Goal: Feedback & Contribution: Leave review/rating

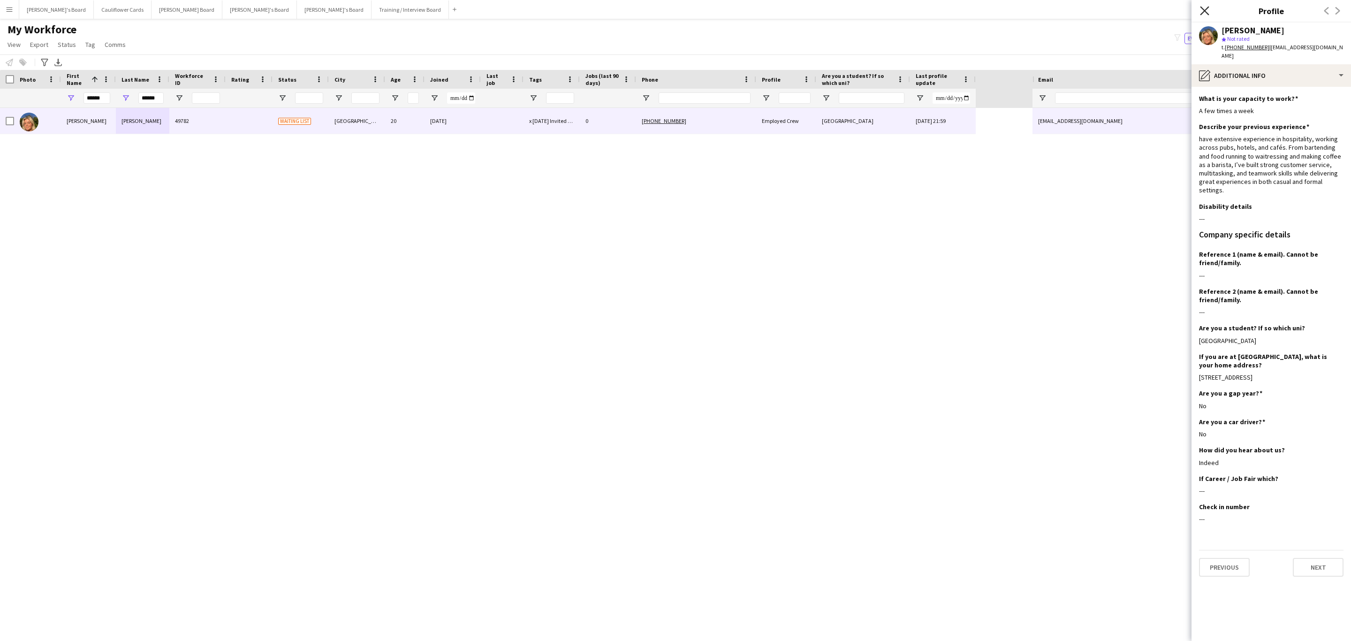
click at [1205, 9] on icon "Close pop-in" at bounding box center [1204, 10] width 9 height 9
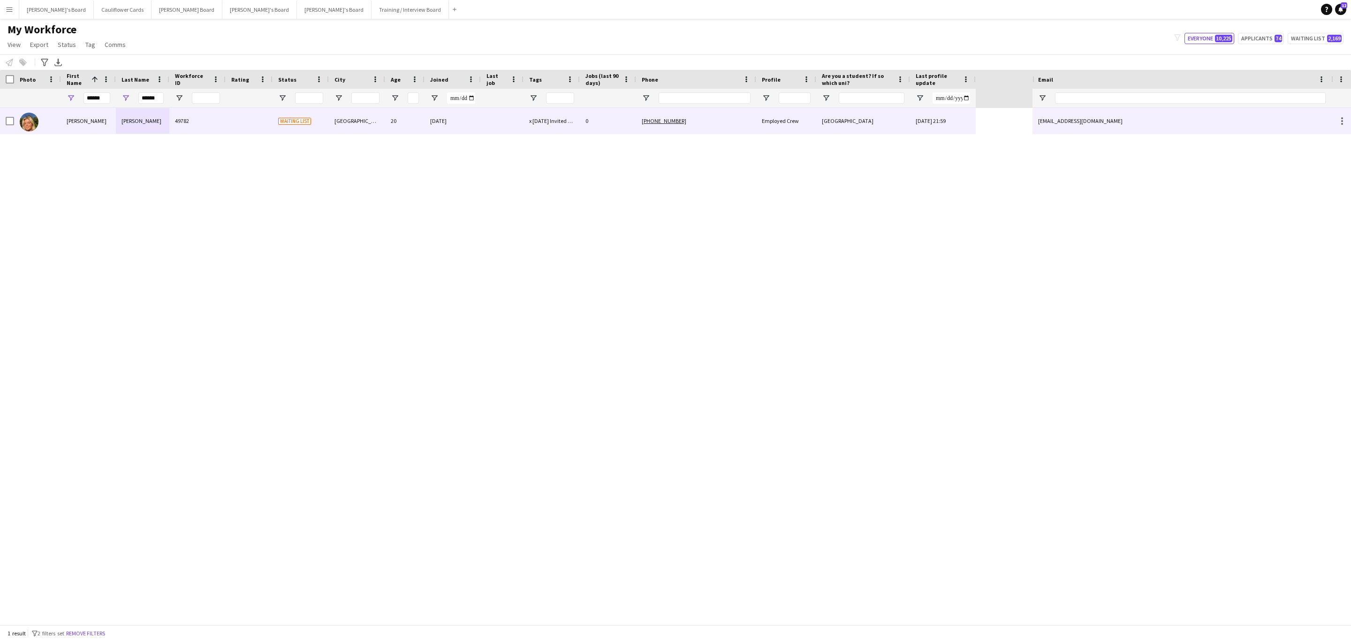
click at [463, 128] on div "26-08-2025" at bounding box center [452, 121] width 56 height 26
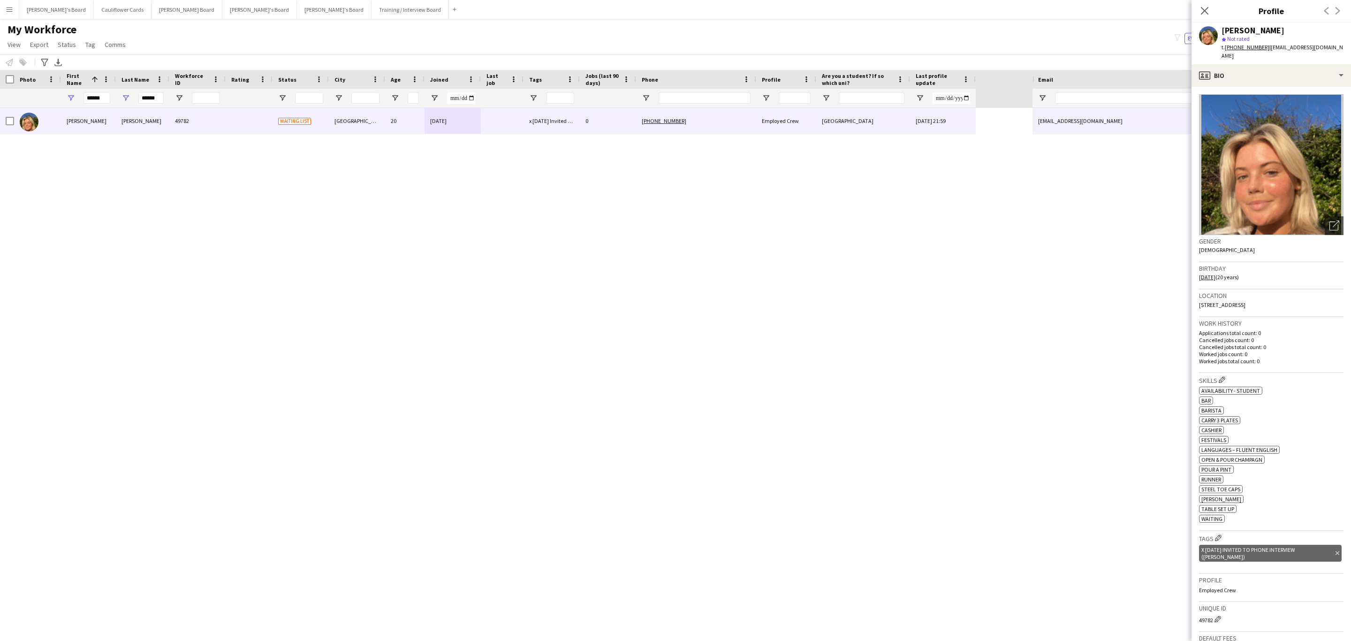
drag, startPoint x: 1204, startPoint y: 9, endPoint x: 374, endPoint y: 145, distance: 840.4
click at [1204, 9] on icon "Close pop-in" at bounding box center [1205, 11] width 8 height 8
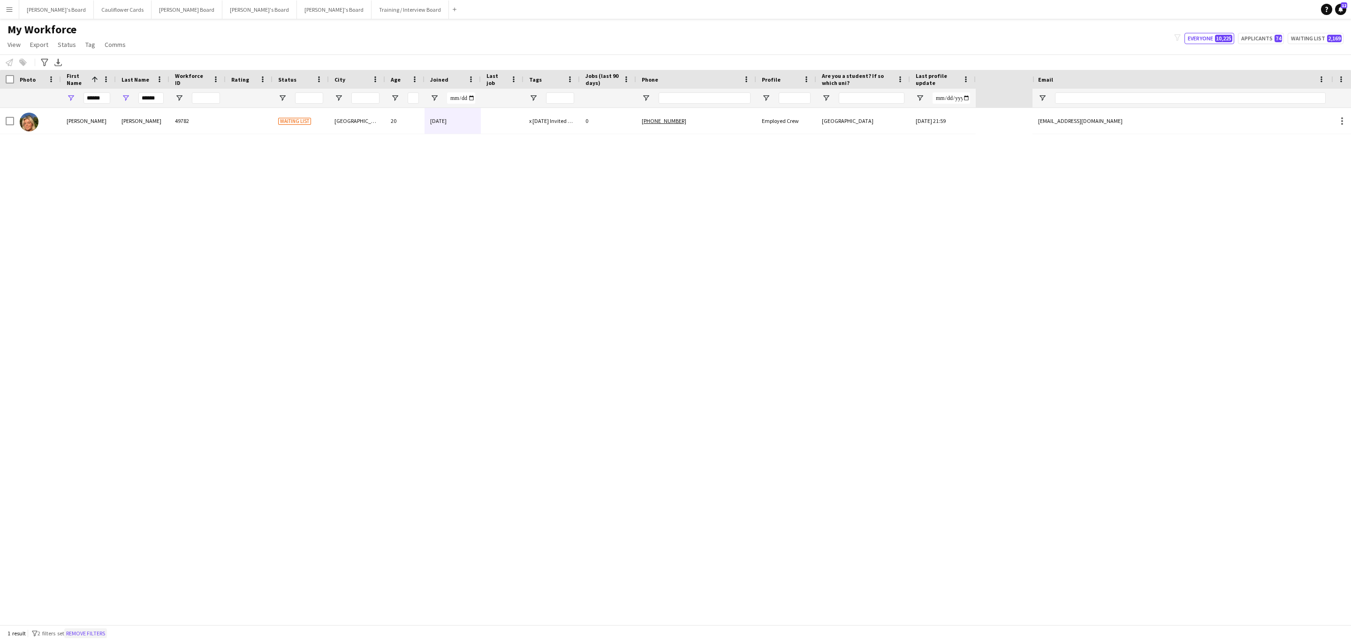
click at [91, 633] on button "Remove filters" at bounding box center [85, 633] width 43 height 10
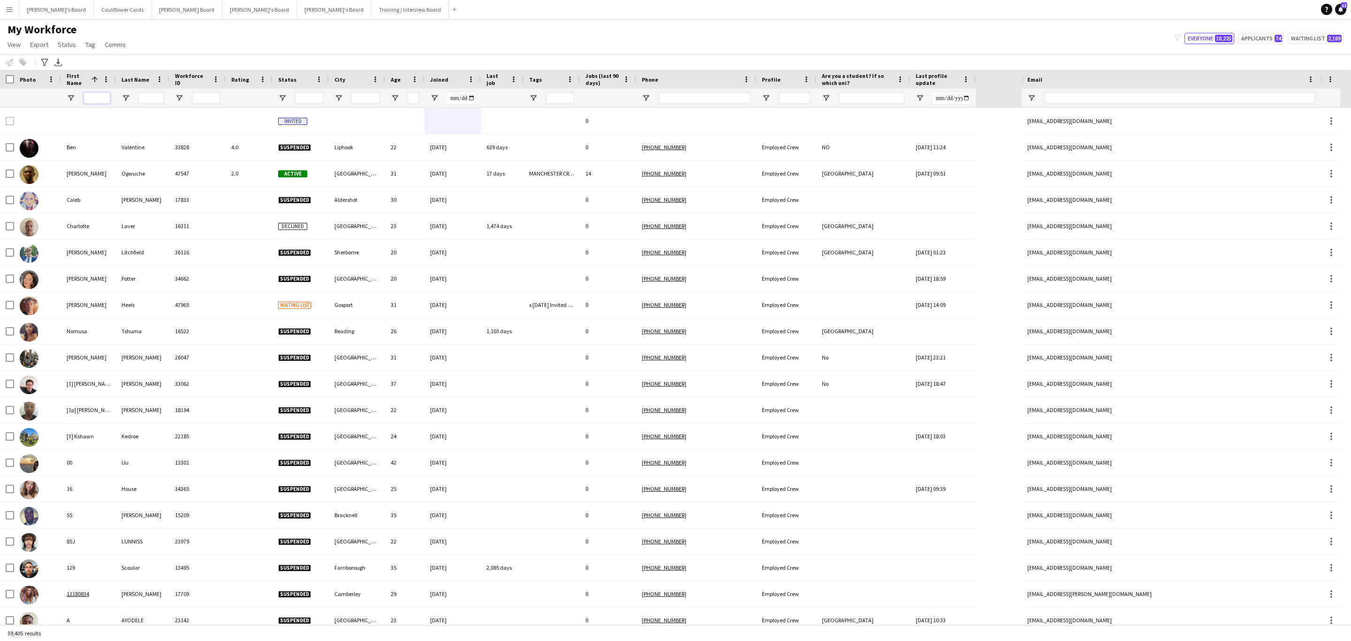
click at [94, 102] on input "First Name Filter Input" at bounding box center [96, 97] width 27 height 11
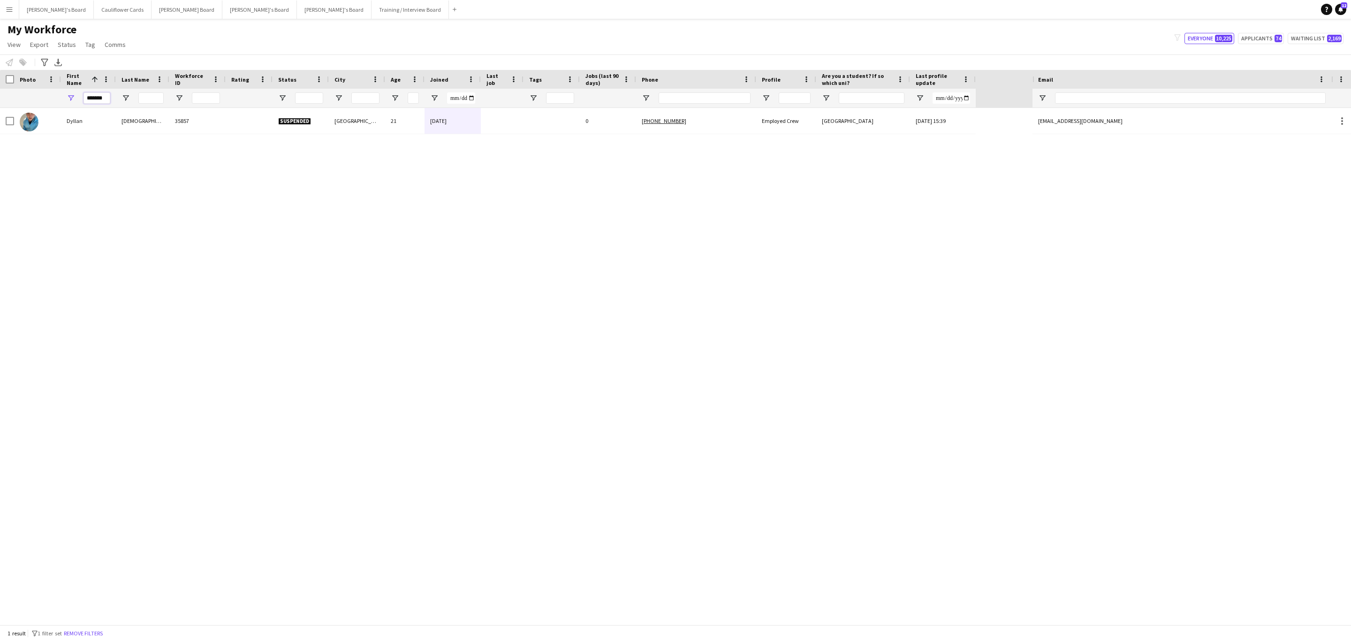
type input "********"
click at [99, 101] on input "********" at bounding box center [96, 97] width 27 height 11
click at [1142, 104] on div at bounding box center [1190, 98] width 271 height 19
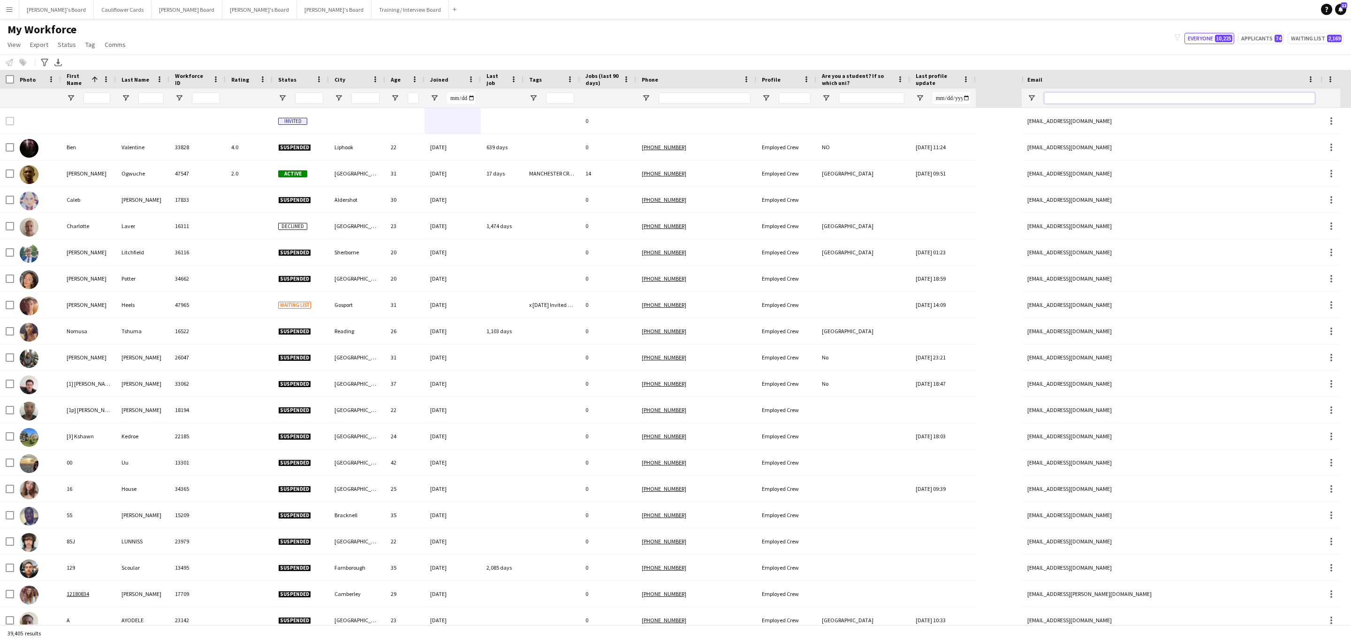
click at [1125, 101] on input "Email Filter Input" at bounding box center [1179, 97] width 271 height 11
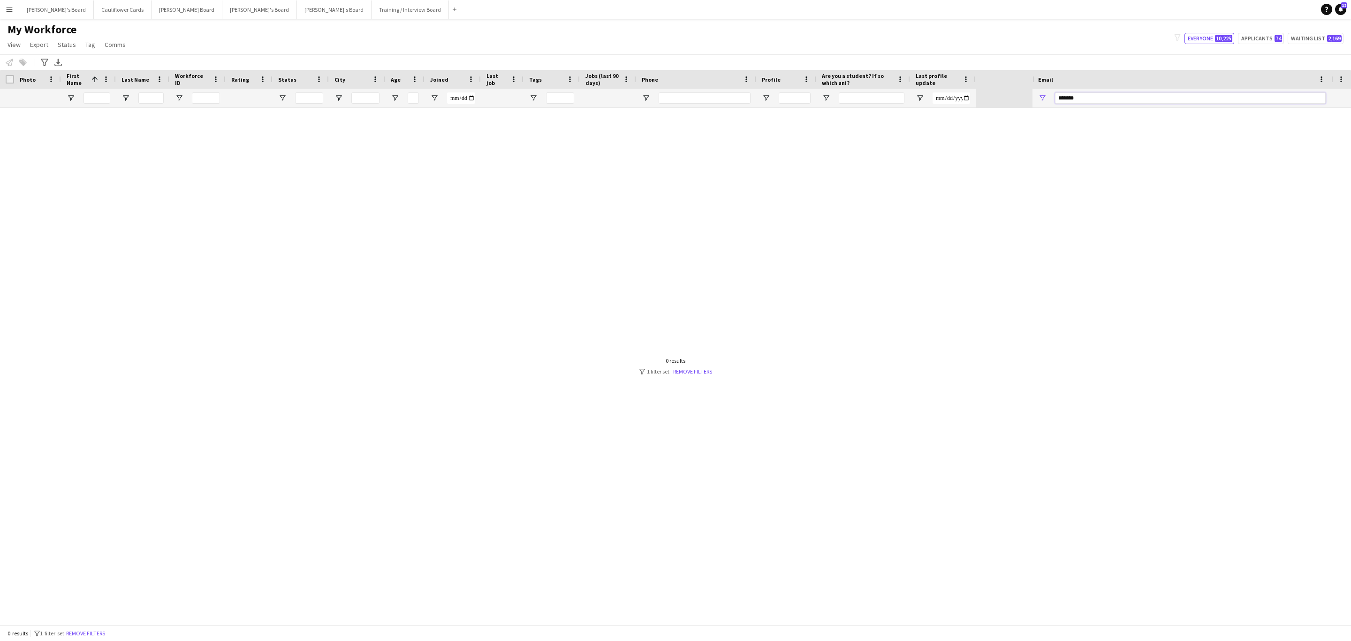
type input "********"
click at [1092, 93] on input "********" at bounding box center [1190, 97] width 271 height 11
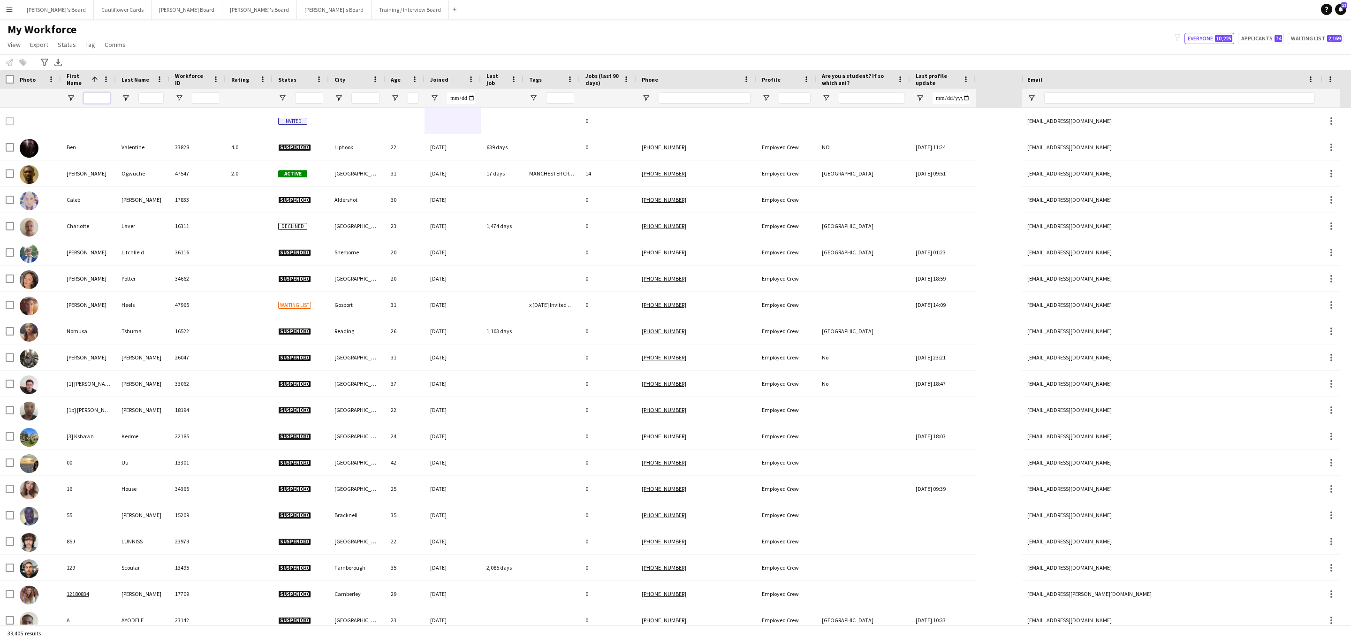
click at [94, 100] on input "First Name Filter Input" at bounding box center [96, 97] width 27 height 11
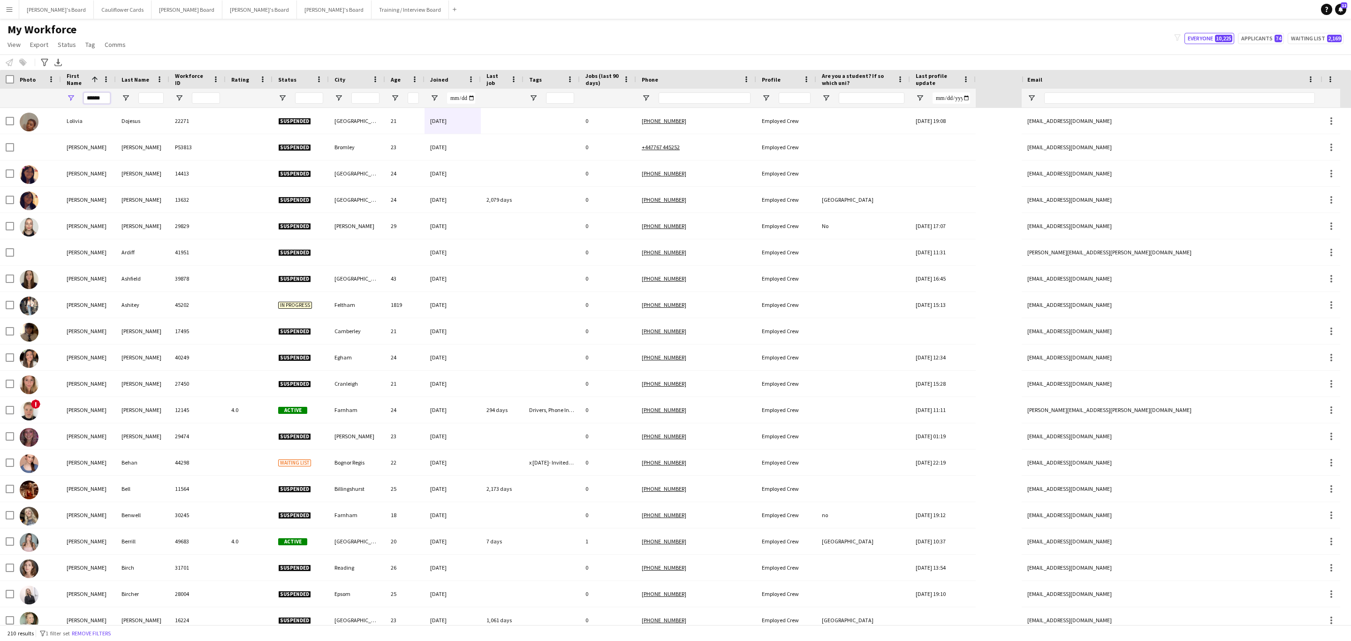
type input "******"
click at [140, 98] on input "Last Name Filter Input" at bounding box center [150, 97] width 25 height 11
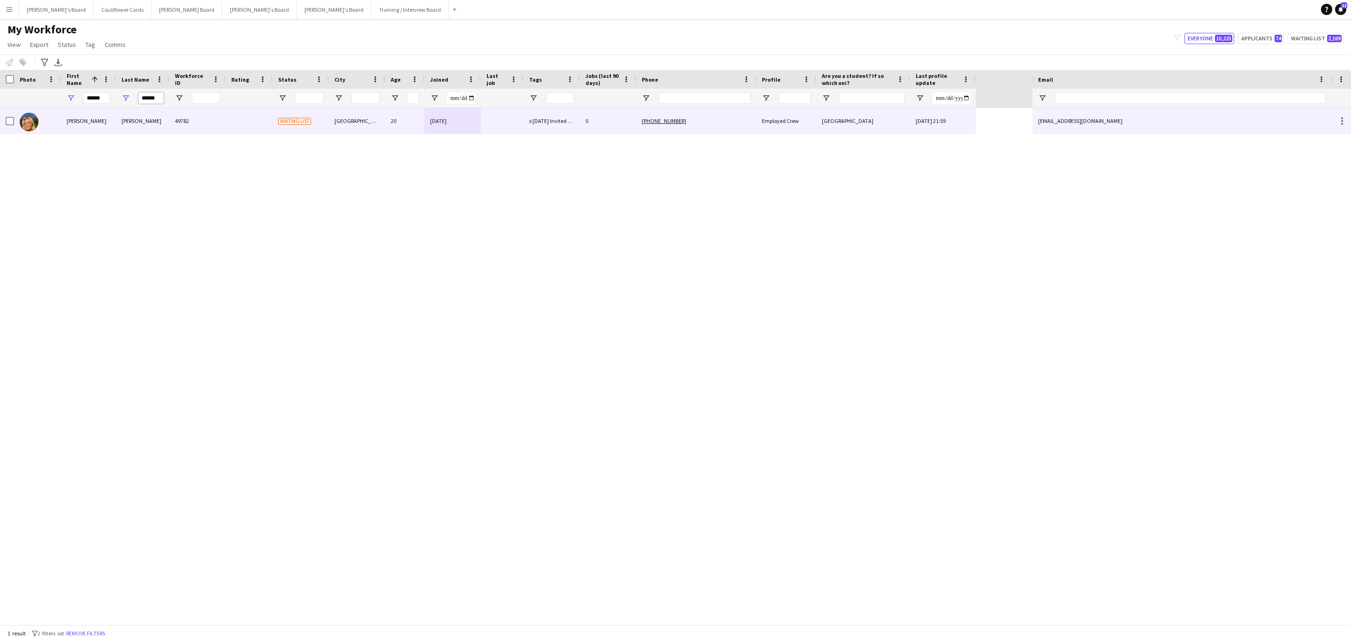
type input "******"
click at [217, 122] on div "49782" at bounding box center [197, 121] width 56 height 26
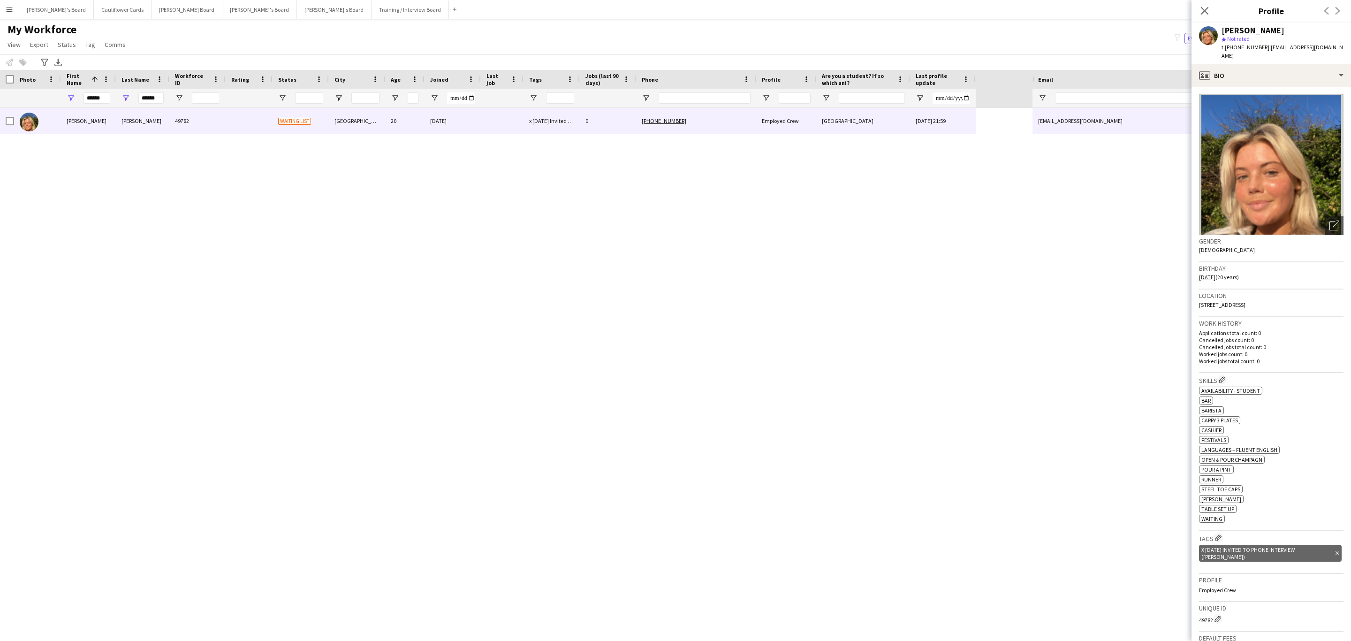
click at [1246, 50] on tcxspan "[PHONE_NUMBER]" at bounding box center [1247, 47] width 45 height 7
click at [1337, 64] on div "profile Bio" at bounding box center [1270, 75] width 159 height 23
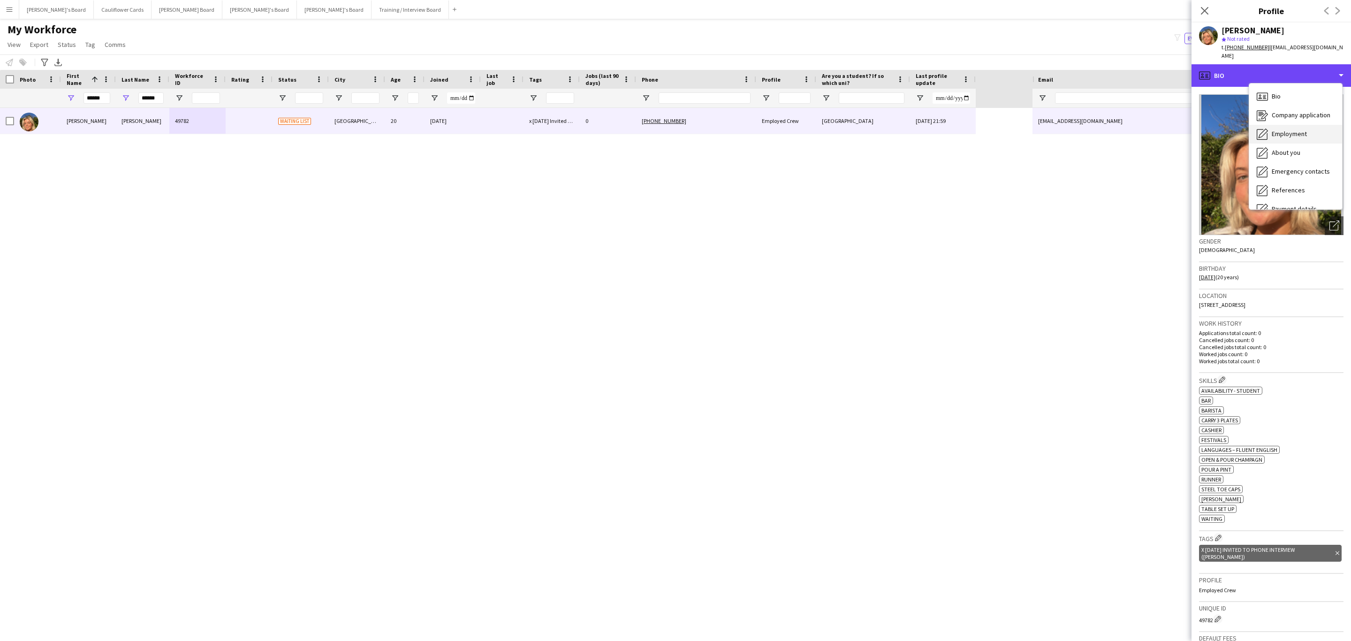
scroll to position [125, 0]
click at [1301, 385] on div "ok-circled2 background Layer 1 cross-circle-red background Layer 1 Availability…" at bounding box center [1271, 454] width 144 height 138
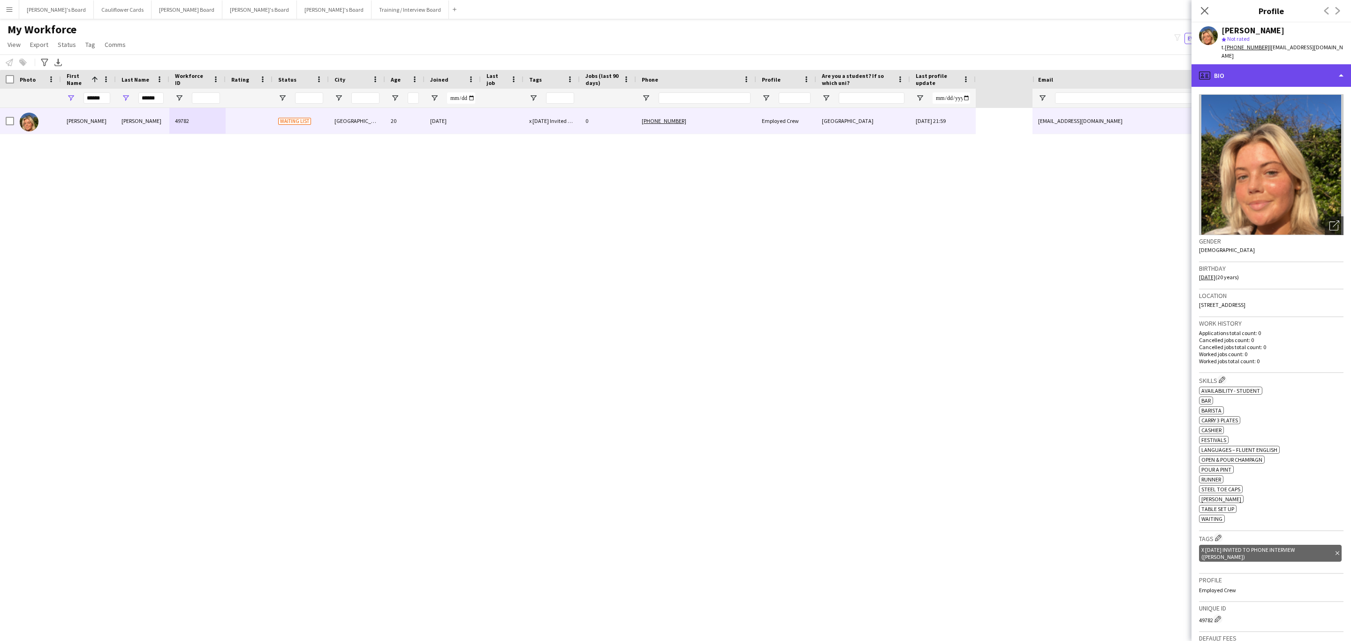
click at [1304, 64] on div "profile Bio" at bounding box center [1270, 75] width 159 height 23
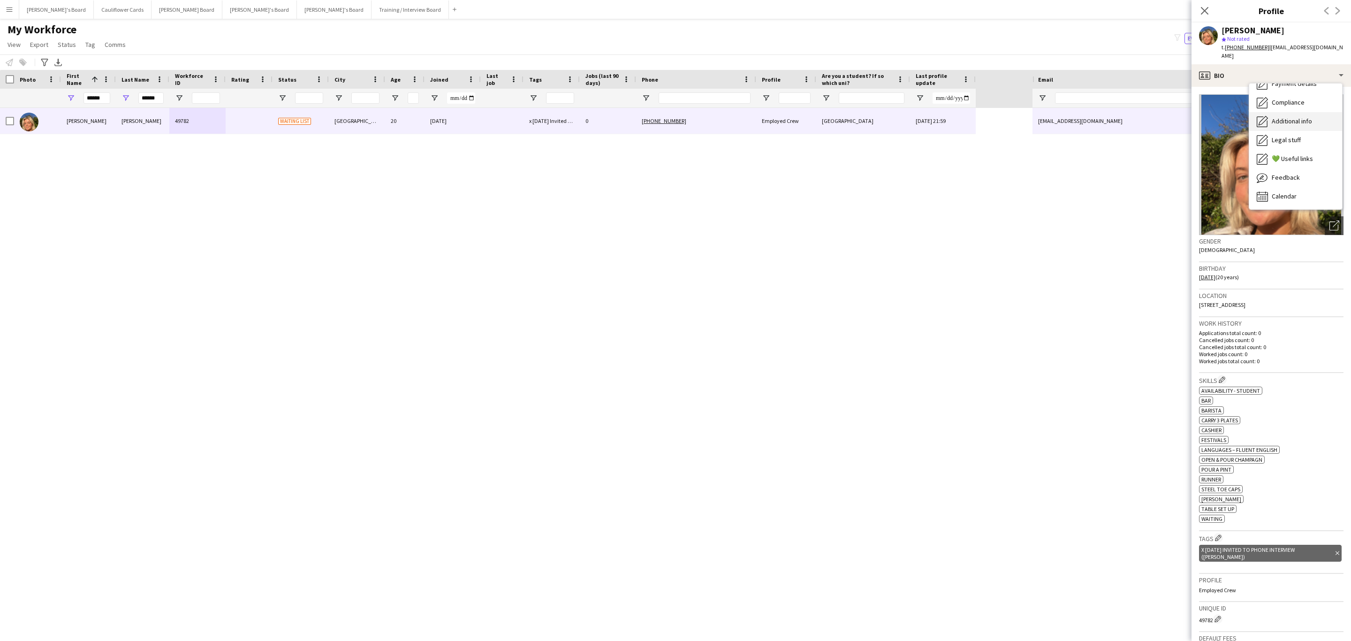
click at [1300, 112] on div "Additional info Additional info" at bounding box center [1295, 121] width 93 height 19
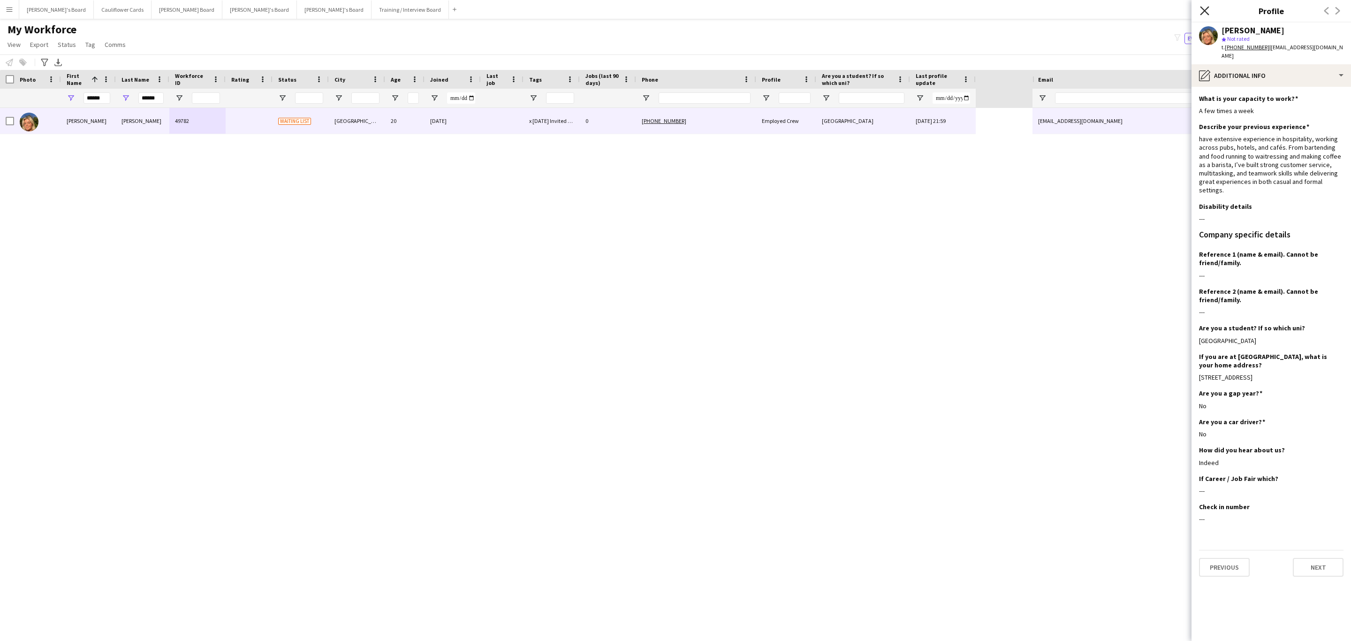
click at [1207, 13] on icon "Close pop-in" at bounding box center [1204, 10] width 9 height 9
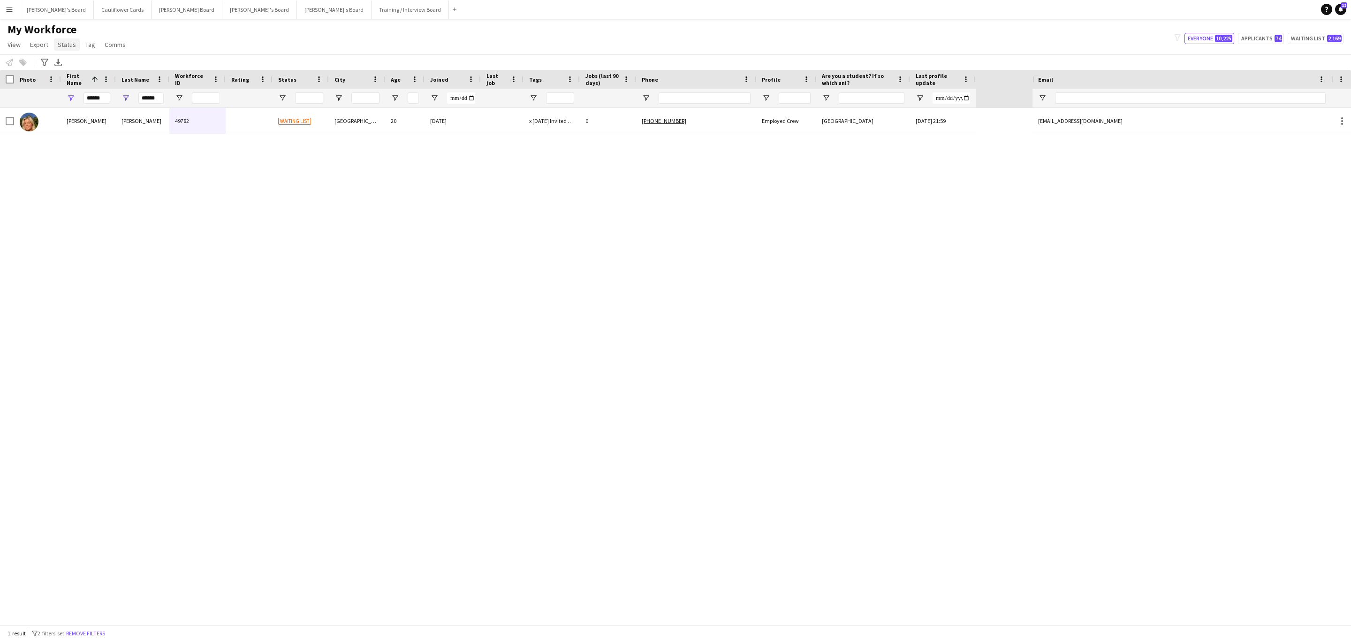
click at [65, 45] on span "Status" at bounding box center [67, 44] width 18 height 8
click at [75, 54] on div "Edit" at bounding box center [87, 64] width 66 height 27
click at [117, 230] on div "Olivia Murphy 49782 Waiting list Windsor 20 26-08-2025 x 27/08/2025 Invited to …" at bounding box center [516, 366] width 1032 height 516
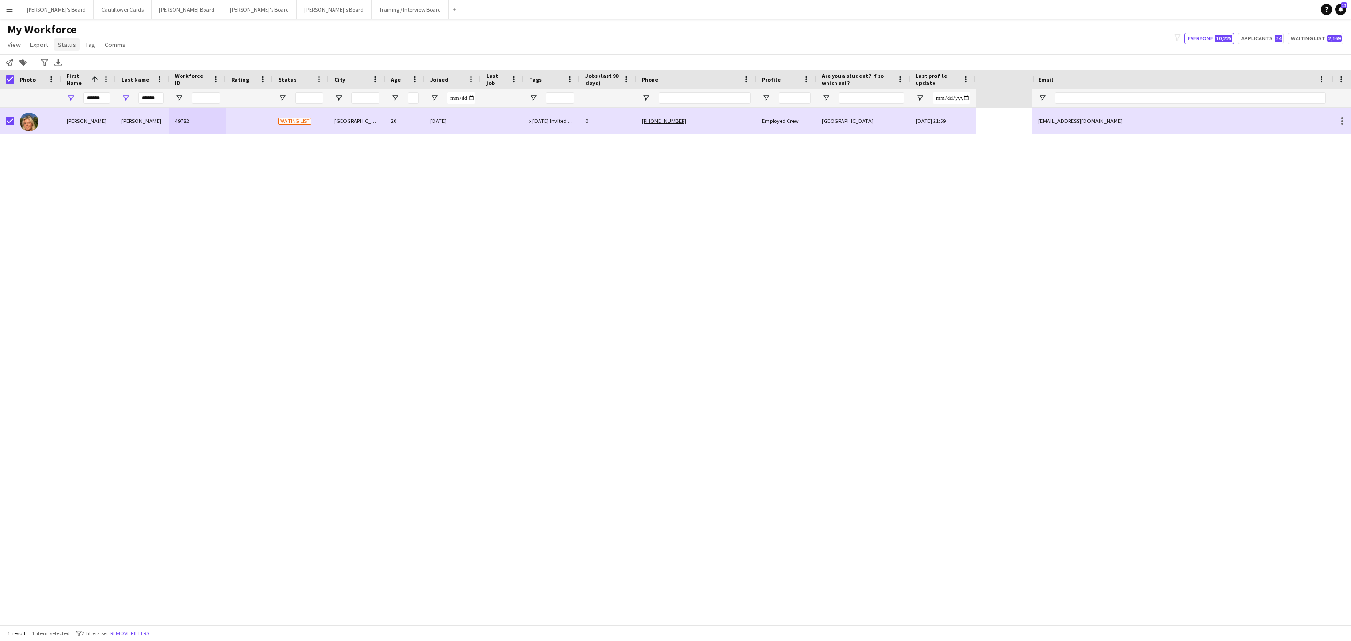
click at [61, 44] on span "Status" at bounding box center [67, 44] width 18 height 8
click at [83, 56] on link "Edit" at bounding box center [87, 65] width 66 height 20
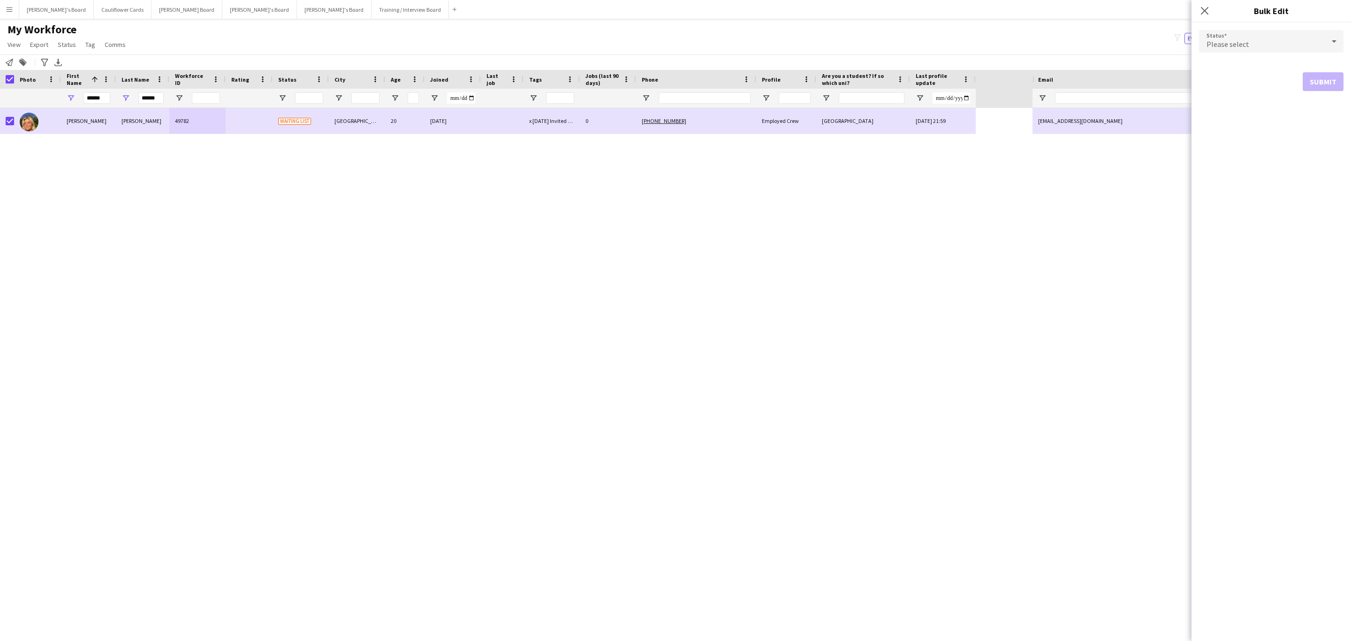
click at [1258, 35] on div "Please select" at bounding box center [1262, 41] width 126 height 23
click at [1241, 59] on mat-option "Active" at bounding box center [1271, 67] width 144 height 23
click at [1326, 114] on button "Submit" at bounding box center [1323, 113] width 41 height 19
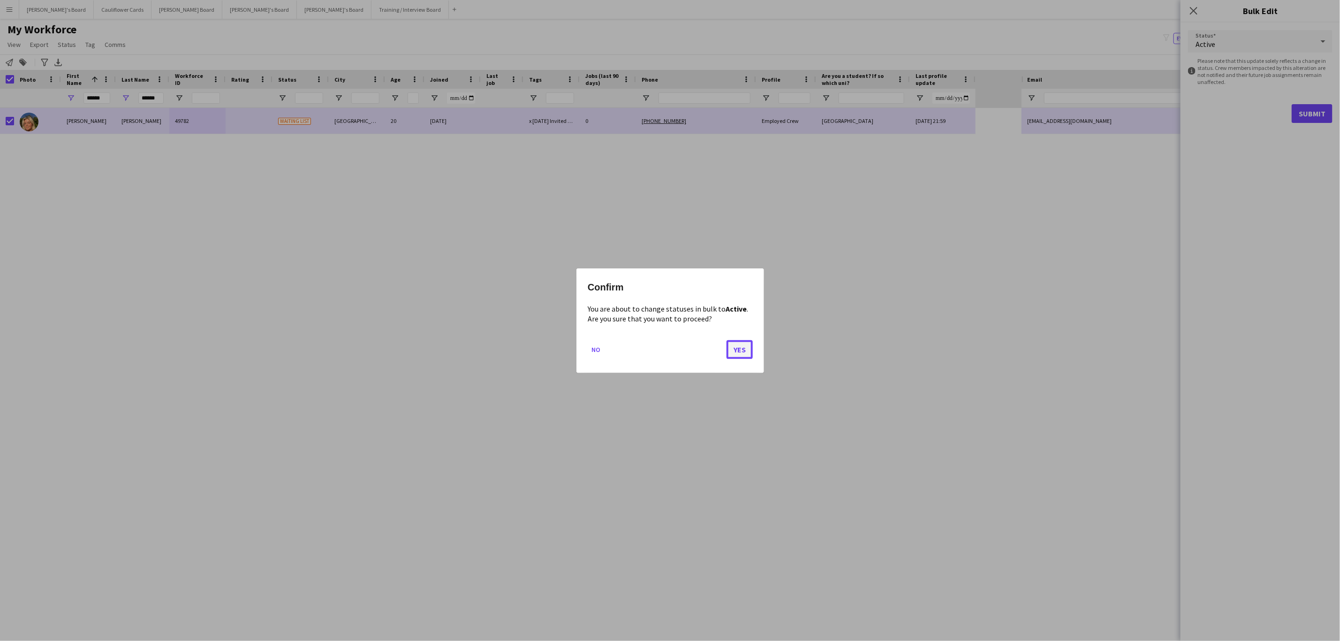
click at [742, 355] on button "Yes" at bounding box center [740, 349] width 26 height 19
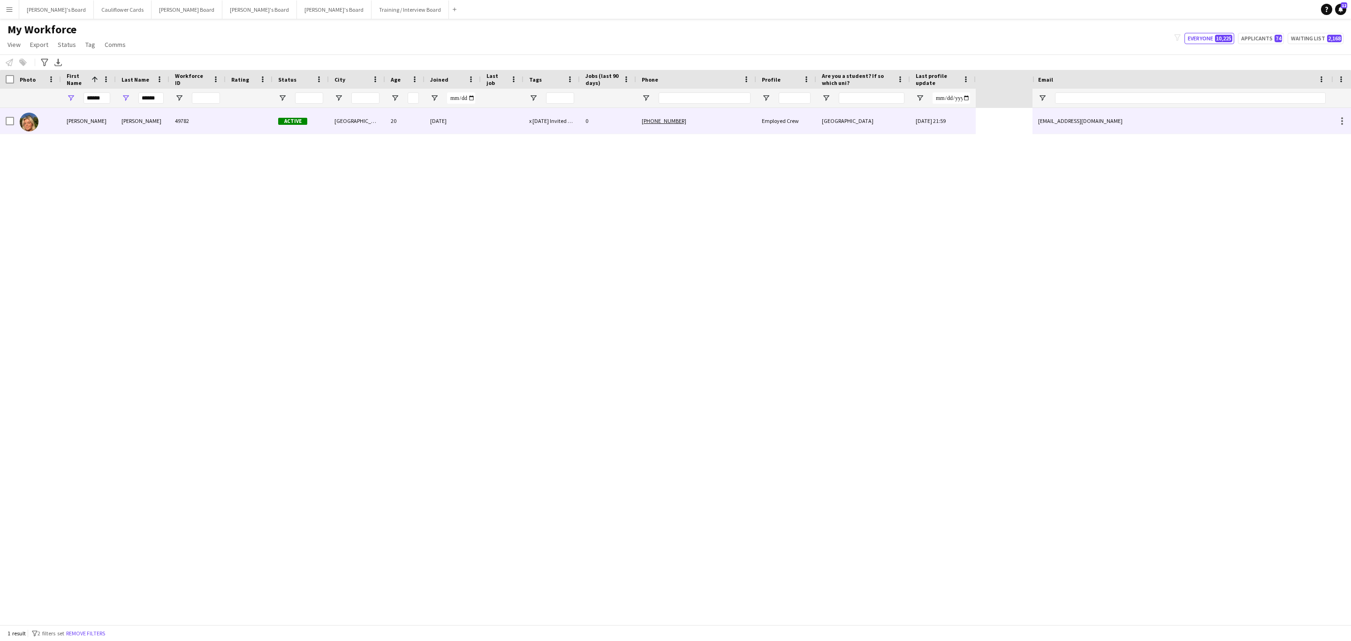
click at [718, 127] on div "+447419180423" at bounding box center [696, 121] width 120 height 26
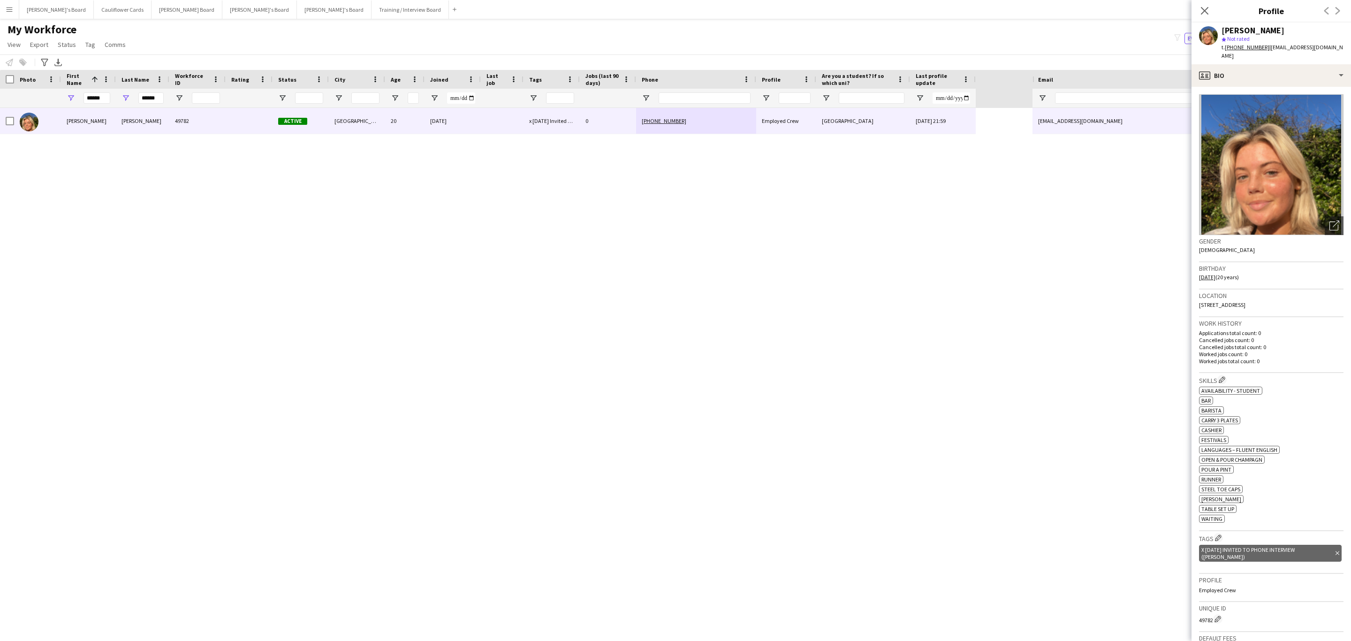
click at [1327, 548] on div "x 27/08/2025 Invited to Phone Interview (Fran) Delete tag" at bounding box center [1270, 553] width 143 height 17
click at [1335, 550] on icon "Delete tag" at bounding box center [1337, 553] width 4 height 6
click at [1217, 534] on app-icon "Edit crew company tags" at bounding box center [1218, 537] width 7 height 7
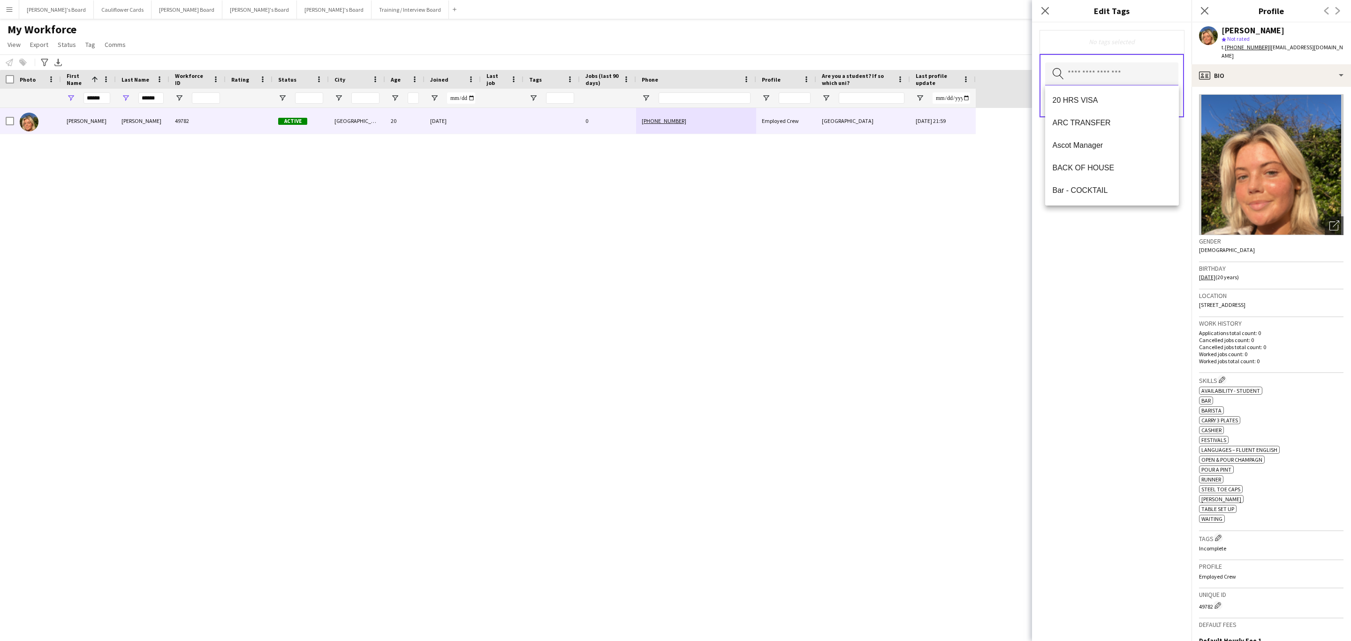
click at [1083, 79] on input "text" at bounding box center [1111, 73] width 133 height 23
type input "*****"
click at [1077, 100] on span "Salon Prive" at bounding box center [1112, 100] width 119 height 9
drag, startPoint x: 1137, startPoint y: 241, endPoint x: 1129, endPoint y: 313, distance: 72.7
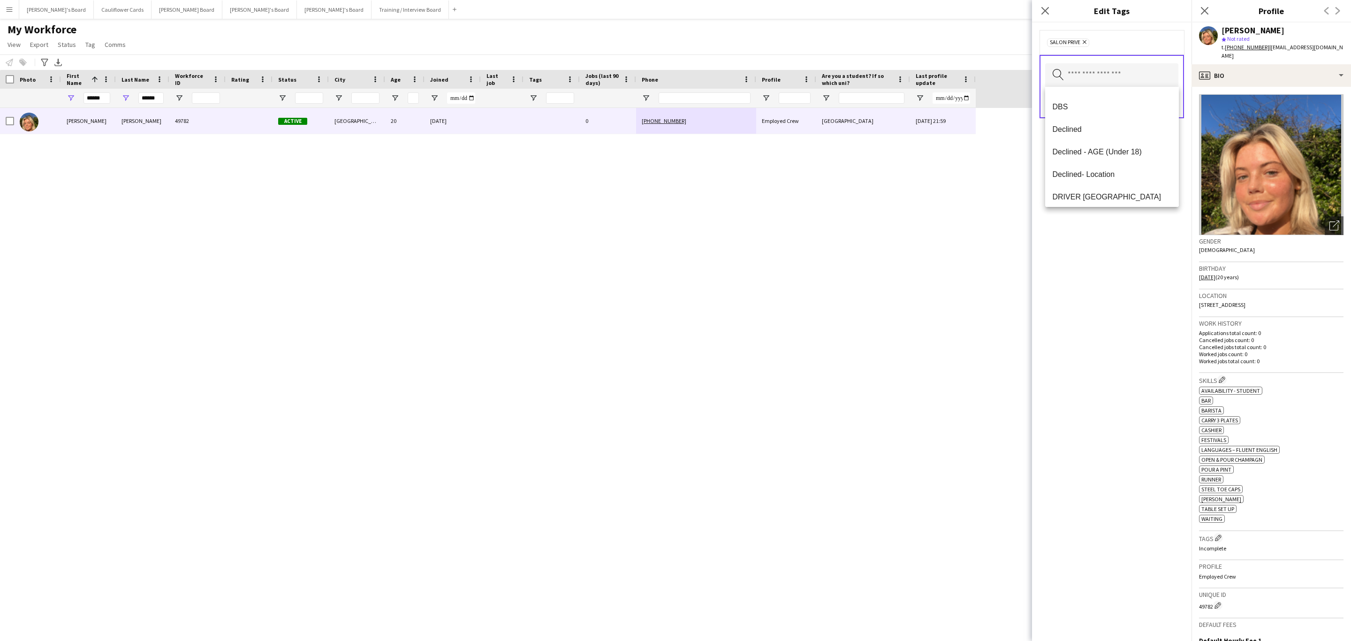
click at [1129, 313] on div "Salon Prive Remove Search by tag name Save" at bounding box center [1111, 332] width 159 height 618
click at [1166, 106] on button "Save" at bounding box center [1167, 102] width 22 height 15
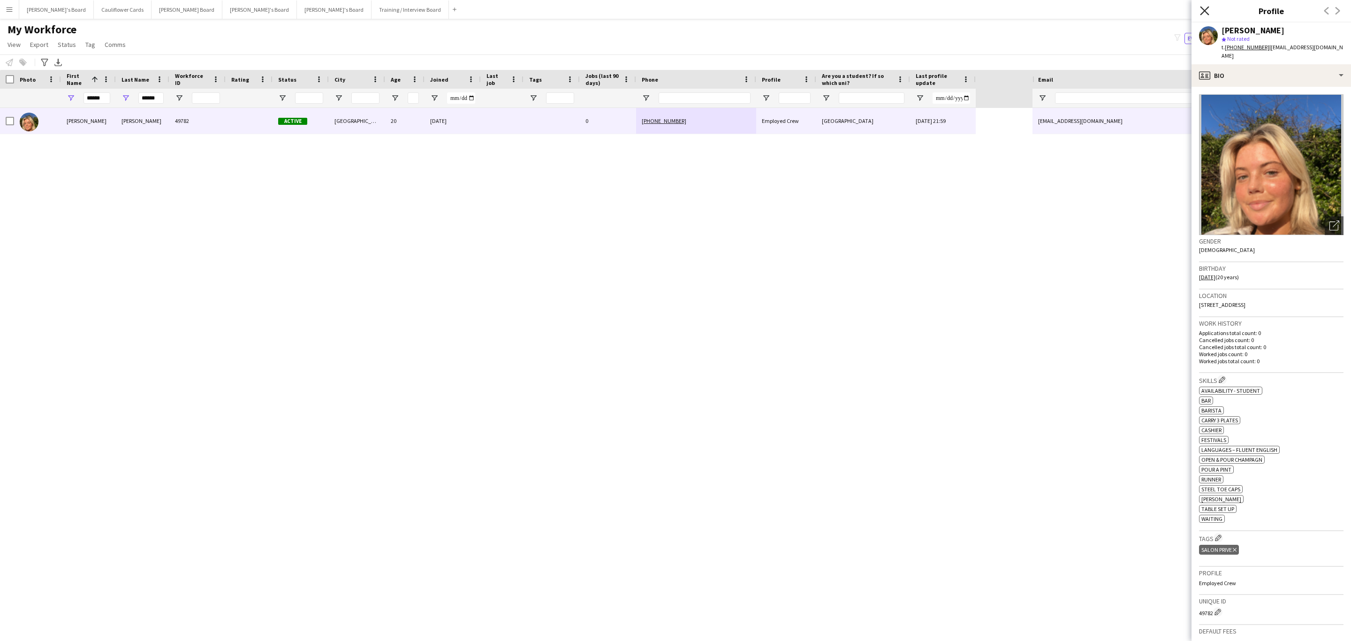
click at [1202, 14] on icon at bounding box center [1204, 10] width 9 height 9
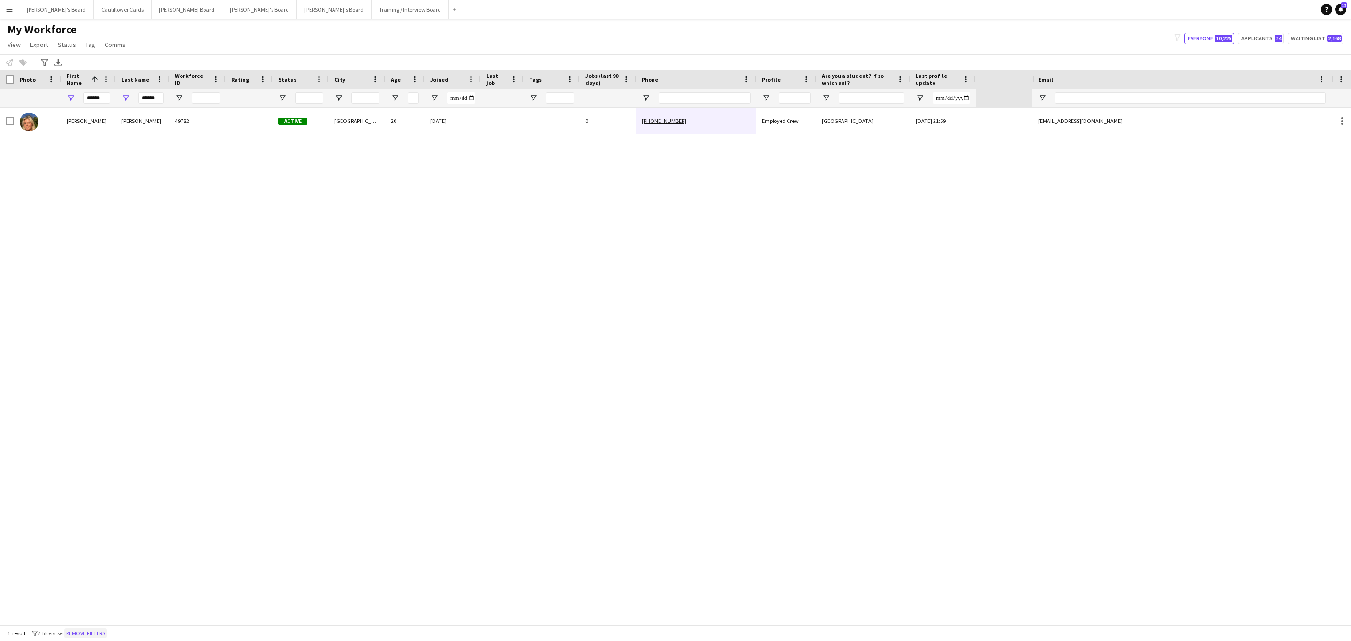
click at [95, 632] on button "Remove filters" at bounding box center [85, 633] width 43 height 10
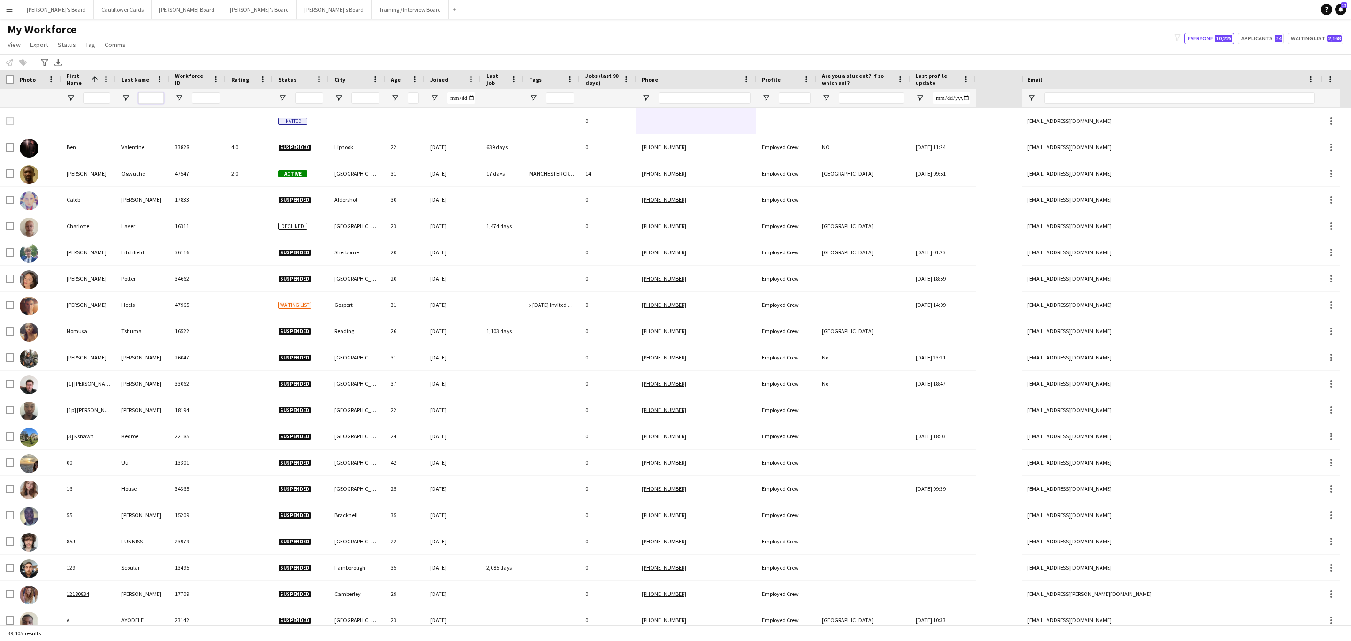
click at [155, 98] on input "Last Name Filter Input" at bounding box center [150, 97] width 25 height 11
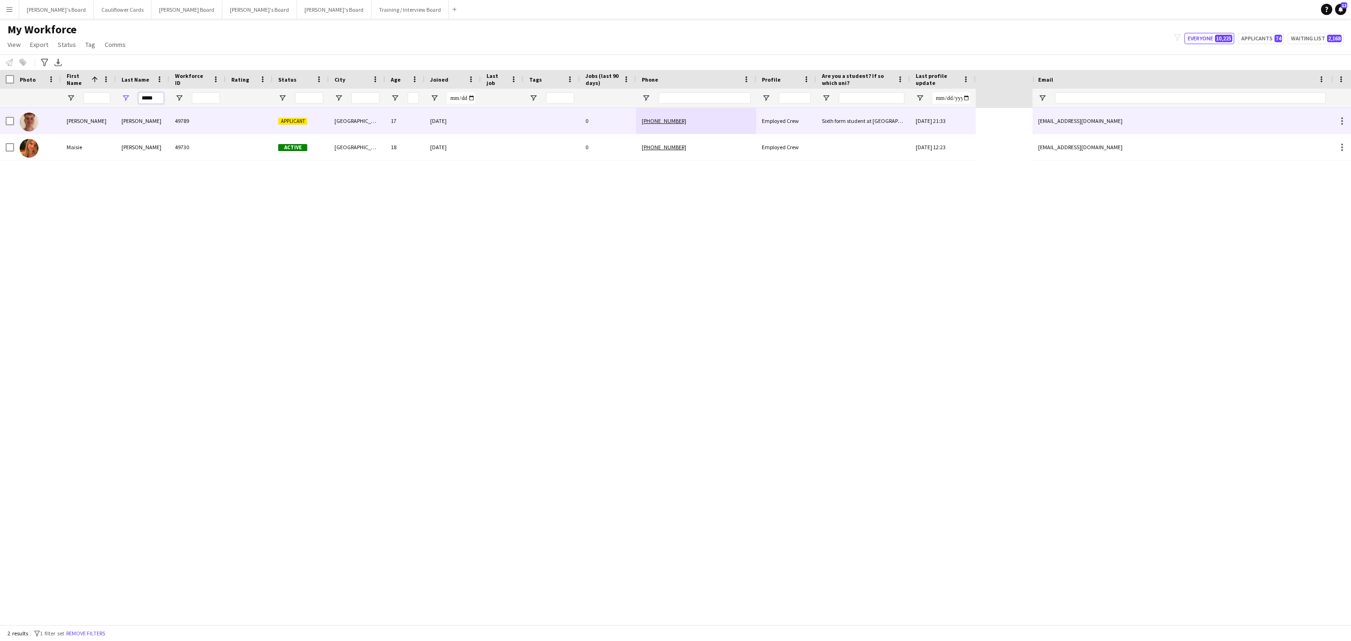
type input "*****"
click at [166, 121] on div "Babic" at bounding box center [142, 121] width 53 height 26
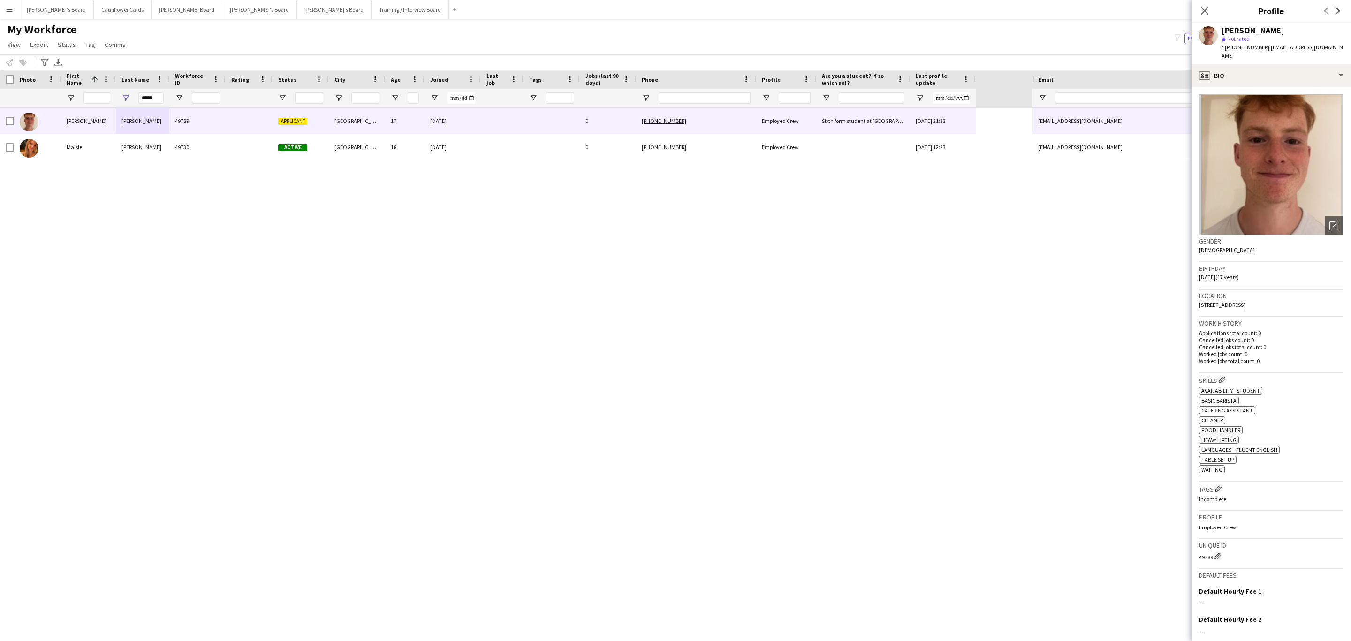
click at [1245, 301] on span "72 Waverley Avenue, Kidlington, OX5 2ND" at bounding box center [1222, 304] width 46 height 7
copy span "Kidlington"
click at [1286, 385] on div "ok-circled2 background Layer 1 cross-circle-red background Layer 1 Availability…" at bounding box center [1271, 429] width 144 height 89
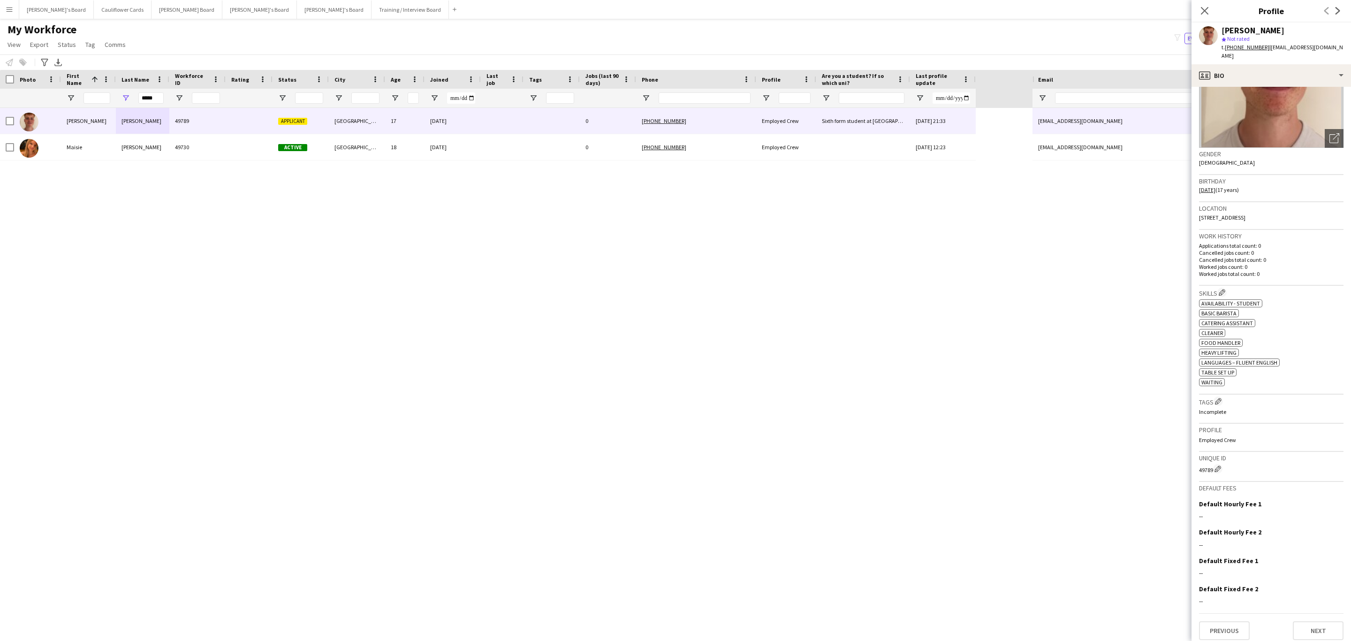
scroll to position [0, 0]
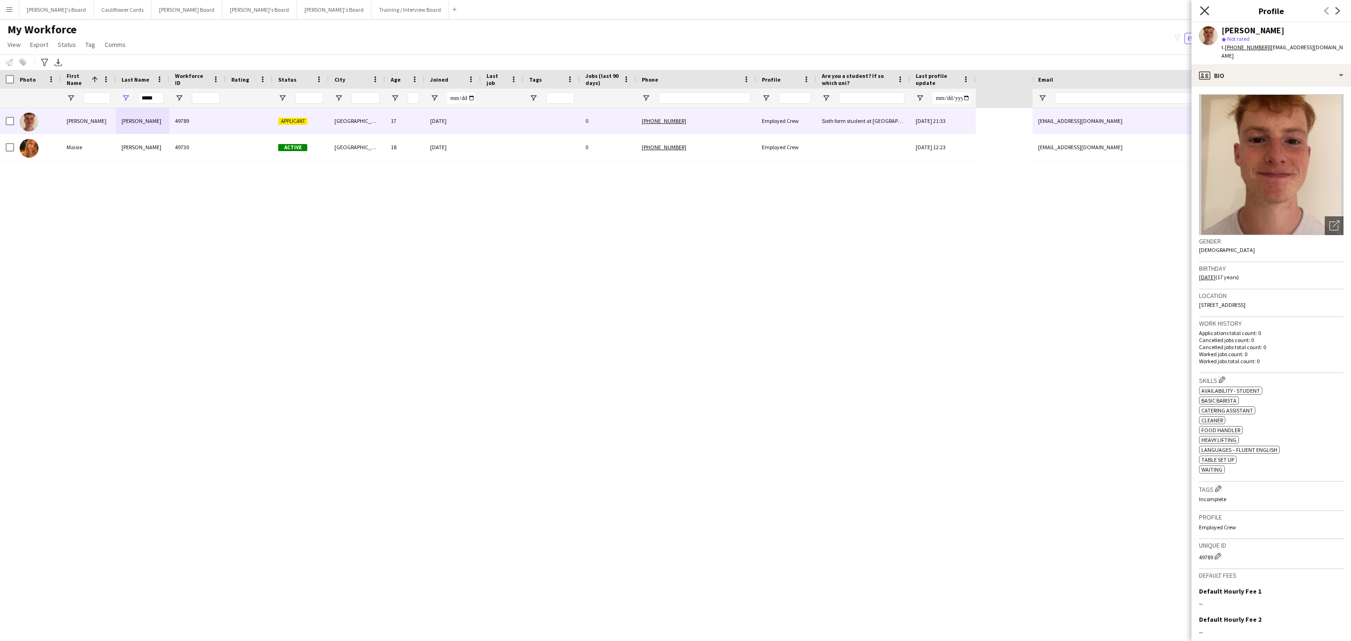
click at [1205, 11] on icon at bounding box center [1204, 10] width 9 height 9
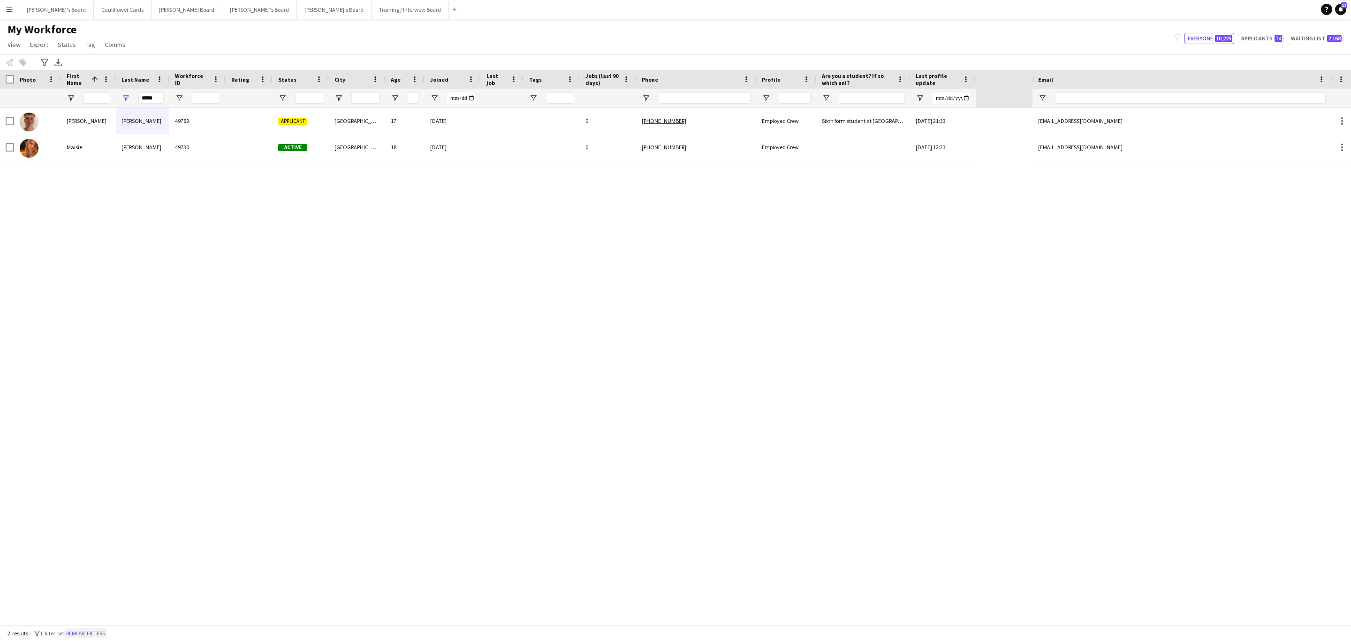
click at [105, 628] on button "Remove filters" at bounding box center [85, 633] width 43 height 10
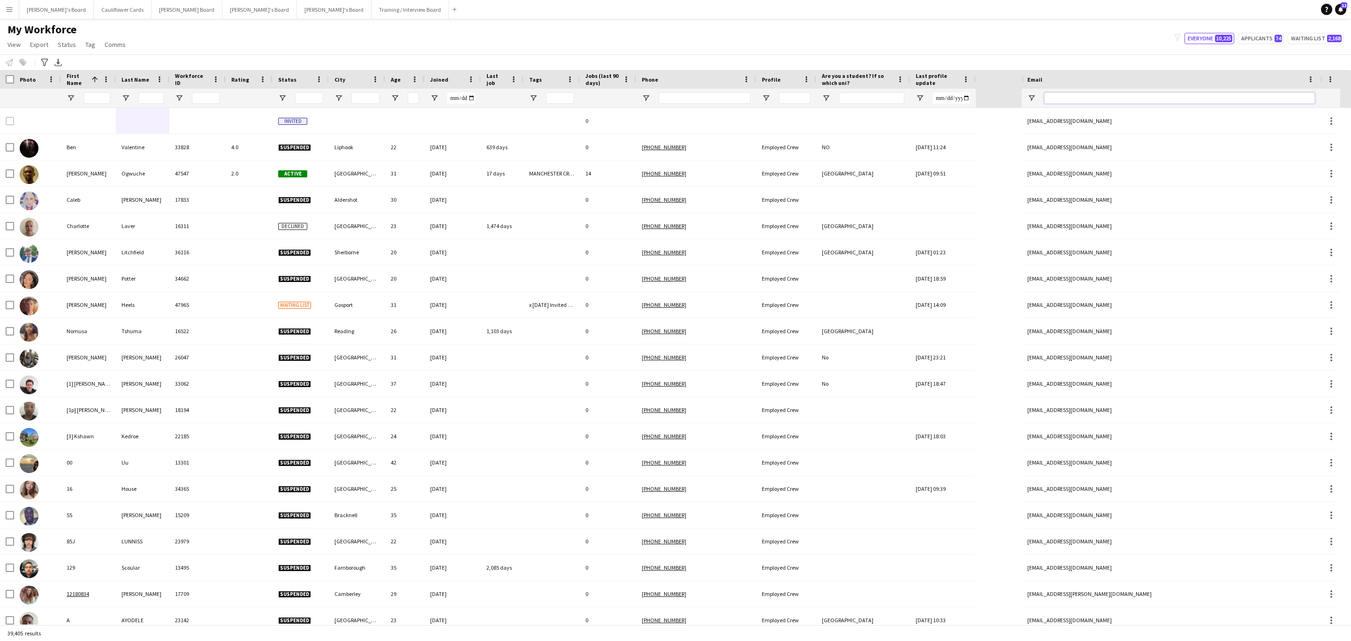
click at [1126, 94] on input "Email Filter Input" at bounding box center [1179, 97] width 271 height 11
paste input "**********"
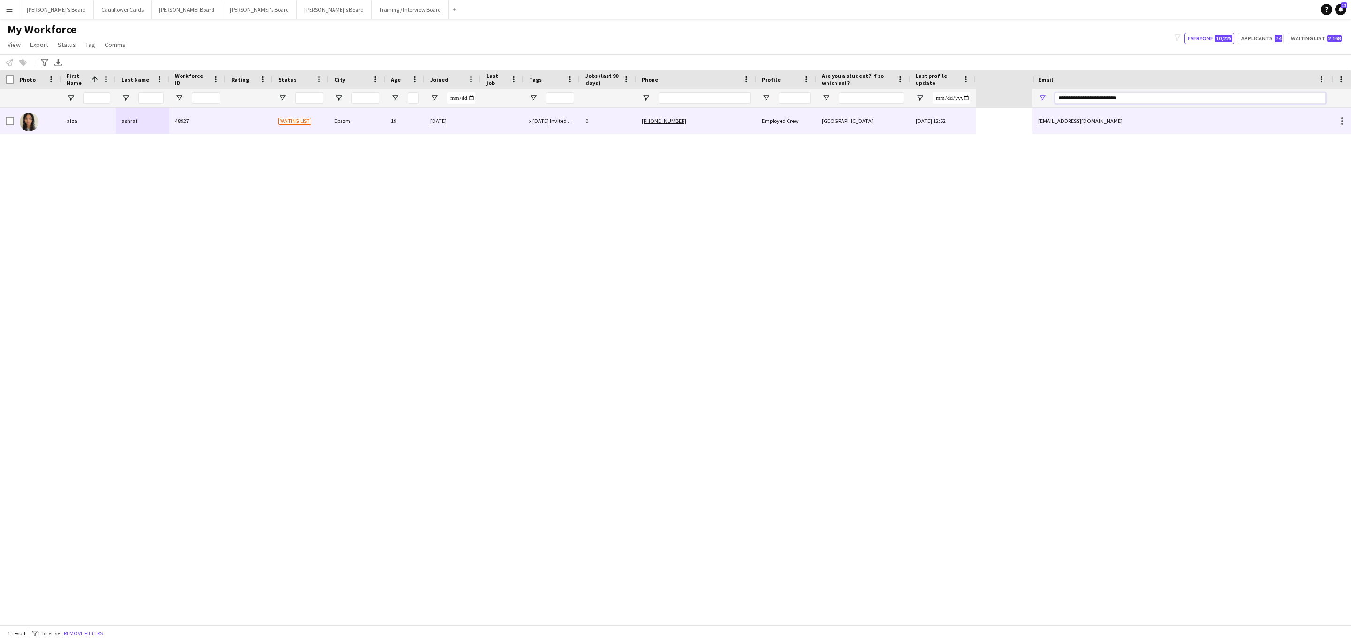
type input "**********"
click at [758, 114] on div "Employed Crew" at bounding box center [786, 121] width 60 height 26
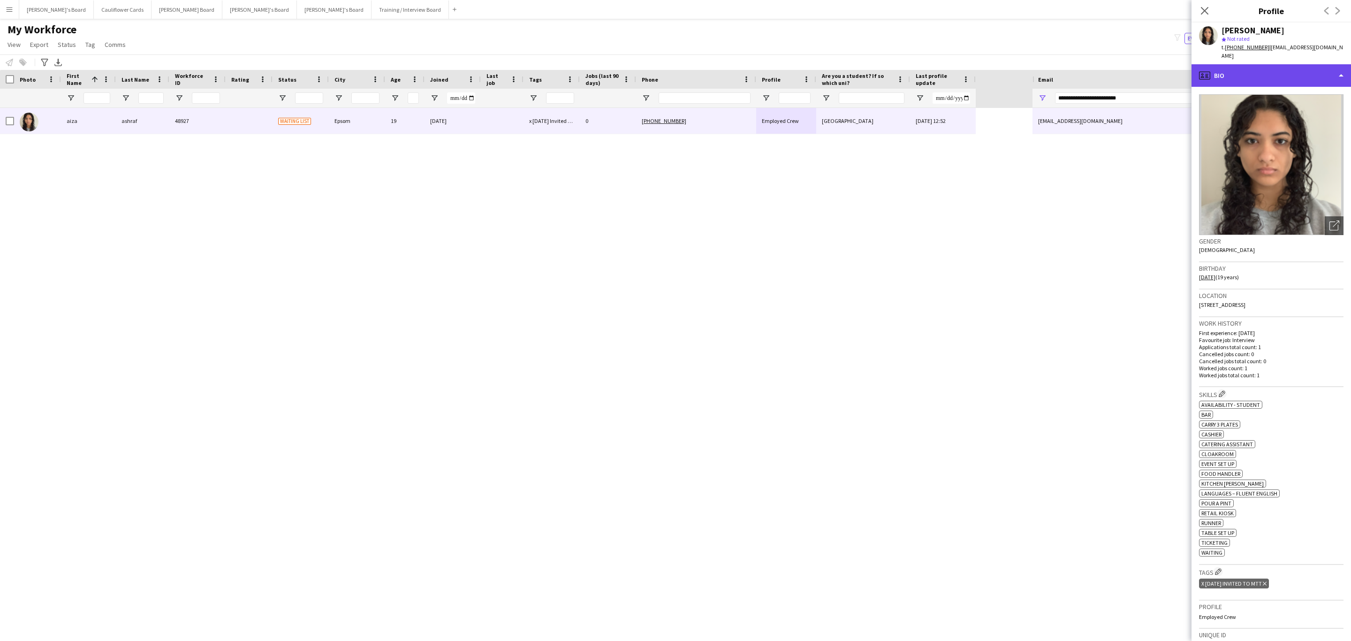
click at [1289, 64] on div "profile Bio" at bounding box center [1270, 75] width 159 height 23
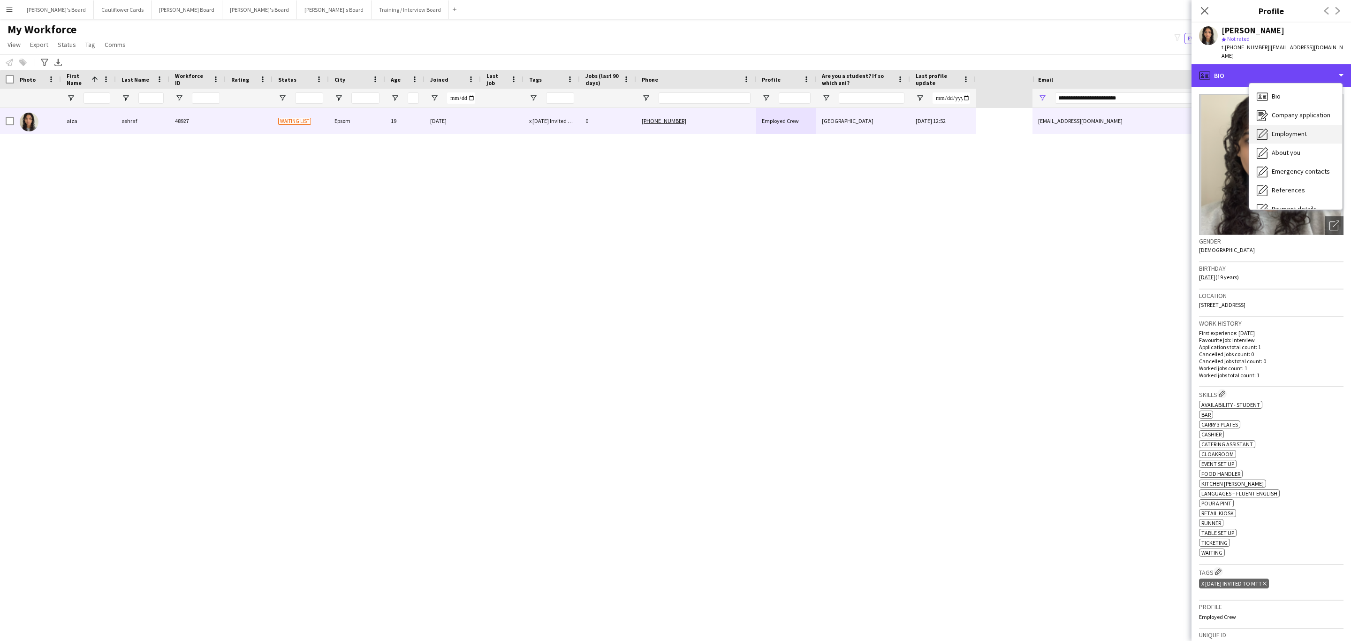
scroll to position [125, 0]
click at [1312, 113] on div "Additional info Additional info" at bounding box center [1295, 121] width 93 height 19
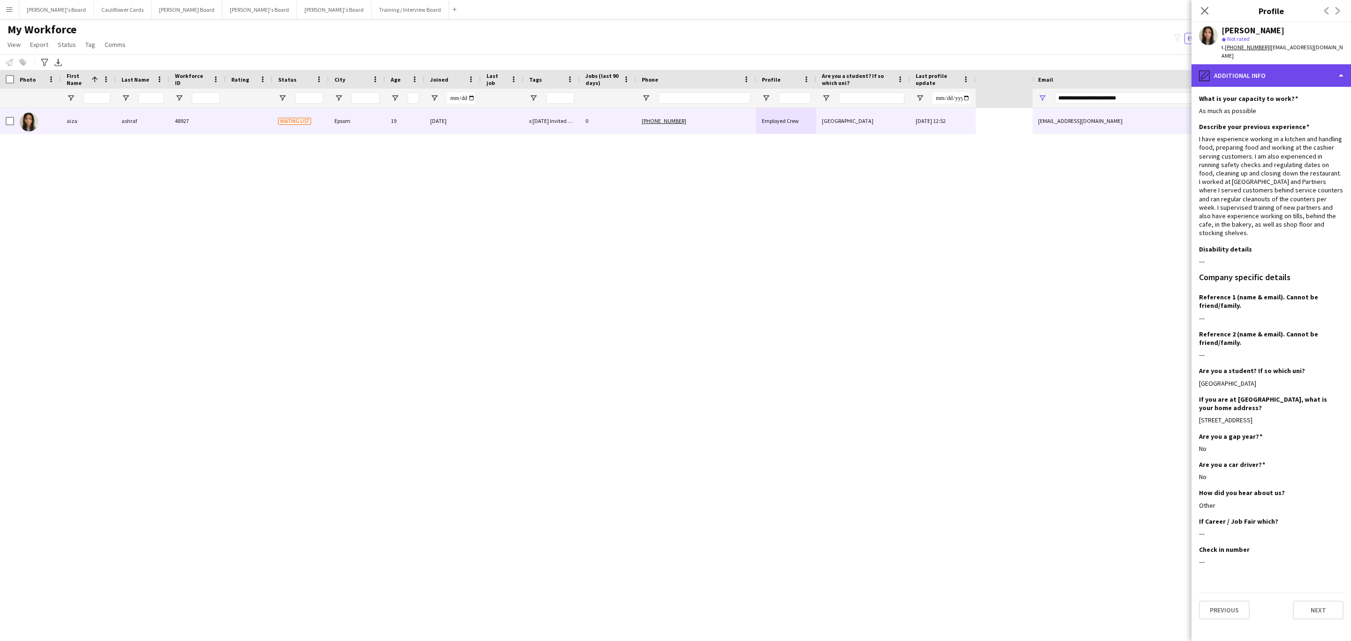
click at [1298, 64] on div "pencil4 Additional info" at bounding box center [1270, 75] width 159 height 23
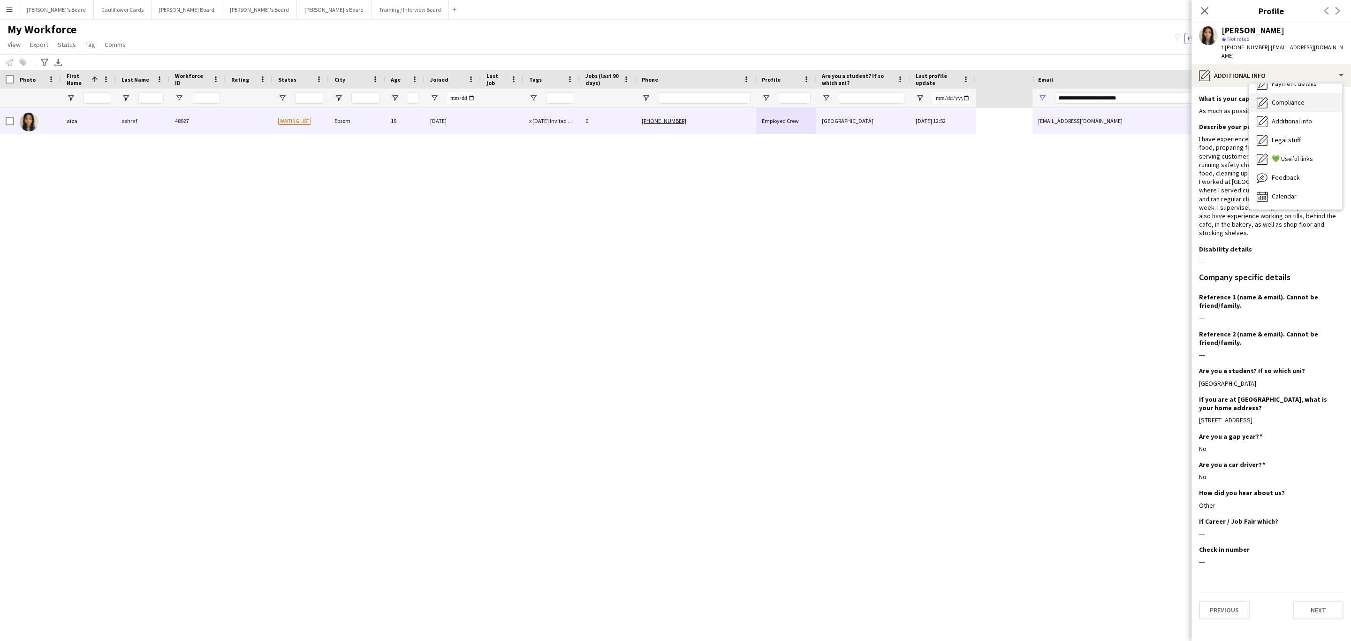
click at [1282, 99] on div "Compliance Compliance" at bounding box center [1295, 102] width 93 height 19
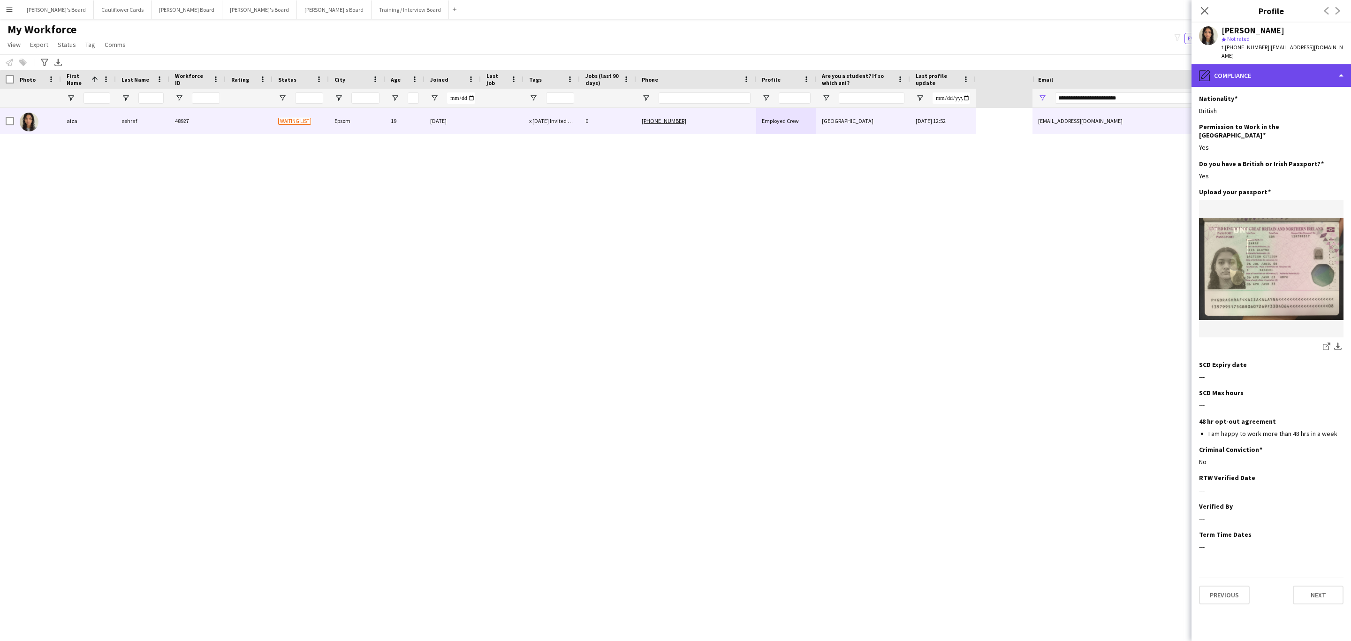
click at [1301, 64] on div "pencil4 Compliance" at bounding box center [1270, 75] width 159 height 23
click at [1281, 92] on div "Bio Bio" at bounding box center [1295, 96] width 93 height 19
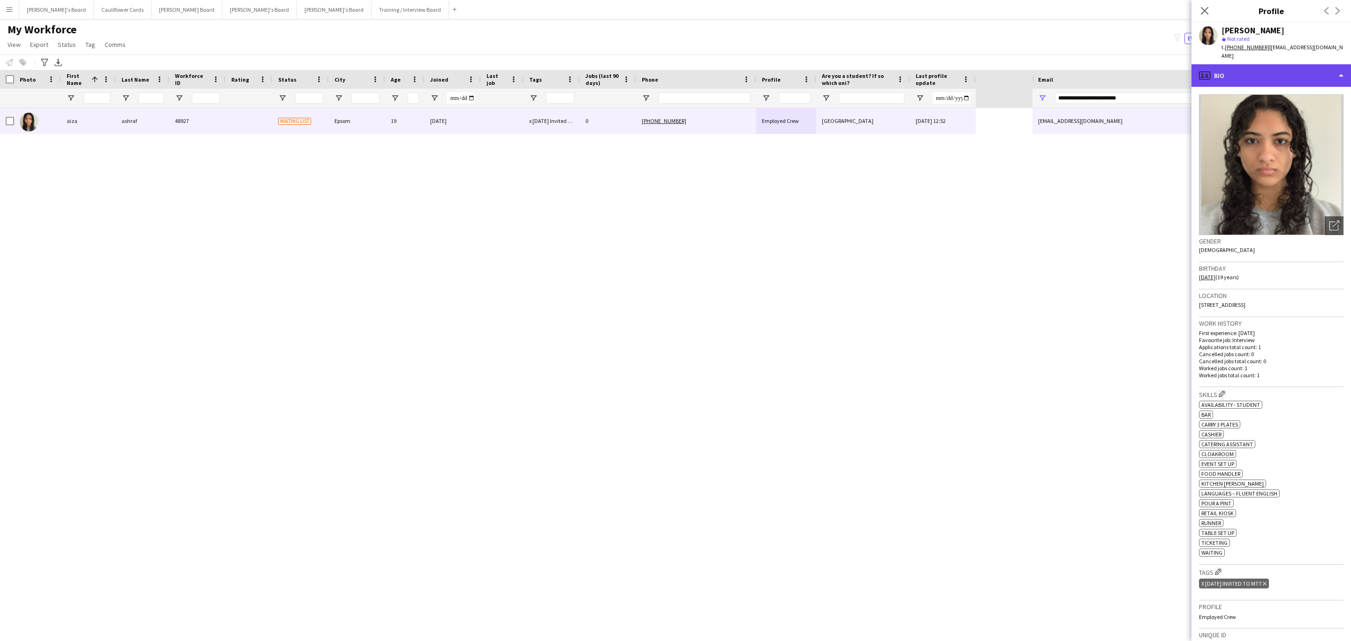
click at [1276, 68] on div "profile Bio" at bounding box center [1270, 75] width 159 height 23
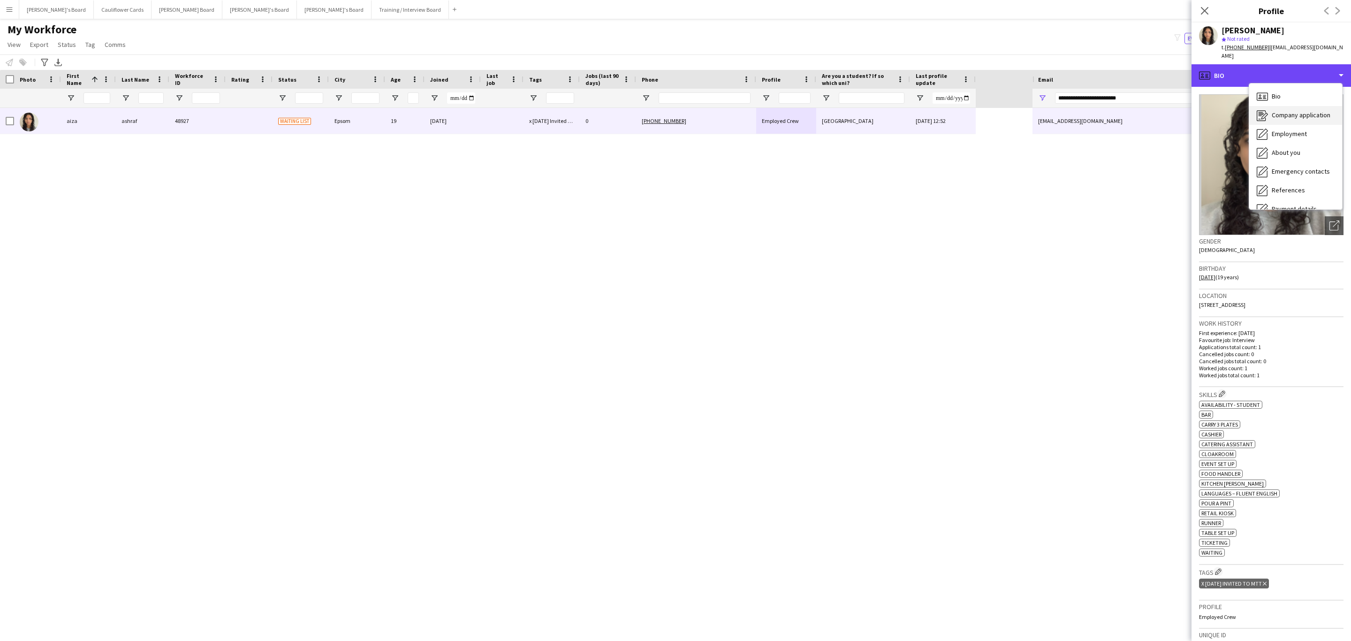
scroll to position [125, 0]
click at [1305, 112] on div "Additional info Additional info" at bounding box center [1295, 121] width 93 height 19
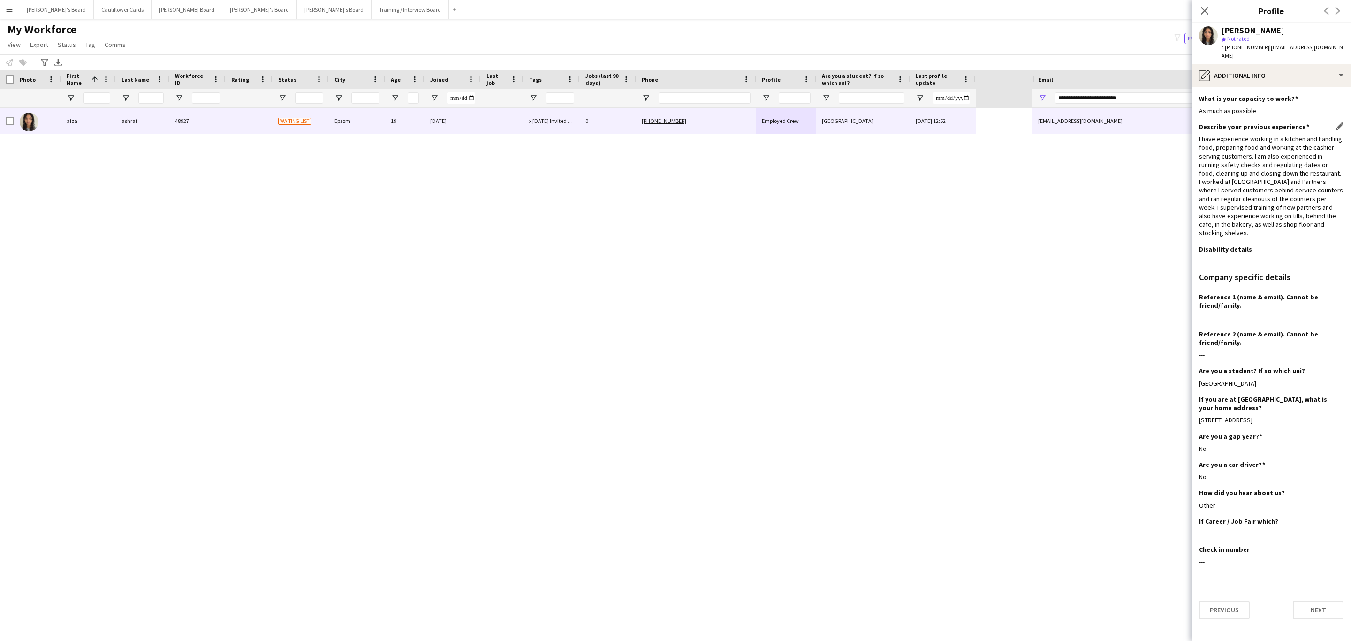
click at [1287, 172] on div "I have experience working in a kitchen and handling food, preparing food and wo…" at bounding box center [1271, 186] width 144 height 102
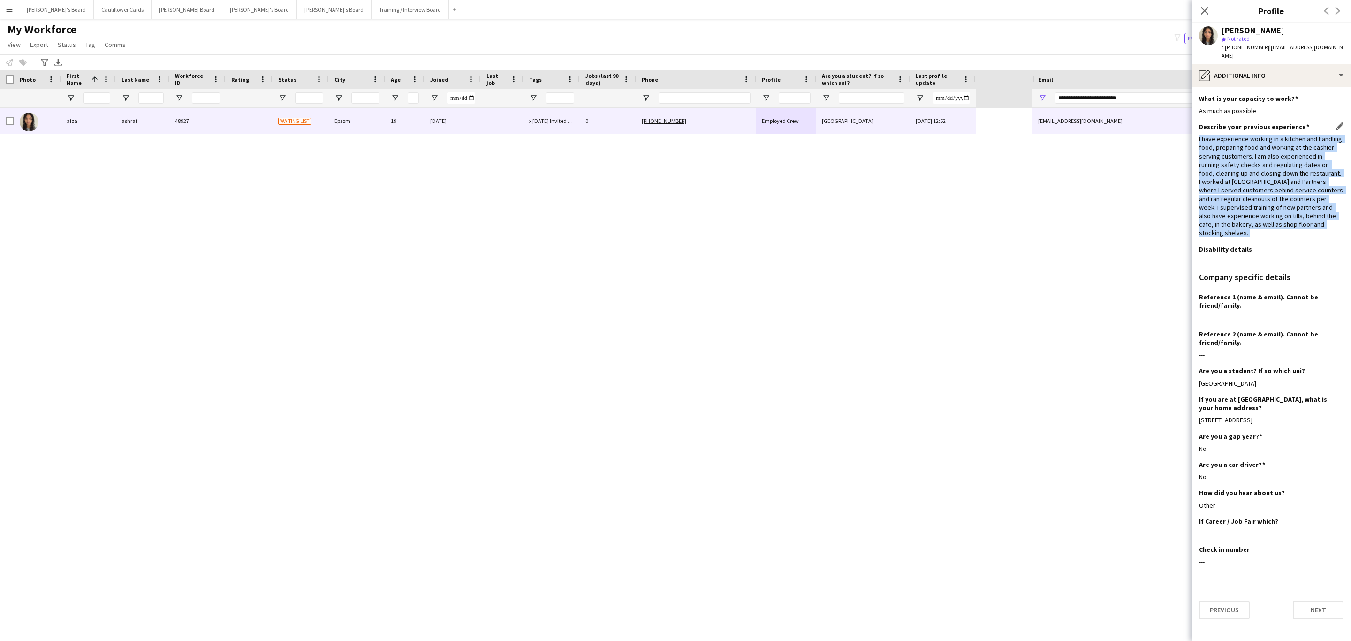
click at [1287, 172] on div "I have experience working in a kitchen and handling food, preparing food and wo…" at bounding box center [1271, 186] width 144 height 102
click at [1256, 211] on div "I have experience working in a kitchen and handling food, preparing food and wo…" at bounding box center [1271, 186] width 144 height 102
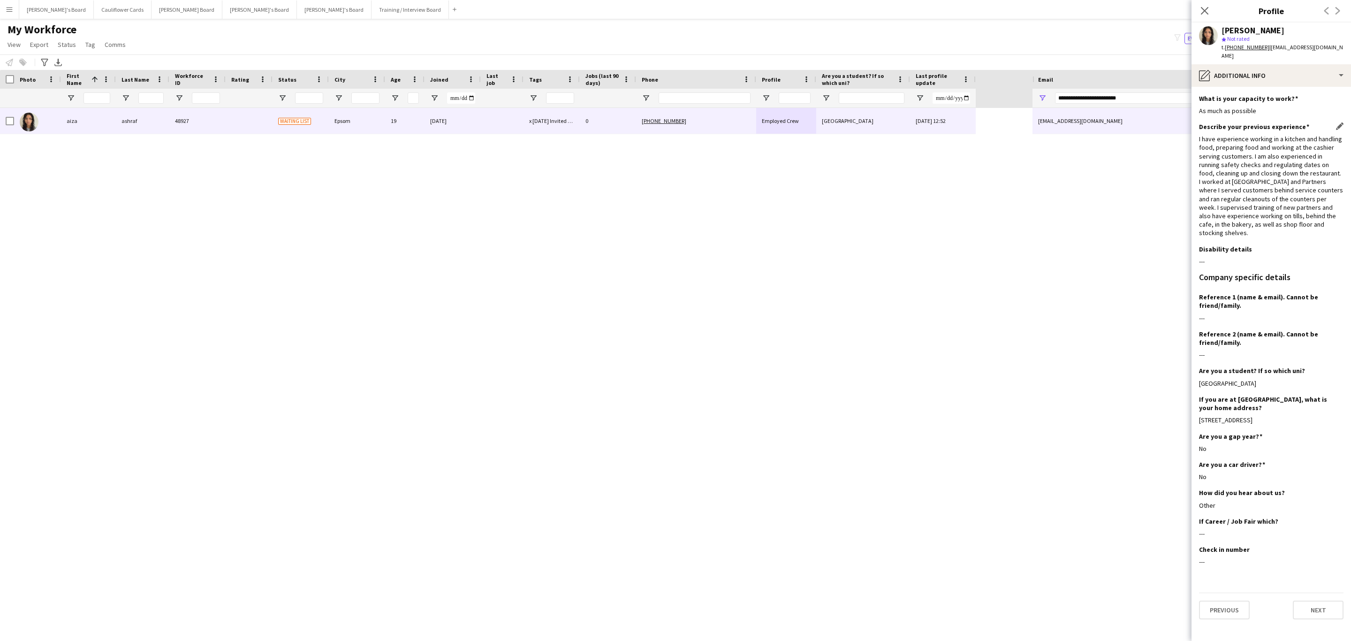
click at [1257, 184] on div "I have experience working in a kitchen and handling food, preparing food and wo…" at bounding box center [1271, 186] width 144 height 102
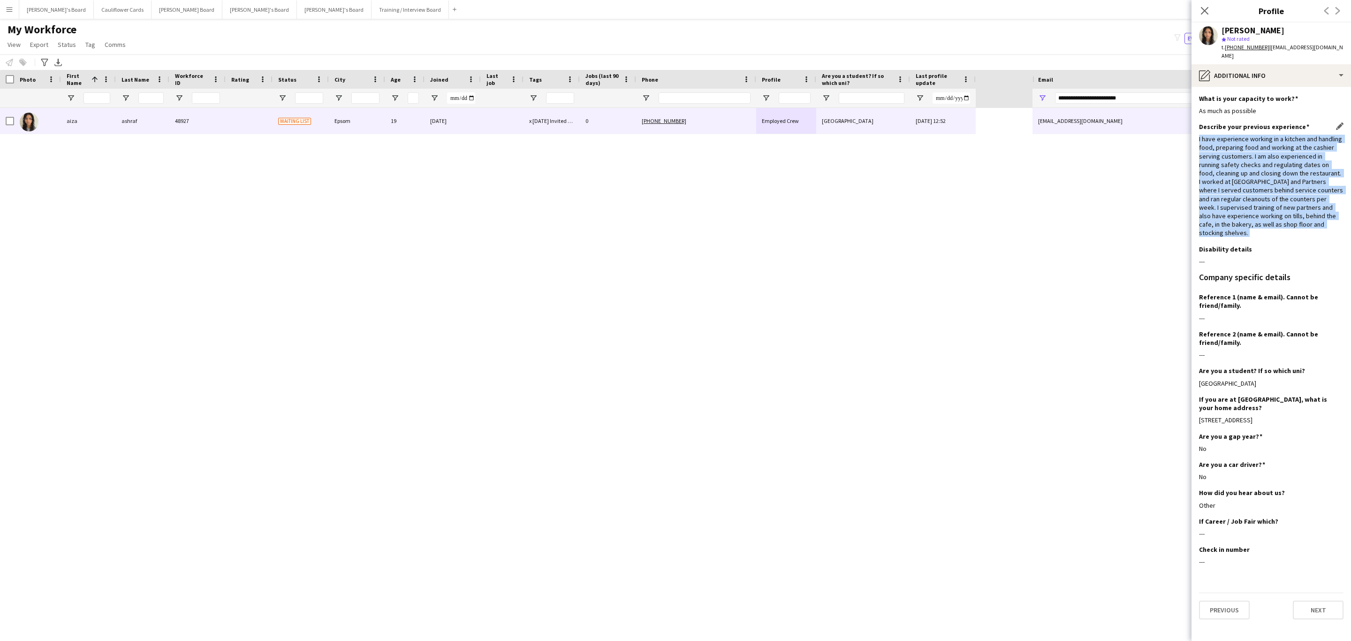
click at [1257, 184] on div "I have experience working in a kitchen and handling food, preparing food and wo…" at bounding box center [1271, 186] width 144 height 102
click at [1286, 203] on div "I have experience working in a kitchen and handling food, preparing food and wo…" at bounding box center [1271, 186] width 144 height 102
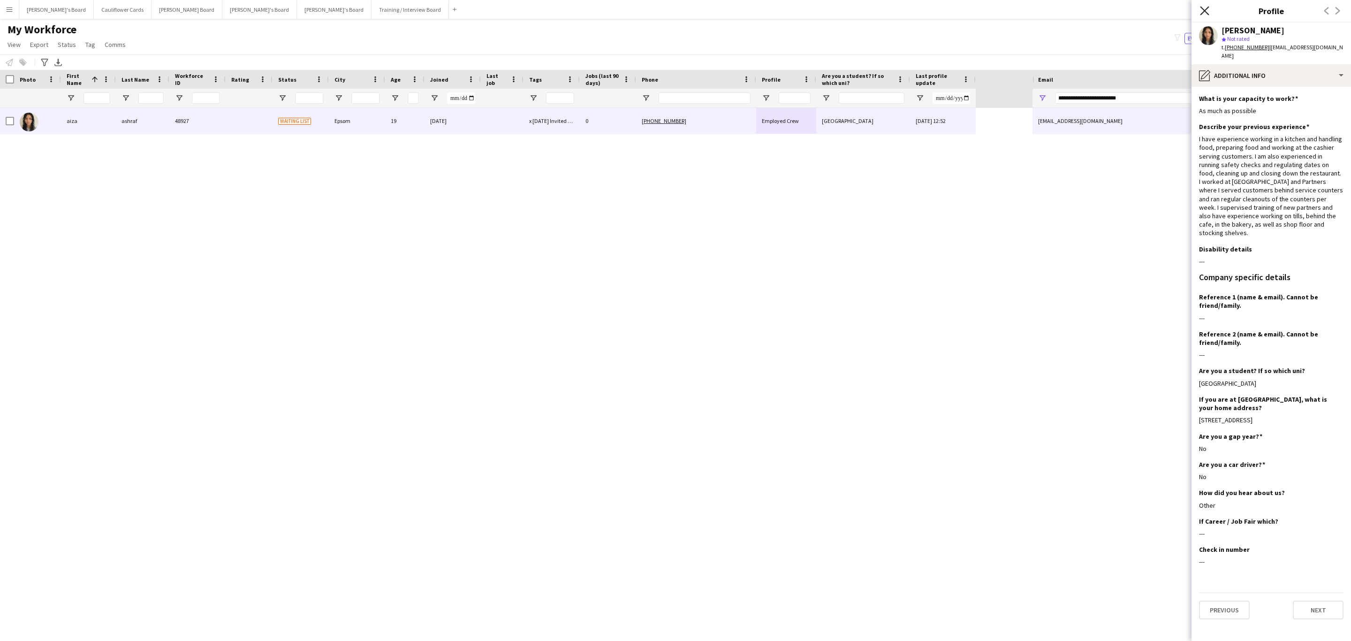
click at [1208, 11] on icon "Close pop-in" at bounding box center [1204, 10] width 9 height 9
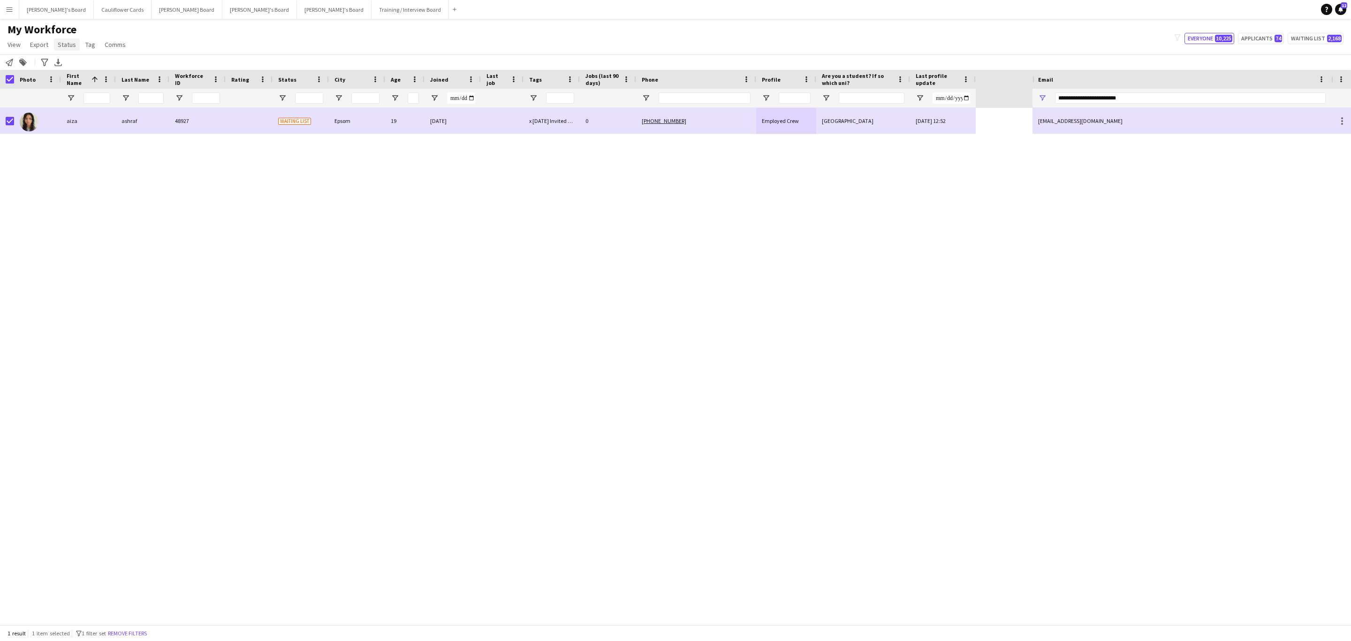
click at [66, 43] on span "Status" at bounding box center [67, 44] width 18 height 8
click at [98, 64] on link "Edit" at bounding box center [87, 65] width 66 height 20
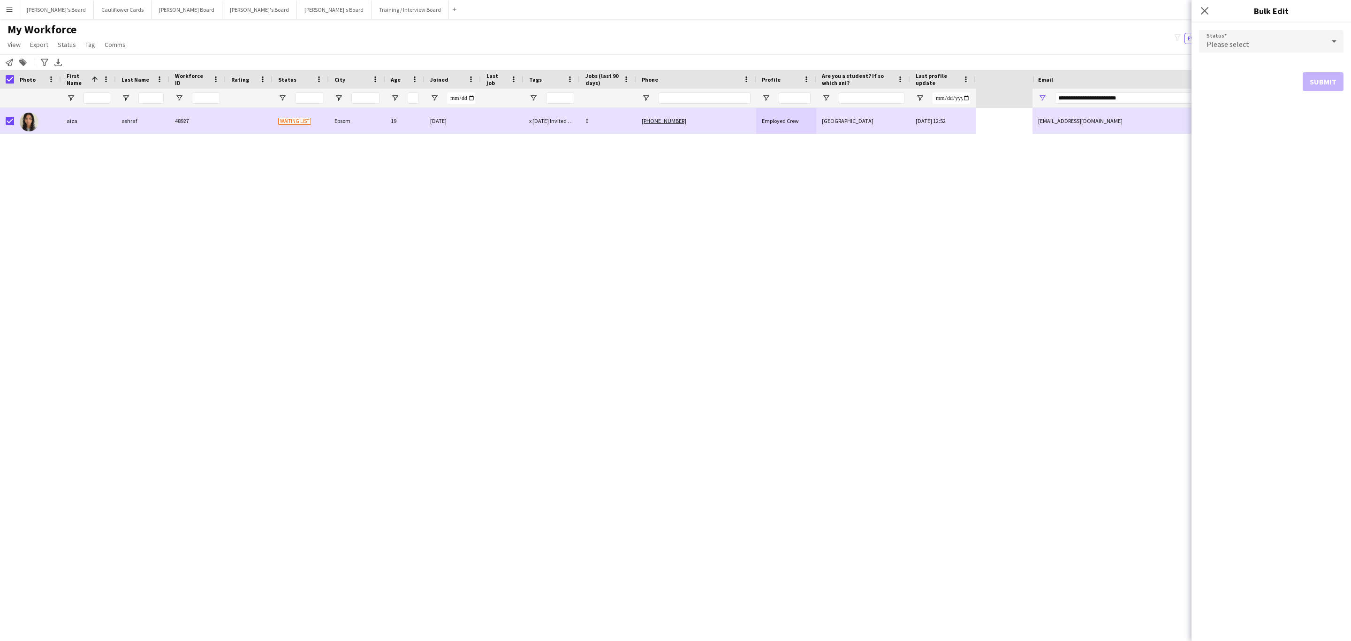
click at [1216, 46] on span "Please select" at bounding box center [1227, 43] width 43 height 9
click at [1228, 68] on span "Active" at bounding box center [1270, 67] width 129 height 9
click at [1320, 108] on button "Submit" at bounding box center [1323, 113] width 41 height 19
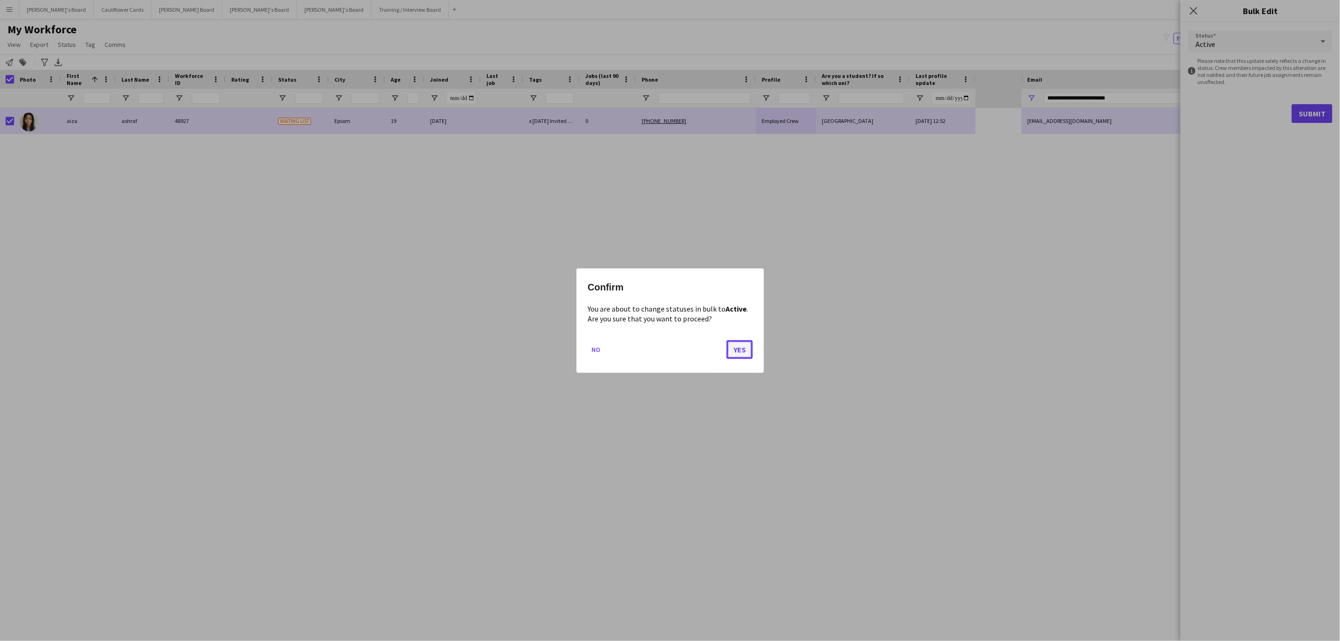
click at [744, 351] on button "Yes" at bounding box center [740, 349] width 26 height 19
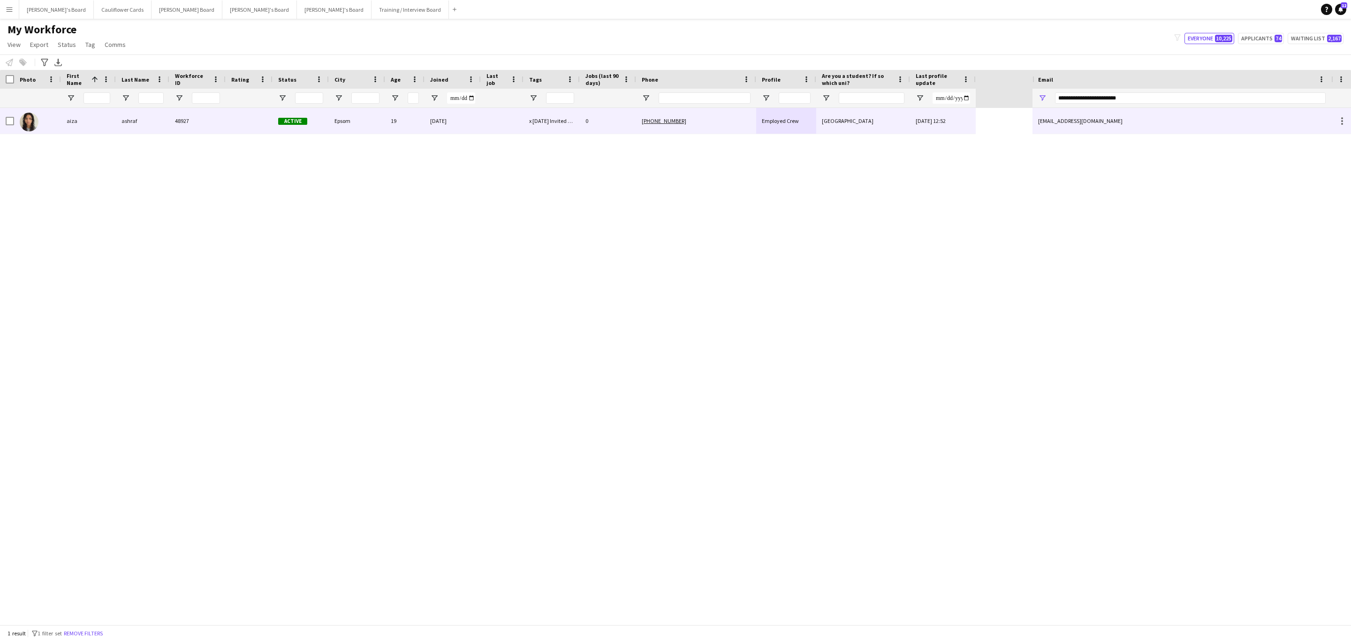
click at [158, 125] on div "ashraf" at bounding box center [142, 121] width 53 height 26
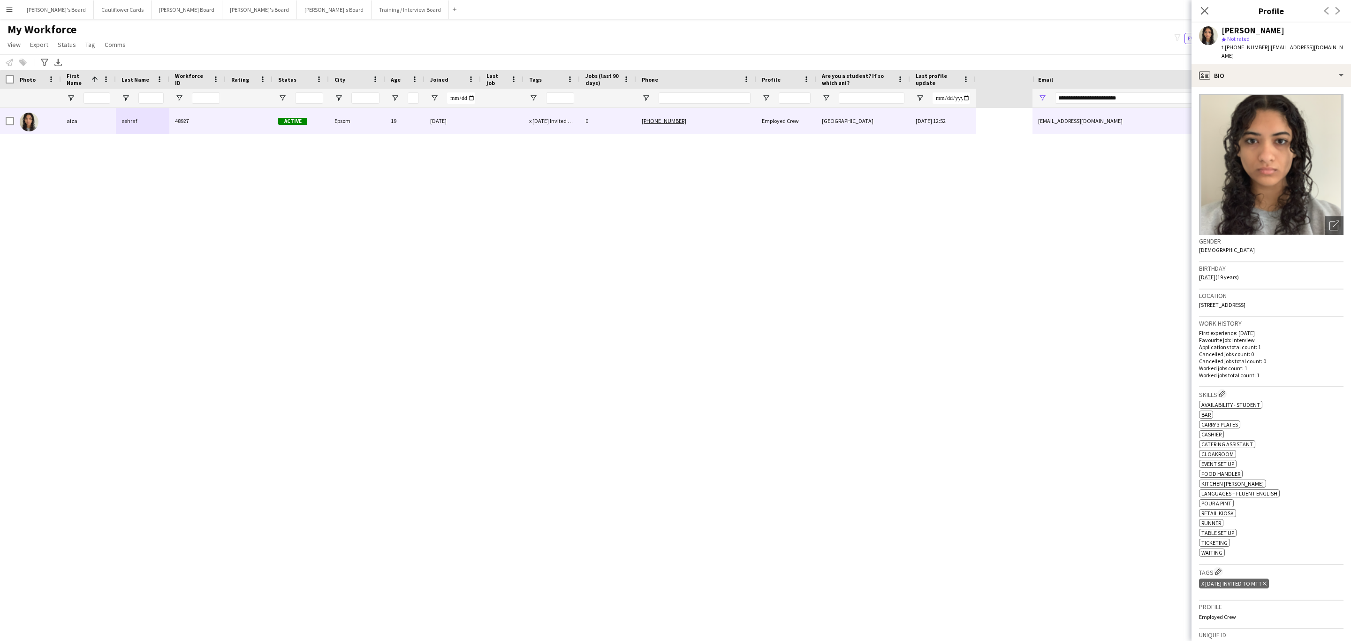
click at [1269, 580] on div "x 19/08/2025 Invited to MTT Delete tag" at bounding box center [1234, 583] width 70 height 10
click at [1266, 581] on icon "Delete tag" at bounding box center [1265, 584] width 4 height 6
click at [1202, 9] on icon at bounding box center [1204, 10] width 9 height 9
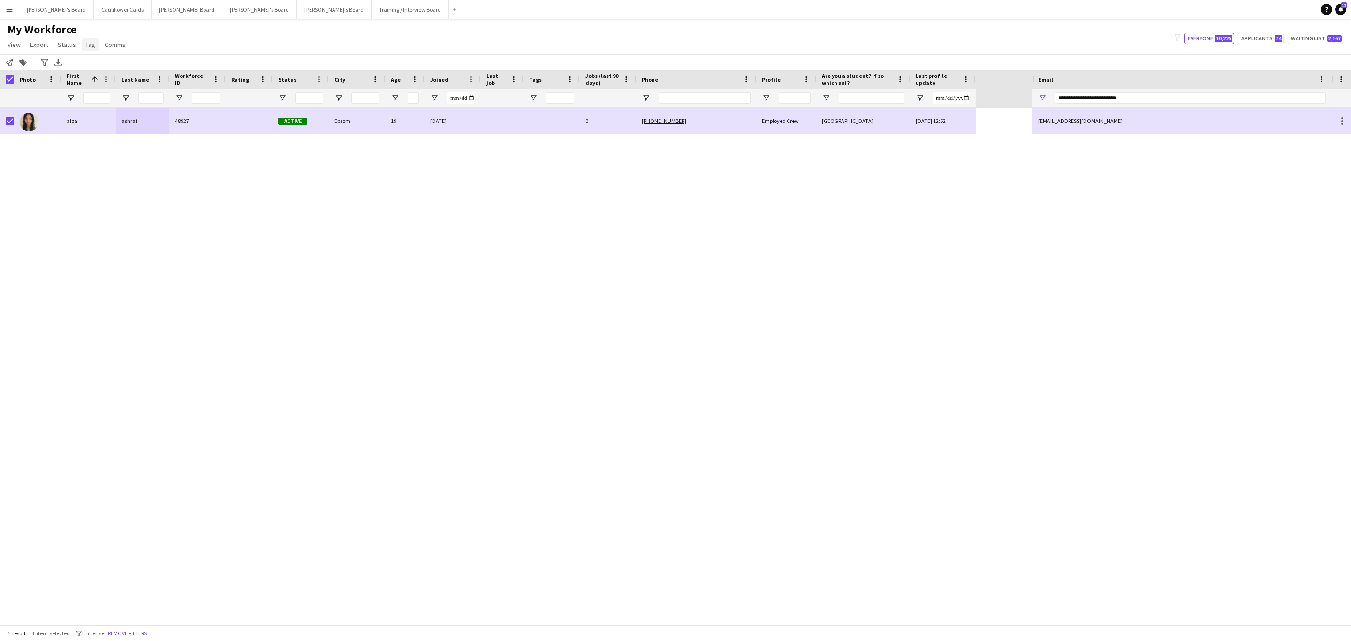
click at [88, 42] on span "Tag" at bounding box center [90, 44] width 10 height 8
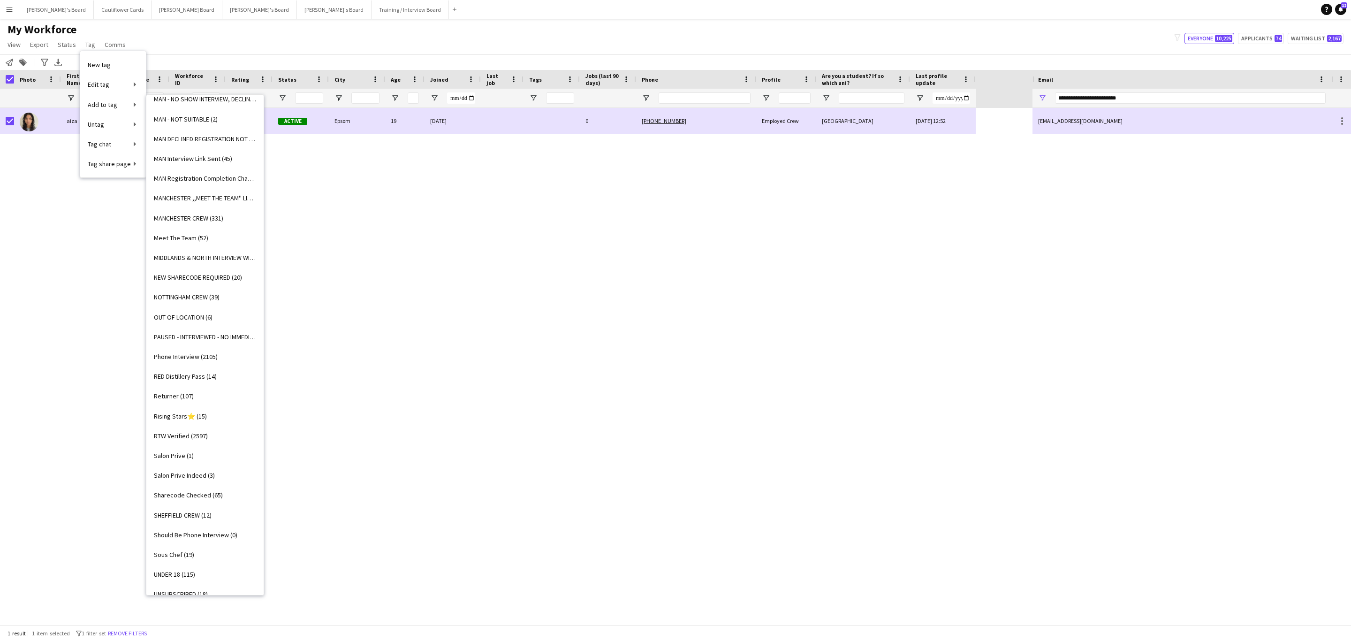
scroll to position [727, 0]
click at [194, 431] on span "RTW Verified (2597)" at bounding box center [181, 430] width 54 height 8
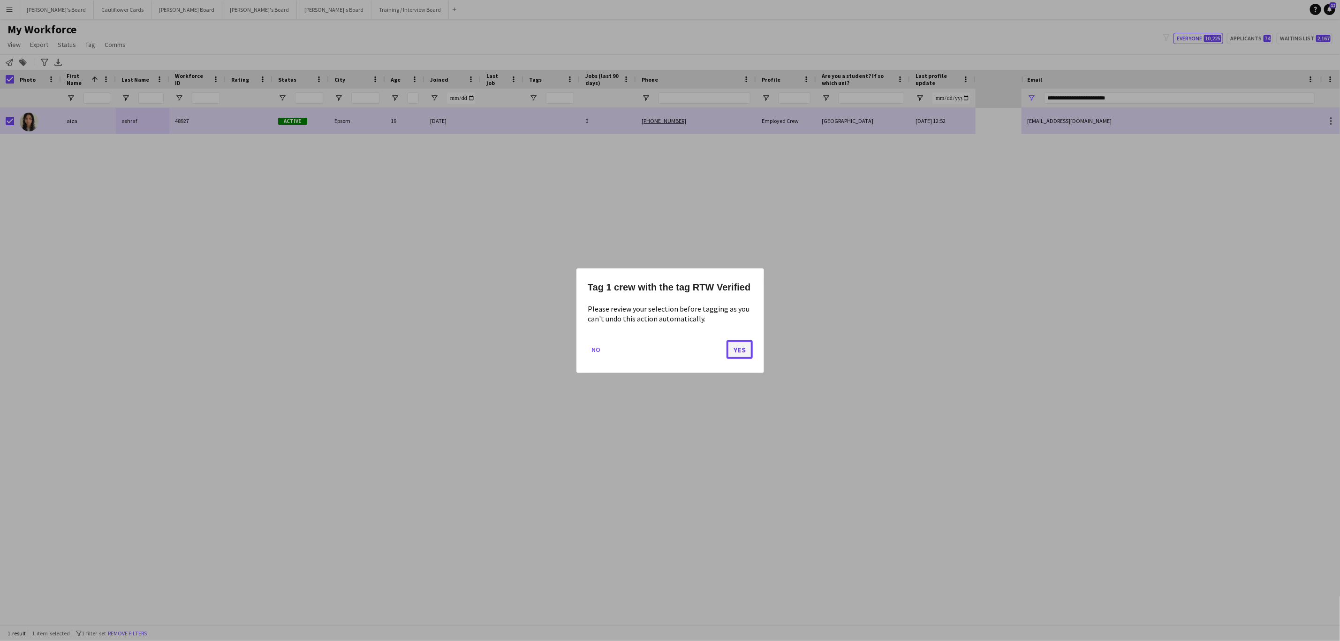
click at [736, 349] on button "Yes" at bounding box center [740, 349] width 26 height 19
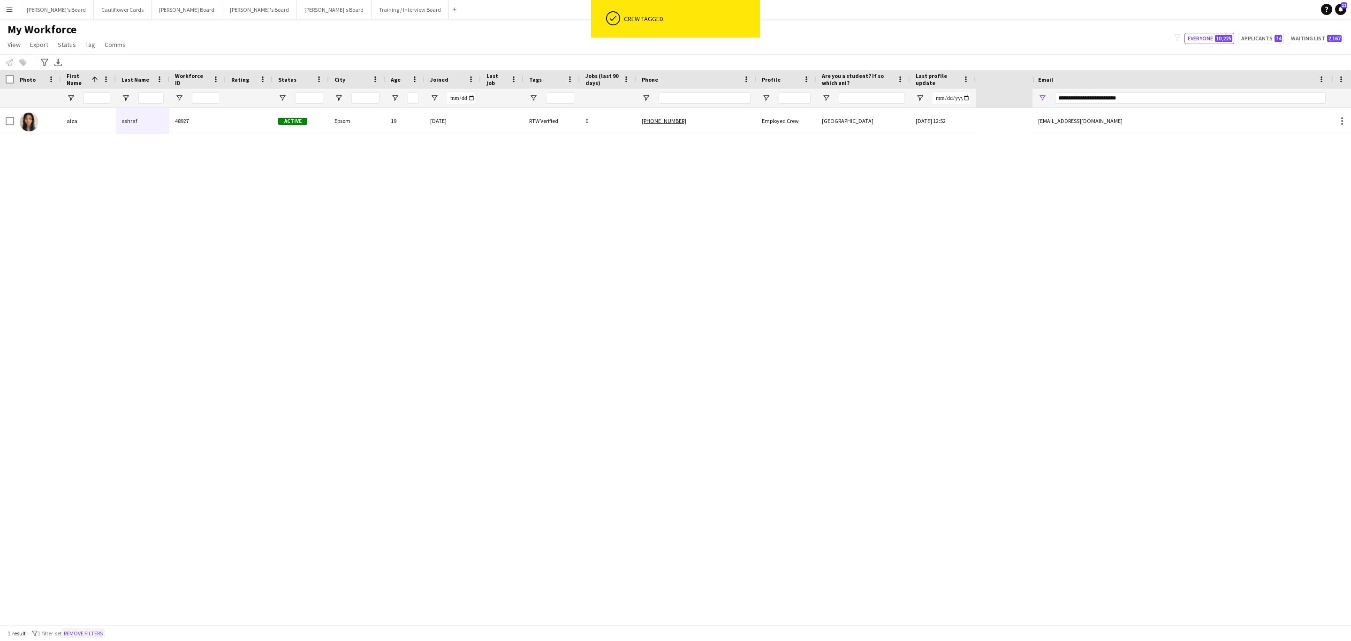
click at [102, 632] on button "Remove filters" at bounding box center [83, 633] width 43 height 10
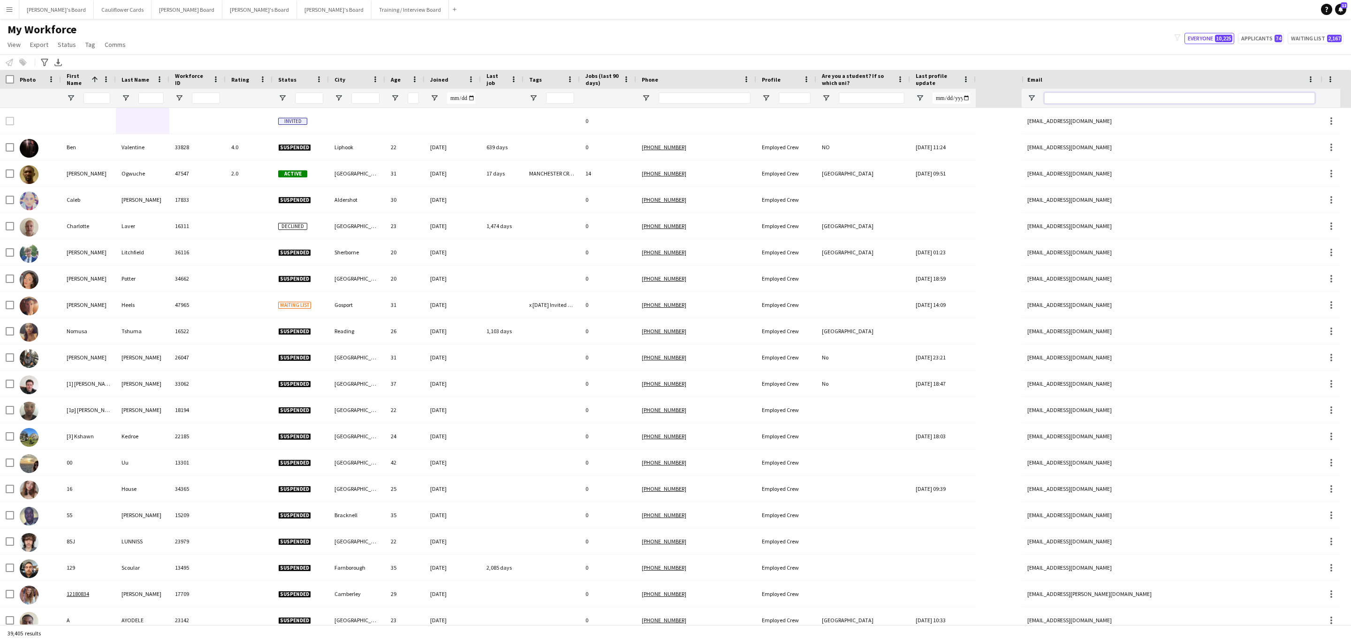
click at [1098, 100] on input "Email Filter Input" at bounding box center [1179, 97] width 271 height 11
paste input "**********"
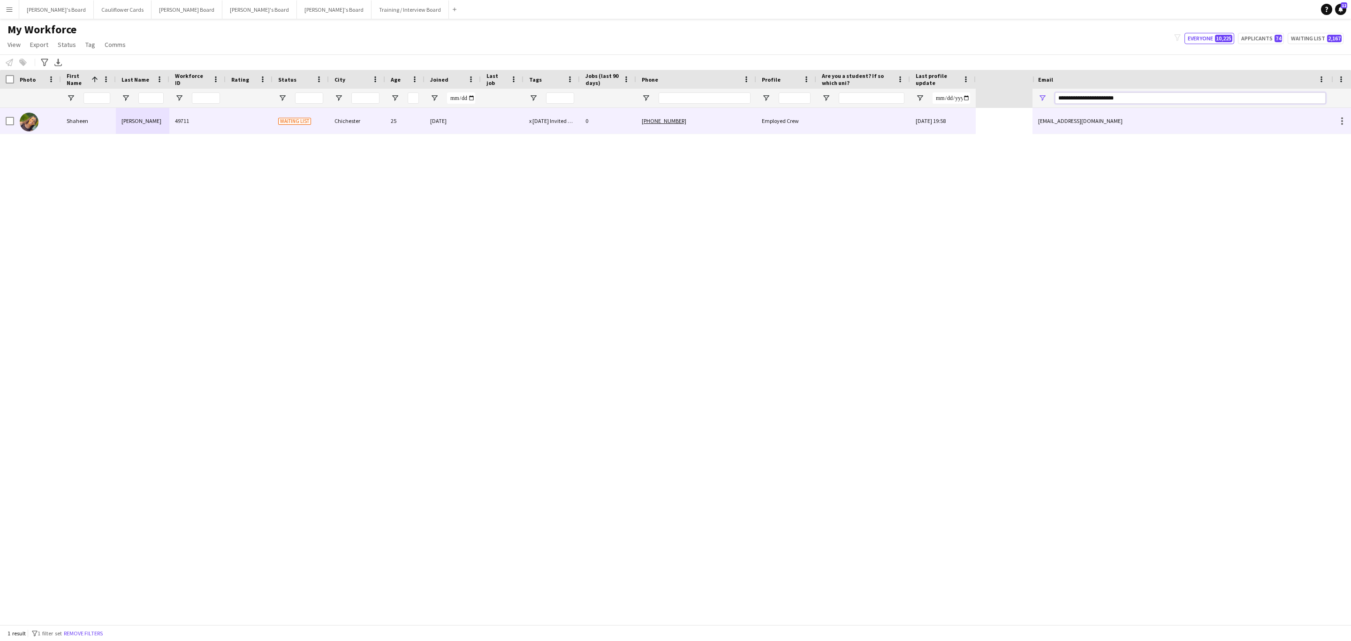
type input "**********"
click at [770, 120] on div "Employed Crew" at bounding box center [786, 121] width 60 height 26
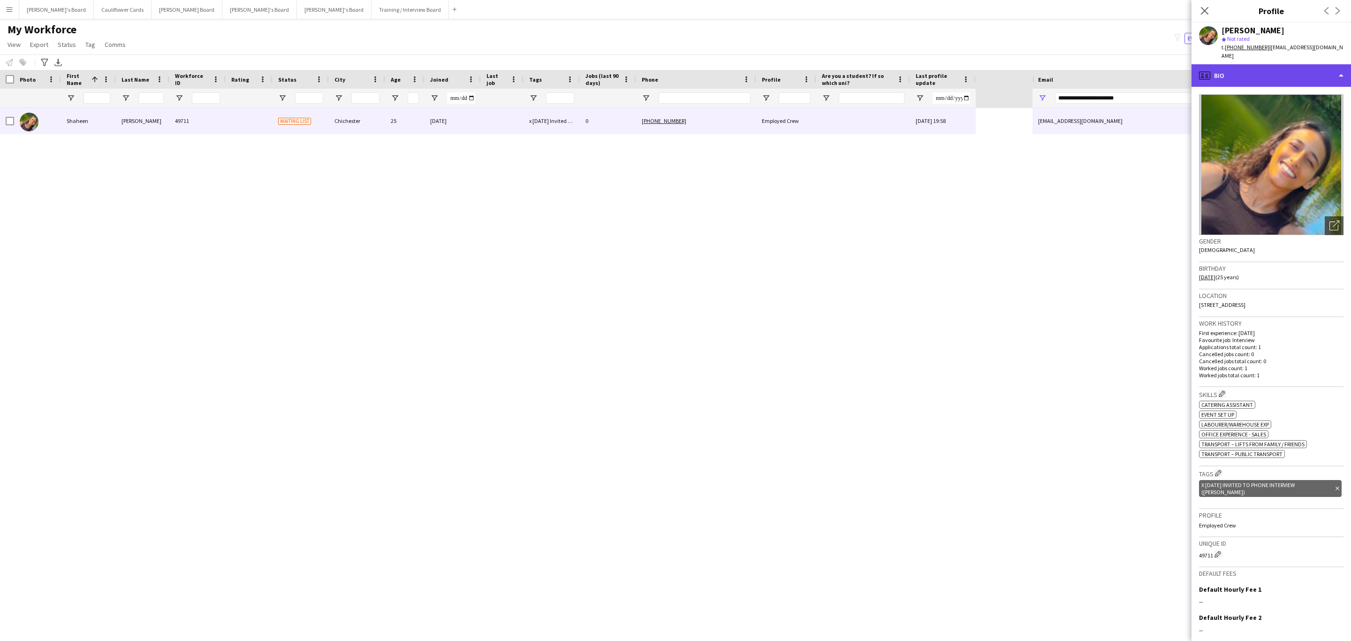
click at [1270, 73] on div "profile Bio" at bounding box center [1270, 75] width 159 height 23
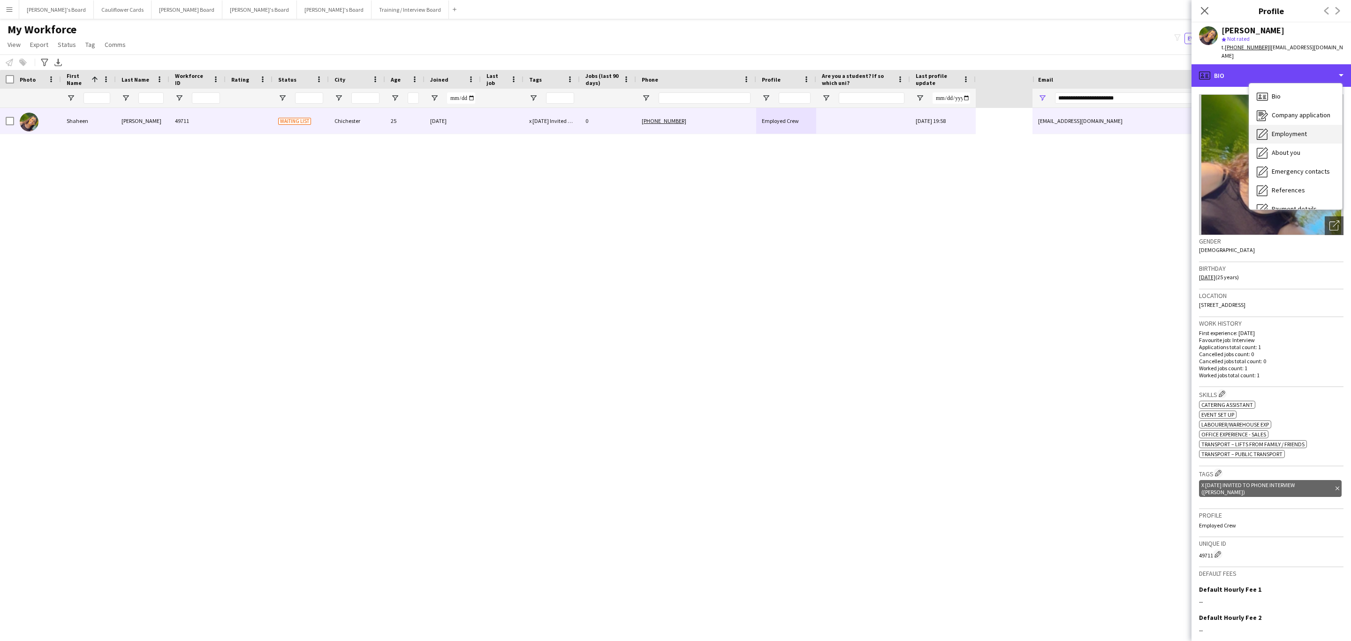
scroll to position [125, 0]
click at [1304, 99] on div "Compliance Compliance" at bounding box center [1295, 102] width 93 height 19
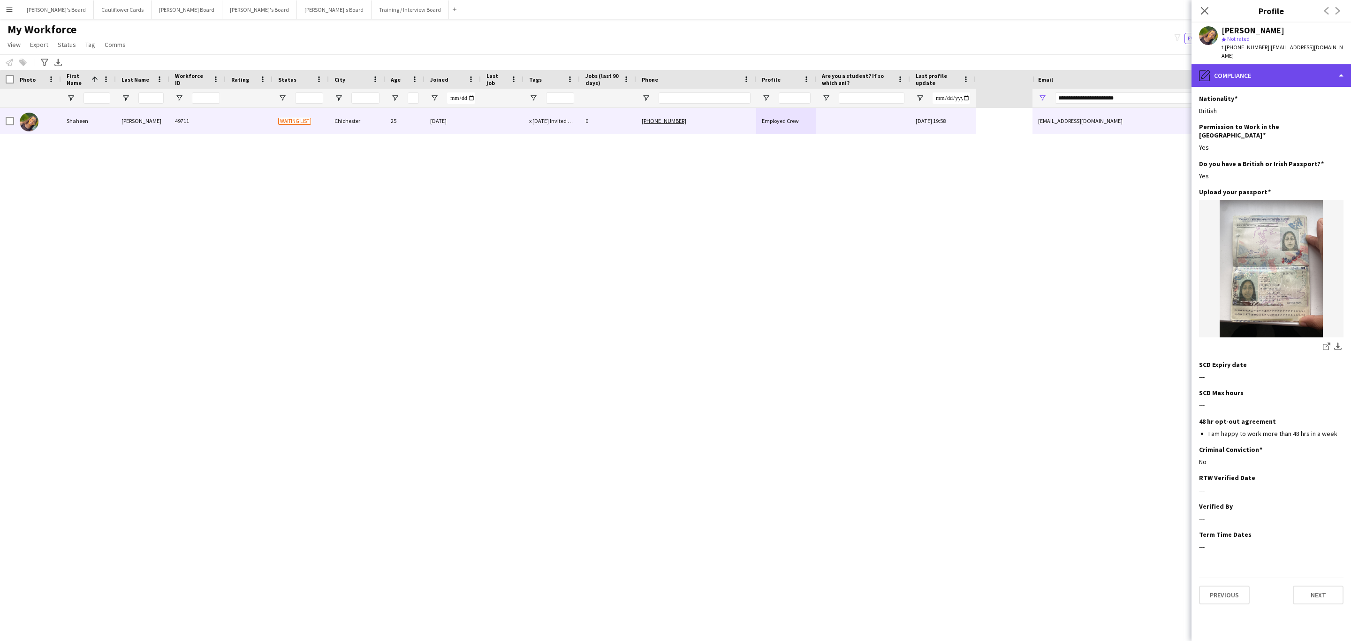
click at [1301, 64] on div "pencil4 Compliance" at bounding box center [1270, 75] width 159 height 23
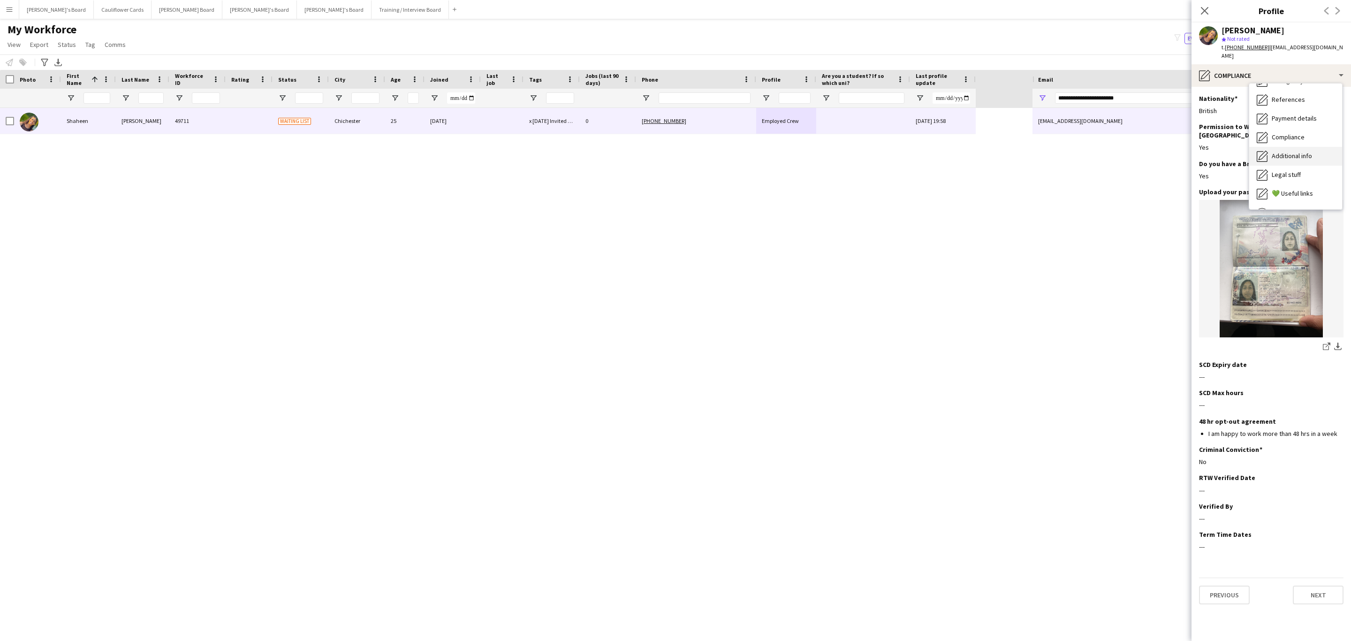
click at [1302, 147] on div "Additional info Additional info" at bounding box center [1295, 156] width 93 height 19
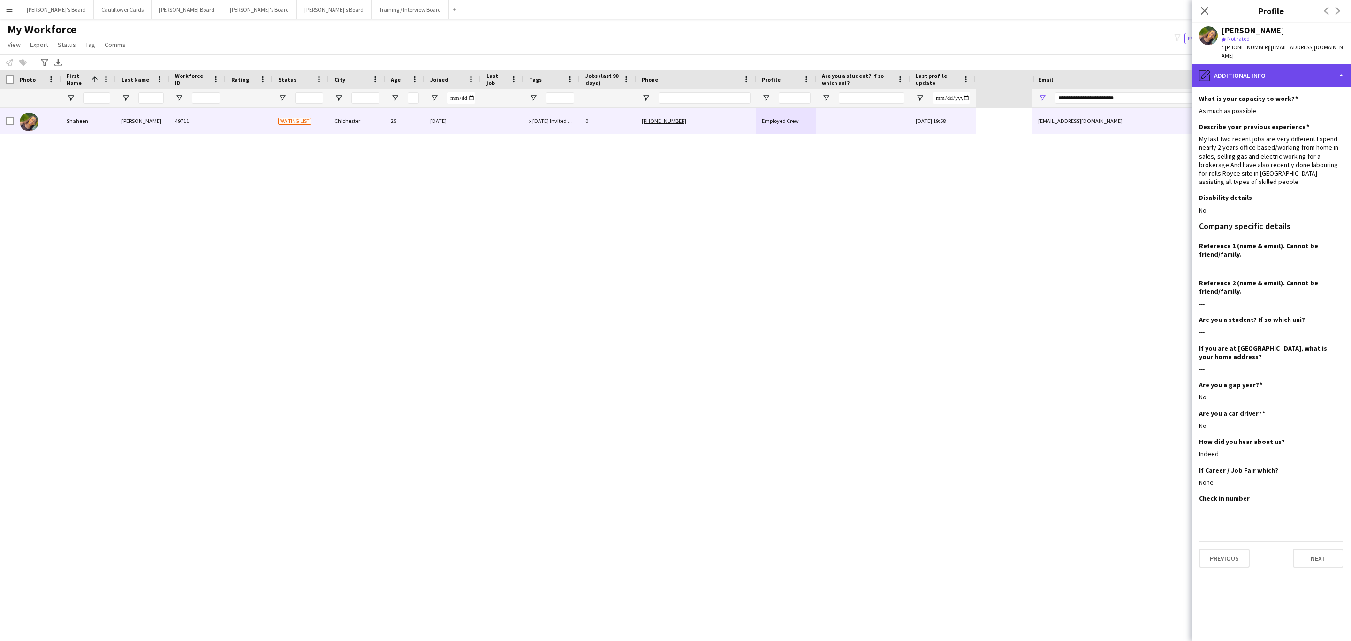
click at [1283, 64] on div "pencil4 Additional info" at bounding box center [1270, 75] width 159 height 23
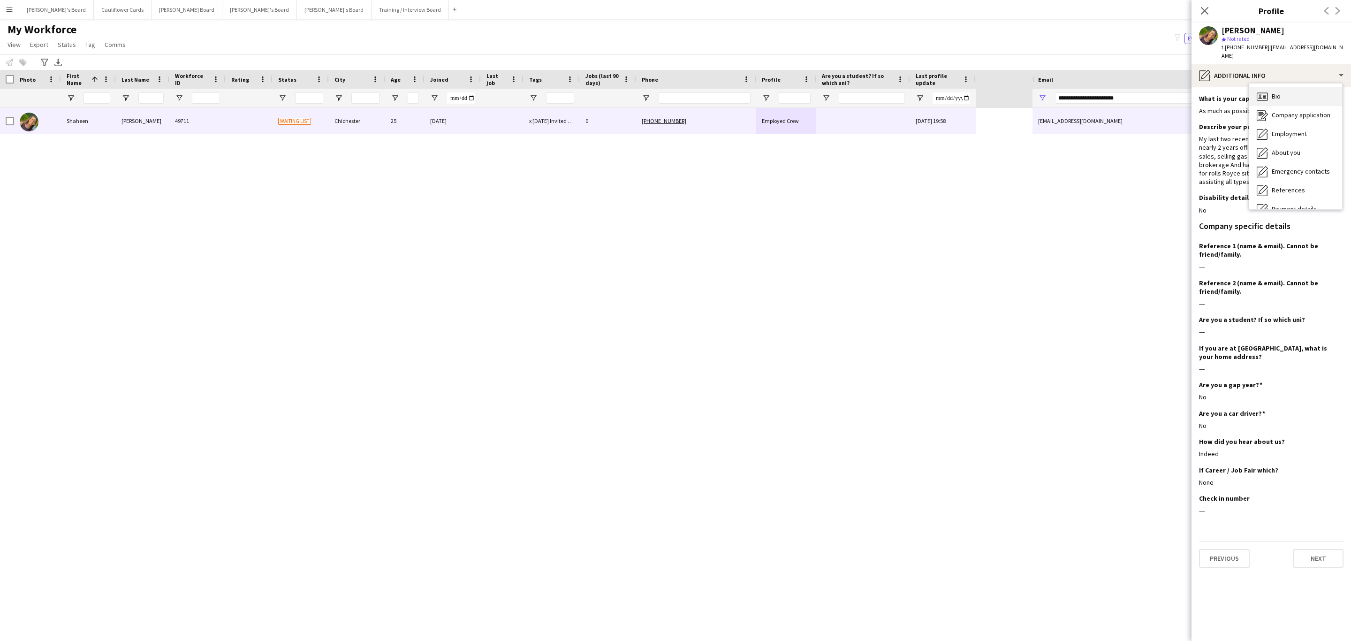
click at [1293, 89] on div "Bio Bio" at bounding box center [1295, 96] width 93 height 19
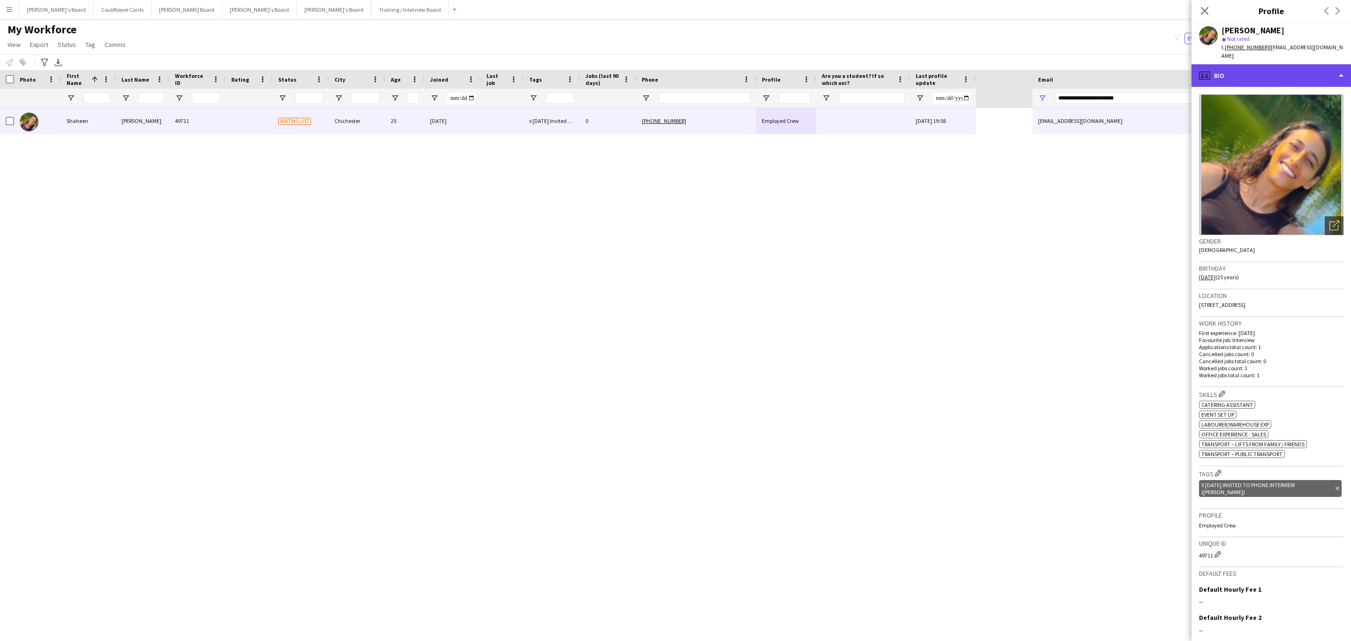
click at [1322, 64] on div "profile Bio" at bounding box center [1270, 75] width 159 height 23
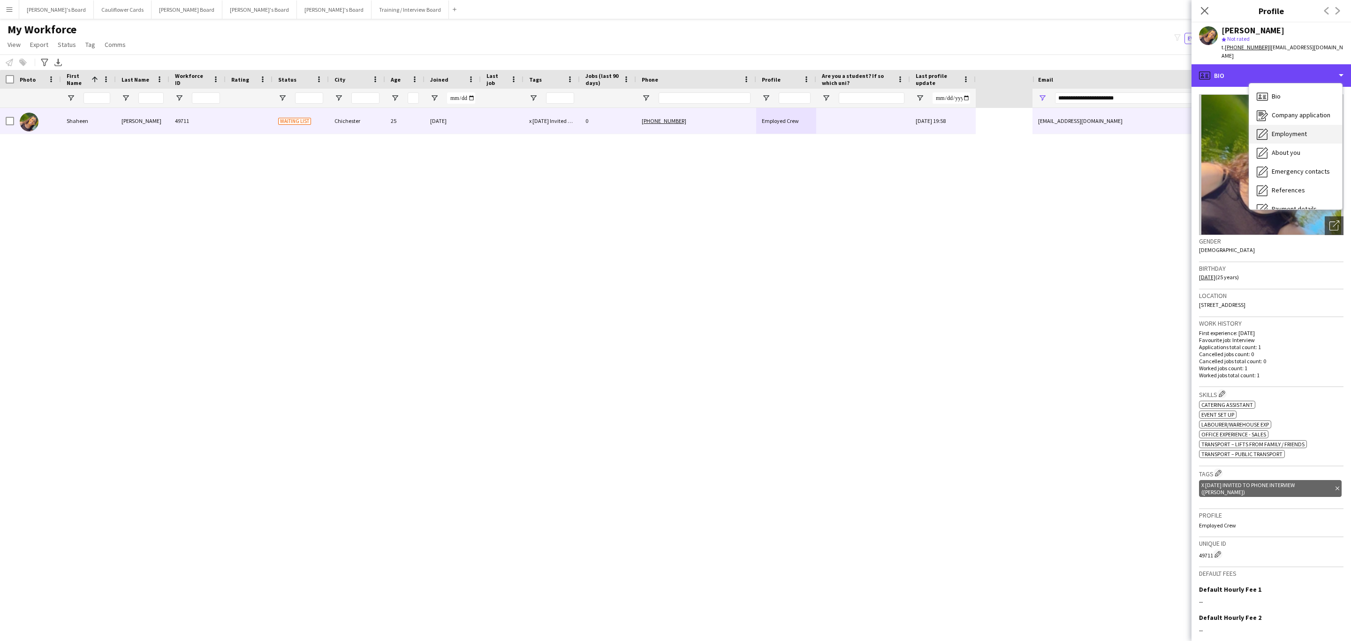
scroll to position [125, 0]
click at [1296, 117] on span "Additional info" at bounding box center [1292, 121] width 40 height 8
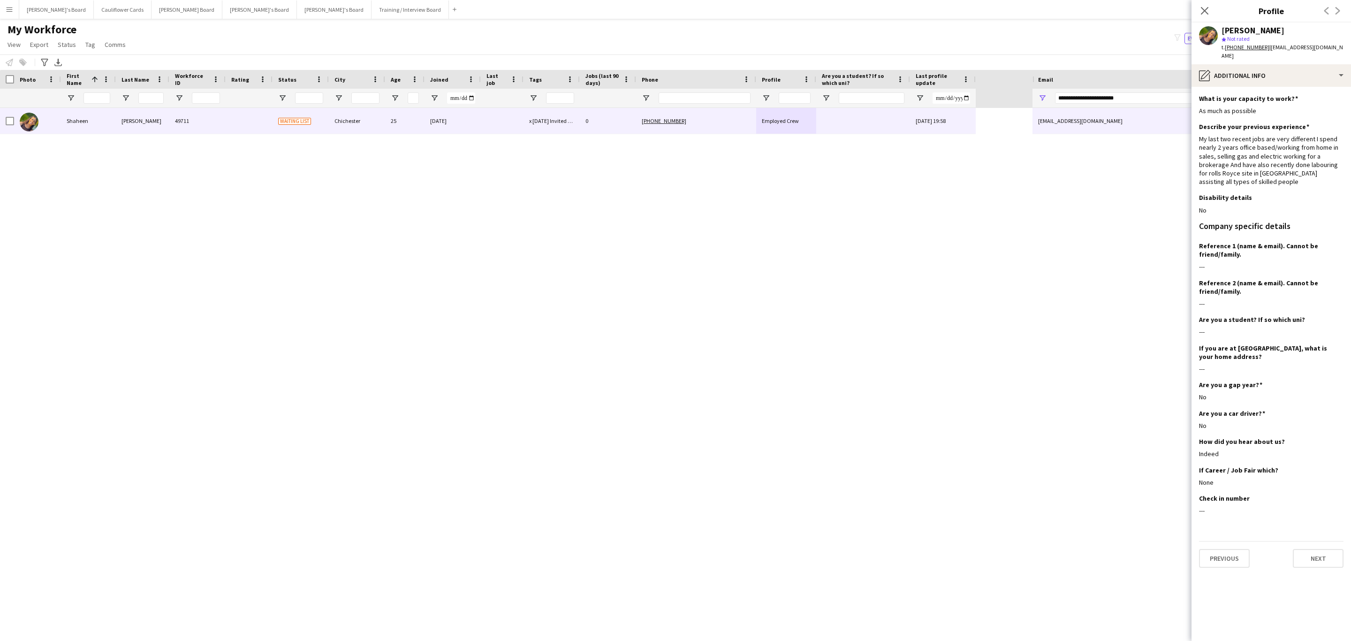
drag, startPoint x: 1207, startPoint y: 13, endPoint x: 521, endPoint y: 142, distance: 698.7
click at [1207, 13] on icon at bounding box center [1205, 11] width 8 height 8
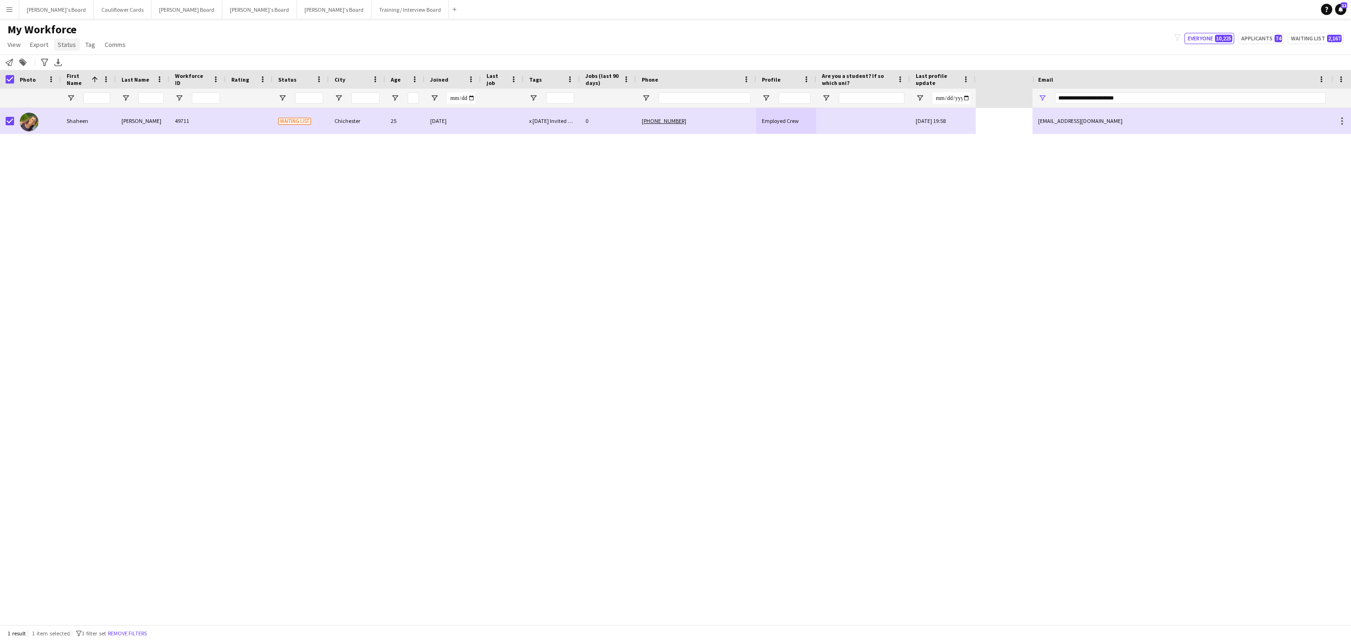
click at [70, 47] on span "Status" at bounding box center [67, 44] width 18 height 8
click at [94, 60] on link "Edit" at bounding box center [87, 65] width 66 height 20
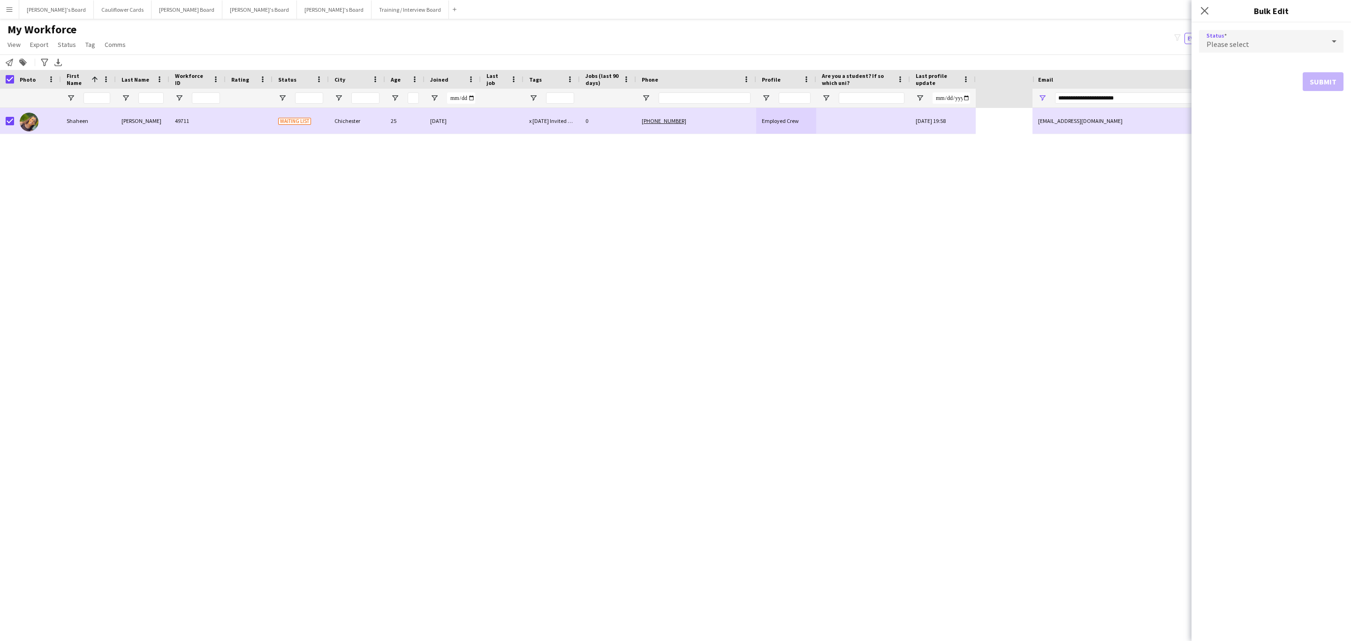
click at [1286, 34] on div "Please select" at bounding box center [1262, 41] width 126 height 23
click at [1254, 66] on span "Active" at bounding box center [1270, 67] width 129 height 9
click at [1311, 120] on button "Submit" at bounding box center [1323, 113] width 41 height 19
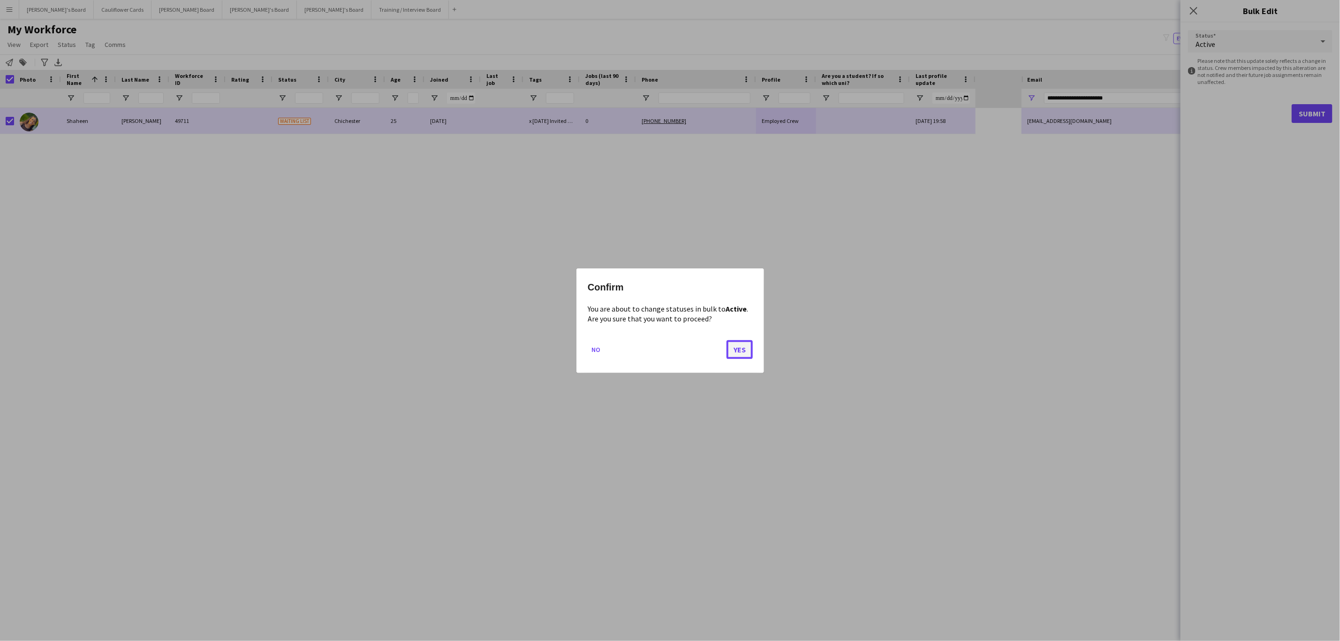
click at [743, 352] on button "Yes" at bounding box center [740, 349] width 26 height 19
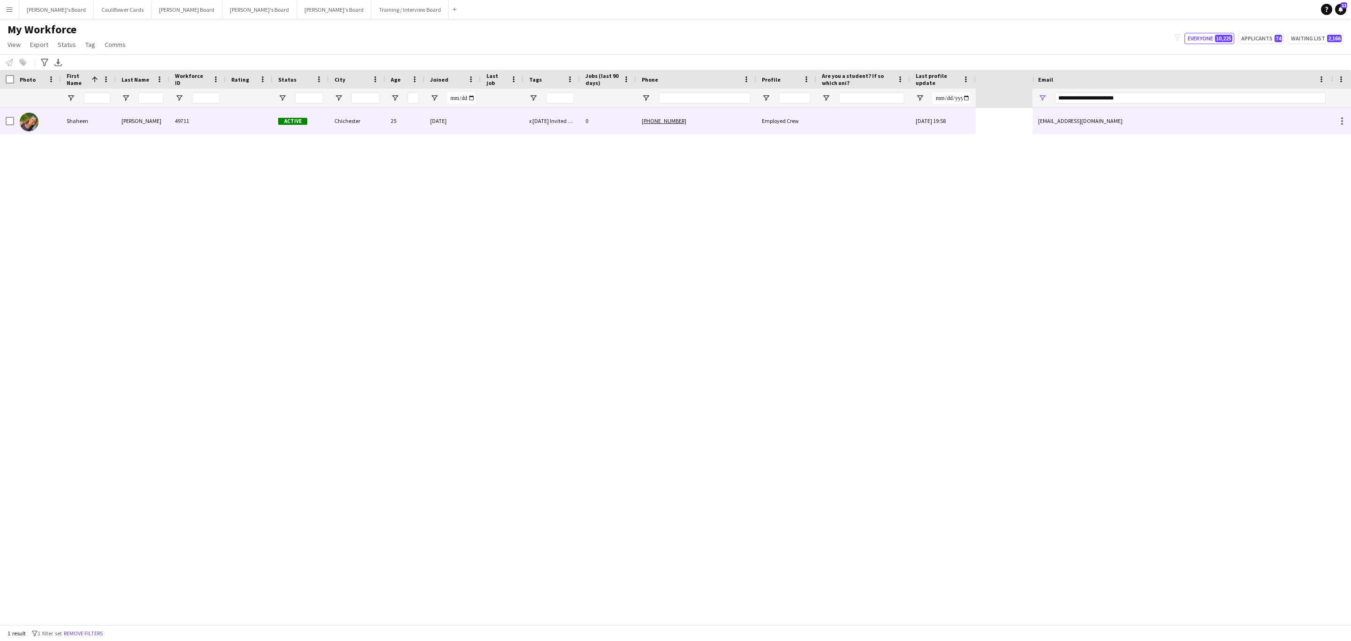
click at [250, 124] on div at bounding box center [249, 121] width 47 height 26
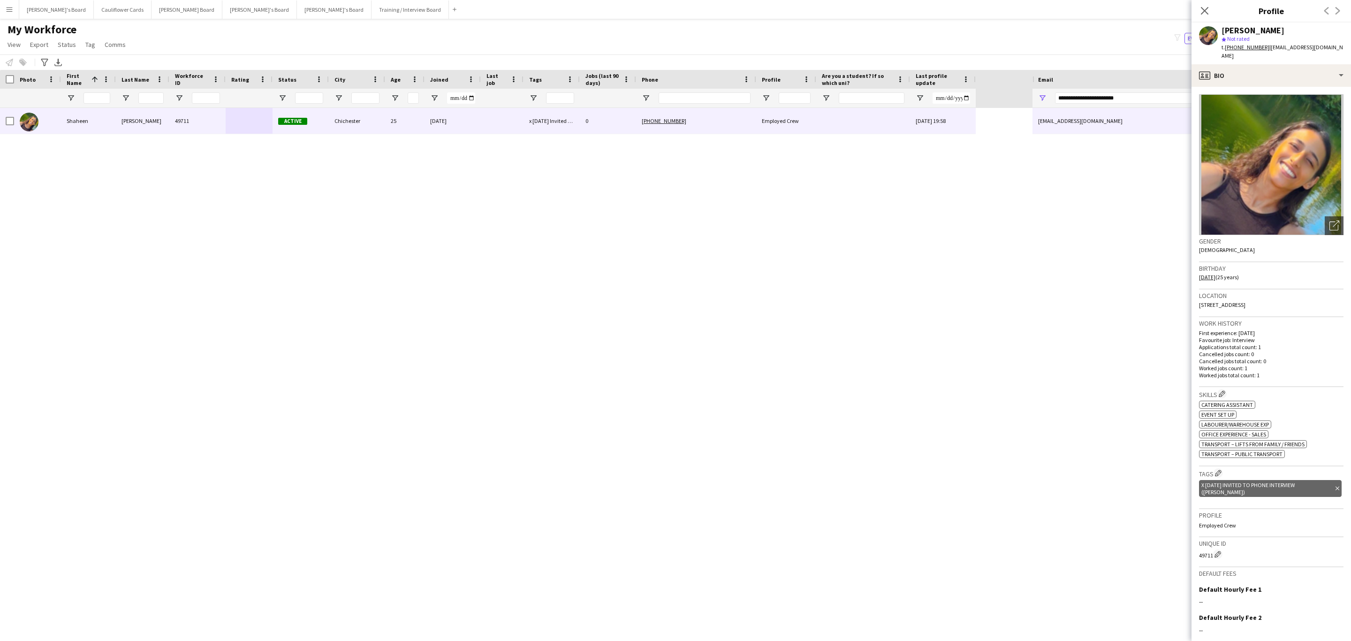
click at [1335, 485] on icon "Delete tag" at bounding box center [1337, 488] width 4 height 6
click at [1220, 470] on app-icon "Edit crew company tags" at bounding box center [1218, 473] width 7 height 7
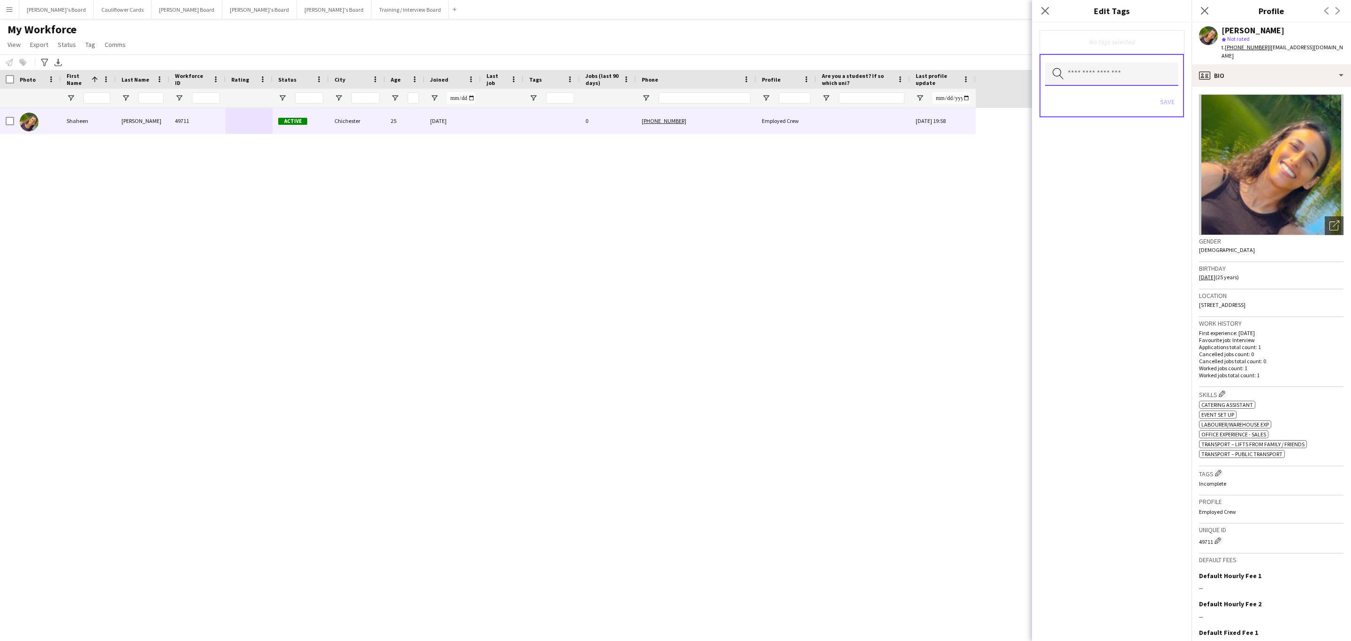
click at [1101, 77] on input "text" at bounding box center [1111, 73] width 133 height 23
click at [1121, 75] on input "text" at bounding box center [1111, 73] width 133 height 23
type input "***"
click at [1085, 101] on span "RTW Verified" at bounding box center [1112, 100] width 119 height 9
click at [1149, 259] on div "RTW Verified Remove Search by tag name Save" at bounding box center [1111, 332] width 159 height 618
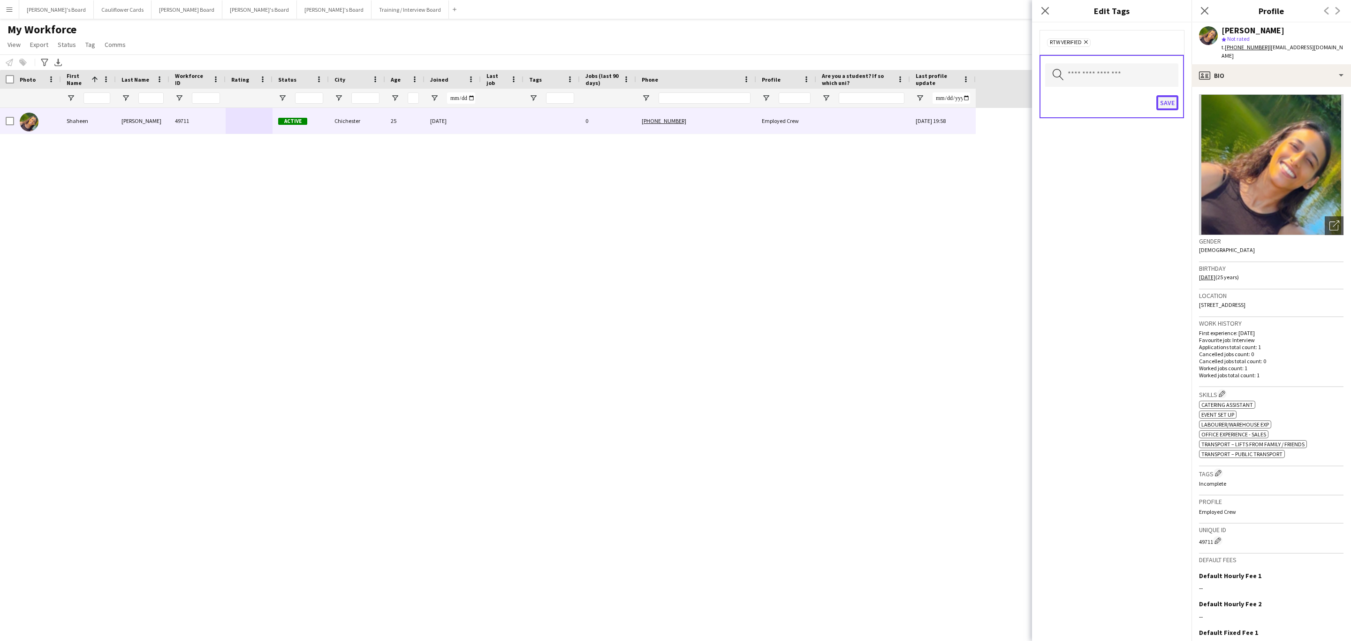
click at [1171, 104] on button "Save" at bounding box center [1167, 102] width 22 height 15
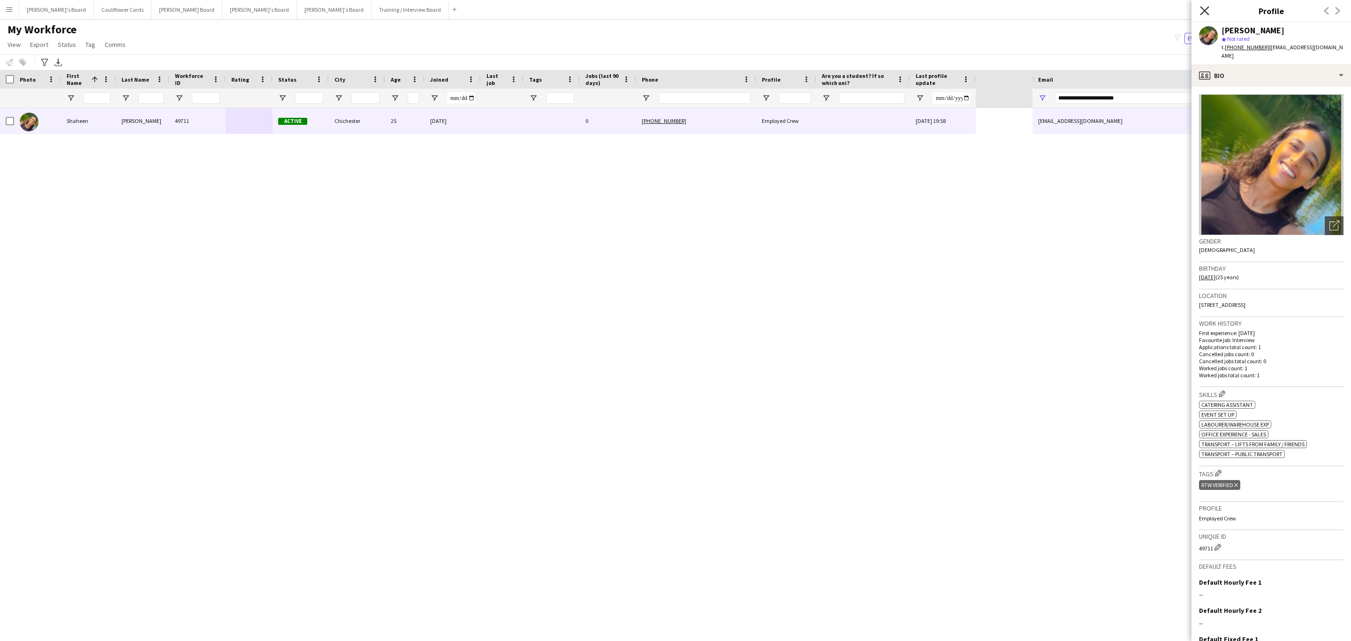
click at [1205, 10] on icon at bounding box center [1204, 10] width 9 height 9
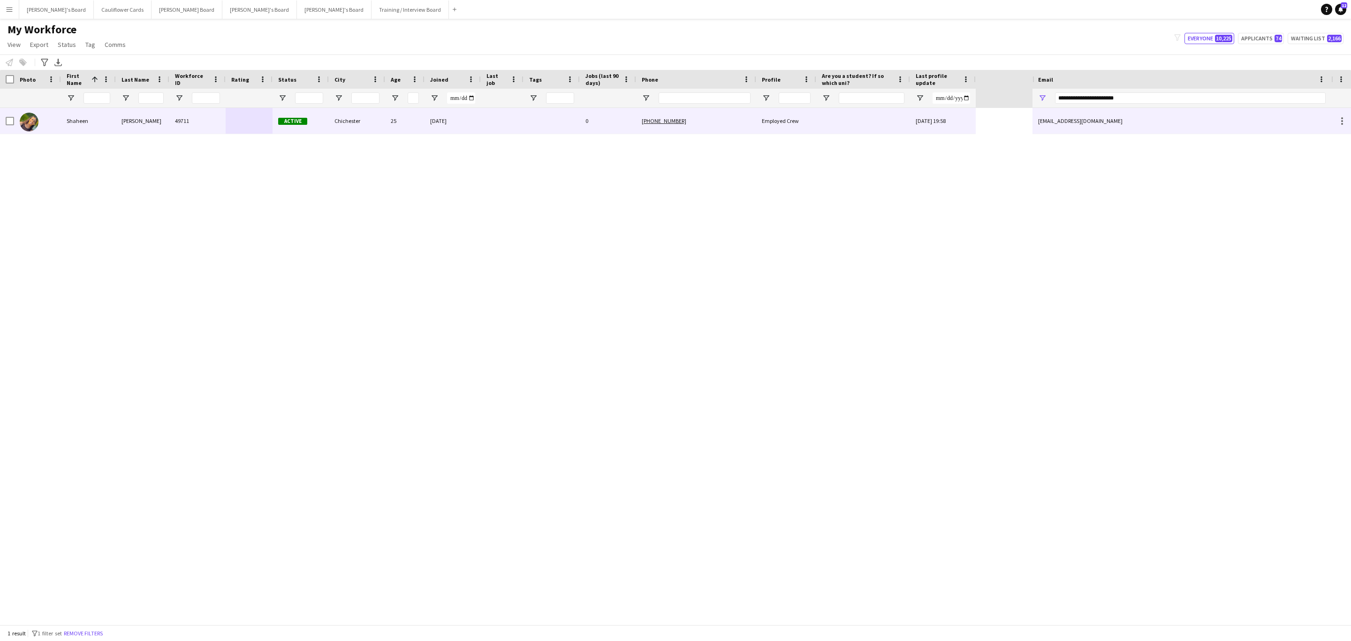
click at [392, 127] on div "25" at bounding box center [404, 121] width 39 height 26
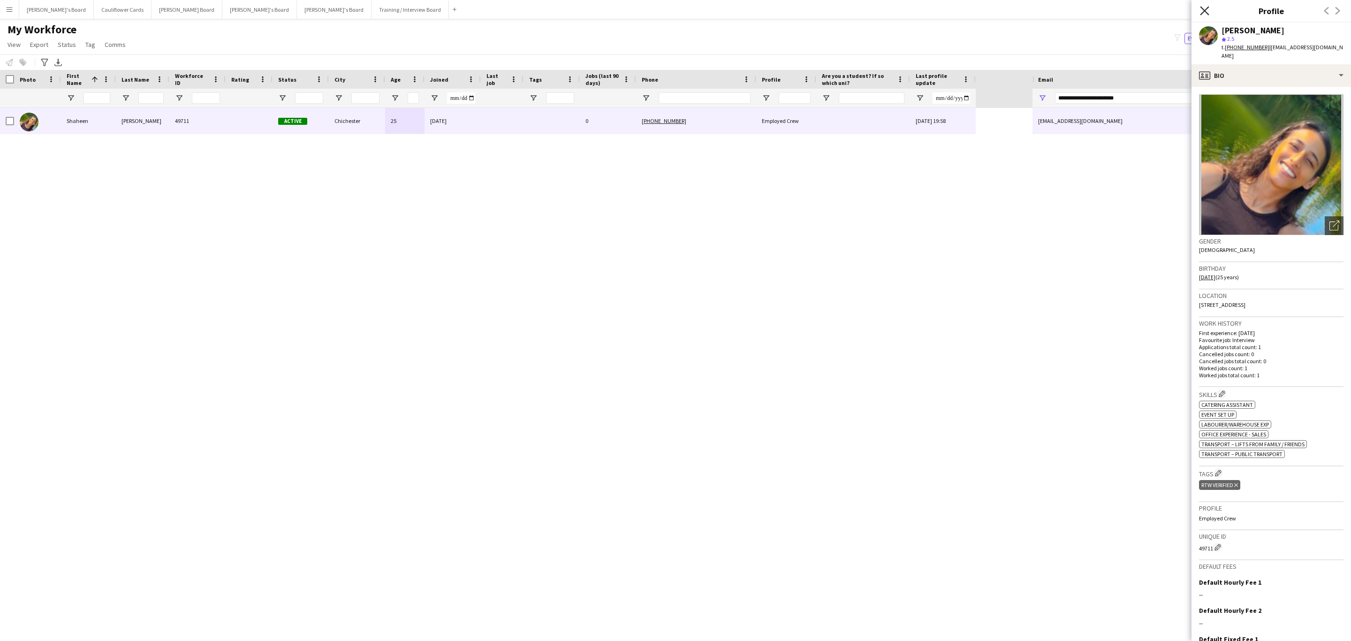
click at [1205, 13] on icon "Close pop-in" at bounding box center [1204, 10] width 9 height 9
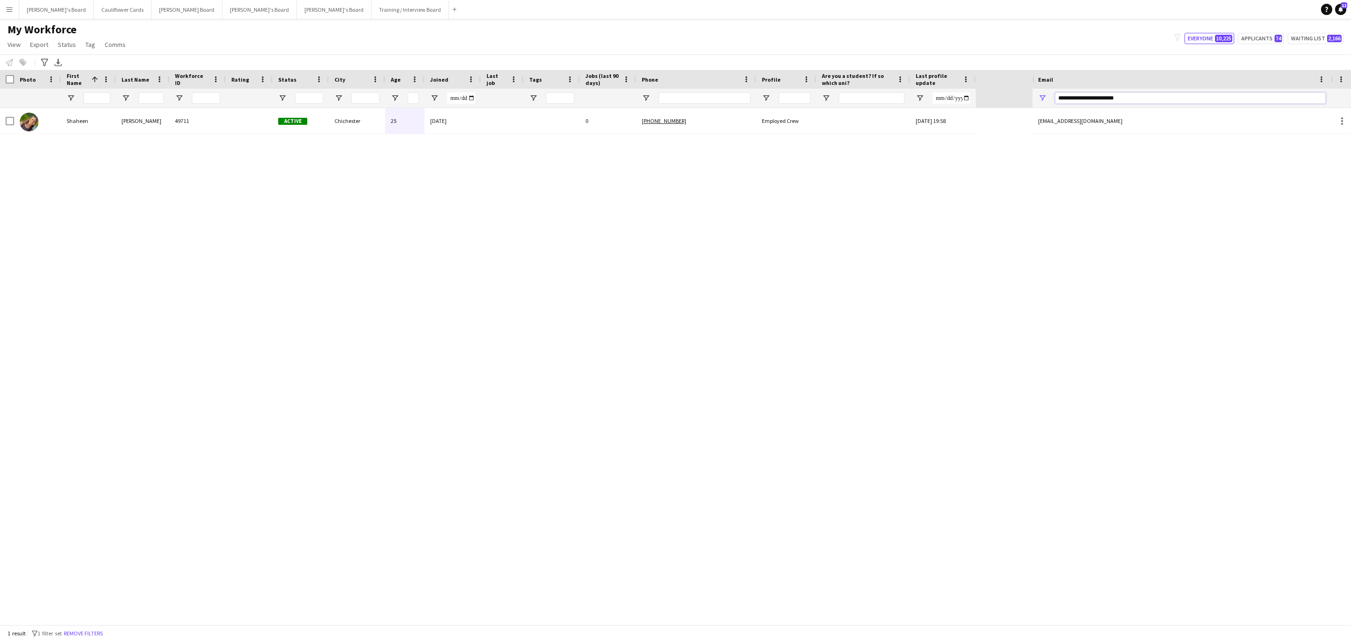
click at [1092, 95] on input "**********" at bounding box center [1190, 97] width 271 height 11
paste input "Email Filter Input"
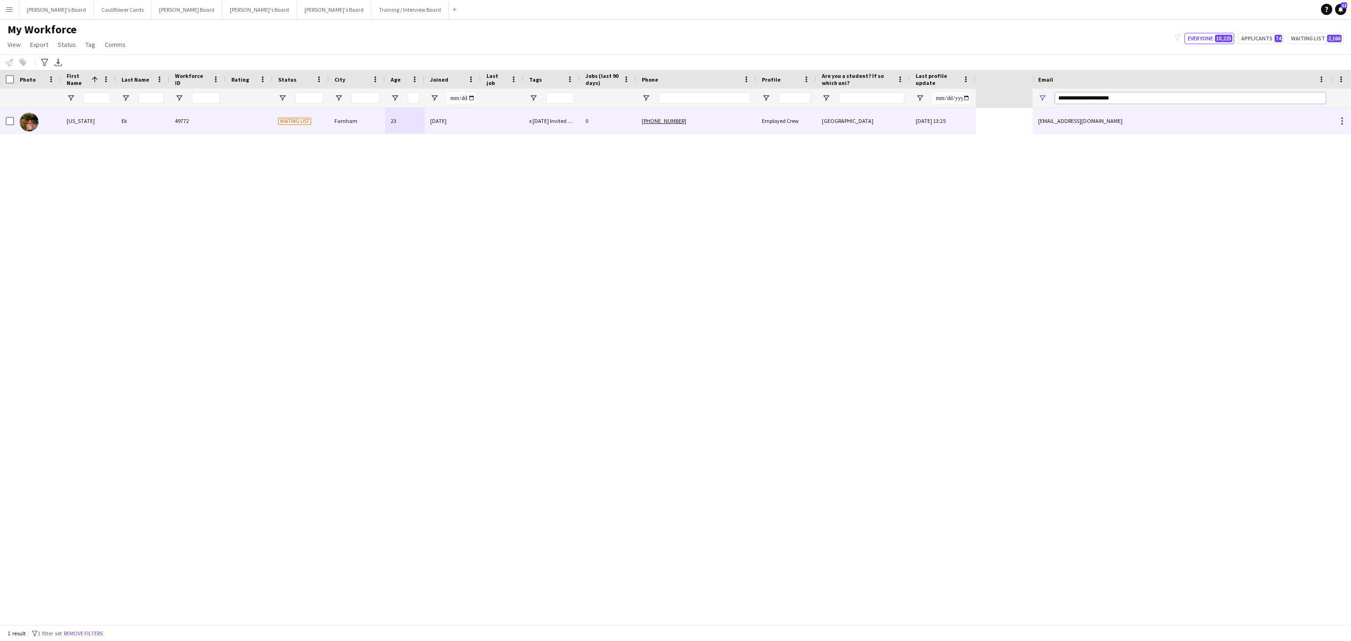
type input "**********"
click at [740, 122] on div "+447720853439" at bounding box center [696, 121] width 120 height 26
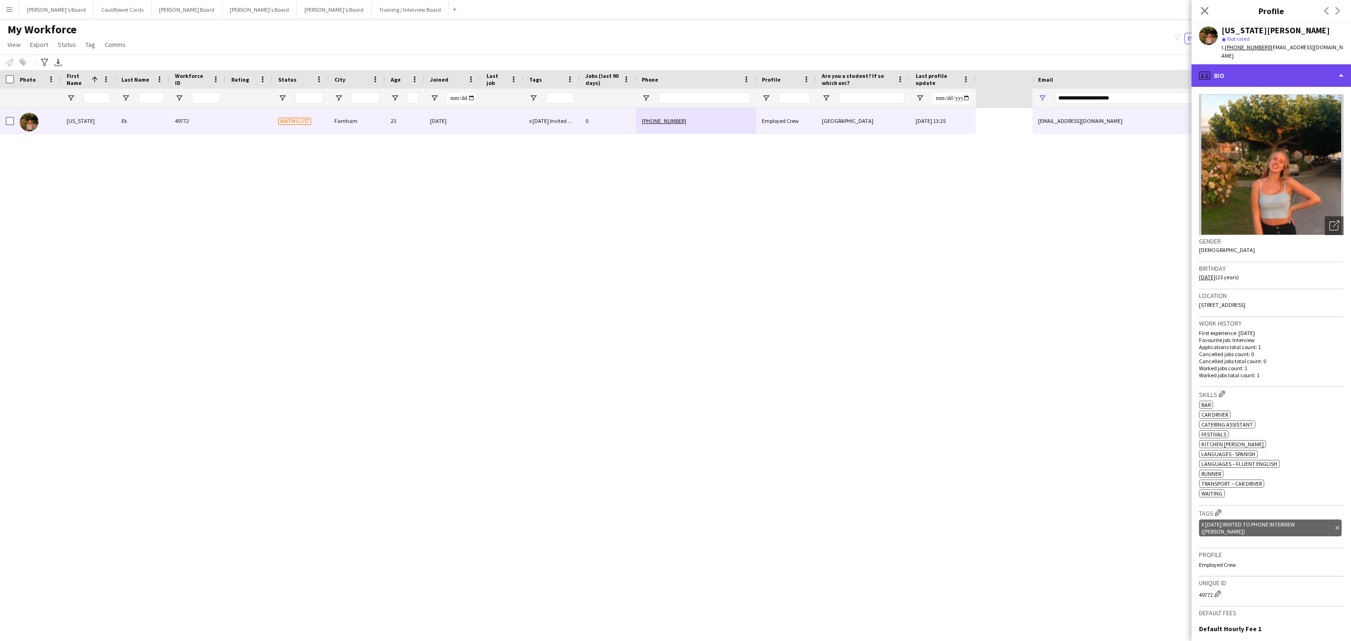
click at [1249, 71] on div "profile Bio" at bounding box center [1270, 75] width 159 height 23
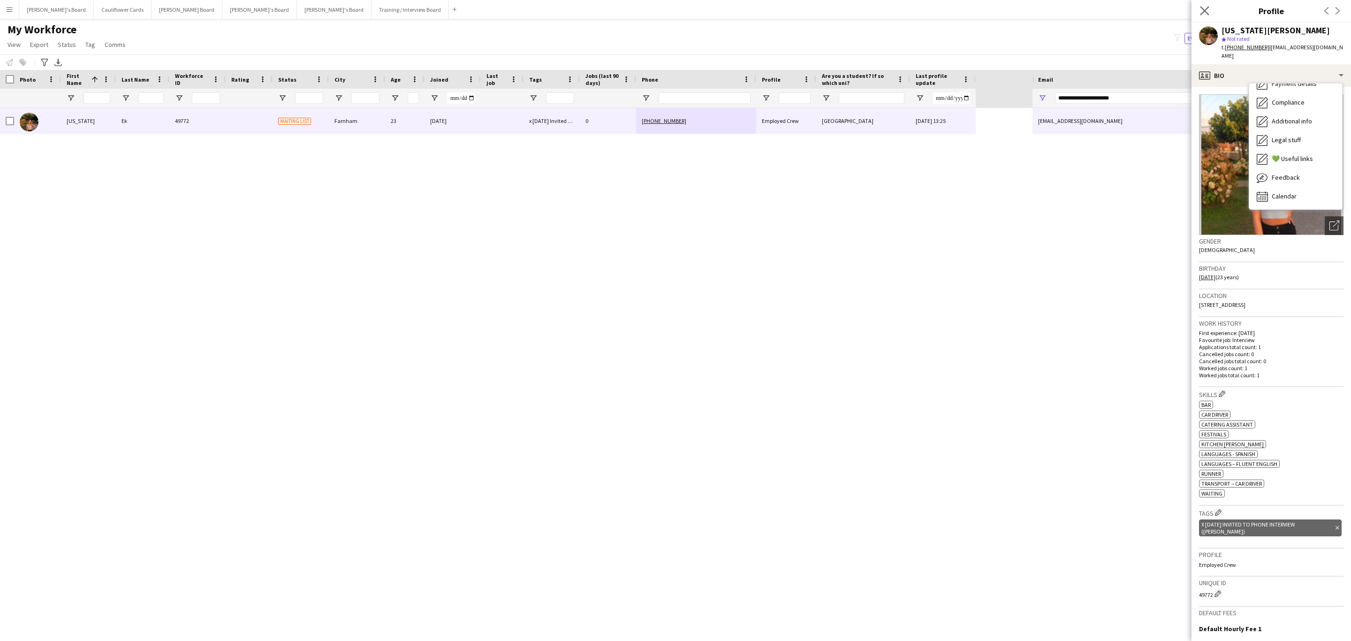
click at [1200, 6] on app-icon "Close pop-in" at bounding box center [1205, 11] width 14 height 14
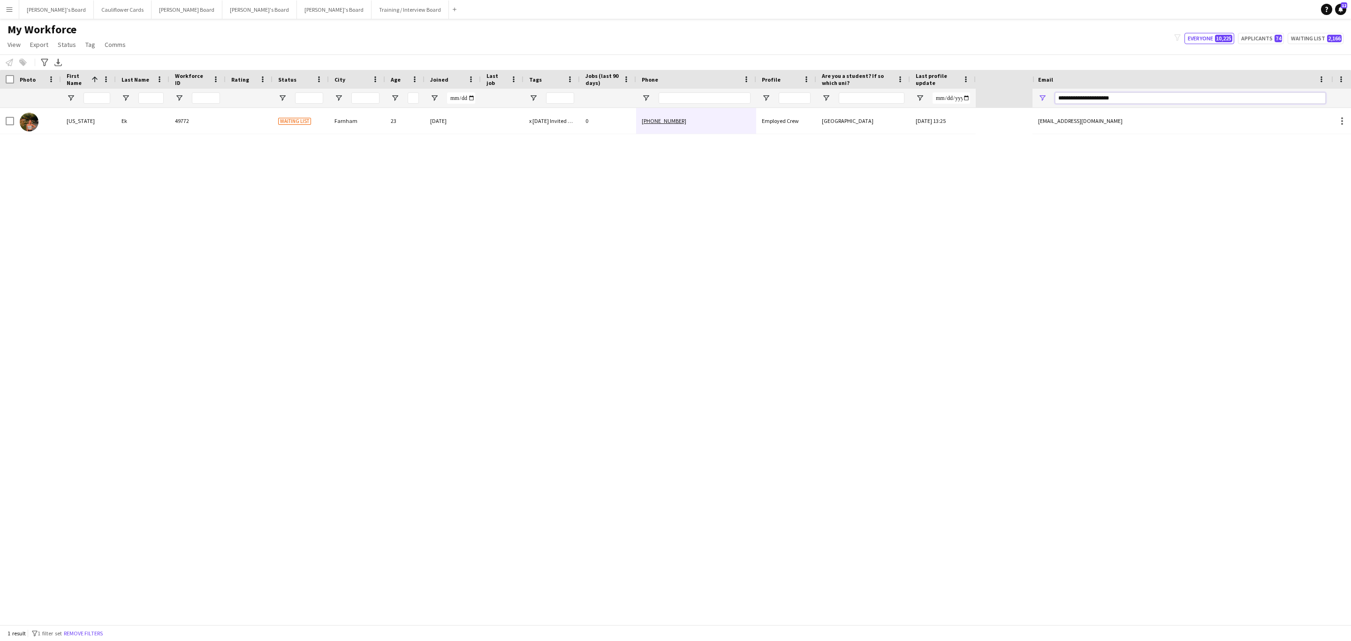
click at [1157, 94] on input "**********" at bounding box center [1190, 97] width 271 height 11
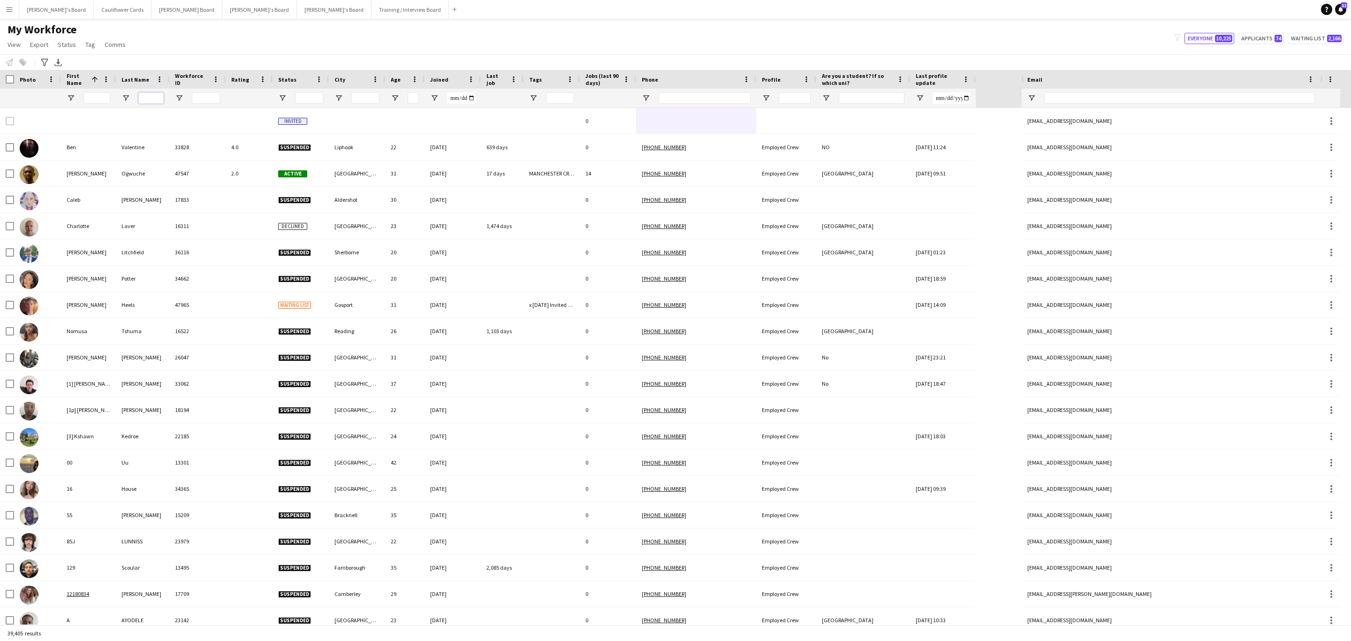
click at [144, 103] on input "Last Name Filter Input" at bounding box center [150, 97] width 25 height 11
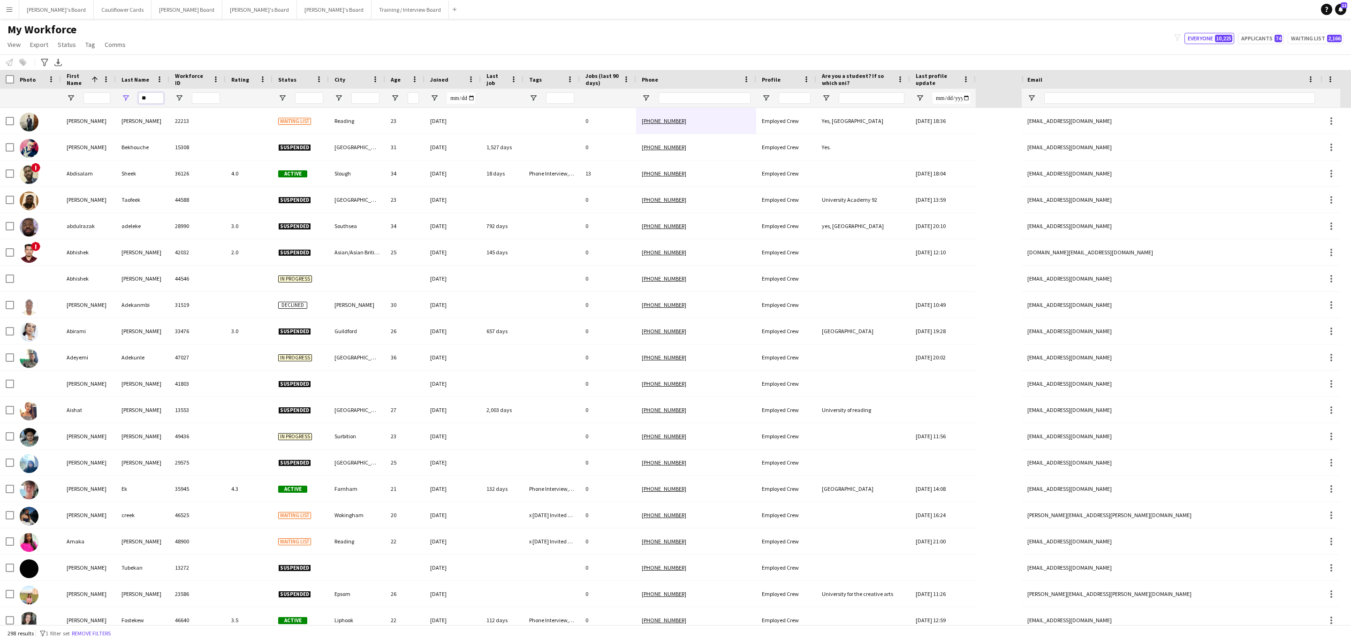
type input "**"
click at [98, 100] on input "First Name Filter Input" at bounding box center [96, 97] width 27 height 11
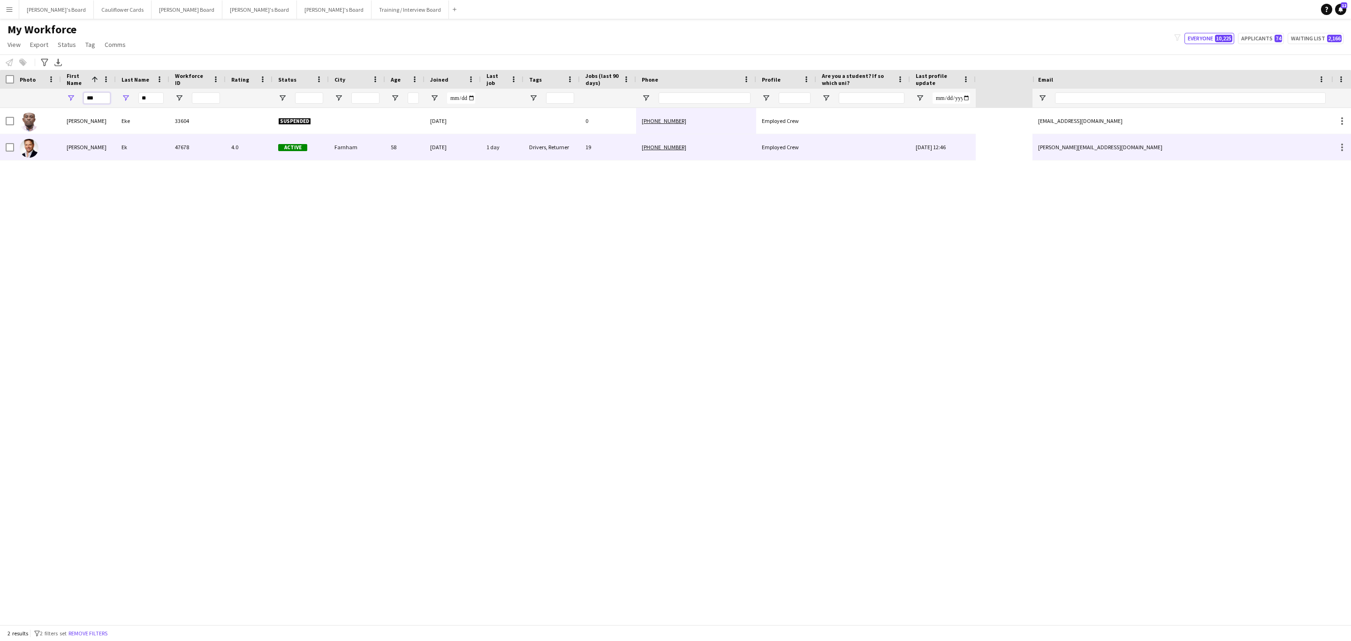
type input "***"
click at [158, 147] on div "Ek" at bounding box center [142, 147] width 53 height 26
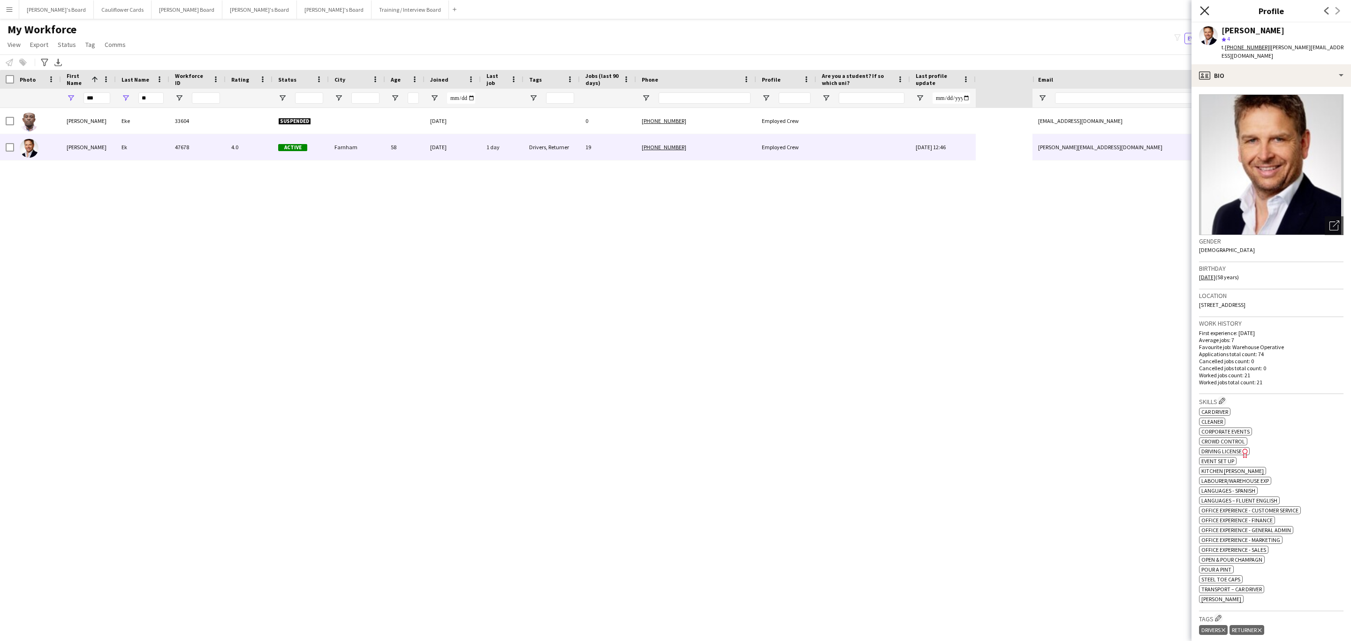
click at [1205, 13] on icon "Close pop-in" at bounding box center [1204, 10] width 9 height 9
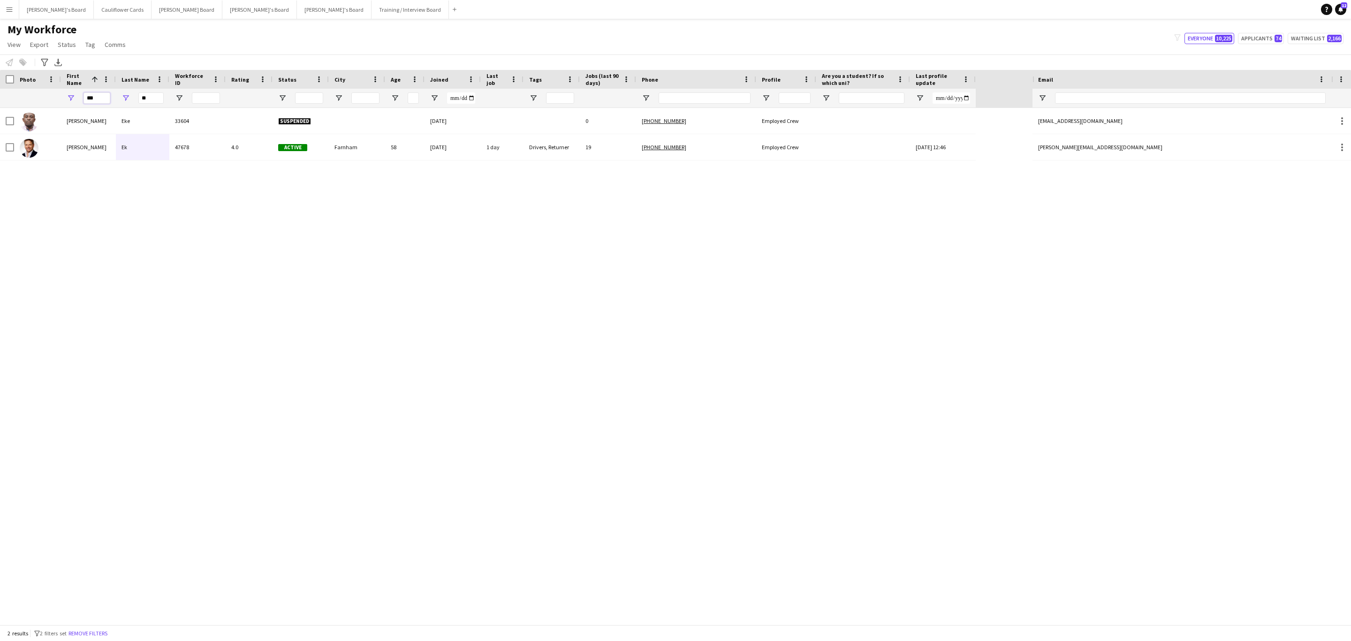
click at [103, 96] on input "***" at bounding box center [96, 97] width 27 height 11
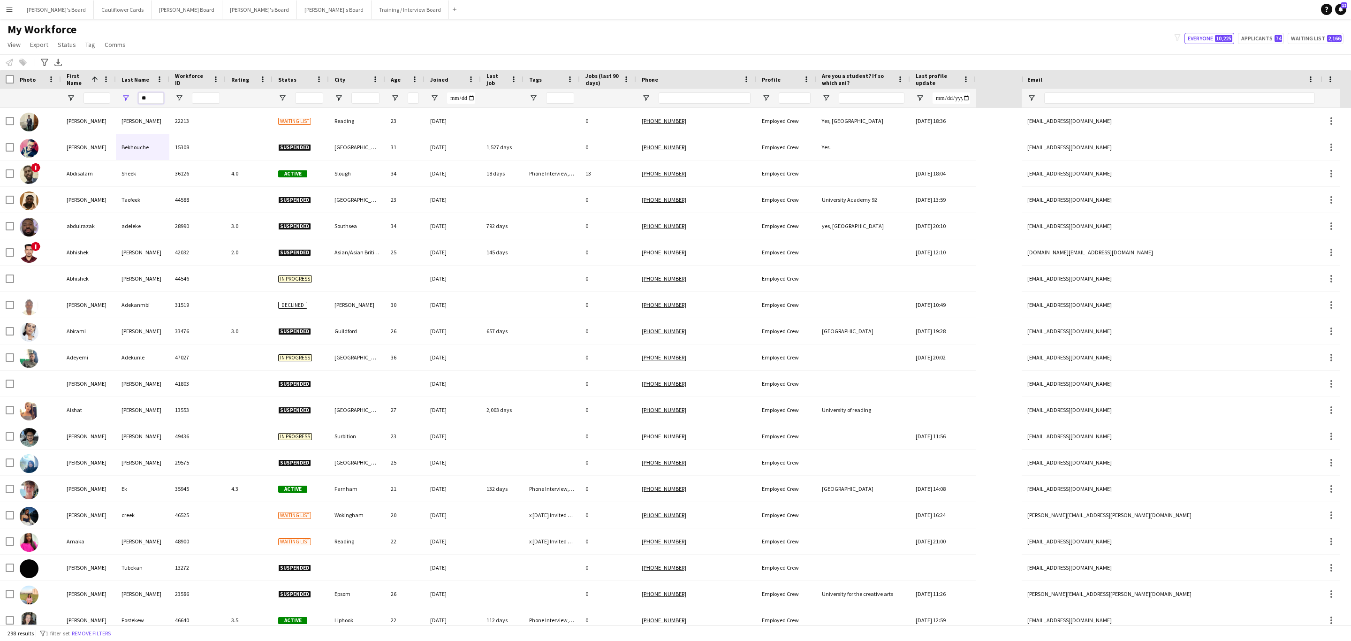
click at [140, 97] on input "**" at bounding box center [150, 97] width 25 height 11
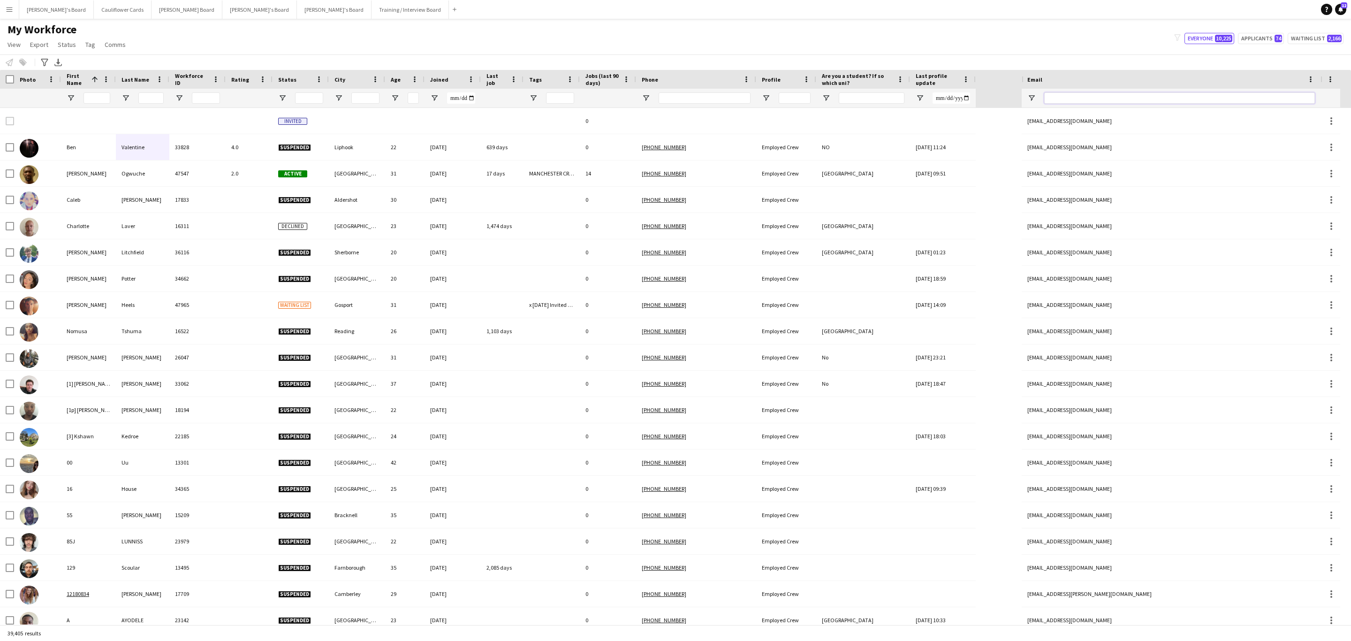
click at [1181, 100] on input "Email Filter Input" at bounding box center [1179, 97] width 271 height 11
paste input "**********"
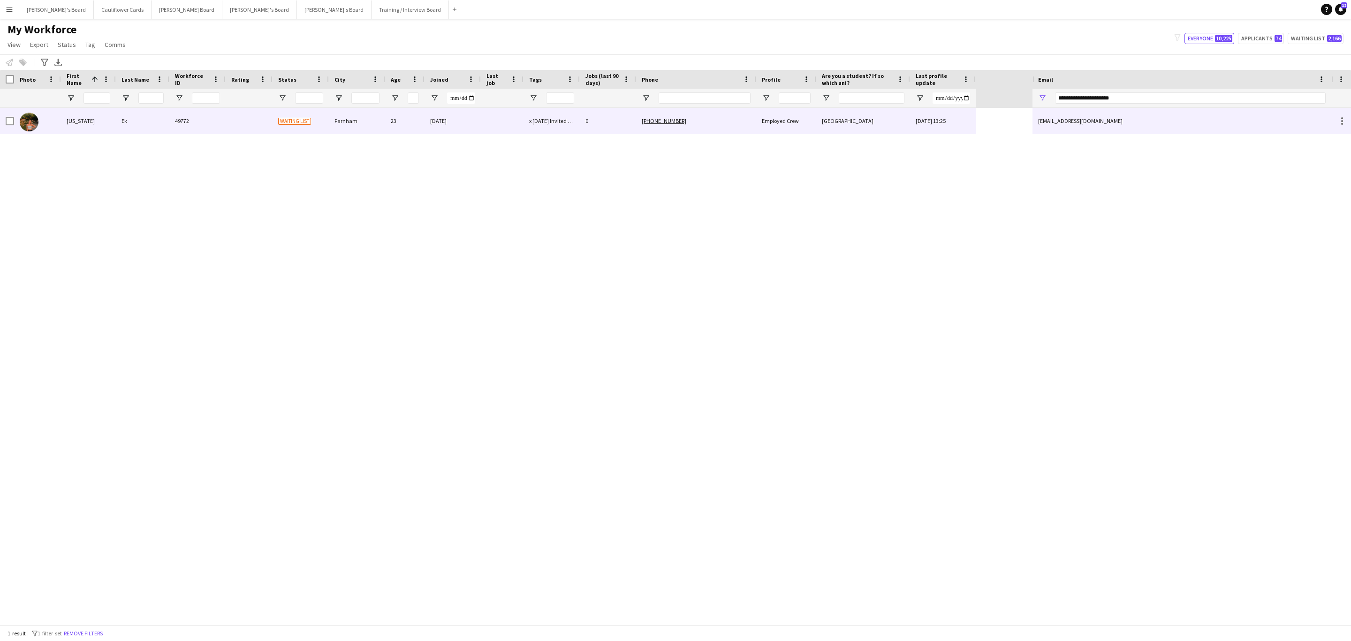
click at [728, 129] on div "+447720853439" at bounding box center [696, 121] width 120 height 26
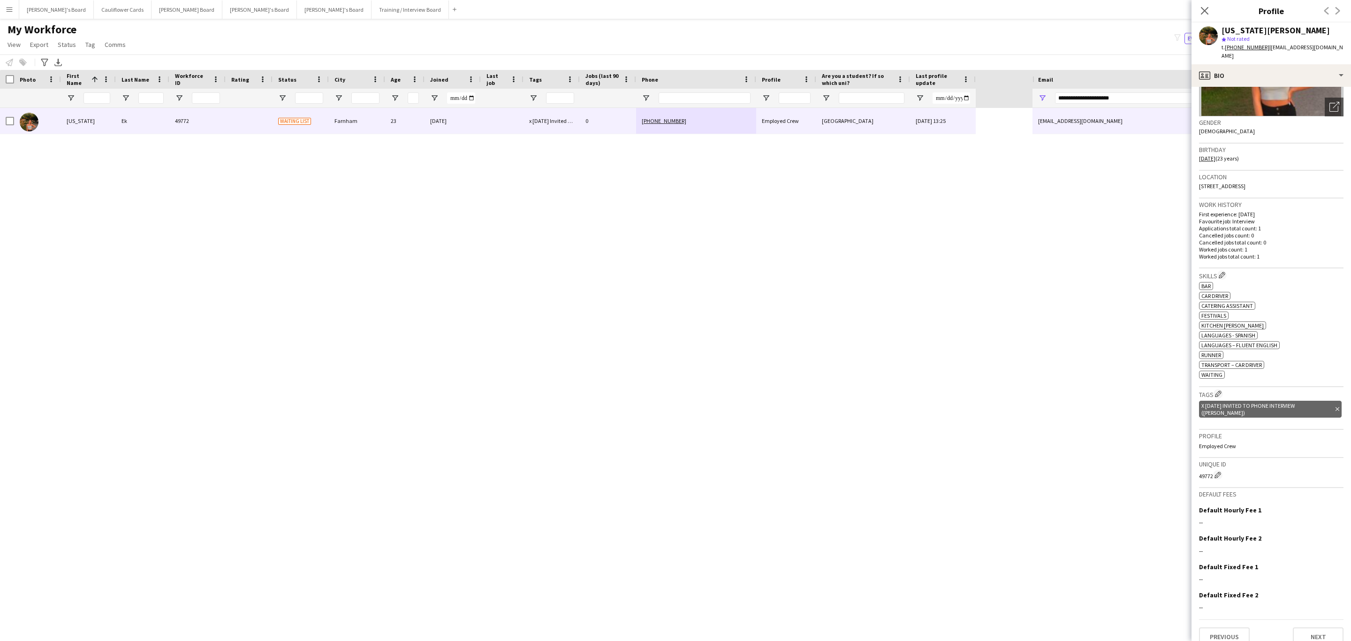
scroll to position [0, 0]
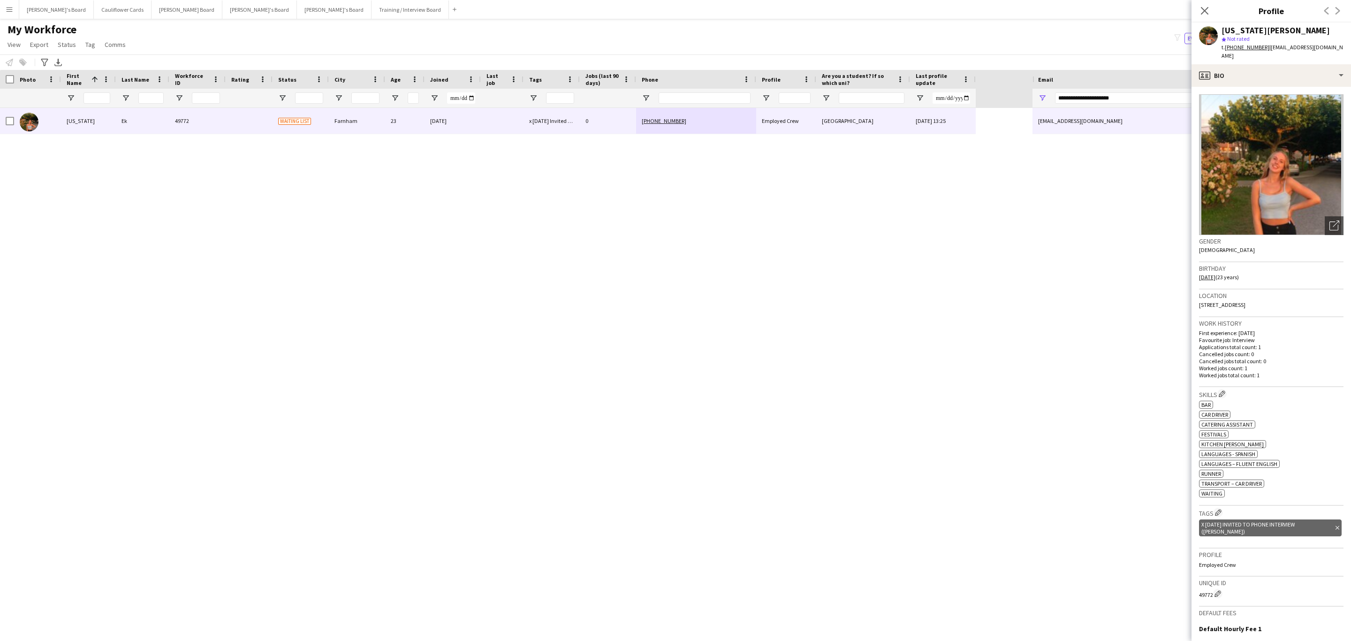
drag, startPoint x: 1195, startPoint y: 275, endPoint x: 1283, endPoint y: 290, distance: 89.5
click at [1283, 290] on app-crew-profile-bio "Open photos pop-in Gender Female Birthday 27-05-2002 (23 years) Location 9 Sout…" at bounding box center [1270, 364] width 159 height 554
click at [1283, 290] on div "Location 9 South Avenue, Farnham, GU9 0QY" at bounding box center [1271, 302] width 144 height 27
drag, startPoint x: 1283, startPoint y: 292, endPoint x: 1194, endPoint y: 300, distance: 90.0
click at [1194, 300] on app-crew-profile-bio "Open photos pop-in Gender Female Birthday 27-05-2002 (23 years) Location 9 Sout…" at bounding box center [1270, 364] width 159 height 554
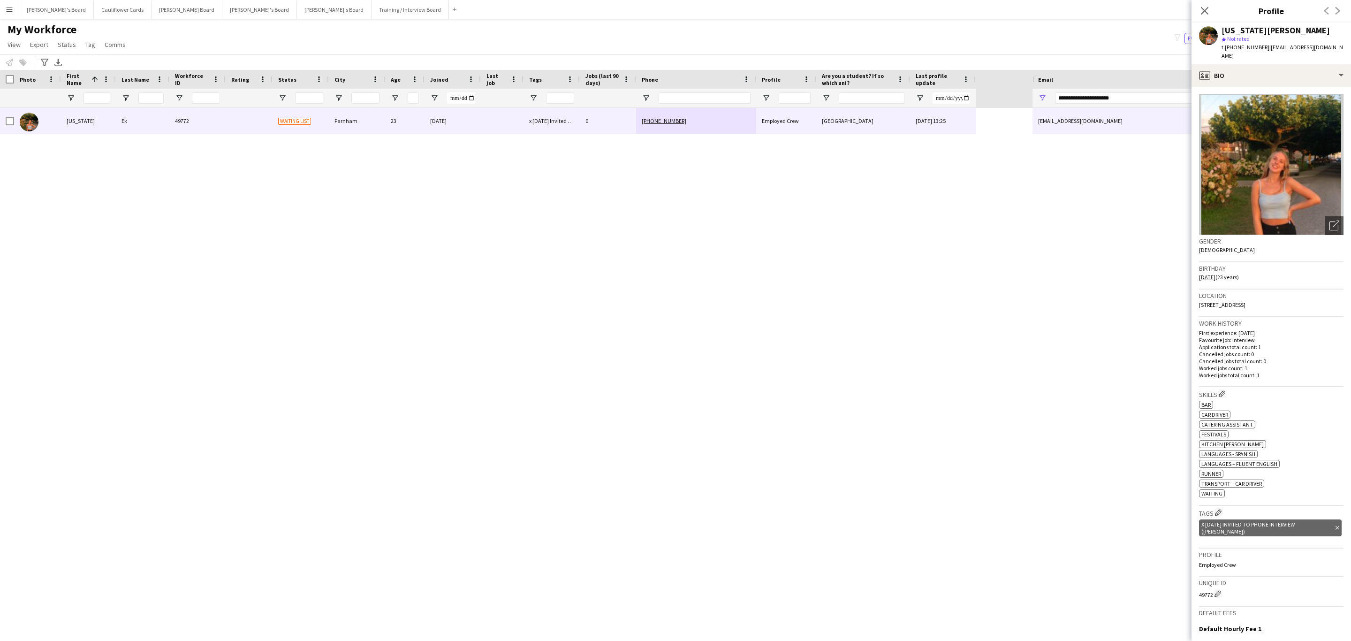
copy span "9 South Avenue, Farnham, GU9 0QY"
click at [1312, 350] on p "Cancelled jobs count: 0" at bounding box center [1271, 353] width 144 height 7
click at [1316, 65] on div "profile Bio" at bounding box center [1270, 75] width 159 height 23
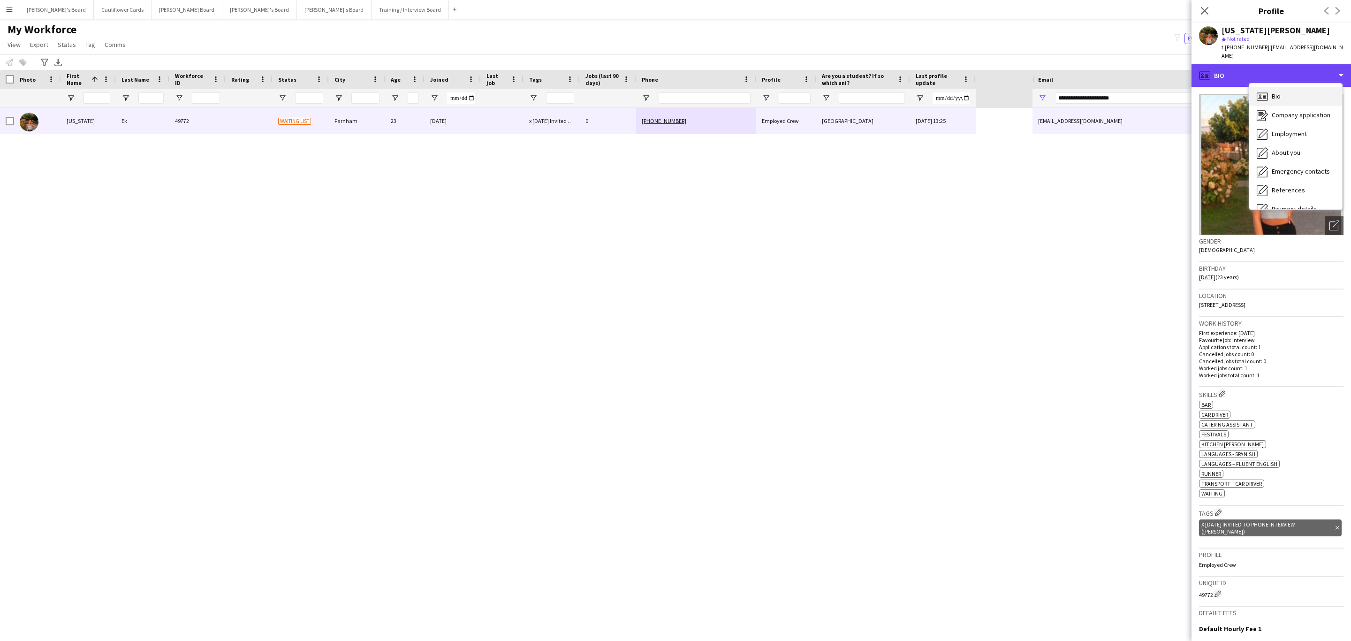
scroll to position [125, 0]
click at [1295, 117] on span "Additional info" at bounding box center [1292, 121] width 40 height 8
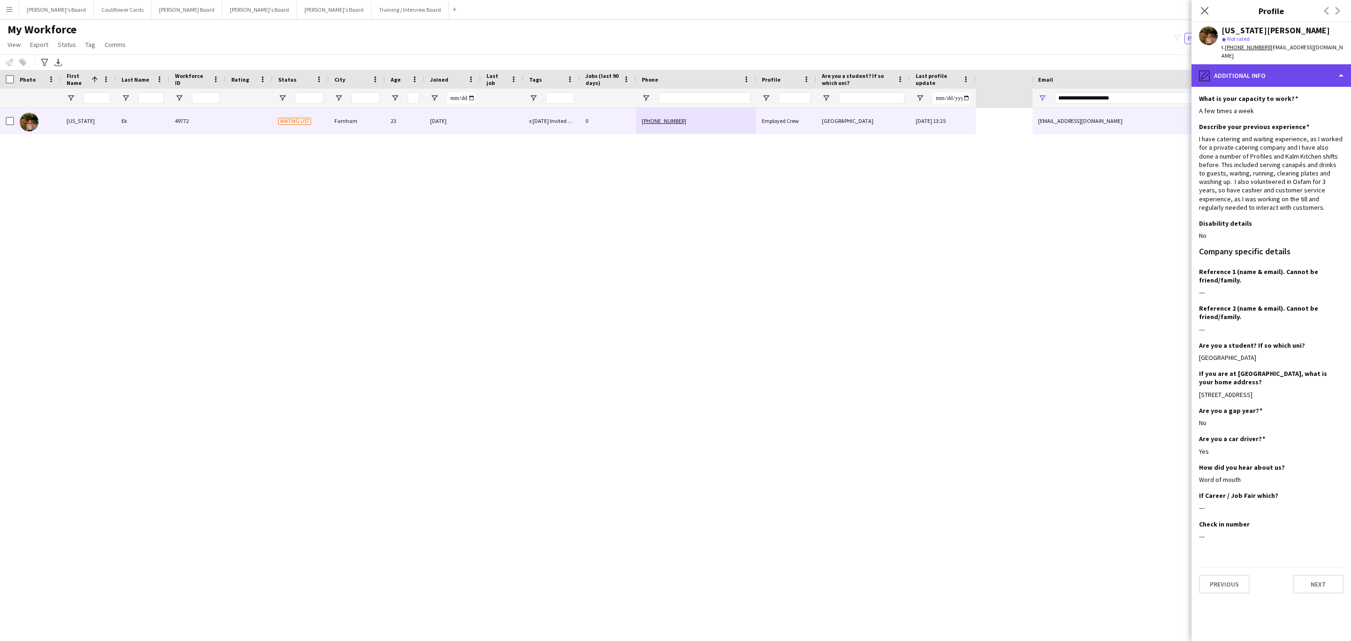
click at [1261, 66] on div "pencil4 Additional info" at bounding box center [1270, 75] width 159 height 23
click at [1302, 187] on div "Calendar Calendar" at bounding box center [1295, 196] width 93 height 19
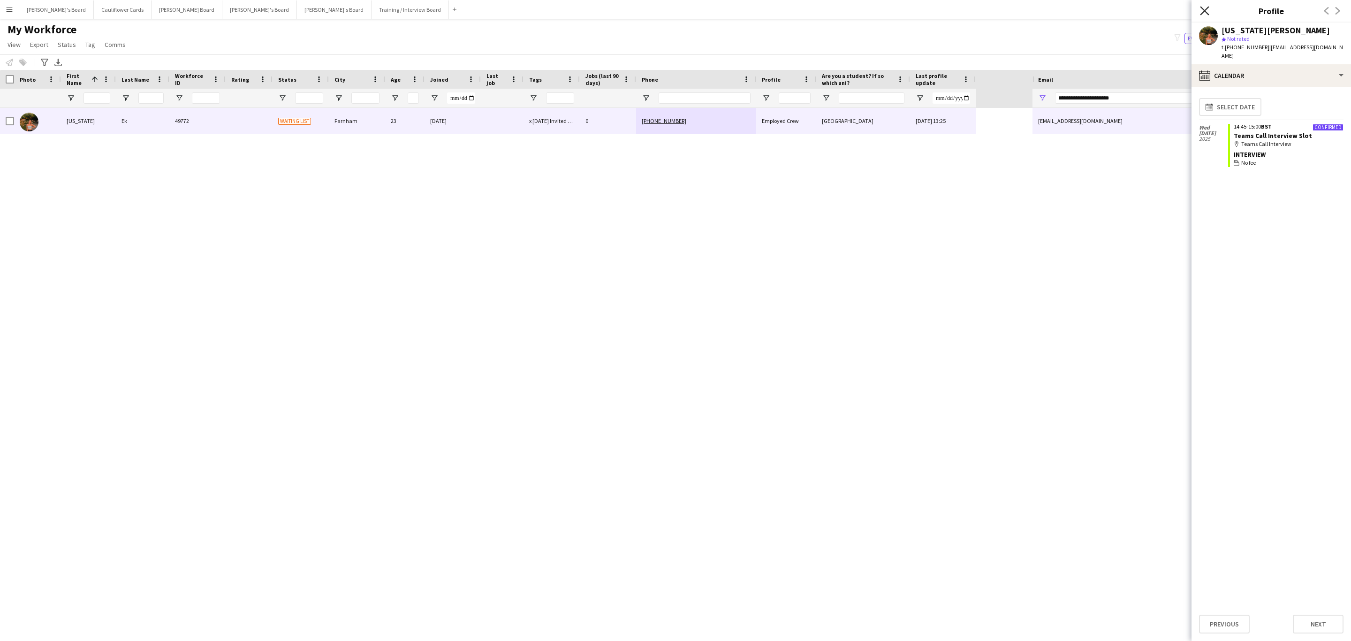
click at [1204, 8] on icon "Close pop-in" at bounding box center [1204, 10] width 9 height 9
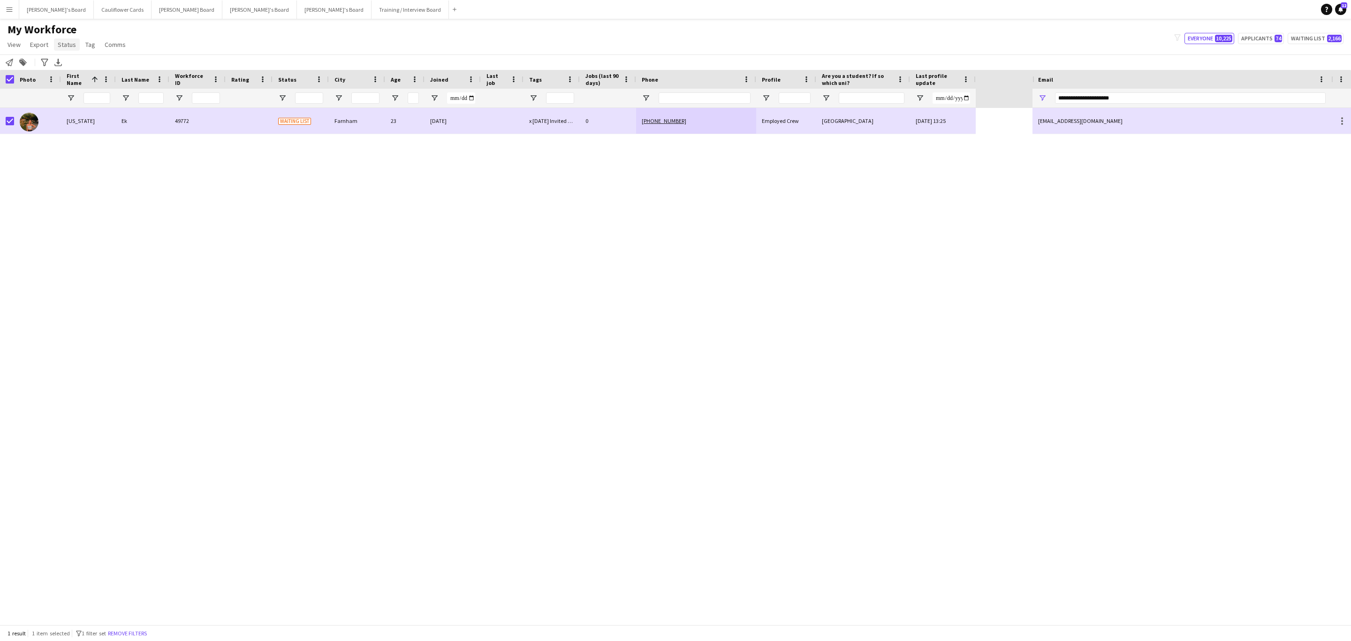
click at [68, 44] on span "Status" at bounding box center [67, 44] width 18 height 8
click at [78, 62] on link "Edit" at bounding box center [87, 65] width 66 height 20
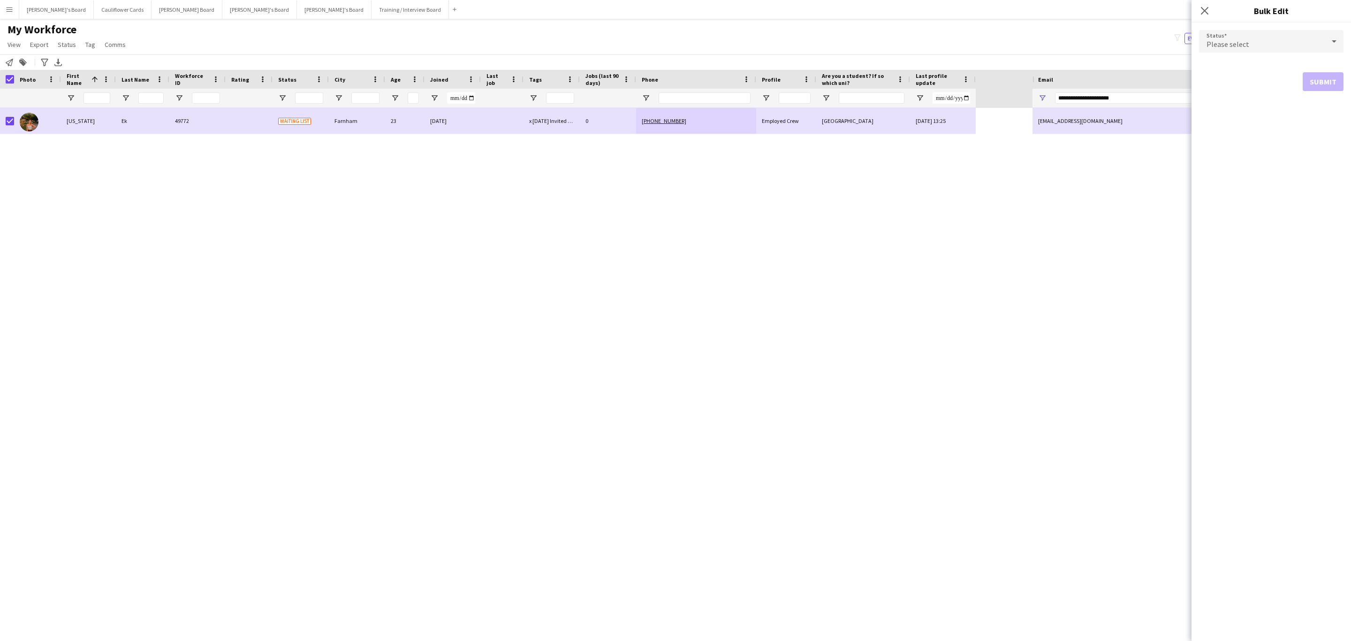
click at [1258, 40] on div "Please select" at bounding box center [1262, 41] width 126 height 23
click at [1240, 59] on mat-option "Active" at bounding box center [1271, 67] width 144 height 23
click at [1317, 110] on button "Submit" at bounding box center [1323, 113] width 41 height 19
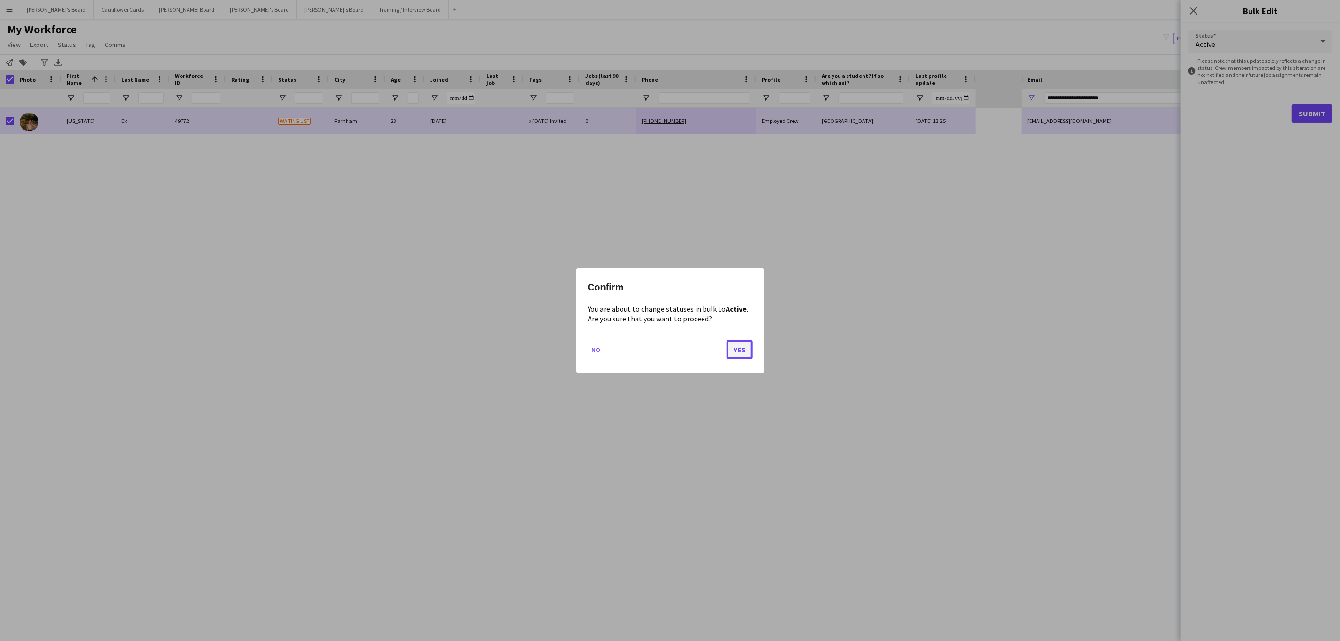
click at [750, 342] on button "Yes" at bounding box center [740, 349] width 26 height 19
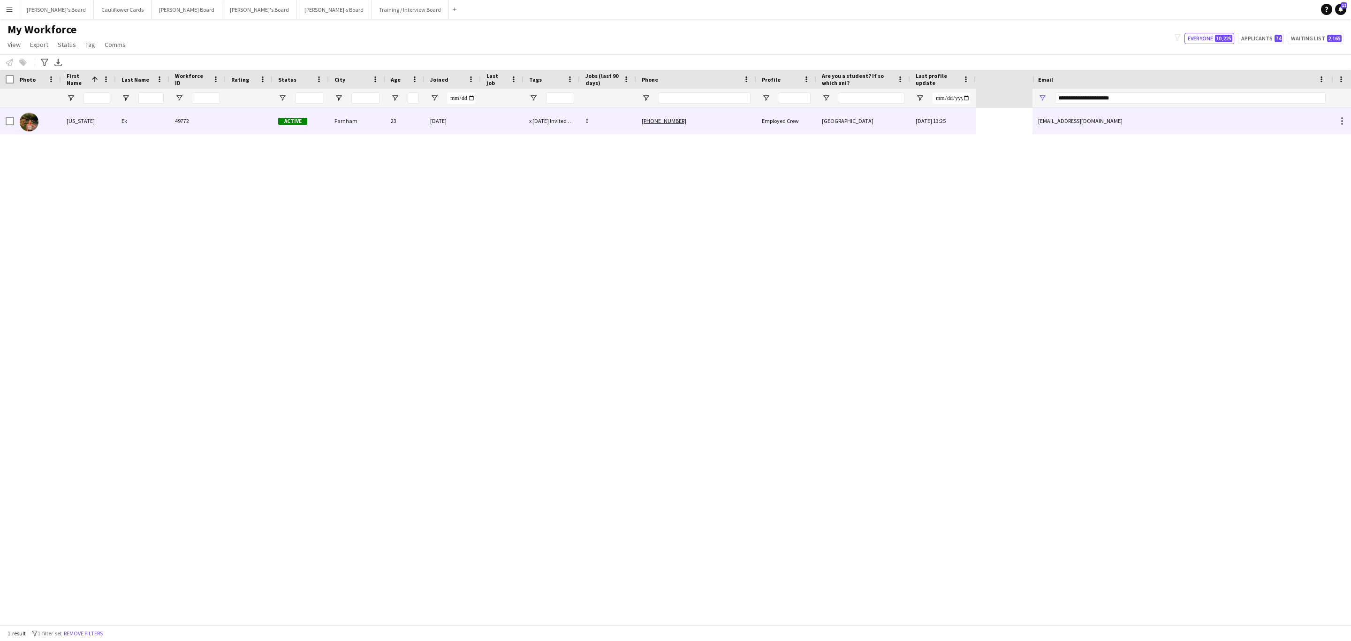
click at [229, 117] on div at bounding box center [249, 121] width 47 height 26
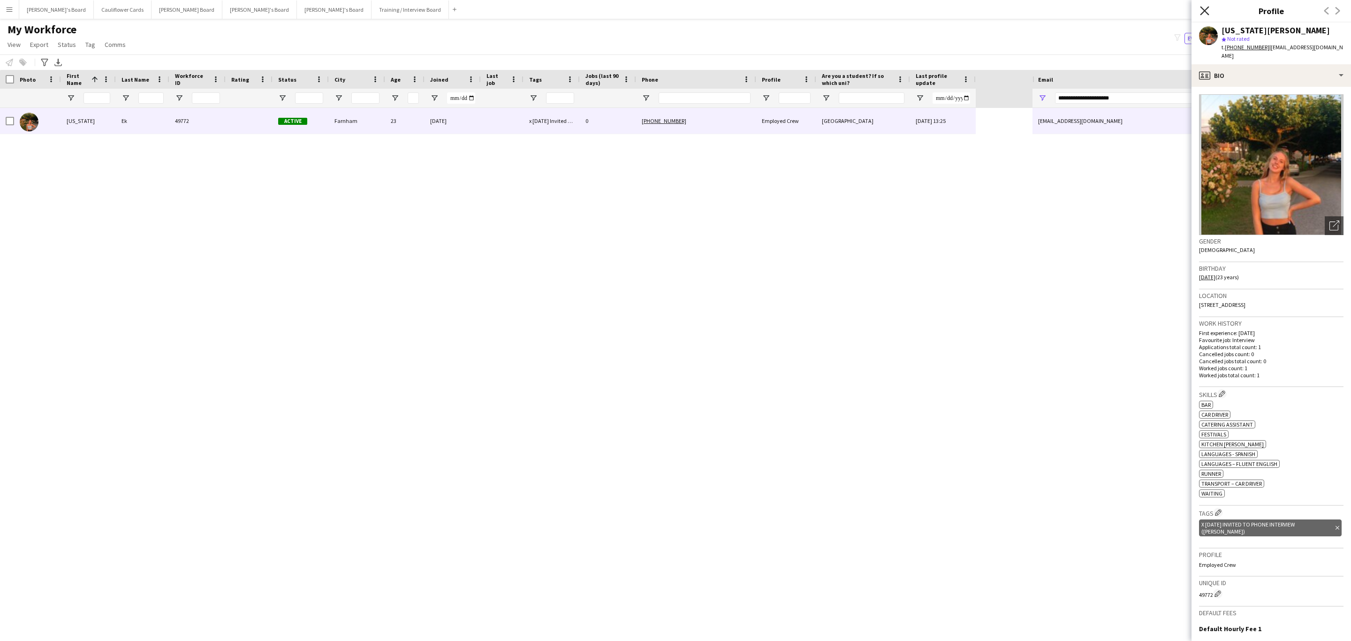
click at [1203, 13] on icon at bounding box center [1204, 10] width 9 height 9
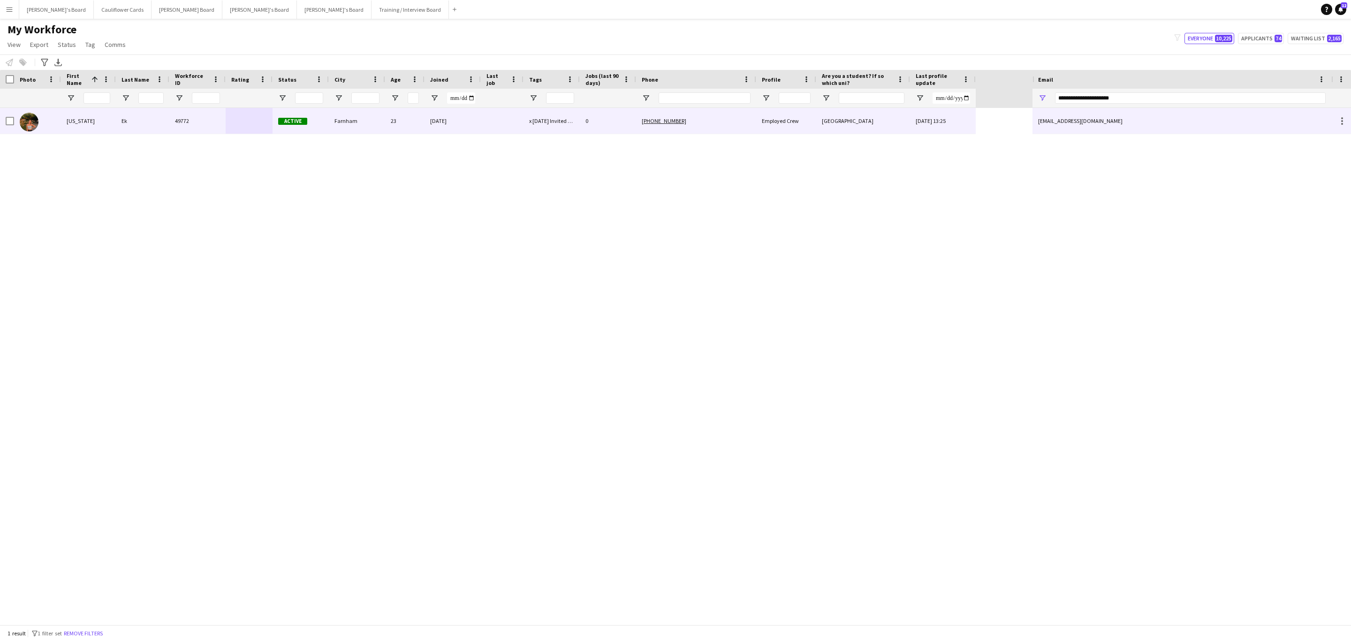
click at [892, 133] on div "University of Surrey" at bounding box center [863, 121] width 94 height 26
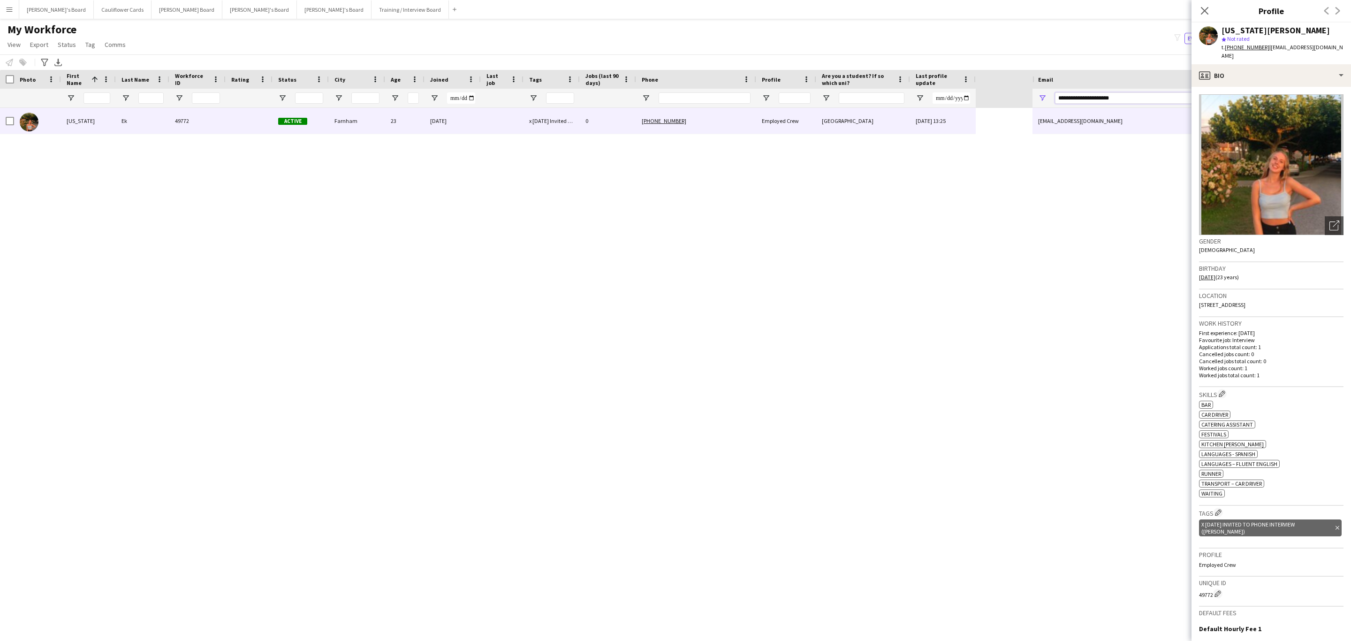
click at [1150, 98] on input "**********" at bounding box center [1190, 97] width 271 height 11
paste input "Email Filter Input"
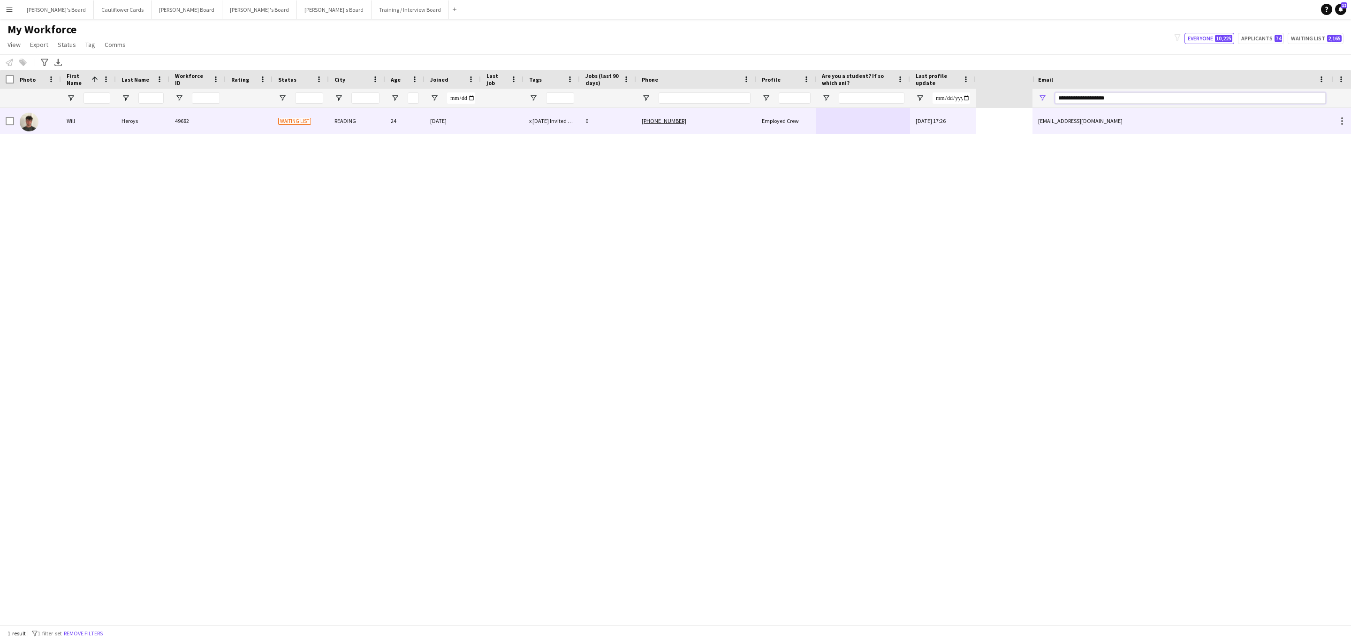
type input "**********"
click at [636, 127] on div "+4407748867034" at bounding box center [696, 121] width 120 height 26
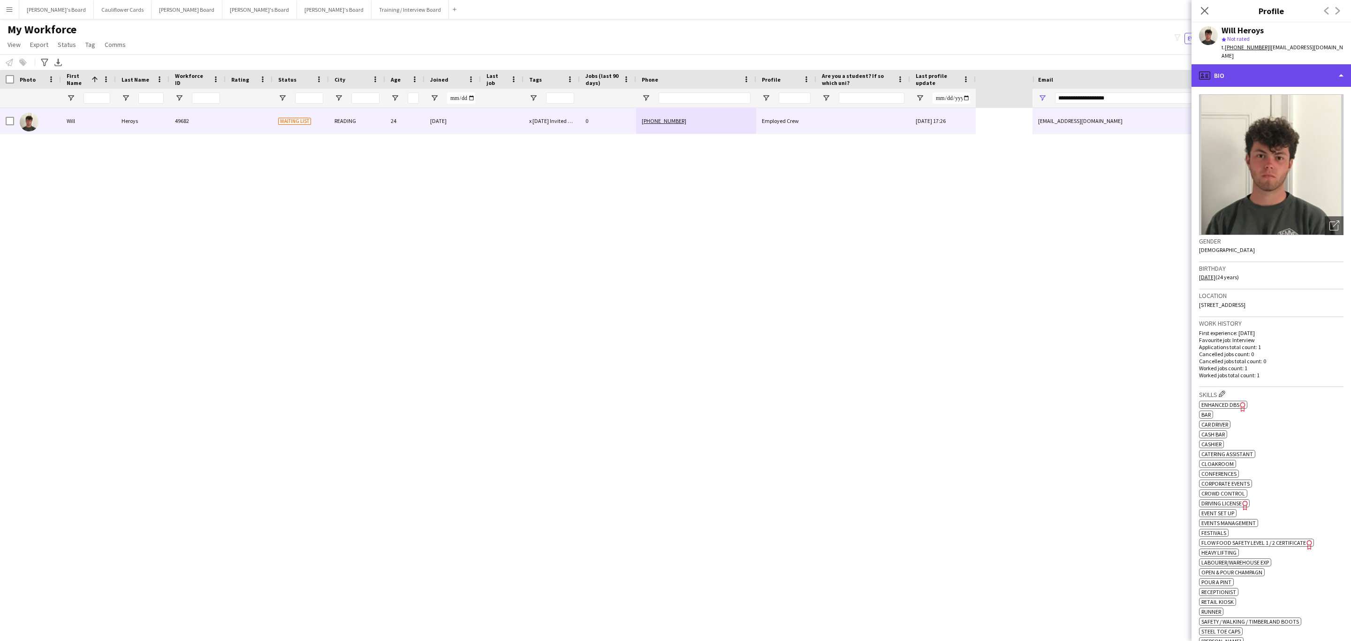
click at [1306, 66] on div "profile Bio" at bounding box center [1270, 75] width 159 height 23
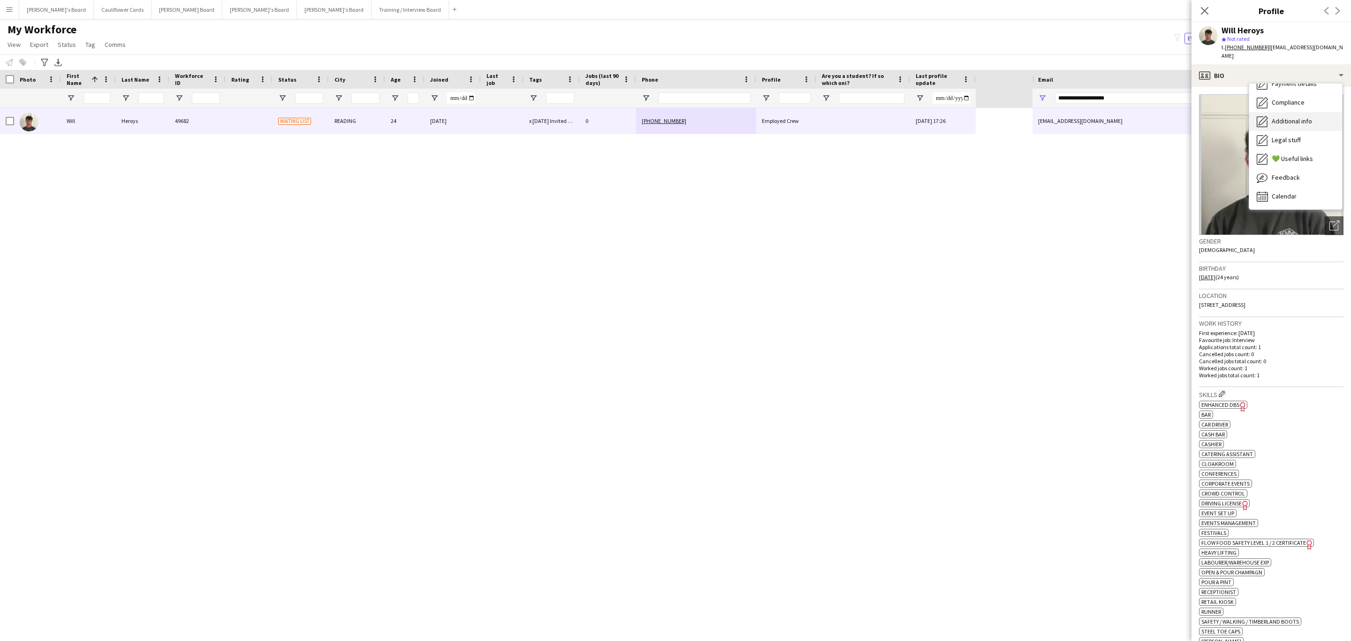
click at [1302, 117] on span "Additional info" at bounding box center [1292, 121] width 40 height 8
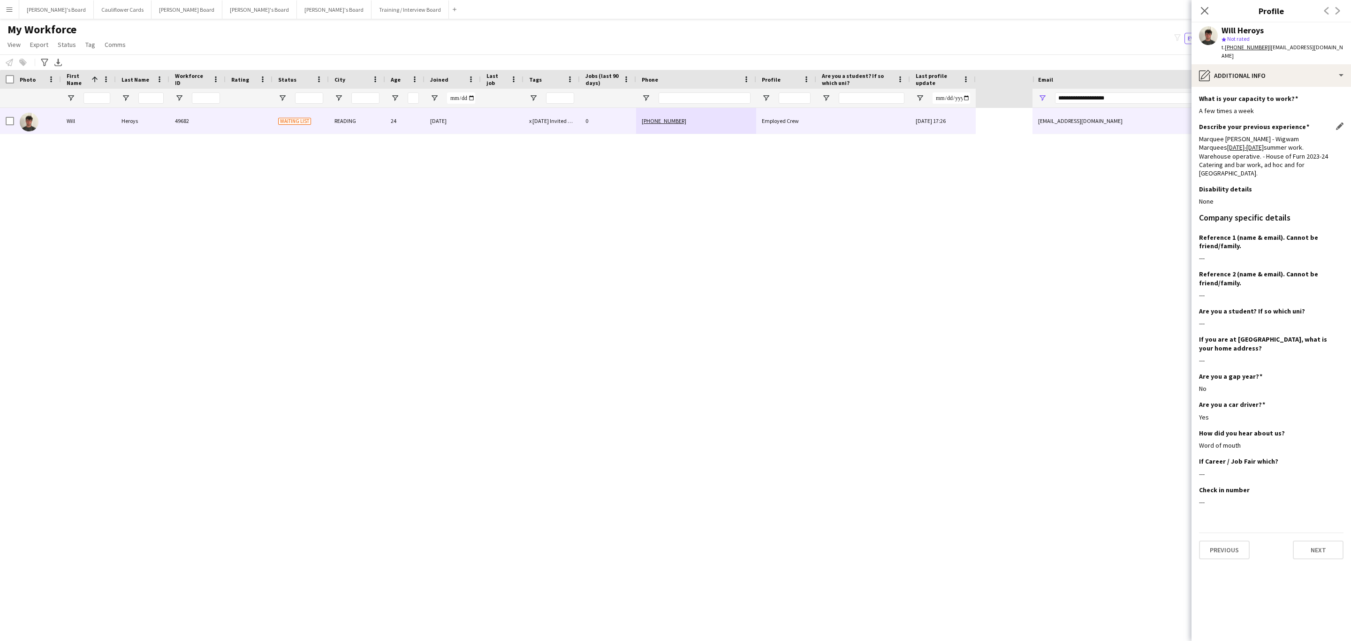
click at [1214, 138] on div "Marquee Forman - Wigwam Marquees 2017-2025 summer work. Warehouse operative. - …" at bounding box center [1271, 156] width 144 height 43
click at [1226, 159] on div "Marquee Forman - Wigwam Marquees 2017-2025 summer work. Warehouse operative. - …" at bounding box center [1271, 156] width 144 height 43
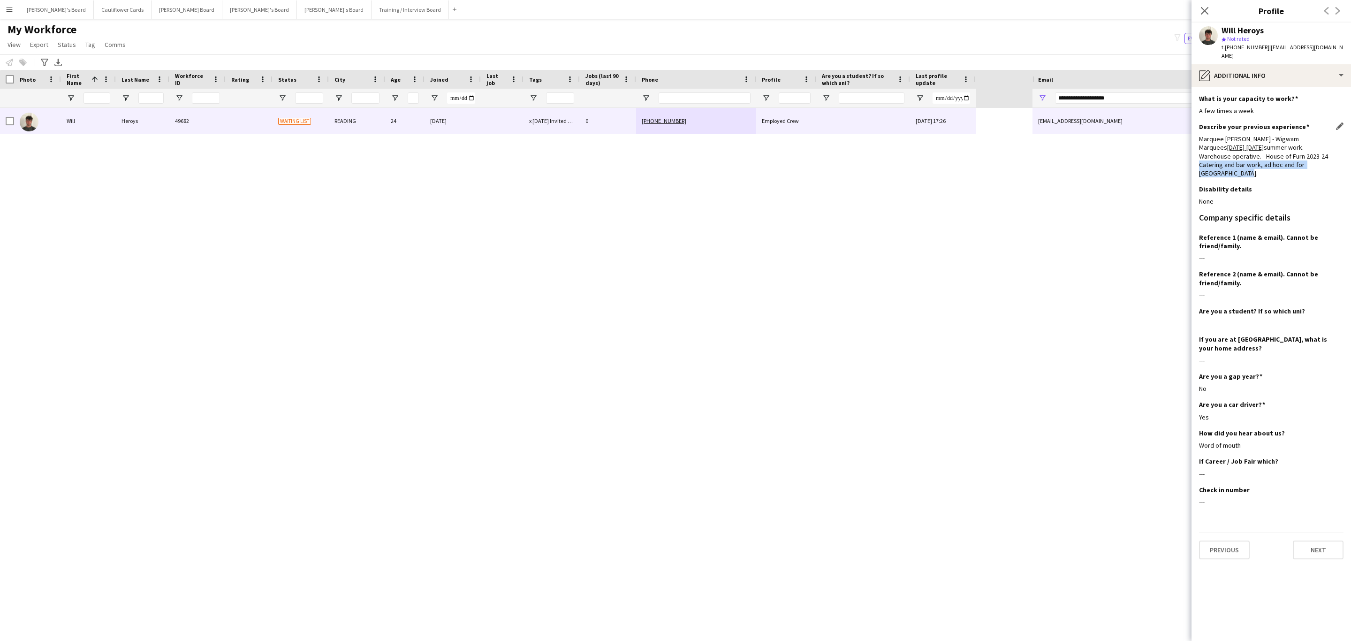
click at [1226, 159] on div "Marquee Forman - Wigwam Marquees 2017-2025 summer work. Warehouse operative. - …" at bounding box center [1271, 156] width 144 height 43
click at [1243, 143] on div "Marquee Forman - Wigwam Marquees 2017-2025 summer work. Warehouse operative. - …" at bounding box center [1271, 156] width 144 height 43
click at [1306, 64] on div "pencil4 Additional info" at bounding box center [1270, 75] width 159 height 23
click at [1295, 117] on span "Additional info" at bounding box center [1292, 121] width 40 height 8
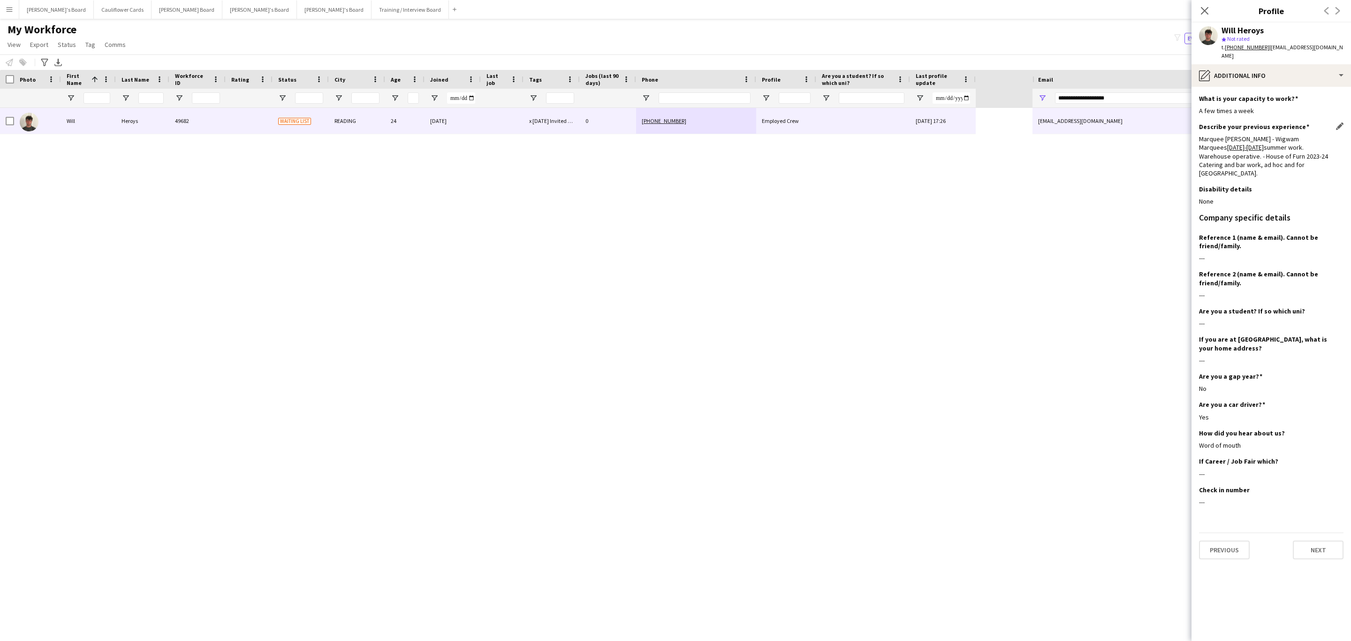
click at [1232, 155] on div "Marquee Forman - Wigwam Marquees 2017-2025 summer work. Warehouse operative. - …" at bounding box center [1271, 156] width 144 height 43
click at [1225, 143] on div "Marquee Forman - Wigwam Marquees 2017-2025 summer work. Warehouse operative. - …" at bounding box center [1271, 156] width 144 height 43
drag, startPoint x: 1200, startPoint y: 130, endPoint x: 1232, endPoint y: 166, distance: 47.9
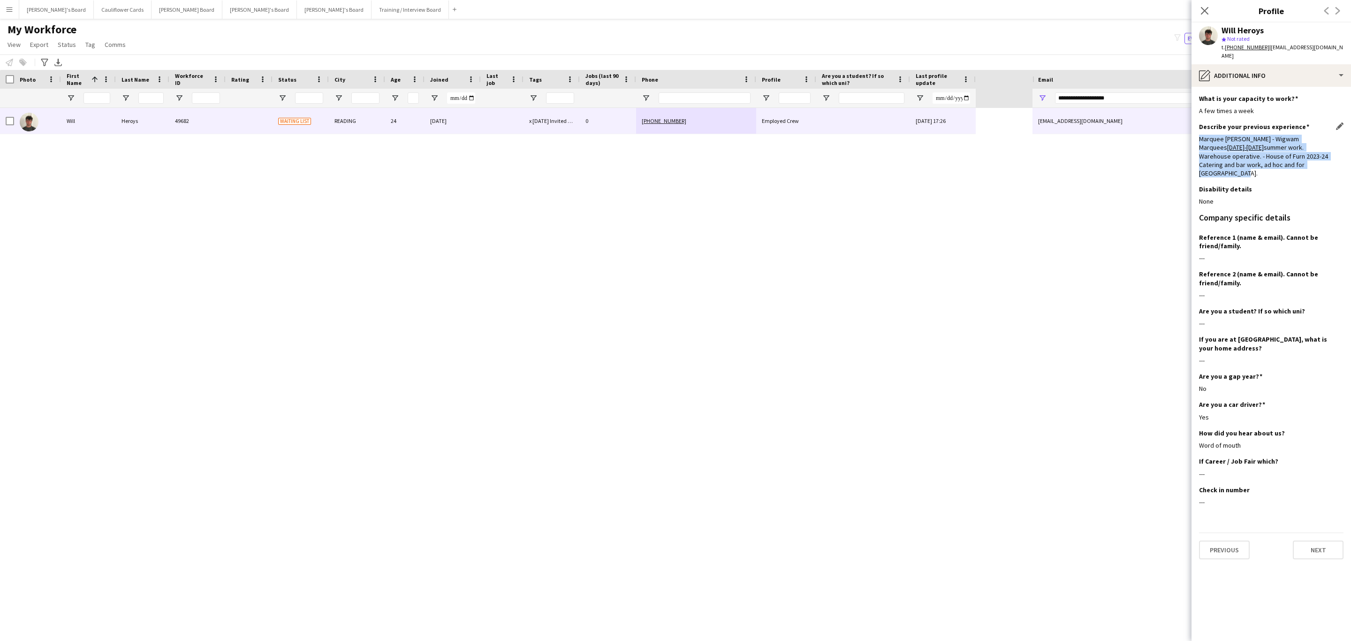
click at [1232, 166] on div "Marquee Forman - Wigwam Marquees 2017-2025 summer work. Warehouse operative. - …" at bounding box center [1271, 156] width 144 height 43
click at [1231, 158] on div "Marquee Forman - Wigwam Marquees 2017-2025 summer work. Warehouse operative. - …" at bounding box center [1271, 156] width 144 height 43
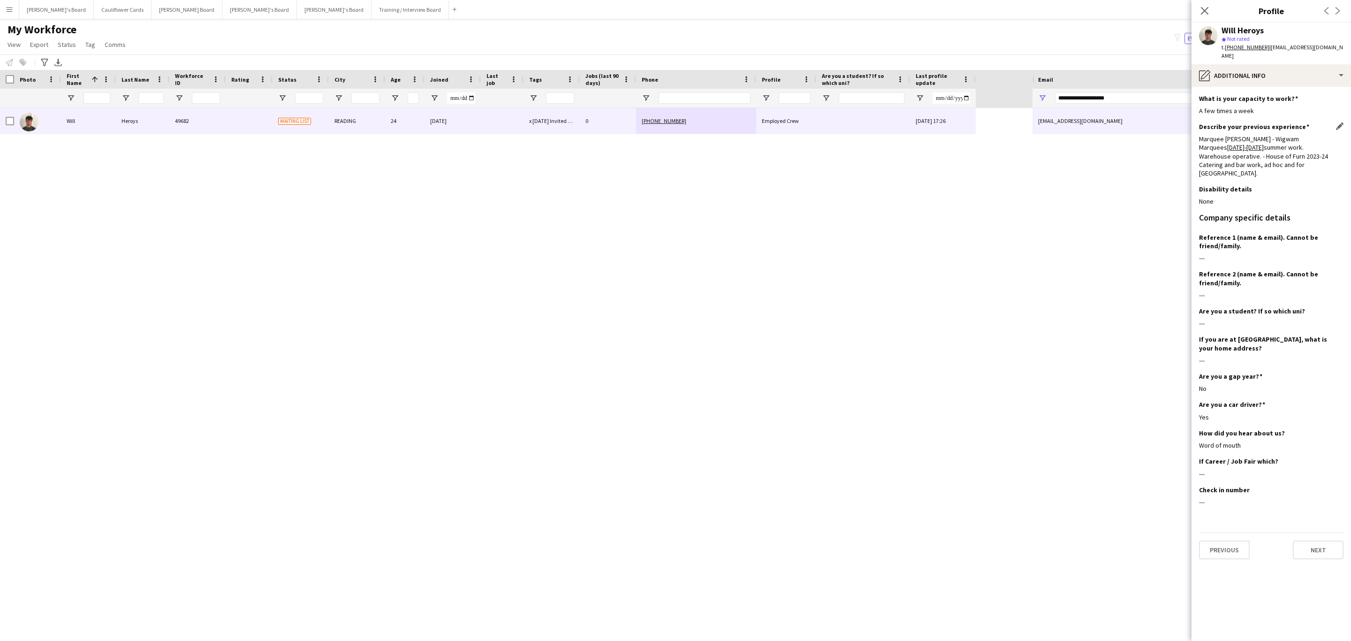
click at [1227, 144] on div "Marquee Forman - Wigwam Marquees 2017-2025 summer work. Warehouse operative. - …" at bounding box center [1271, 156] width 144 height 43
click at [1227, 158] on div "Marquee Forman - Wigwam Marquees 2017-2025 summer work. Warehouse operative. - …" at bounding box center [1271, 156] width 144 height 43
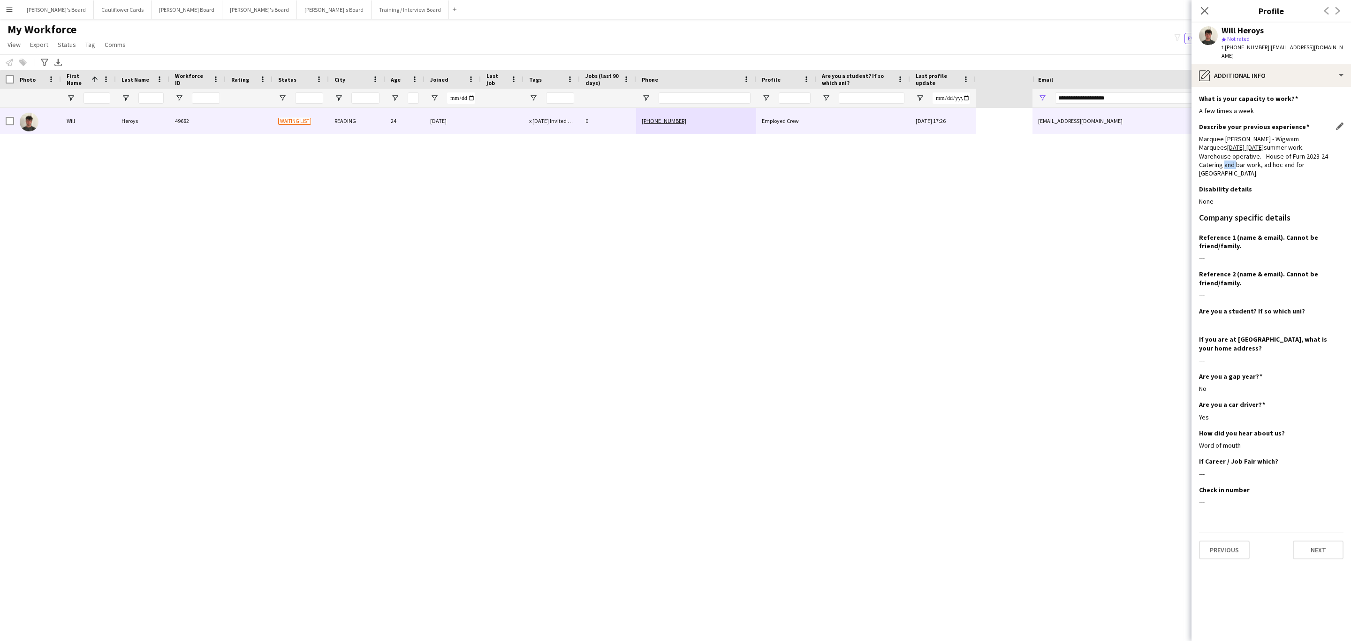
click at [1227, 158] on div "Marquee Forman - Wigwam Marquees 2017-2025 summer work. Warehouse operative. - …" at bounding box center [1271, 156] width 144 height 43
click at [1224, 154] on div "Marquee Forman - Wigwam Marquees 2017-2025 summer work. Warehouse operative. - …" at bounding box center [1271, 156] width 144 height 43
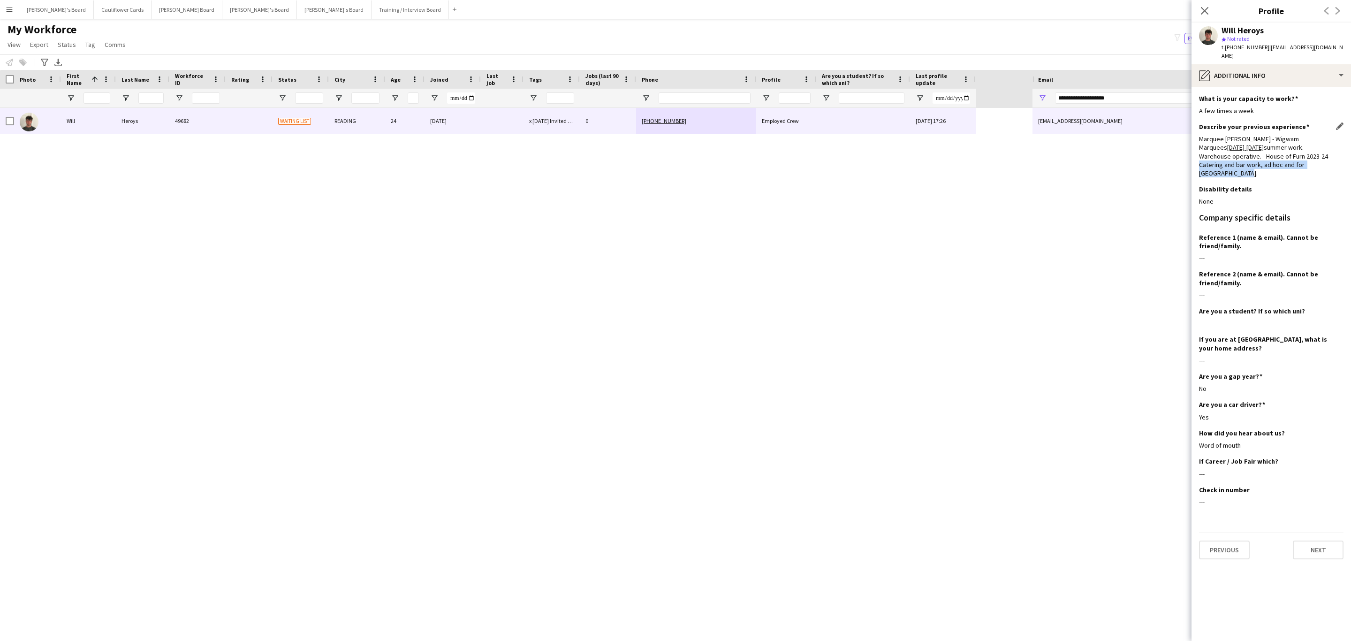
click at [1269, 140] on div "Marquee Forman - Wigwam Marquees 2017-2025 summer work. Warehouse operative. - …" at bounding box center [1271, 156] width 144 height 43
click at [1199, 10] on app-icon "Close pop-in" at bounding box center [1205, 11] width 14 height 14
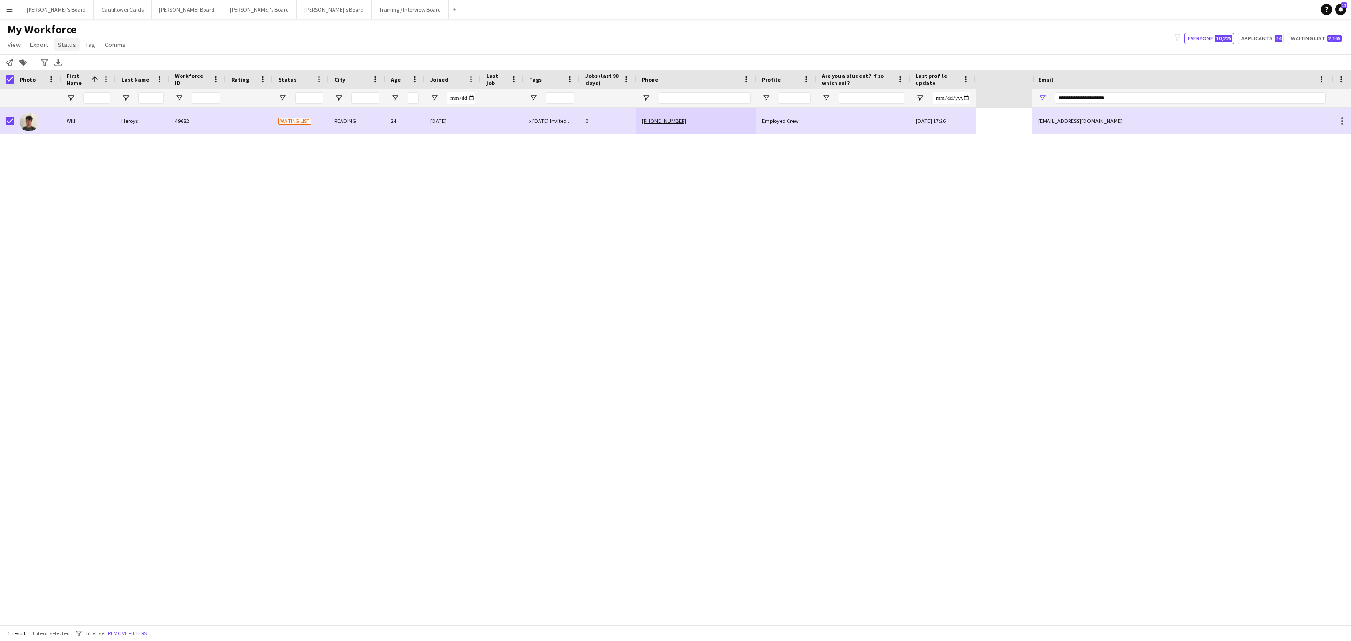
click at [65, 43] on span "Status" at bounding box center [67, 44] width 18 height 8
click at [76, 58] on link "Edit" at bounding box center [87, 65] width 66 height 20
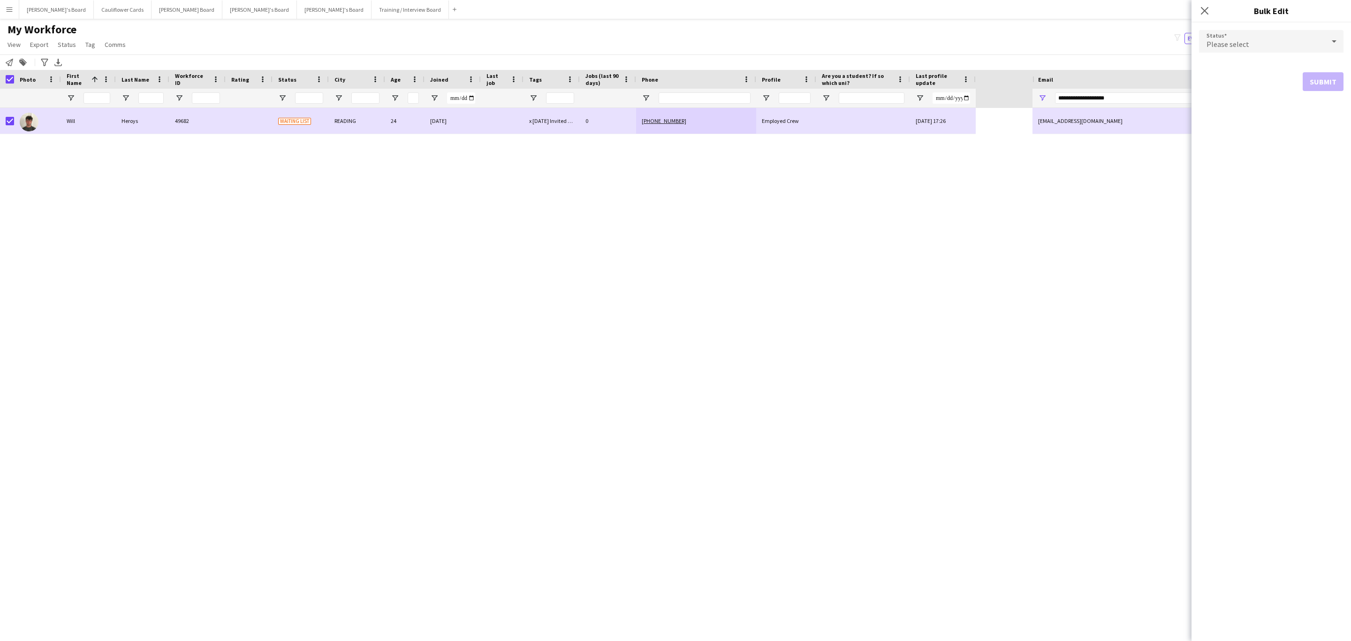
click at [1288, 37] on div "Please select" at bounding box center [1262, 41] width 126 height 23
click at [1226, 70] on span "Active" at bounding box center [1270, 67] width 129 height 9
click at [1334, 117] on button "Submit" at bounding box center [1323, 113] width 41 height 19
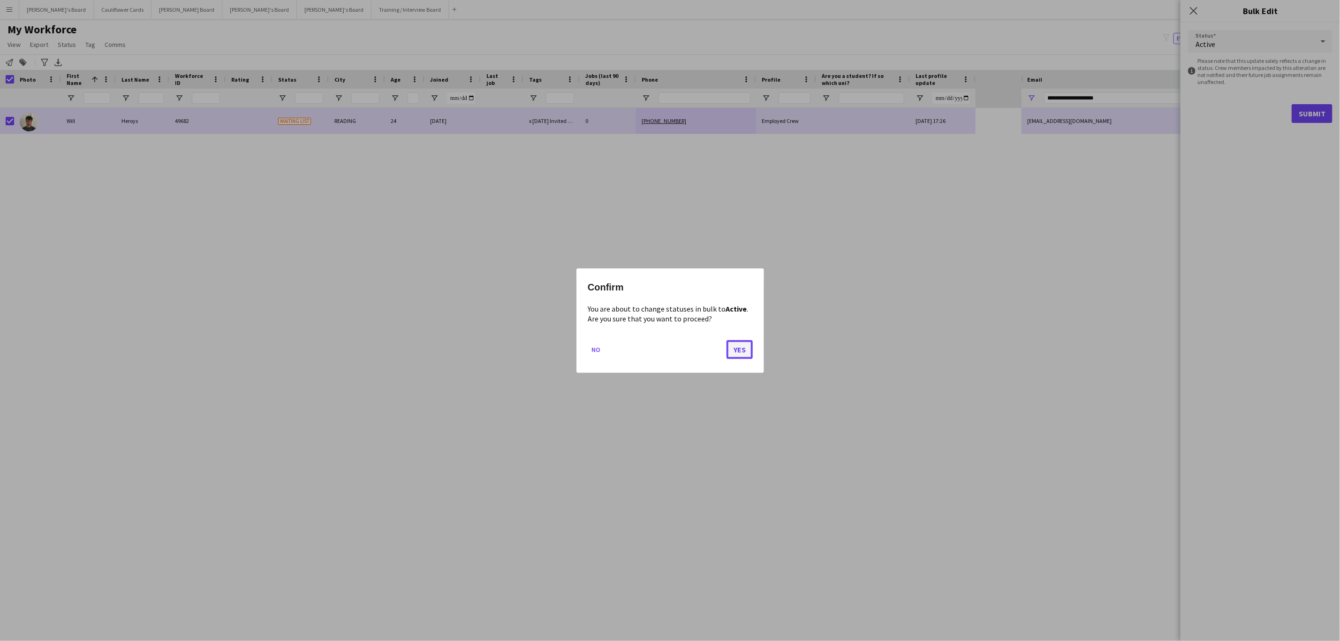
click at [744, 349] on button "Yes" at bounding box center [740, 349] width 26 height 19
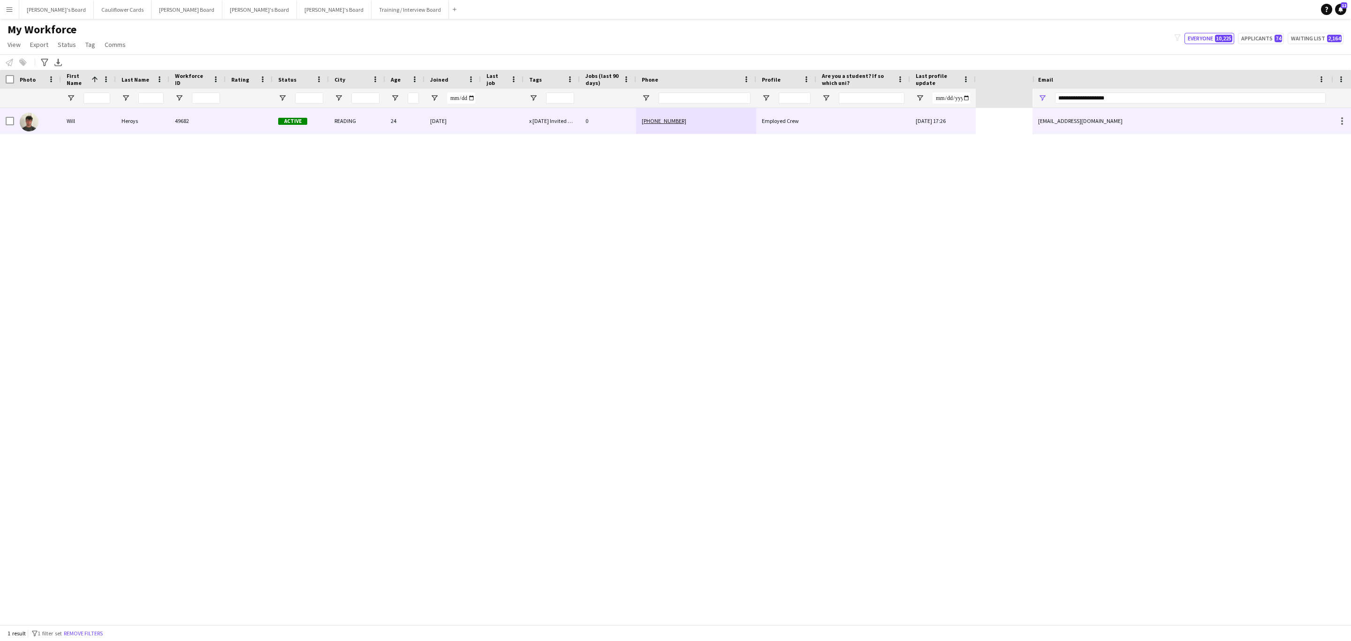
click at [224, 129] on div "49682" at bounding box center [197, 121] width 56 height 26
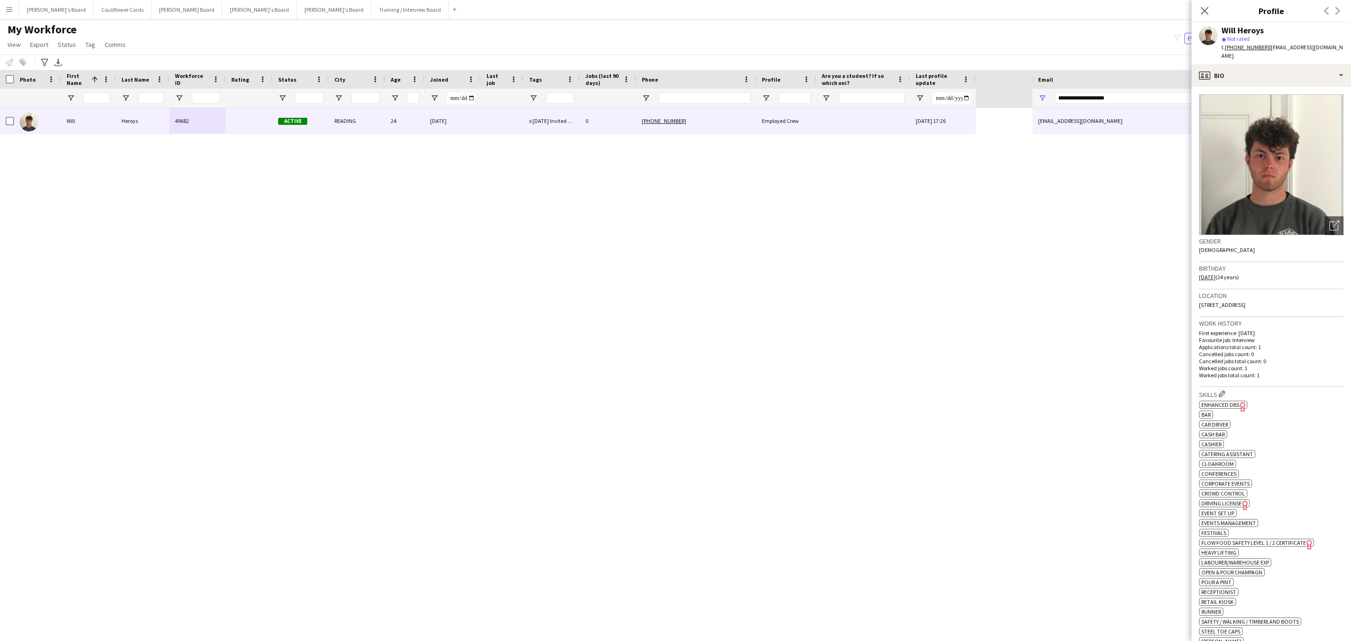
scroll to position [325, 0]
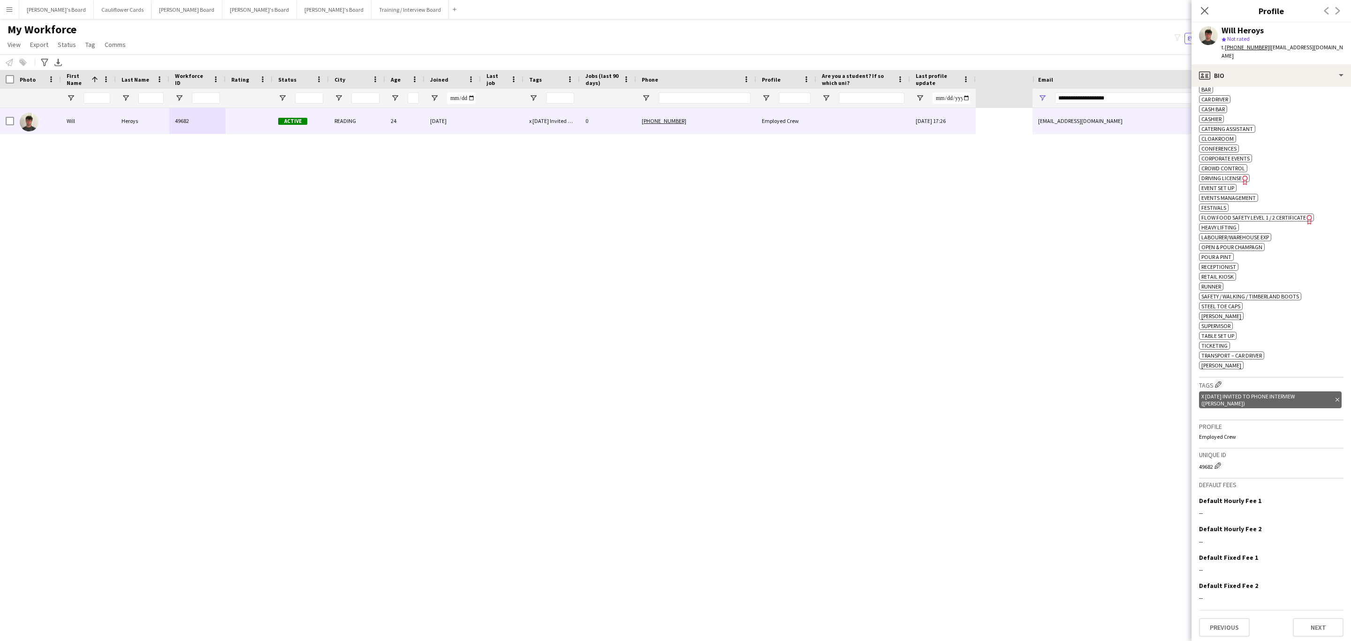
click at [1335, 400] on icon "Delete tag" at bounding box center [1337, 400] width 4 height 6
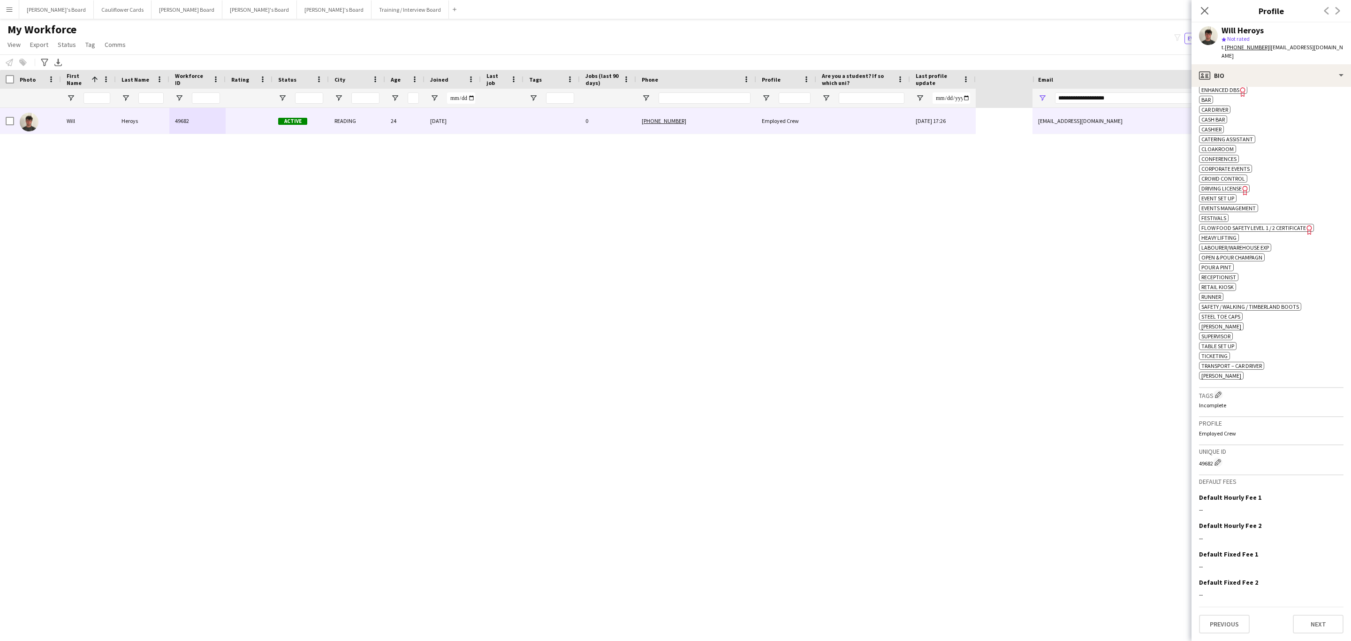
scroll to position [318, 0]
click at [1218, 392] on app-icon "Edit crew company tags" at bounding box center [1218, 394] width 7 height 7
click at [1119, 74] on input "text" at bounding box center [1111, 73] width 133 height 23
type input "***"
click at [1111, 100] on span "Carry 3 plates" at bounding box center [1112, 100] width 119 height 9
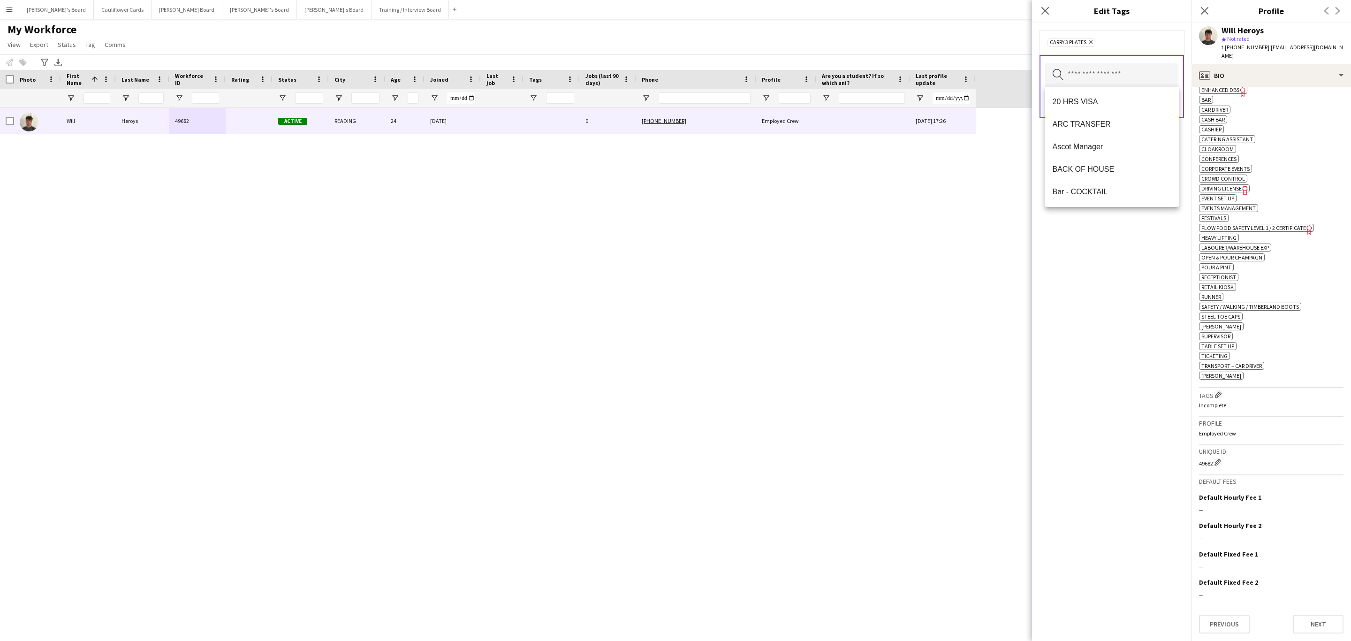
click at [1150, 295] on div "Carry 3 plates Remove Search by tag name Save" at bounding box center [1111, 332] width 159 height 618
click at [1169, 106] on button "Save" at bounding box center [1167, 102] width 22 height 15
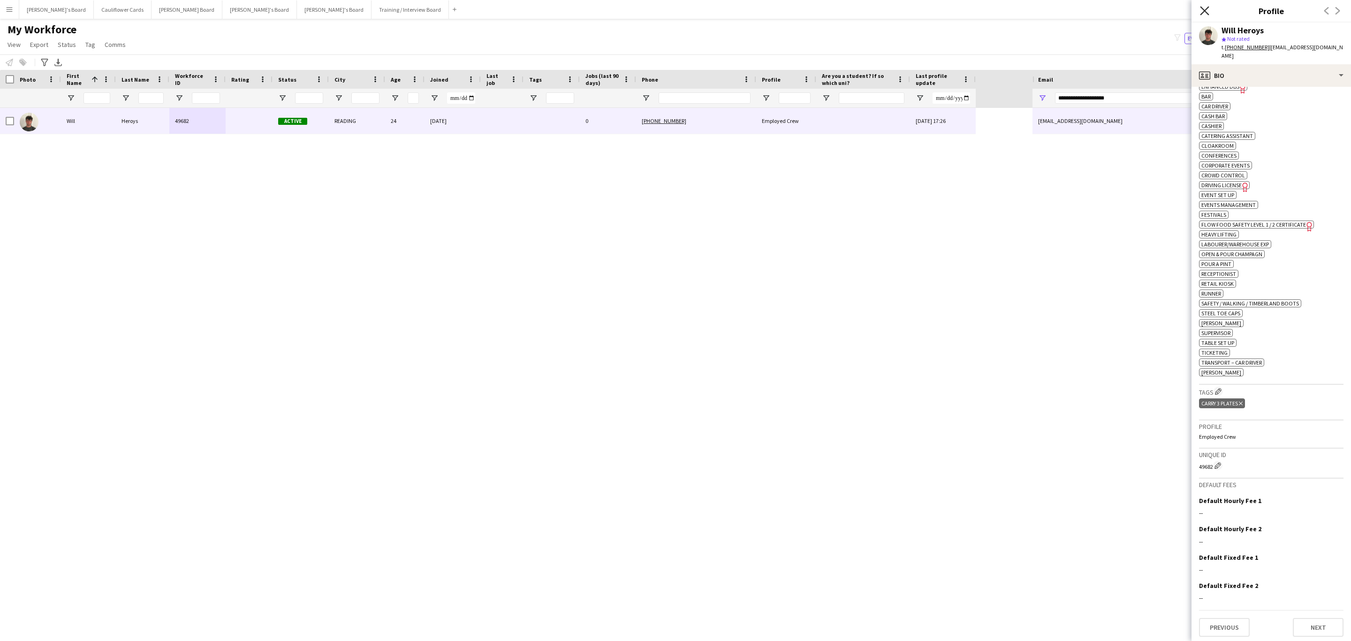
click at [1205, 9] on icon "Close pop-in" at bounding box center [1204, 10] width 9 height 9
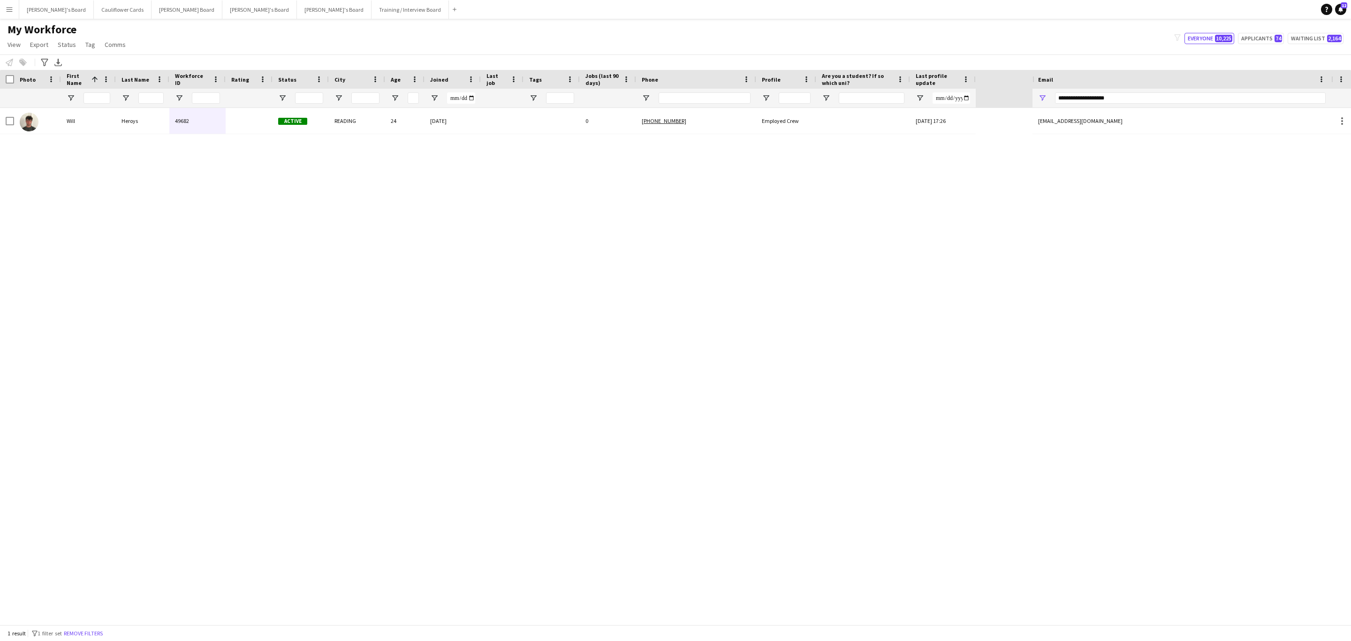
click at [831, 447] on div "Will Heroys 49682 Active READING 24 19-08-2025 0 +4407748867034 Employed Crew 2…" at bounding box center [516, 366] width 1032 height 516
click at [86, 629] on button "Remove filters" at bounding box center [83, 633] width 43 height 10
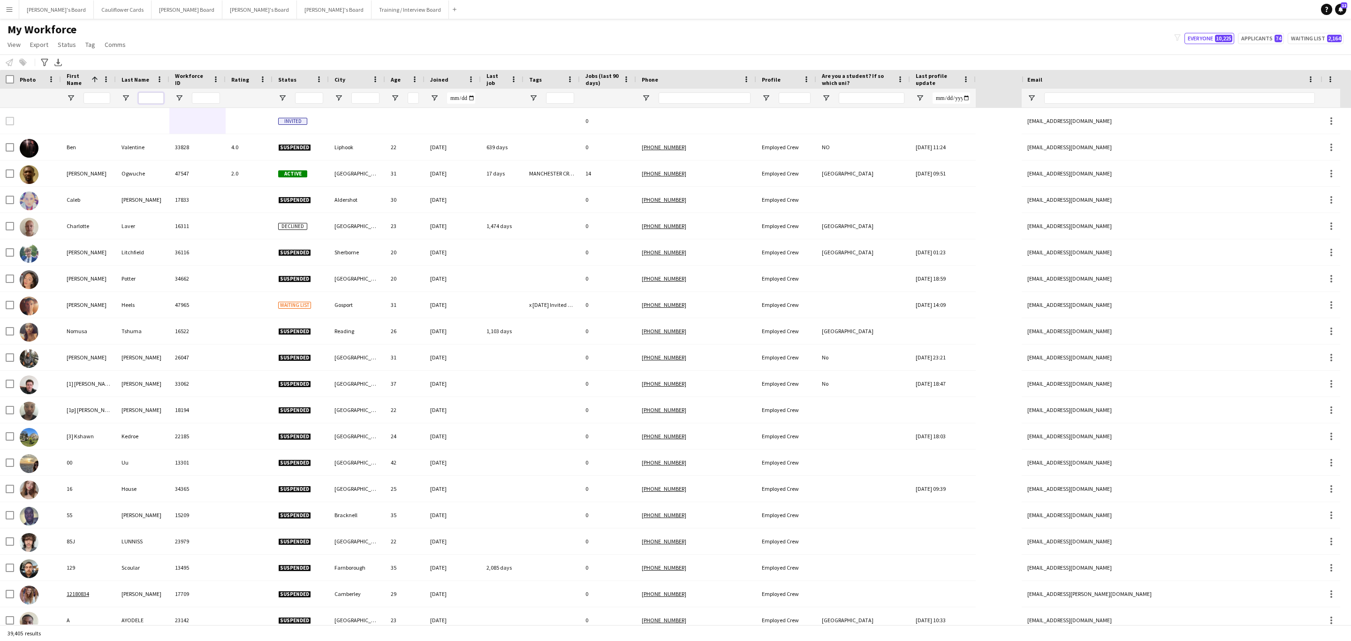
click at [144, 96] on input "Last Name Filter Input" at bounding box center [150, 97] width 25 height 11
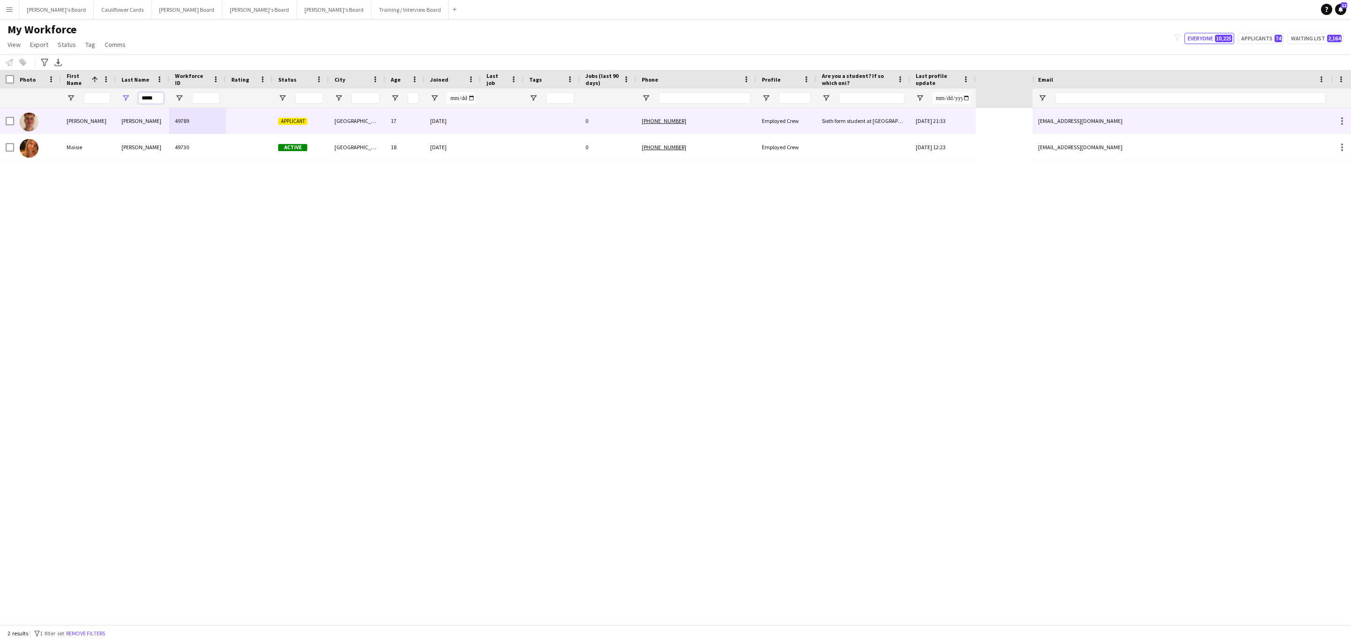
type input "*****"
click at [145, 118] on div "Babic" at bounding box center [142, 121] width 53 height 26
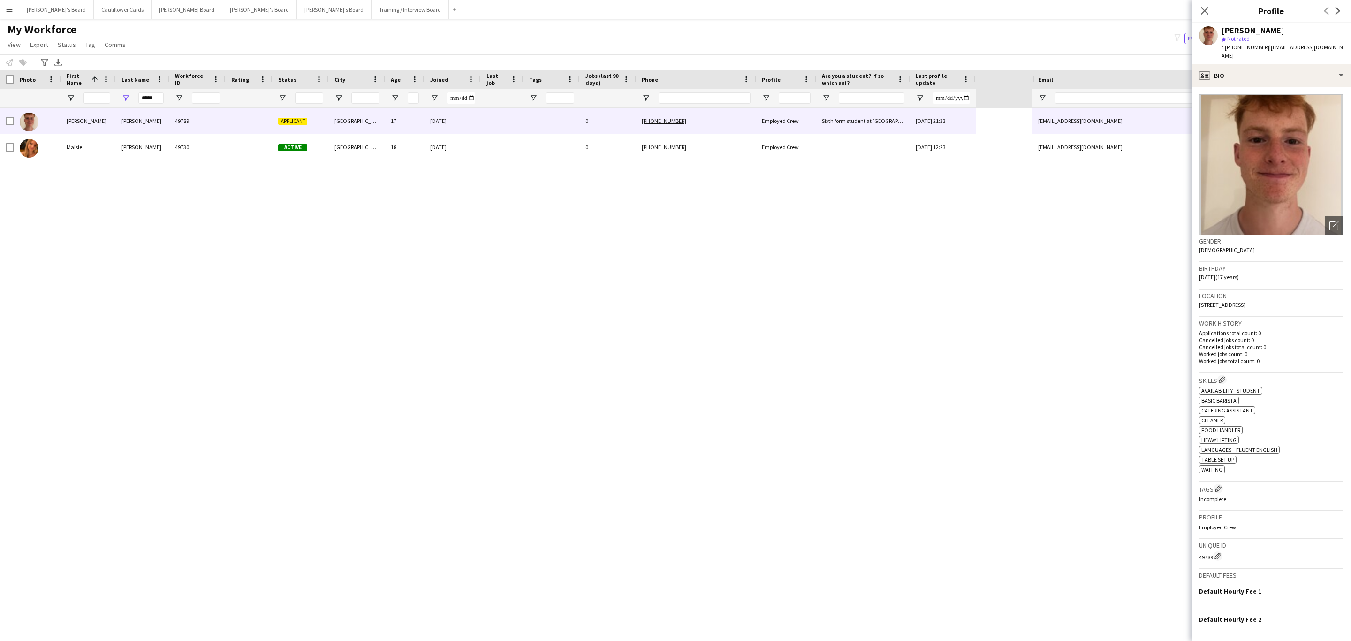
click at [1234, 45] on tcxspan "+447464059958" at bounding box center [1247, 47] width 45 height 7
click at [1206, 13] on icon at bounding box center [1204, 10] width 9 height 9
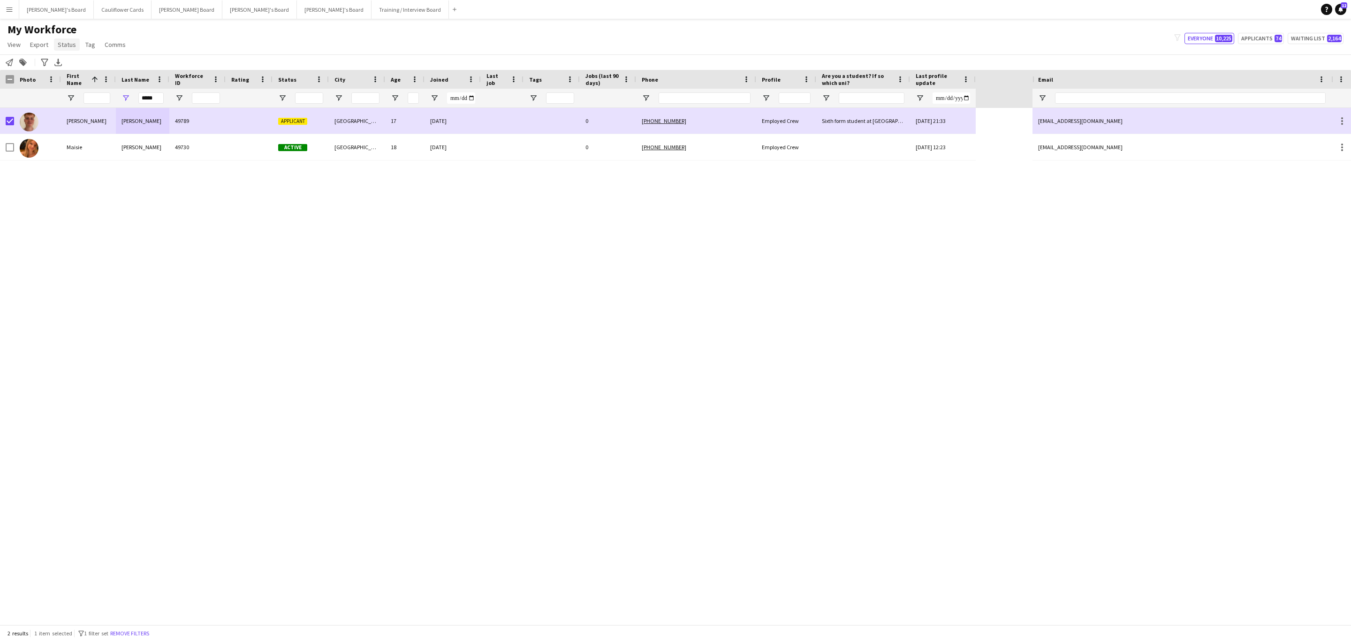
click at [65, 41] on span "Status" at bounding box center [67, 44] width 18 height 8
click at [69, 65] on span "Edit" at bounding box center [66, 65] width 11 height 8
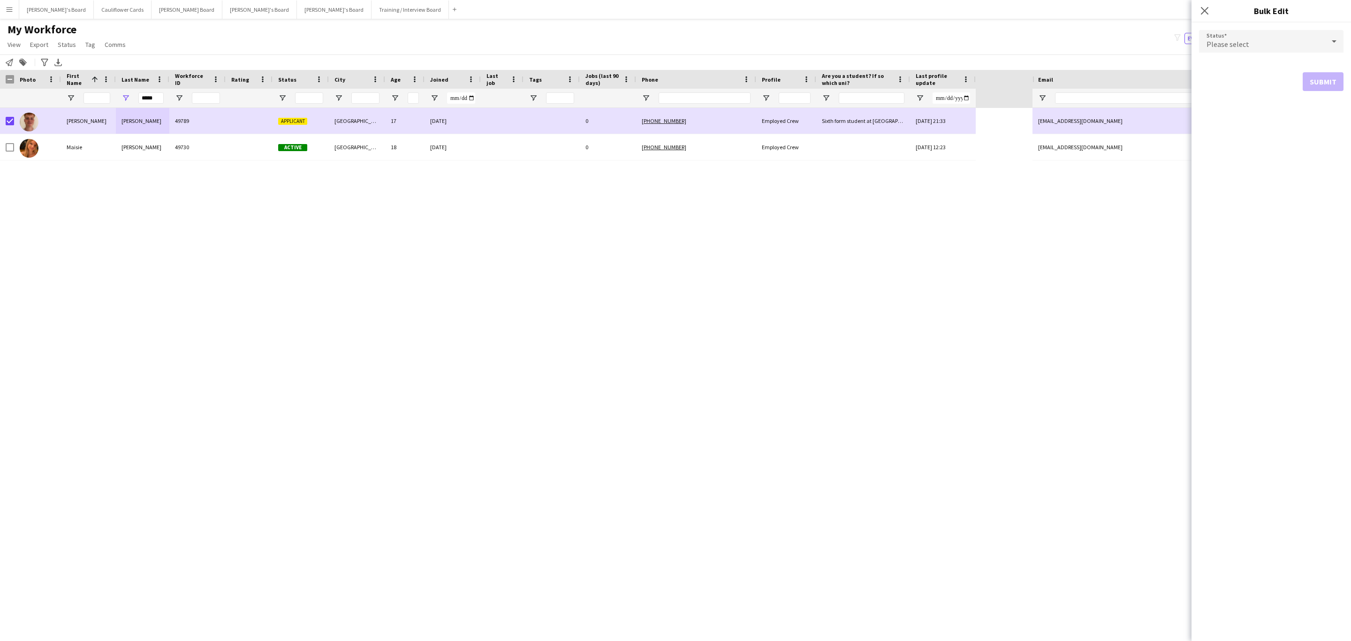
click at [1311, 44] on div "Please select" at bounding box center [1262, 41] width 126 height 23
click at [1237, 71] on span "Active" at bounding box center [1270, 67] width 129 height 9
click at [1320, 106] on button "Submit" at bounding box center [1323, 113] width 41 height 19
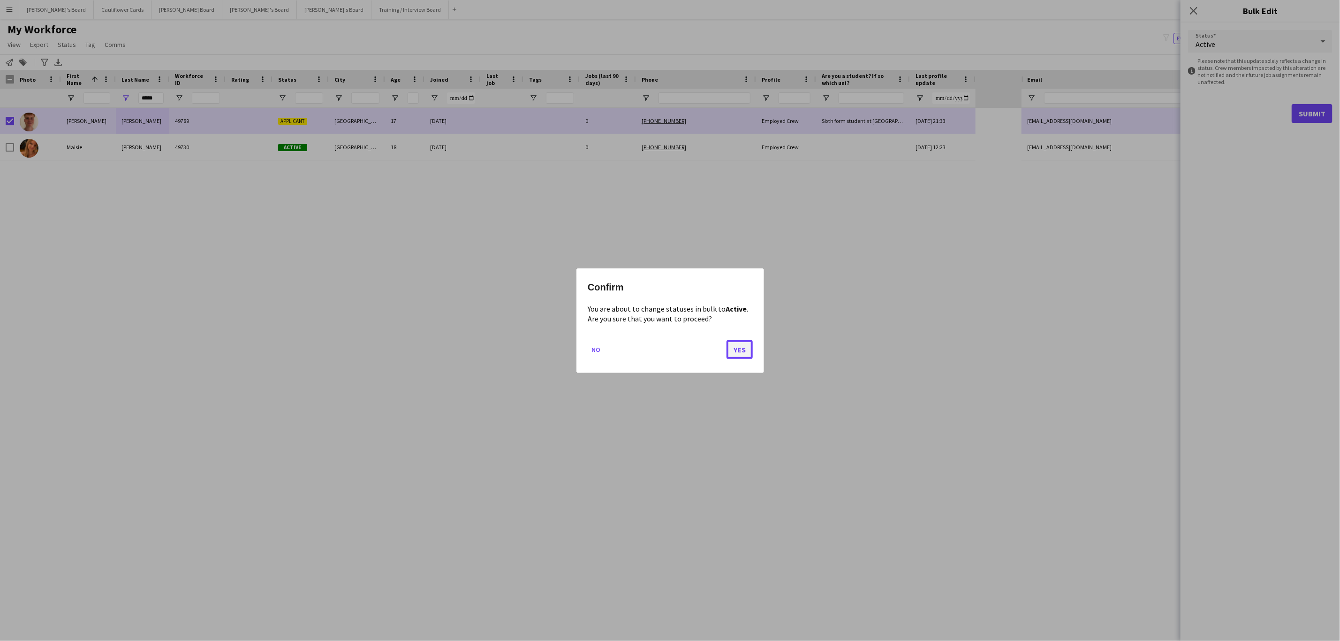
click at [752, 347] on button "Yes" at bounding box center [740, 349] width 26 height 19
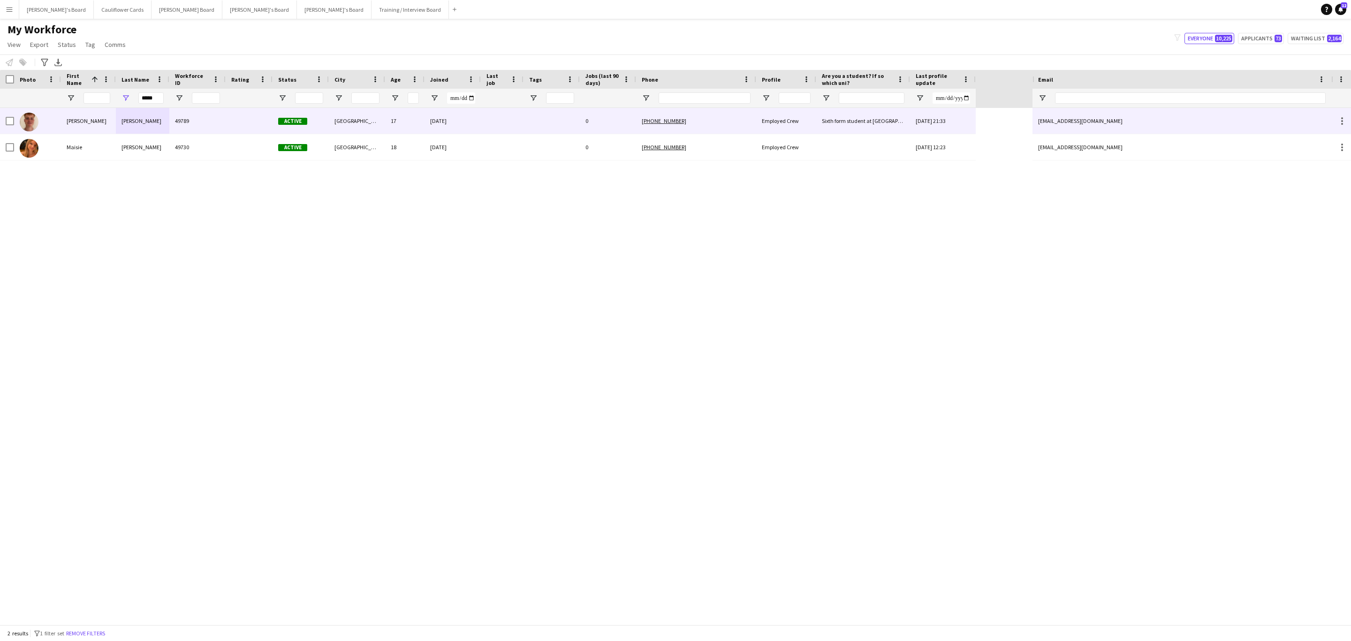
click at [108, 117] on div "Cameron" at bounding box center [88, 121] width 55 height 26
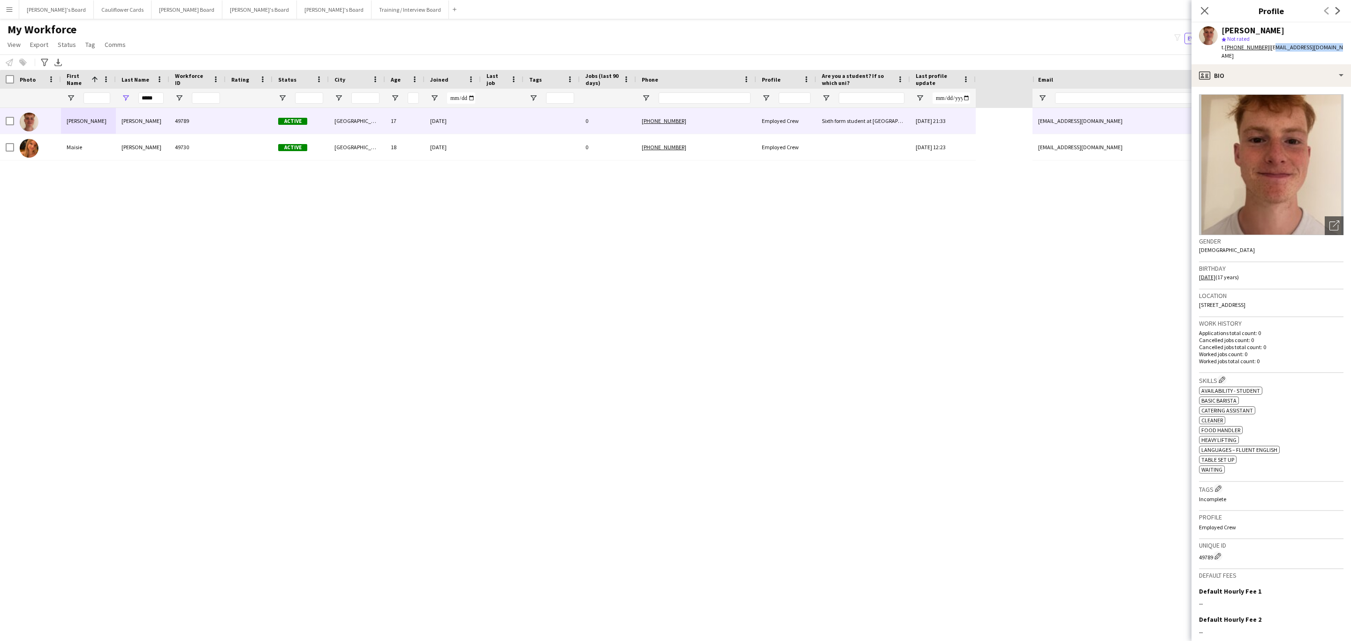
drag, startPoint x: 1333, startPoint y: 50, endPoint x: 1267, endPoint y: 50, distance: 66.1
click at [1267, 50] on div "Cameron Babic star Not rated t. +447464059958 | cameronbabic1@gmail.com" at bounding box center [1270, 44] width 159 height 42
click at [1339, 41] on div "Cameron Babic star Not rated t. +447464059958 | cameronbabic1@gmail.com" at bounding box center [1270, 44] width 159 height 42
click at [1293, 49] on span "| cameronbabic1@gmail.com" at bounding box center [1281, 51] width 121 height 15
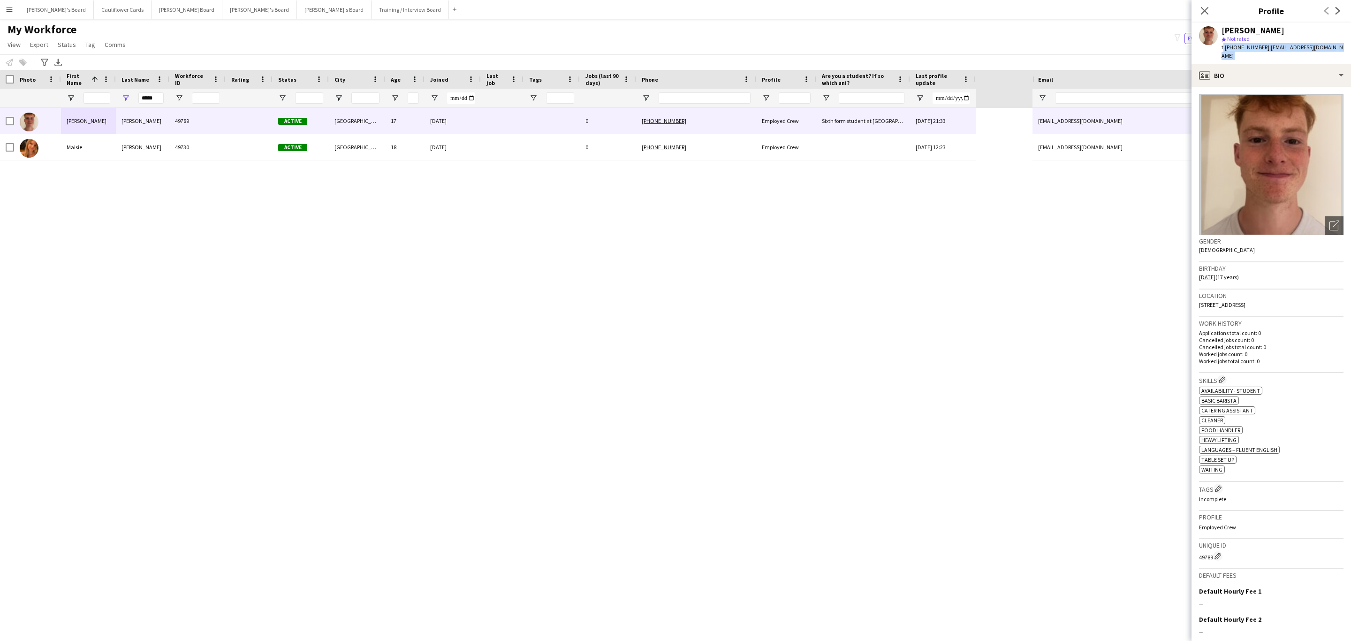
click at [1293, 49] on span "| cameronbabic1@gmail.com" at bounding box center [1281, 51] width 121 height 15
click at [1338, 48] on div "Cameron Babic star Not rated t. +447464059958 | cameronbabic1@gmail.com" at bounding box center [1270, 44] width 159 height 42
drag, startPoint x: 1340, startPoint y: 48, endPoint x: 1266, endPoint y: 51, distance: 73.7
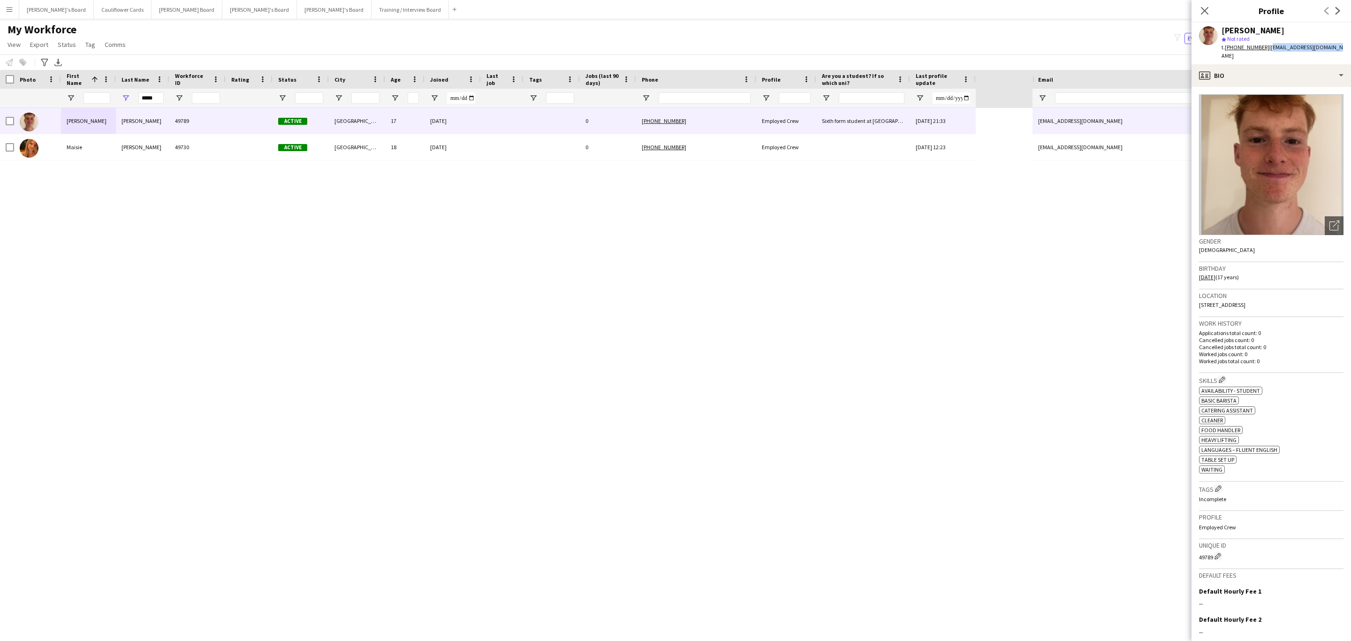
click at [1266, 51] on app-profile-header "Cameron Babic star Not rated t. +447464059958 | cameronbabic1@gmail.com" at bounding box center [1270, 44] width 159 height 42
copy span "cameronbabic1@gmail.com"
click at [1205, 7] on icon "Close pop-in" at bounding box center [1204, 10] width 9 height 9
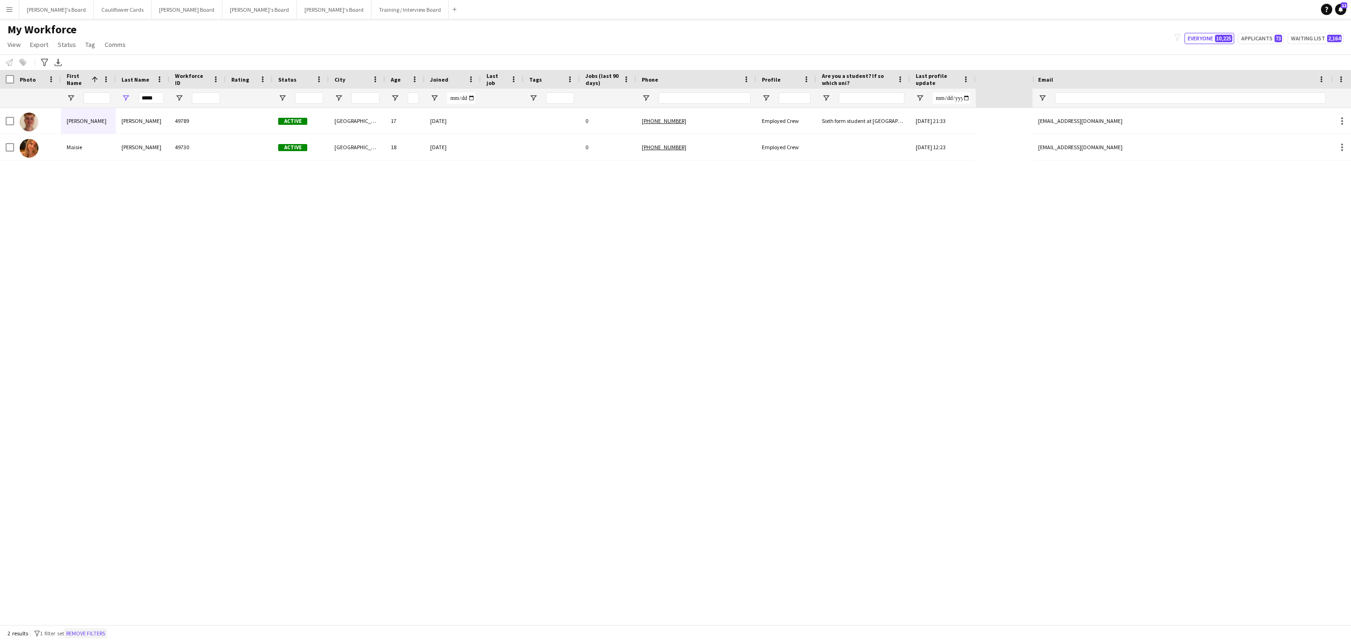
click at [93, 628] on button "Remove filters" at bounding box center [85, 633] width 43 height 10
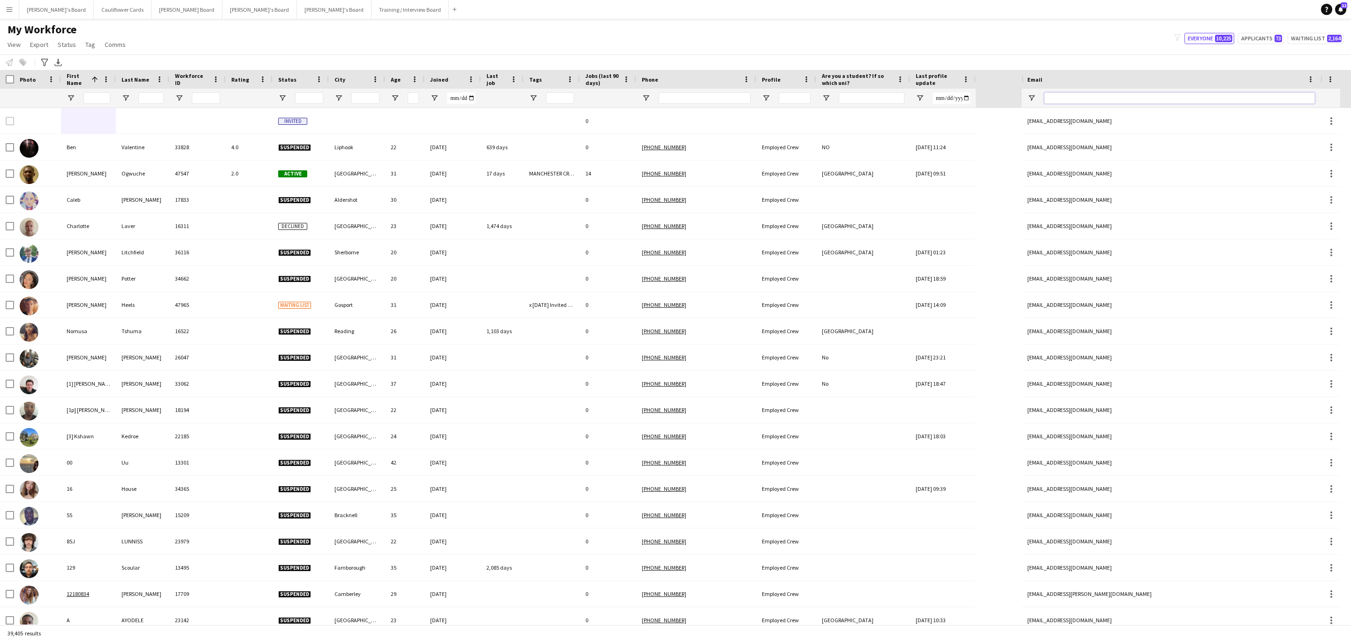
click at [1087, 103] on input "Email Filter Input" at bounding box center [1179, 97] width 271 height 11
paste input "**********"
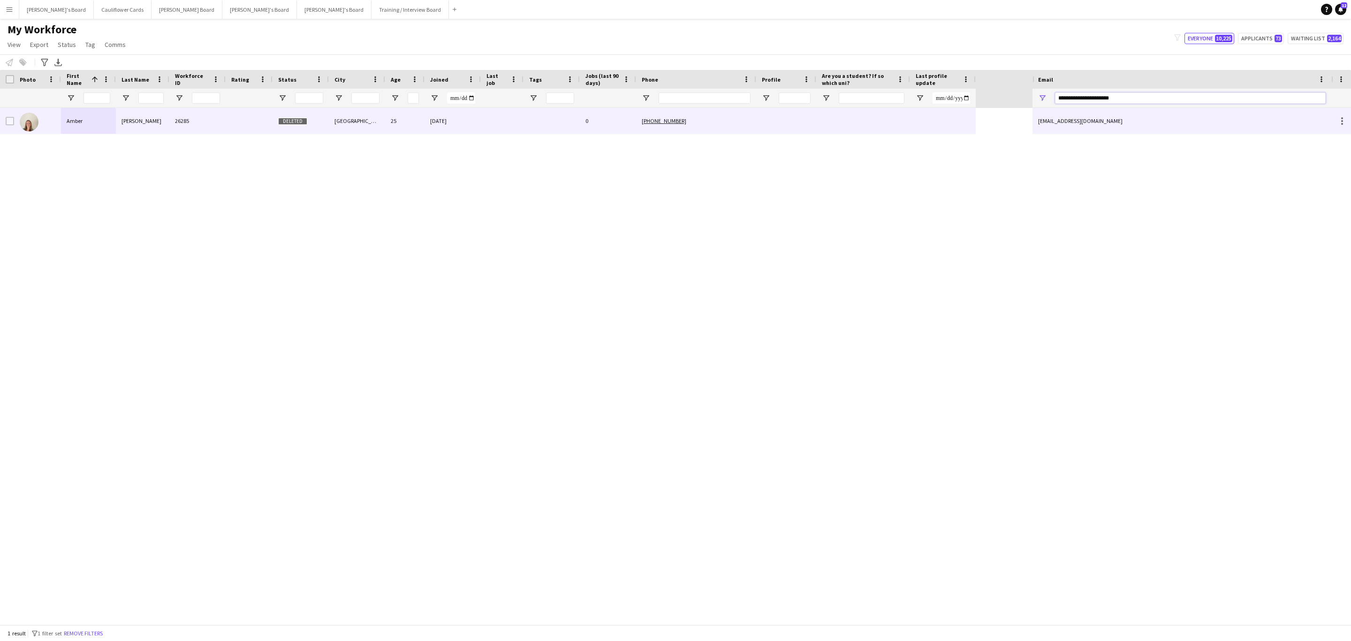
type input "**********"
click at [545, 119] on div at bounding box center [551, 121] width 56 height 26
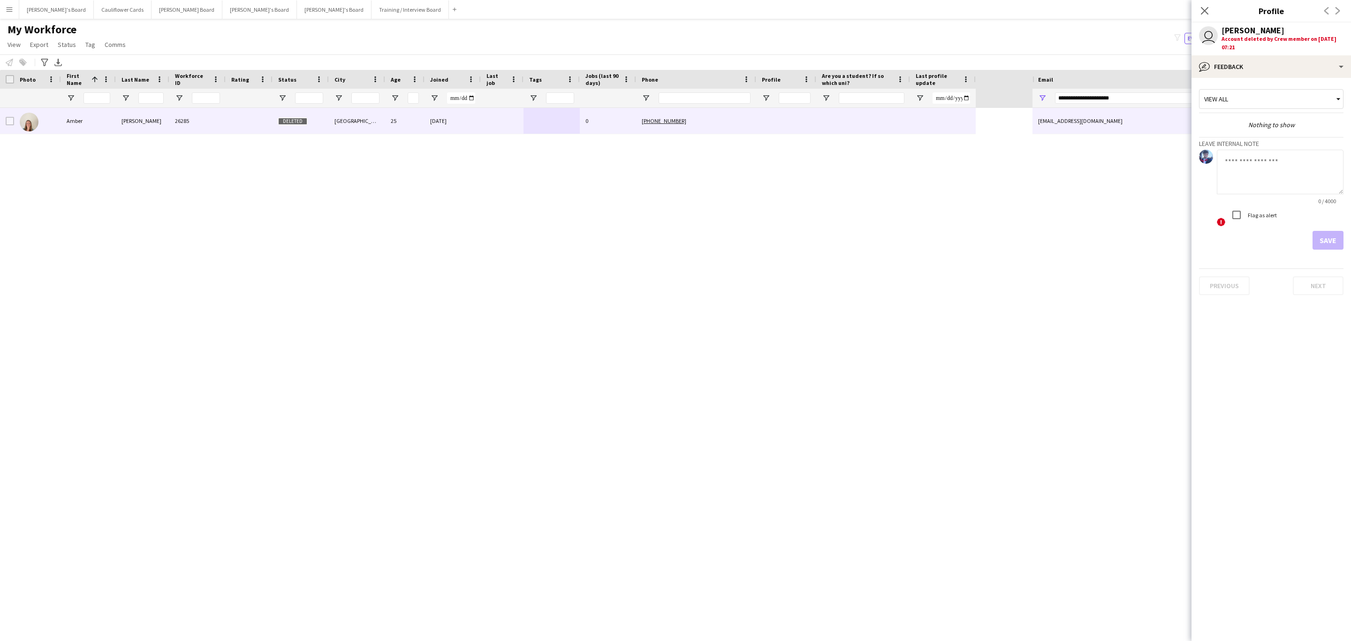
drag, startPoint x: 1206, startPoint y: 8, endPoint x: 366, endPoint y: 399, distance: 926.7
click at [1206, 8] on icon "Close pop-in" at bounding box center [1205, 11] width 8 height 8
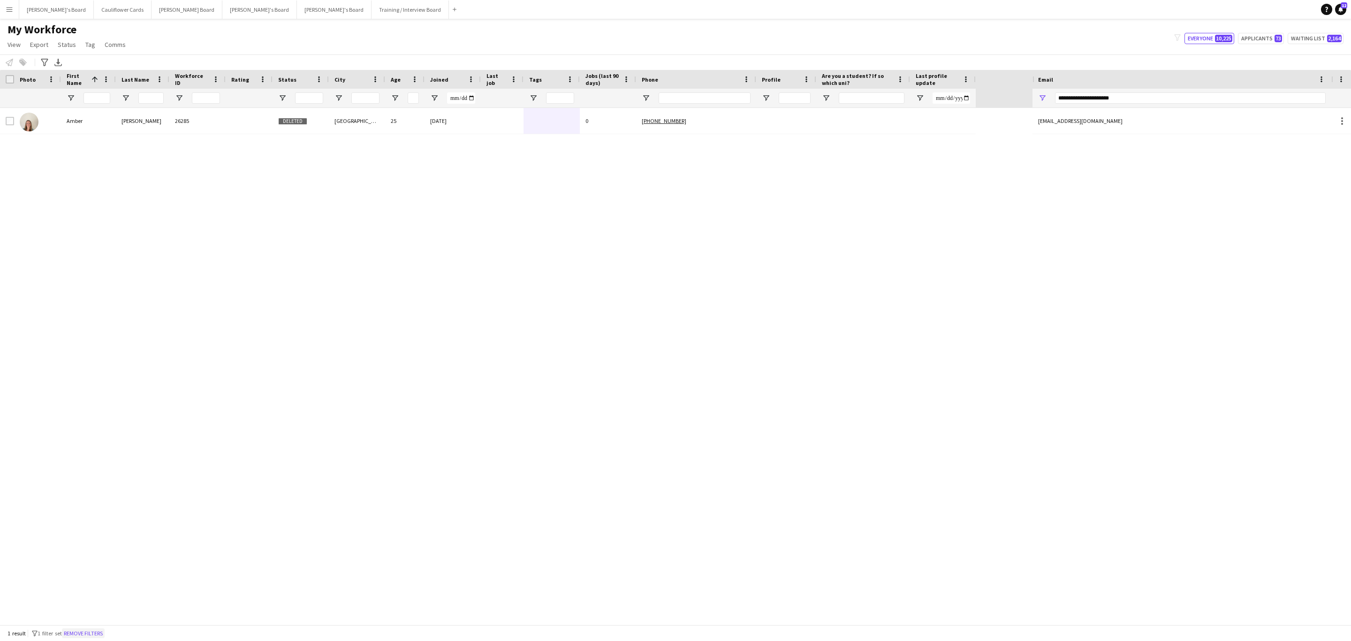
click at [94, 630] on button "Remove filters" at bounding box center [83, 633] width 43 height 10
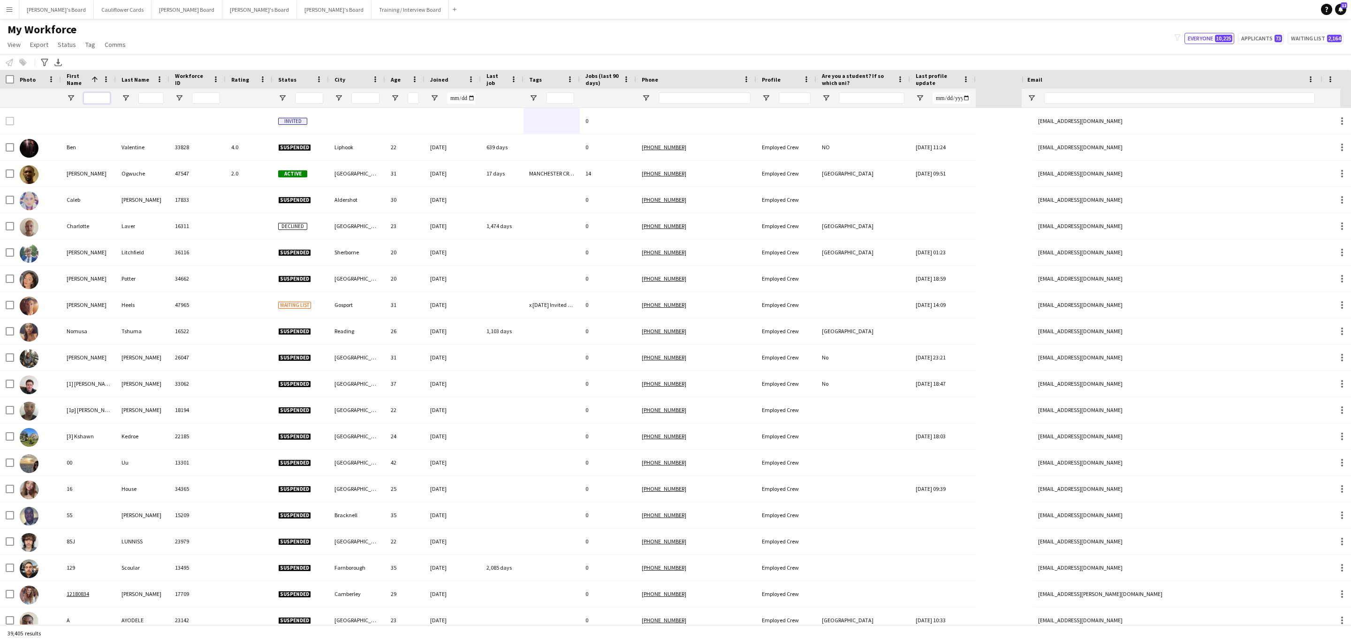
click at [96, 96] on input "First Name Filter Input" at bounding box center [96, 97] width 27 height 11
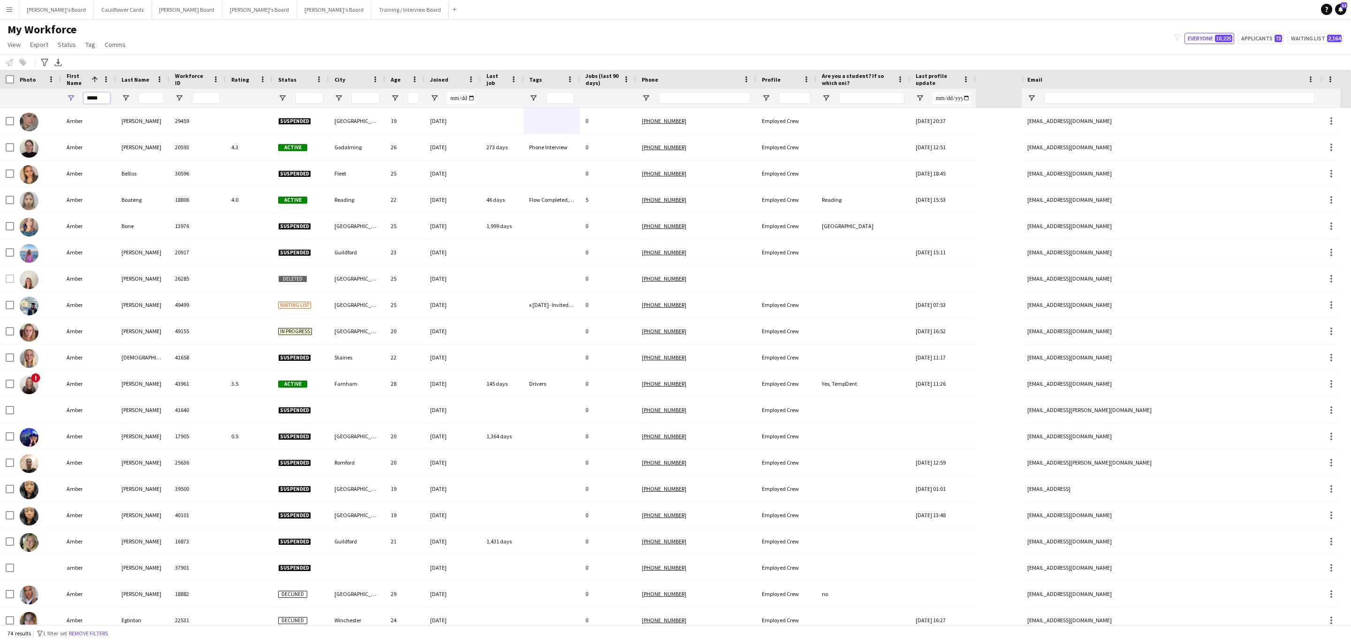
type input "*****"
click at [147, 96] on input "Last Name Filter Input" at bounding box center [150, 97] width 25 height 11
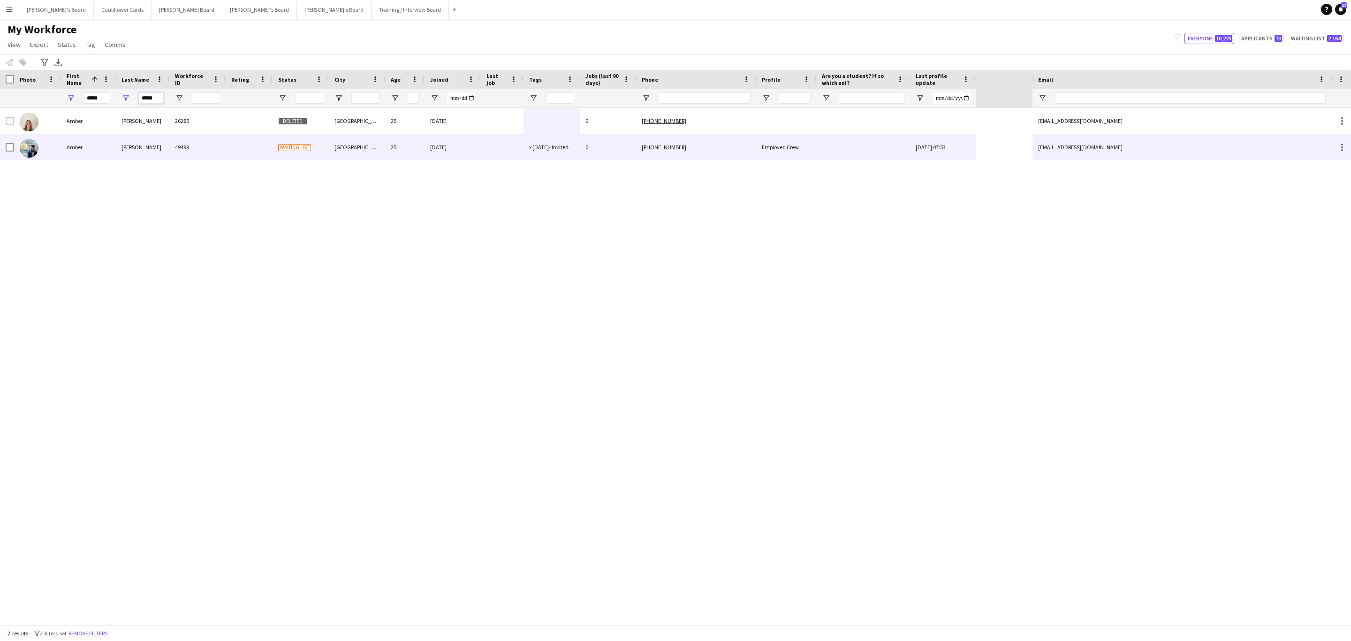
type input "*****"
click at [186, 141] on div "49499" at bounding box center [197, 147] width 56 height 26
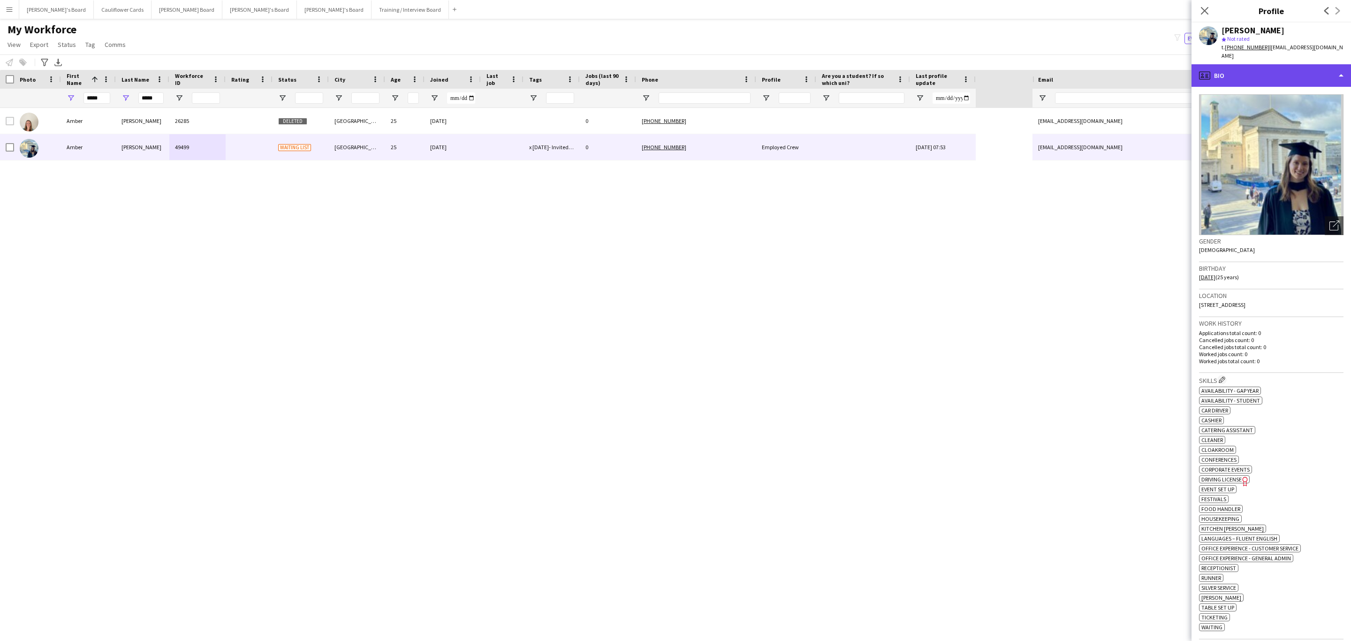
click at [1314, 65] on div "profile Bio" at bounding box center [1270, 75] width 159 height 23
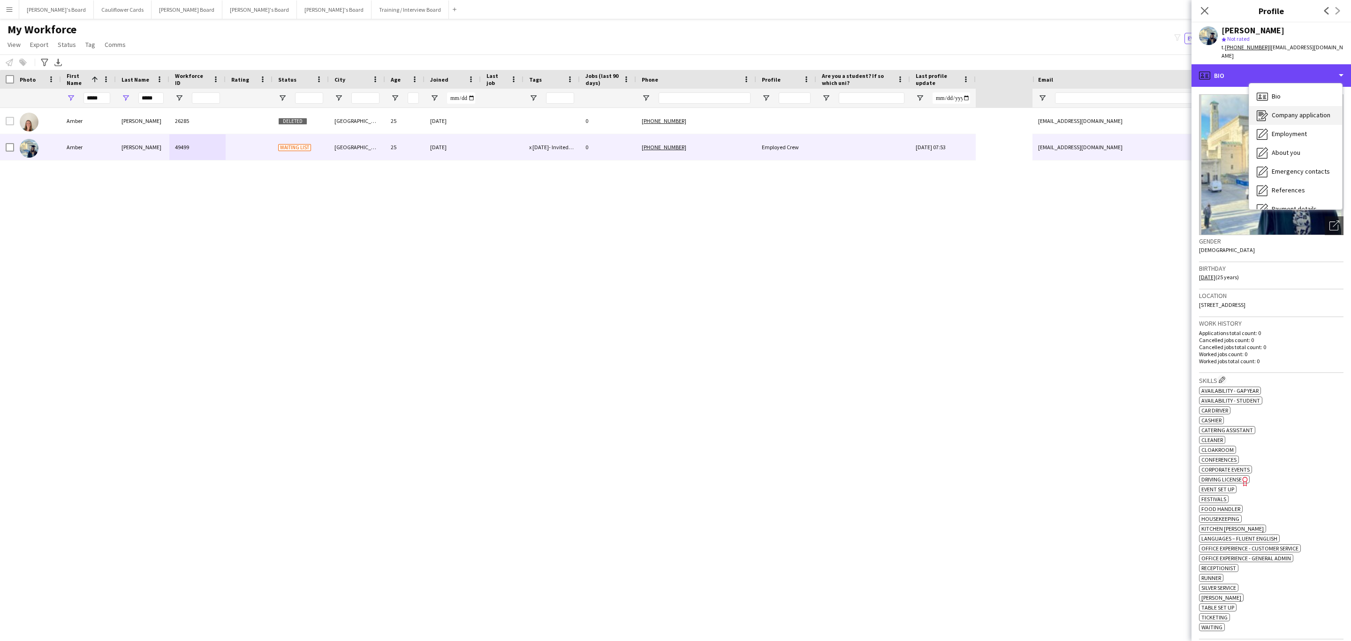
scroll to position [125, 0]
click at [1302, 117] on span "Additional info" at bounding box center [1292, 121] width 40 height 8
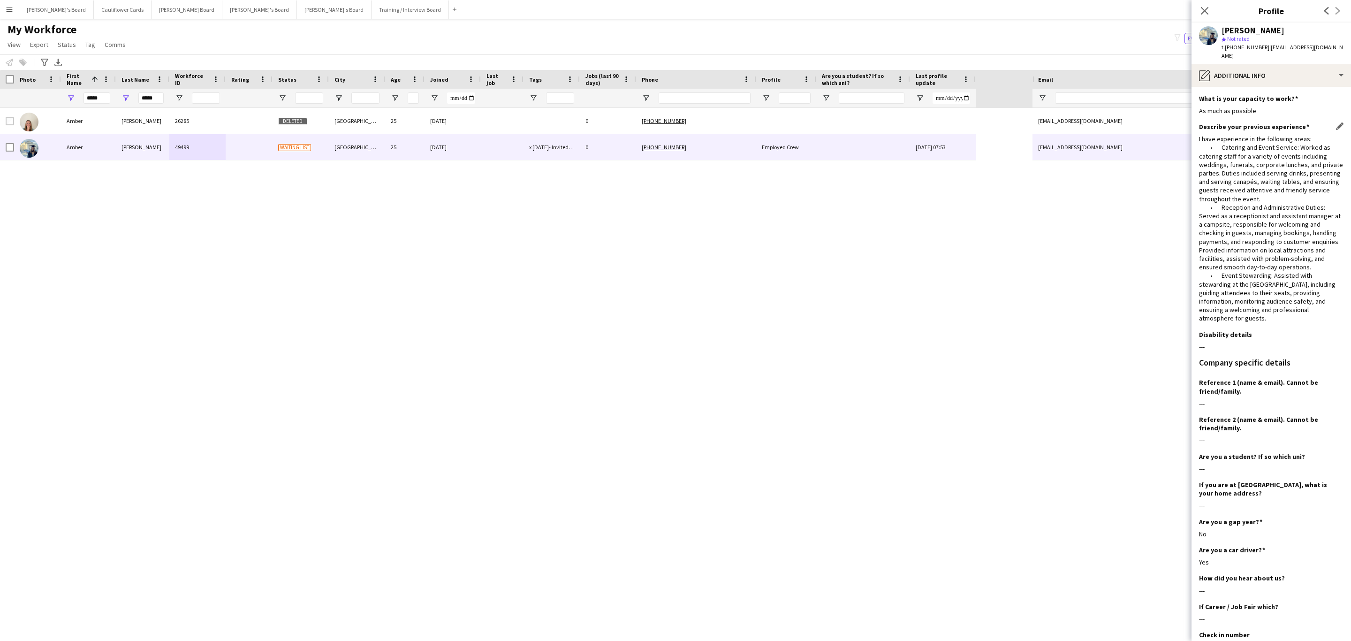
scroll to position [70, 0]
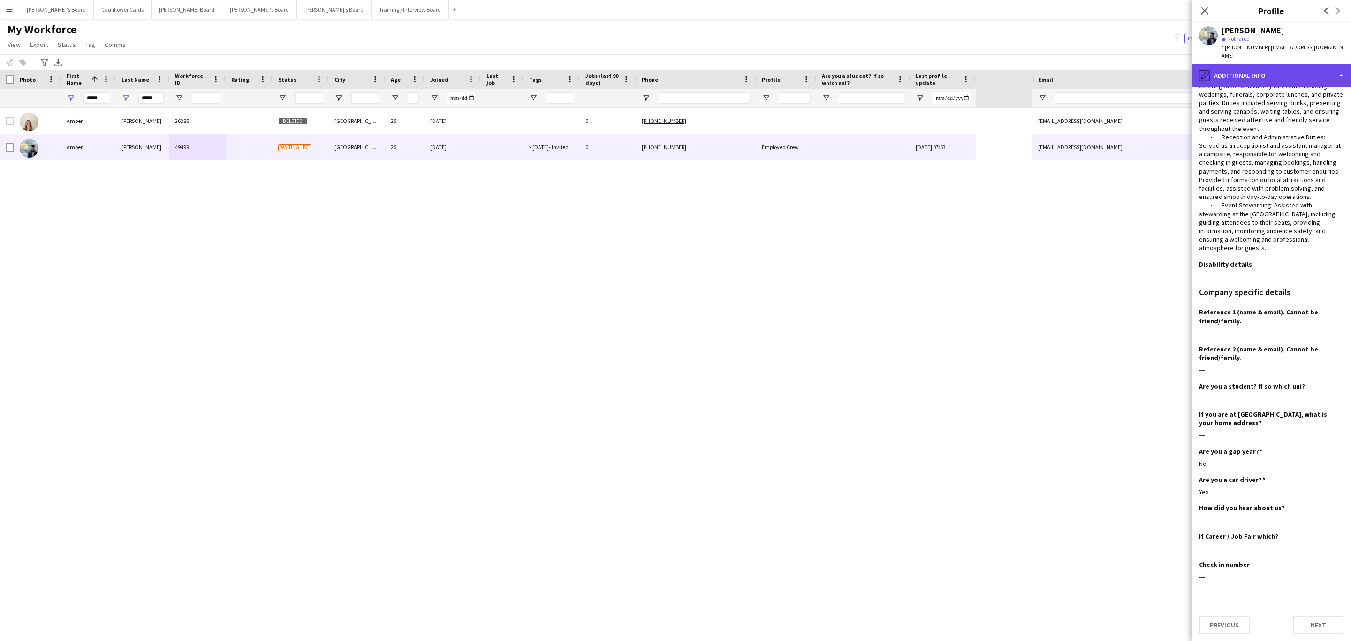
click at [1319, 75] on div "pencil4 Additional info" at bounding box center [1270, 75] width 159 height 23
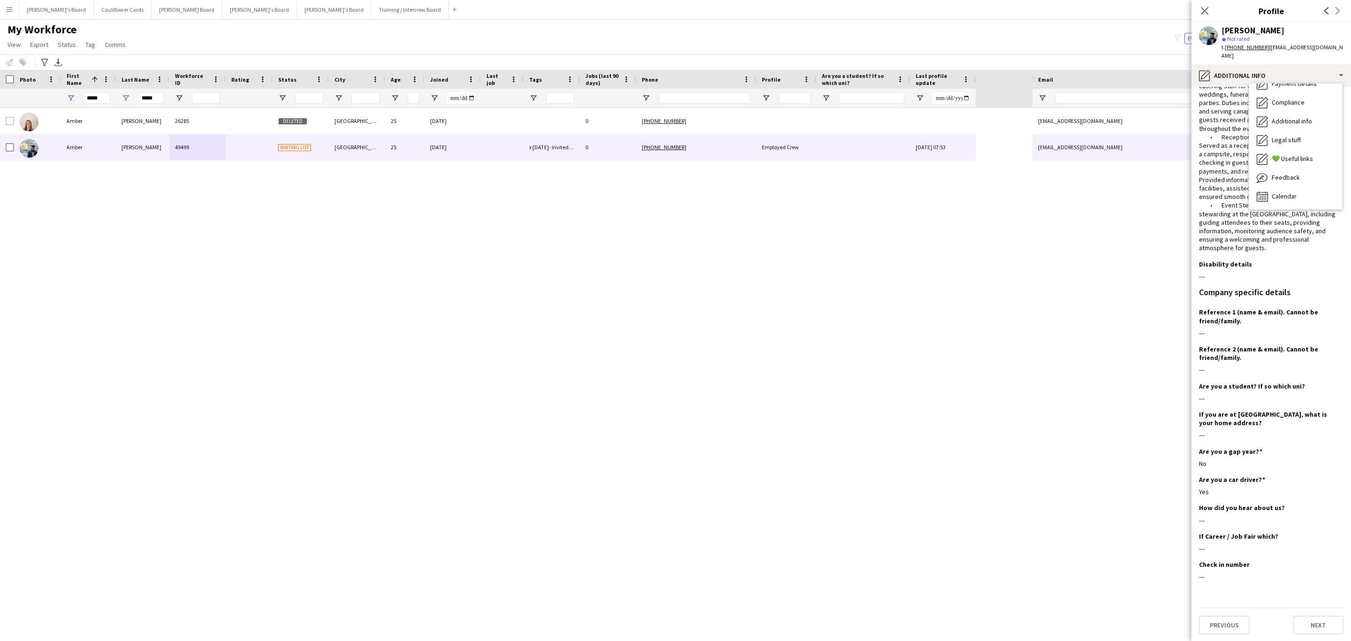
click at [1280, 288] on h3 "Company specific details" at bounding box center [1244, 292] width 91 height 8
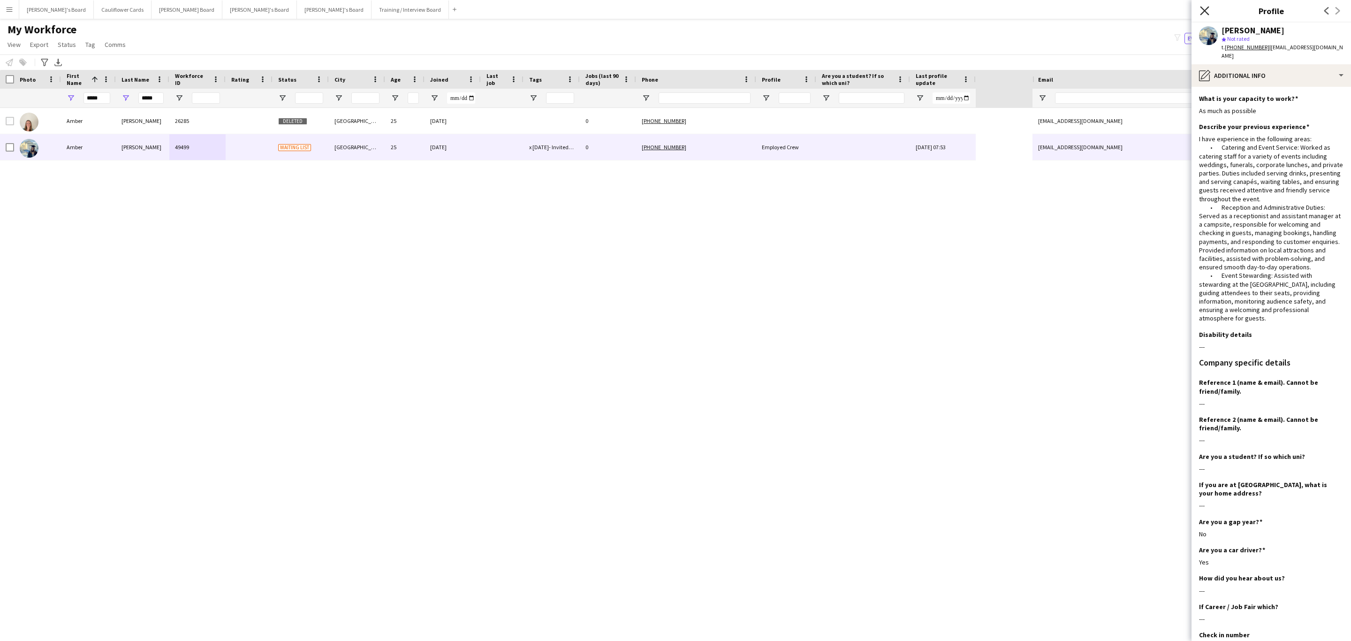
click at [1203, 10] on icon at bounding box center [1204, 10] width 9 height 9
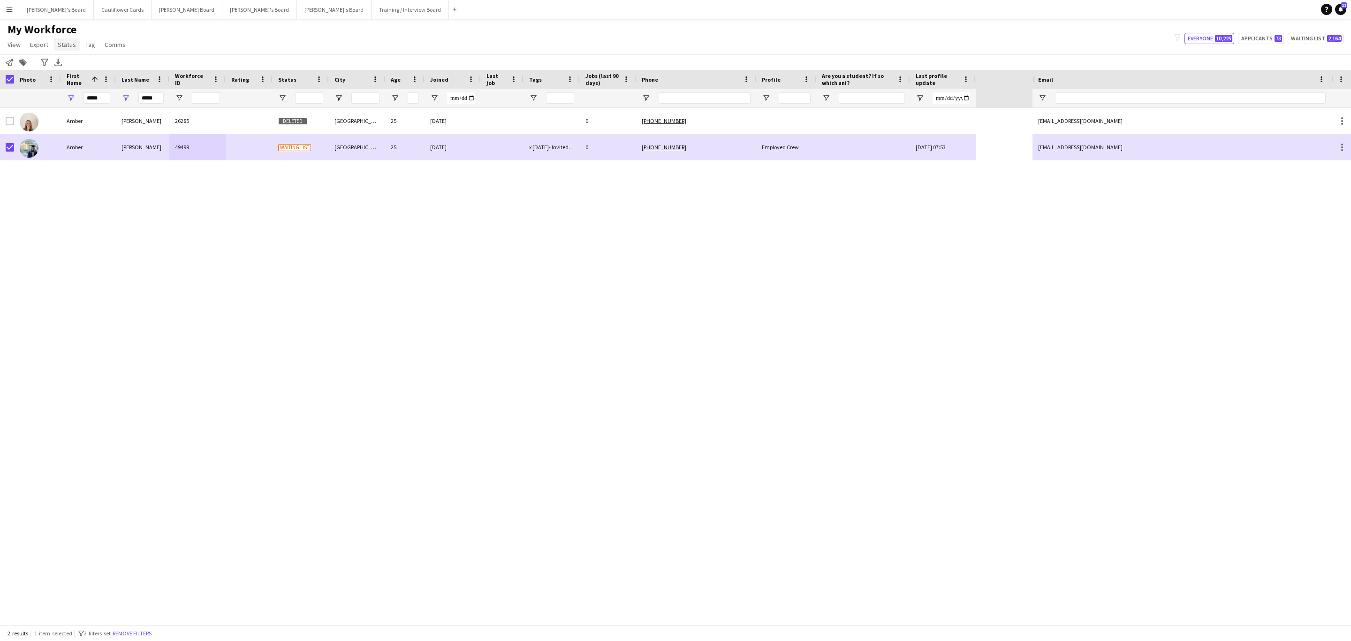
click at [64, 41] on span "Status" at bounding box center [67, 44] width 18 height 8
click at [86, 68] on link "Edit" at bounding box center [87, 65] width 66 height 20
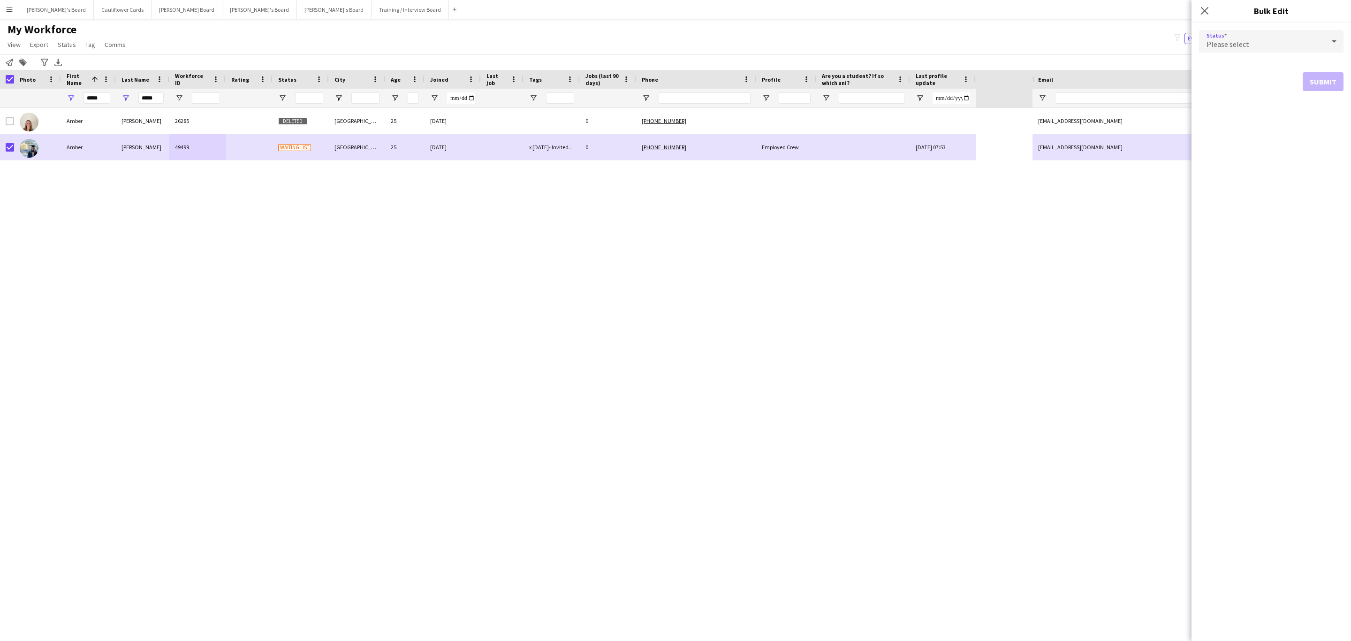
click at [1294, 49] on div "Please select" at bounding box center [1262, 41] width 126 height 23
click at [1258, 62] on mat-option "Active" at bounding box center [1271, 67] width 144 height 23
click at [1311, 106] on button "Submit" at bounding box center [1323, 113] width 41 height 19
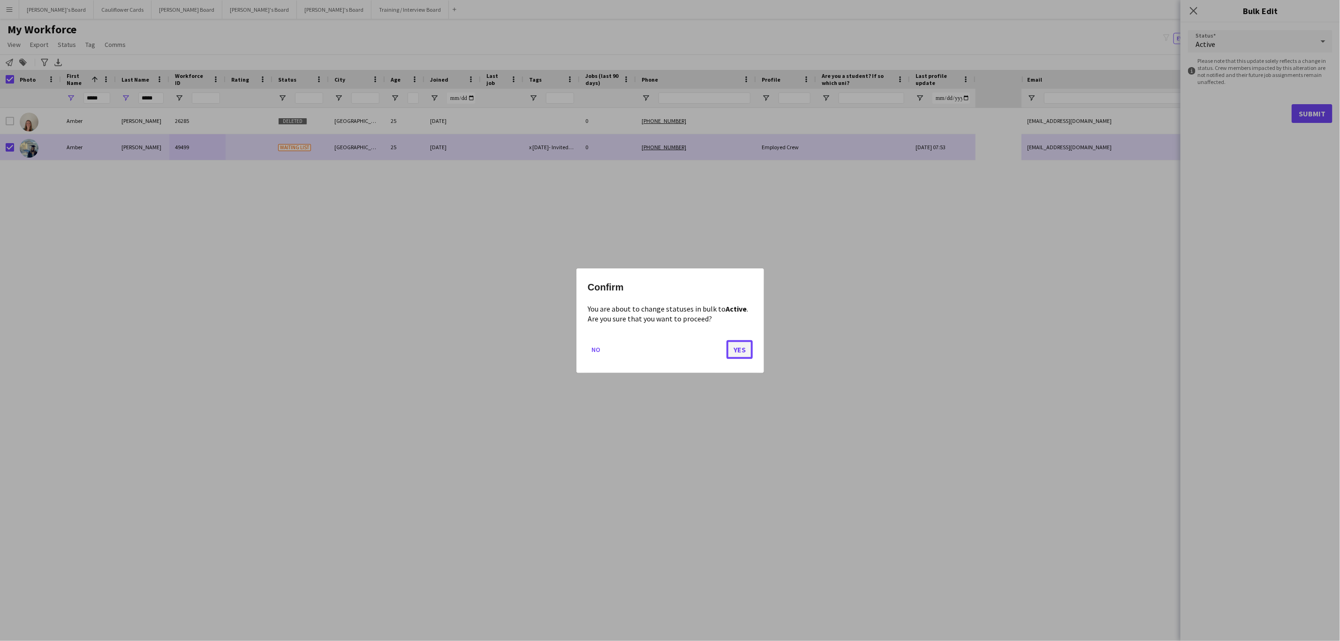
click at [750, 343] on button "Yes" at bounding box center [740, 349] width 26 height 19
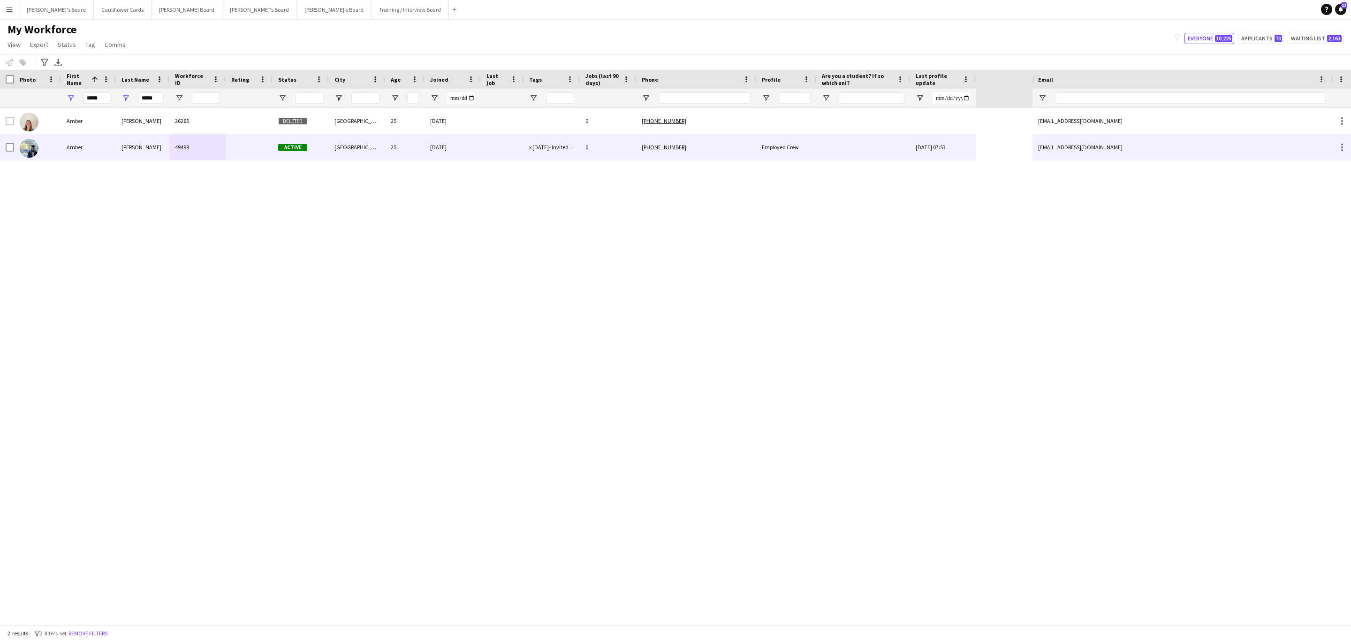
click at [139, 145] on div "Cecil" at bounding box center [142, 147] width 53 height 26
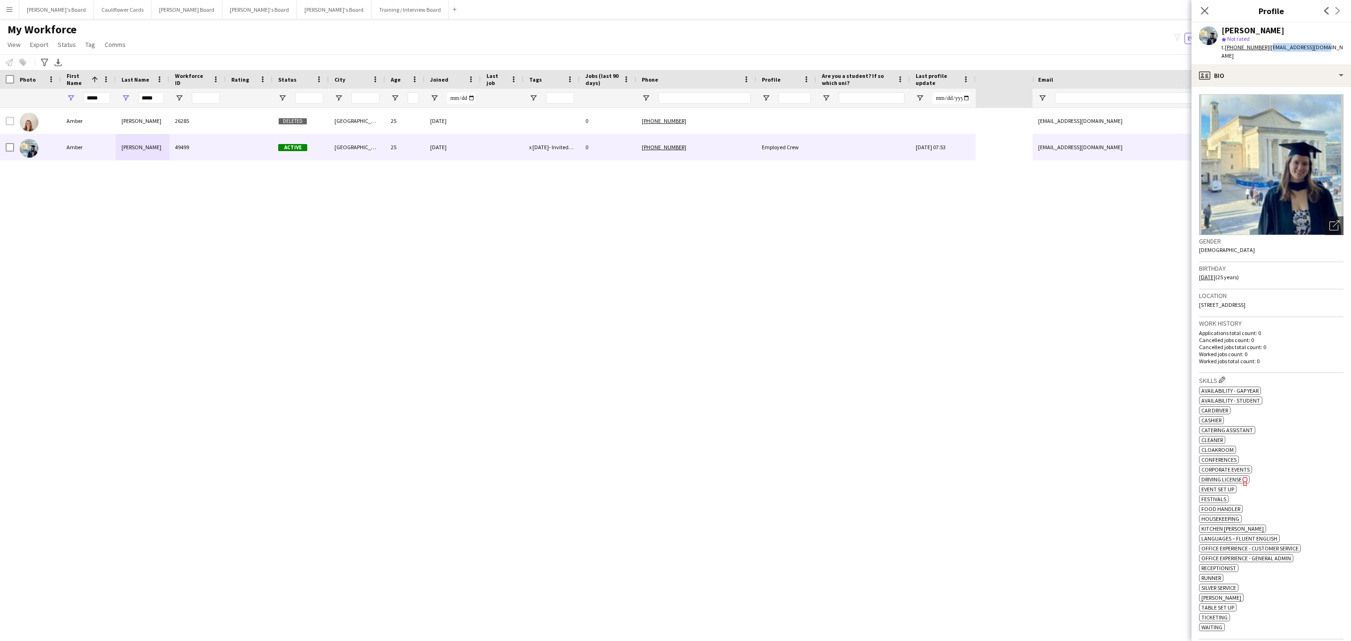
drag, startPoint x: 1323, startPoint y: 47, endPoint x: 1265, endPoint y: 48, distance: 57.7
click at [1265, 48] on div "Amber Cecil star Not rated t. +447441822375 | amacecil@icloud.com" at bounding box center [1270, 44] width 159 height 42
copy span "amacecil@icloud.com"
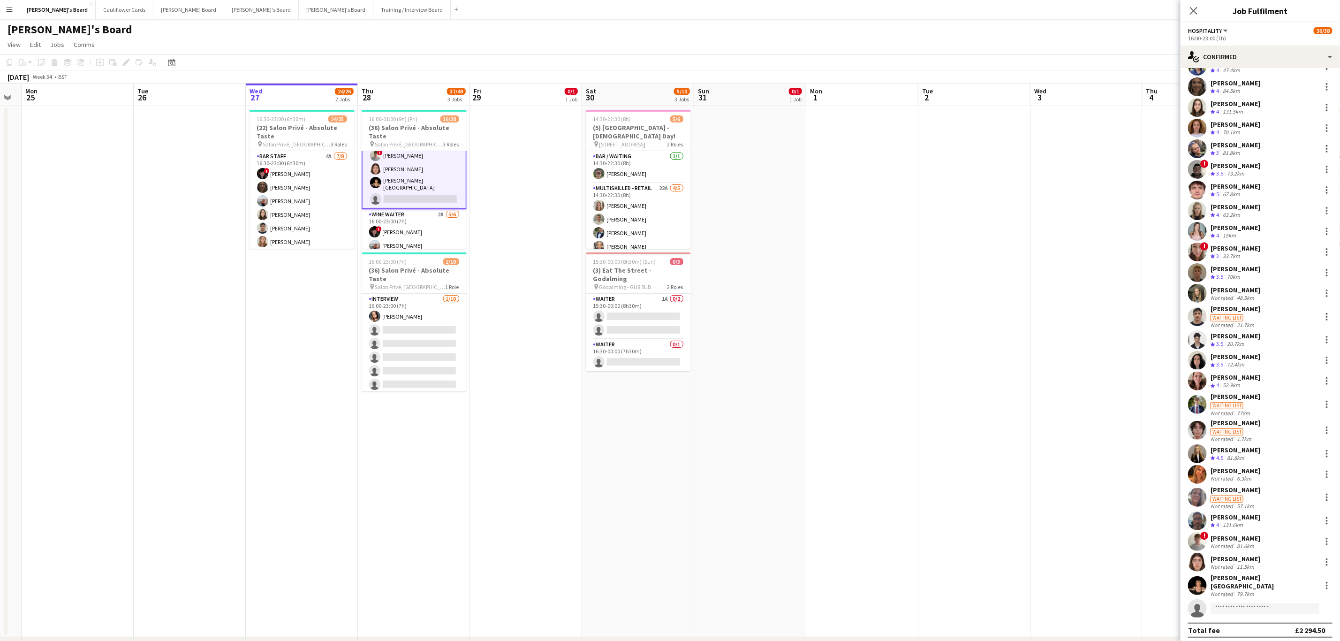
click at [419, 189] on app-card-role "Hospitality 3I 4A 25/26 16:00-23:00 (7h) Joseph Day shona irvine Hannah William…" at bounding box center [414, 21] width 105 height 377
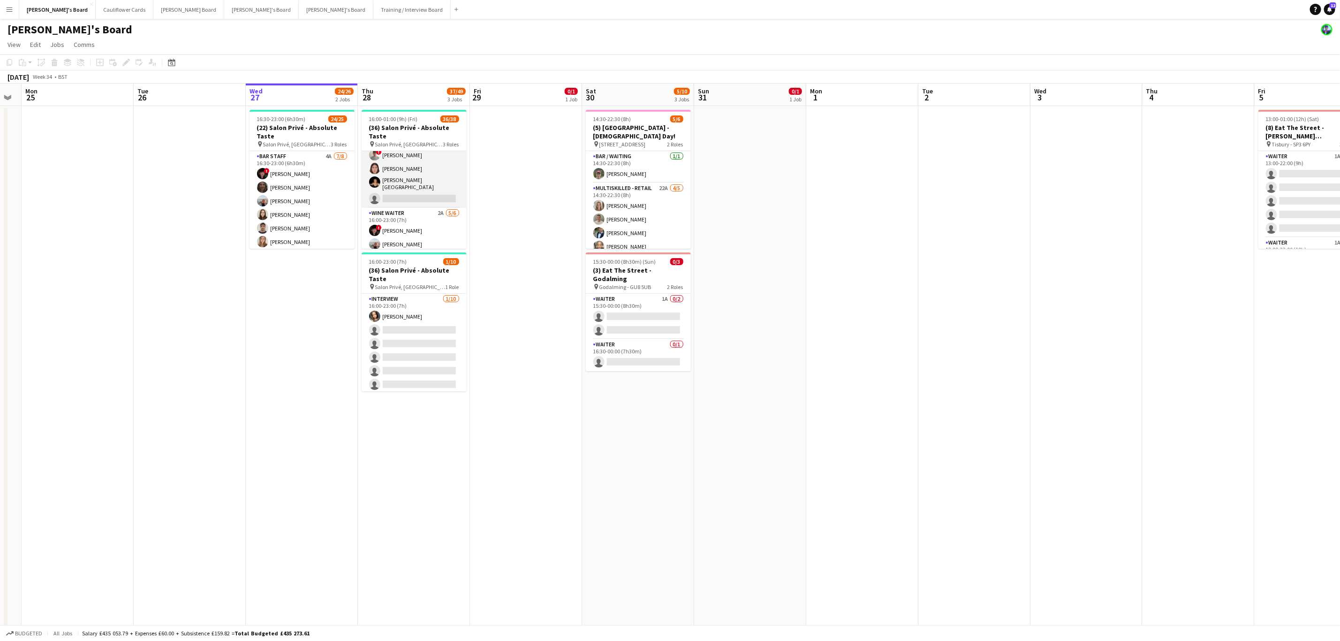
click at [419, 189] on app-card-role "Hospitality 3I 4A 25/26 16:00-23:00 (7h) Joseph Day shona irvine Hannah William…" at bounding box center [414, 20] width 105 height 375
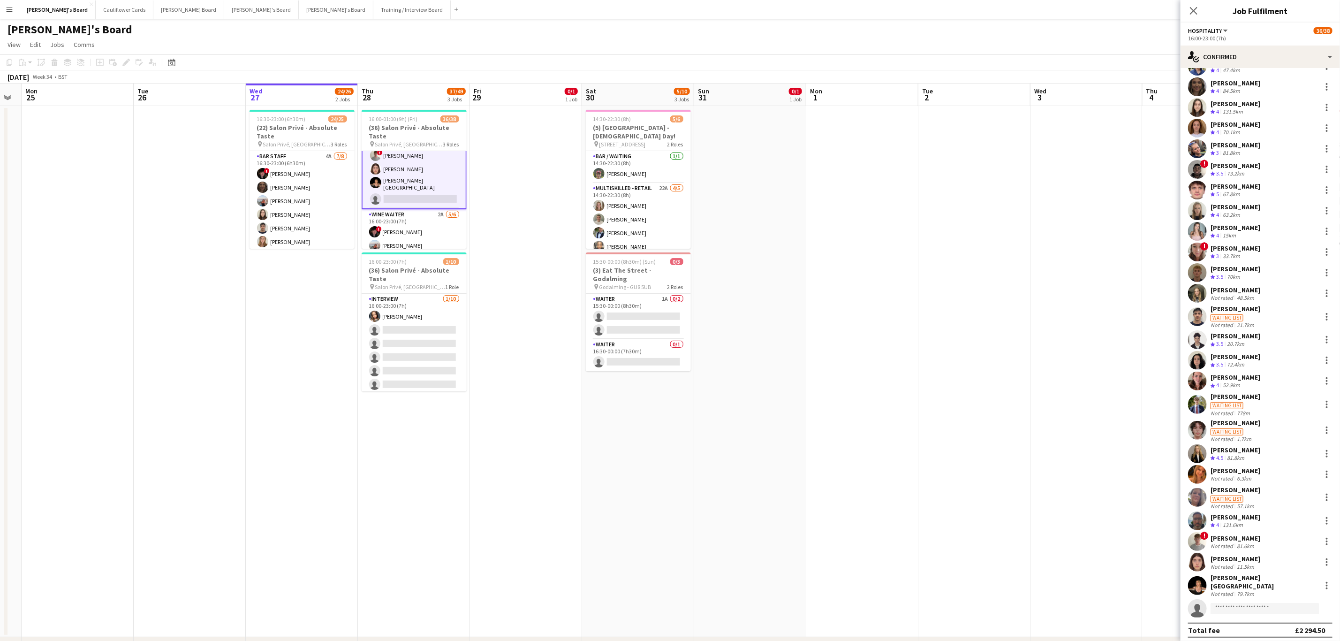
scroll to position [259, 0]
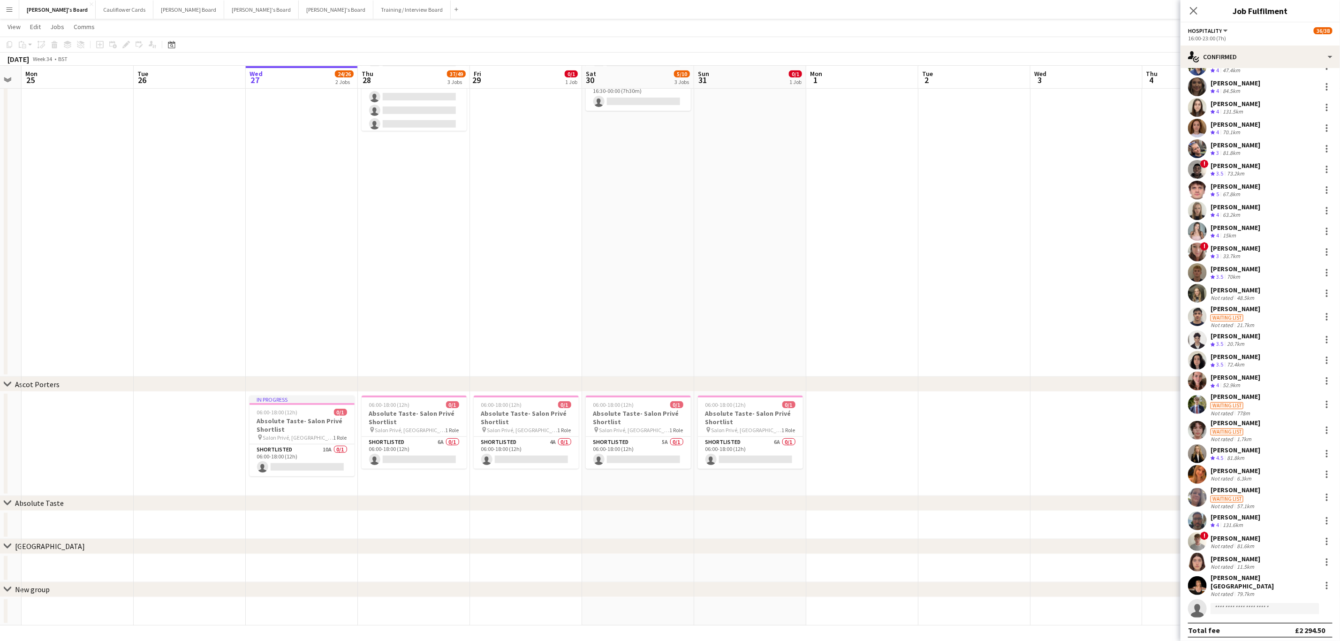
click at [1242, 599] on app-invite-slot "single-neutral-actions" at bounding box center [1260, 608] width 159 height 19
click at [1235, 604] on input at bounding box center [1265, 608] width 109 height 11
type input "**********"
click at [1271, 620] on span "Olivia Murphy Active" at bounding box center [1265, 618] width 94 height 8
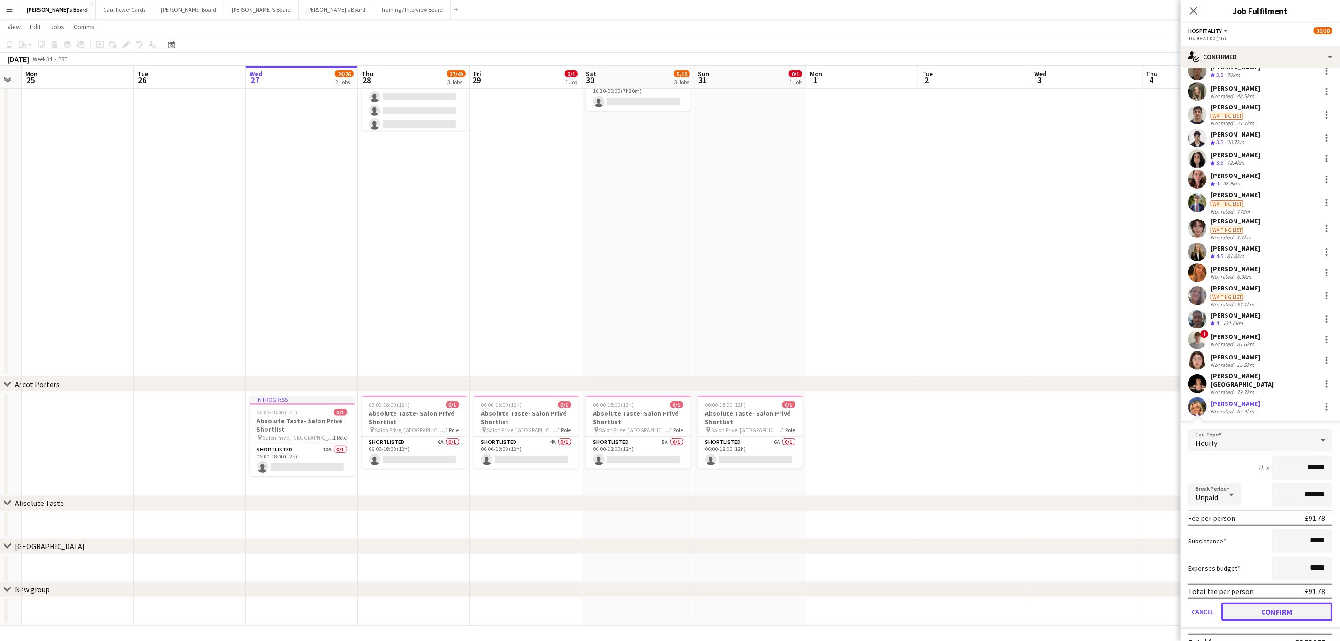
click at [1266, 603] on button "Confirm" at bounding box center [1276, 611] width 111 height 19
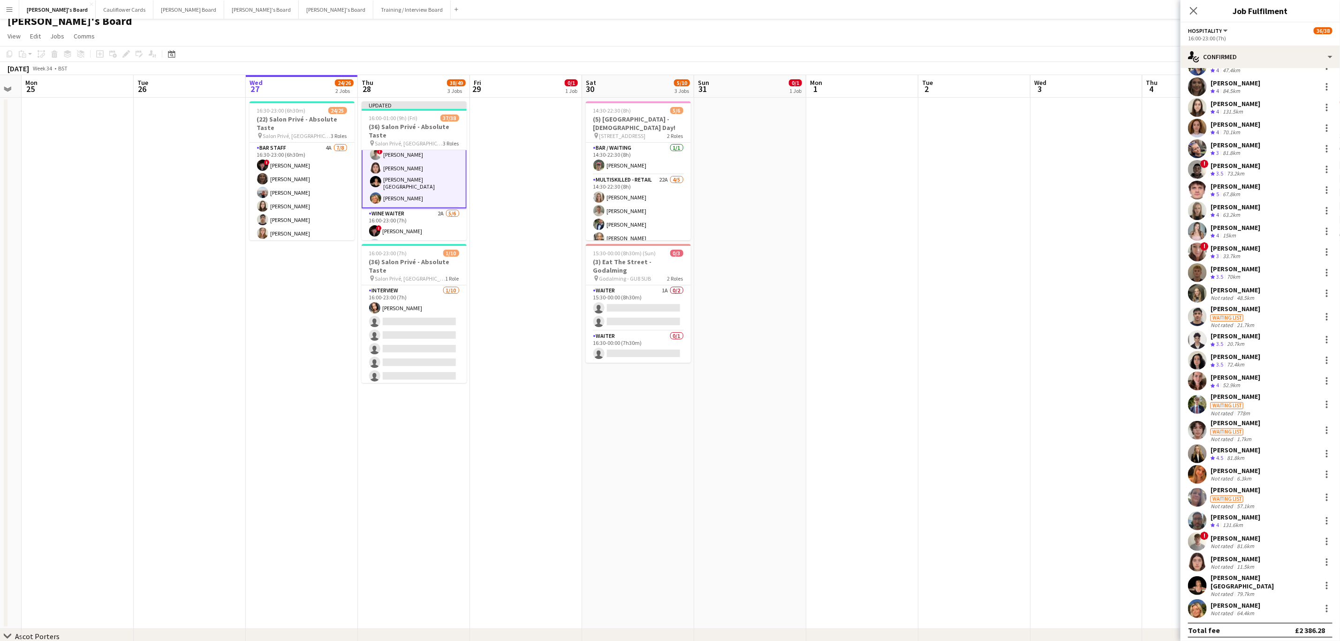
scroll to position [0, 0]
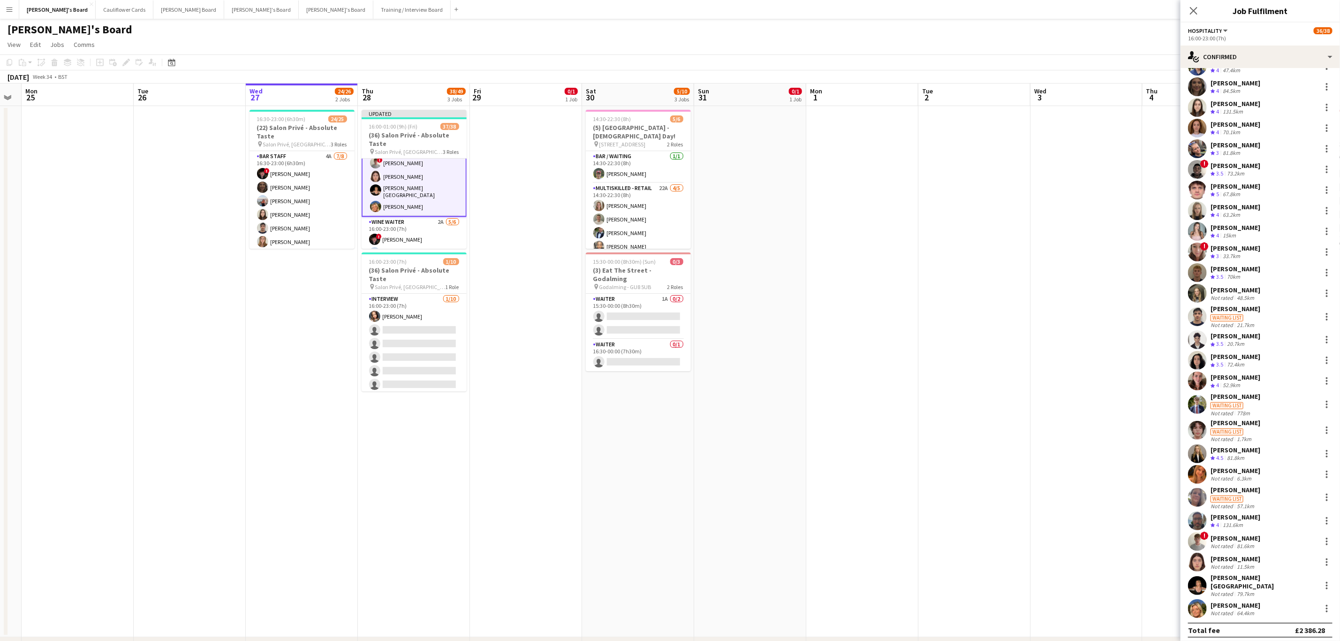
click at [443, 468] on app-date-cell "Updated 16:00-01:00 (9h) (Fri) 37/38 (36) Salon Privé - Absolute Taste pin Salo…" at bounding box center [414, 371] width 112 height 531
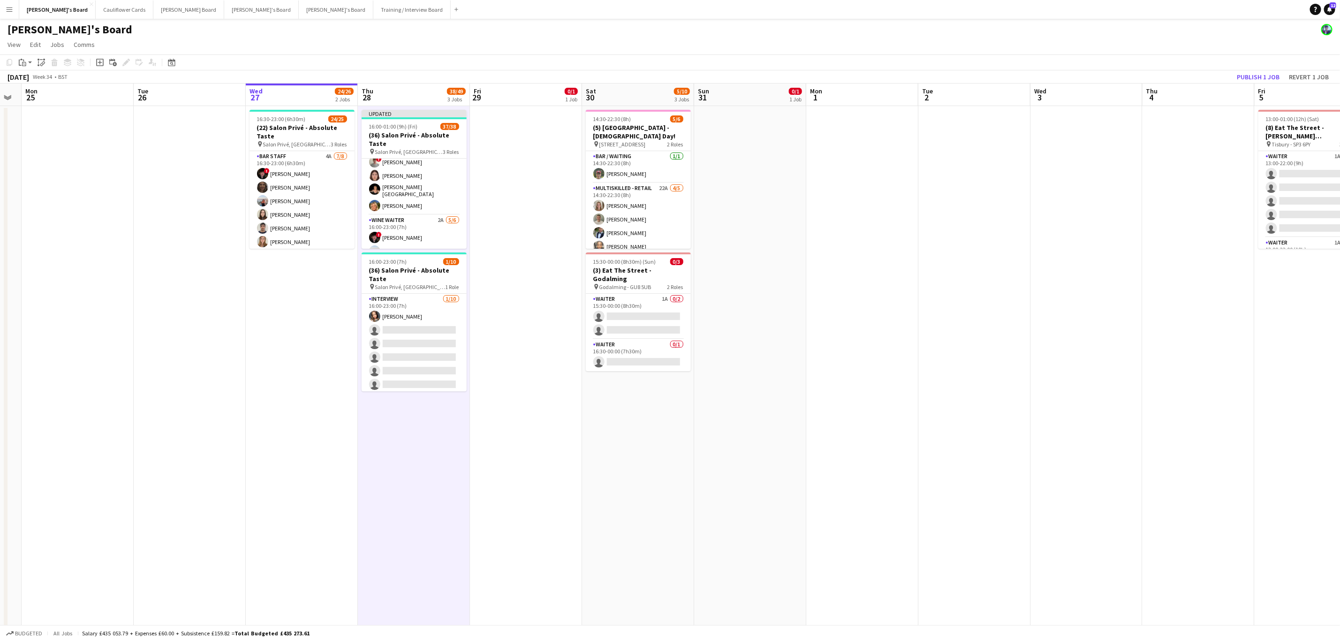
scroll to position [318, 0]
click at [1254, 76] on button "Publish 1 job" at bounding box center [1258, 77] width 50 height 12
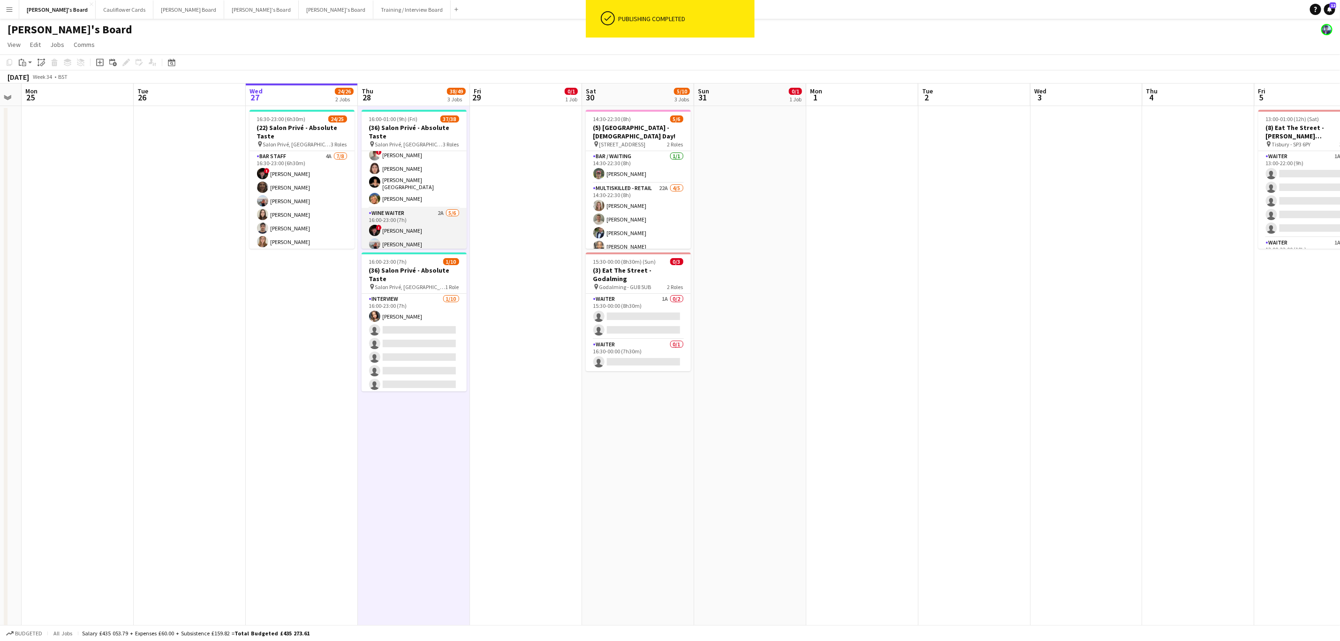
scroll to position [0, 0]
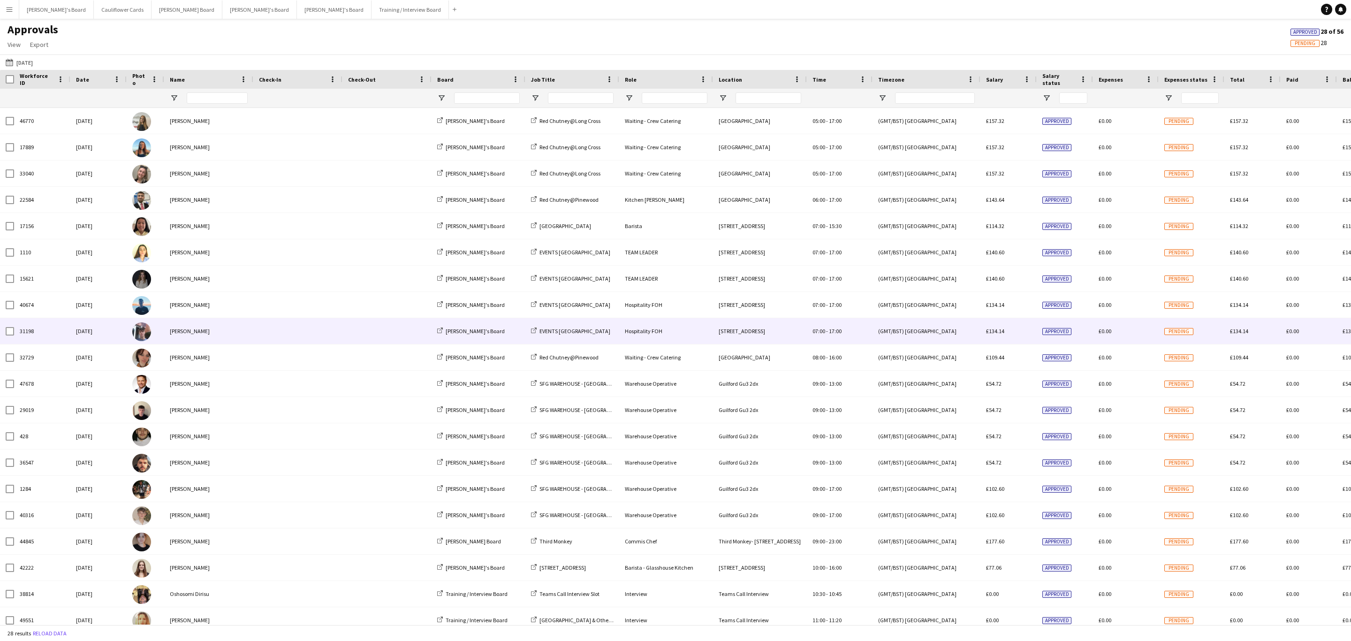
type input "**********"
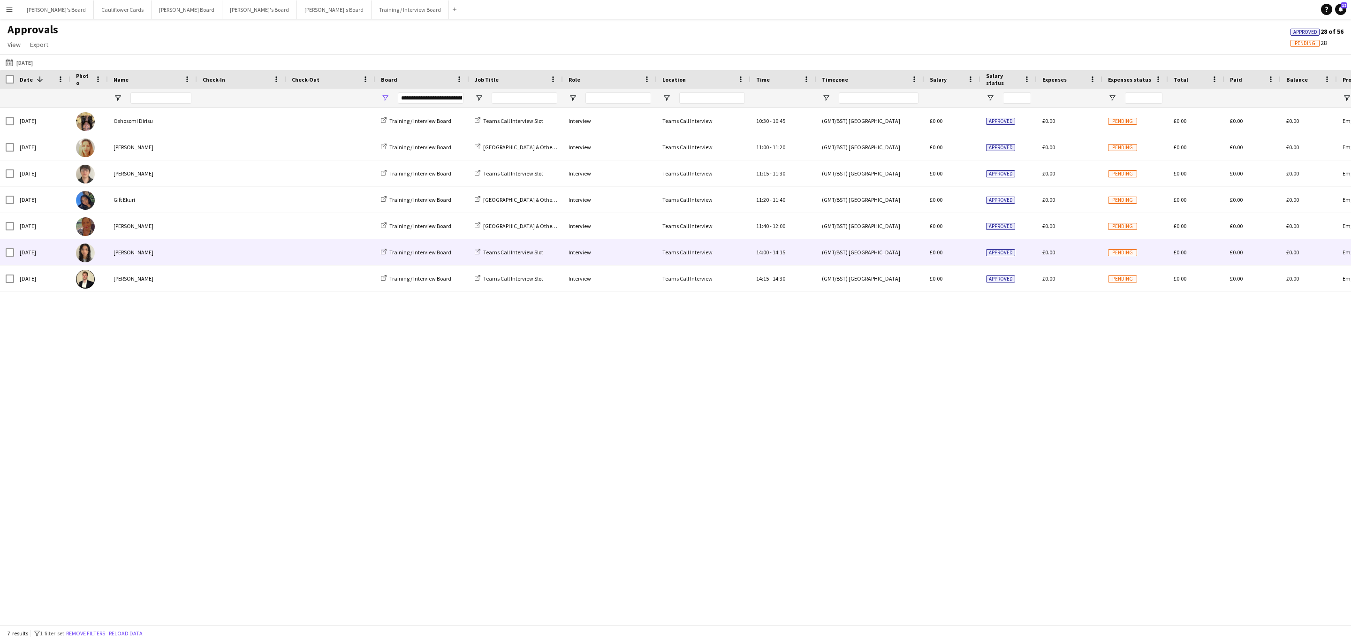
click at [201, 248] on div at bounding box center [241, 252] width 89 height 26
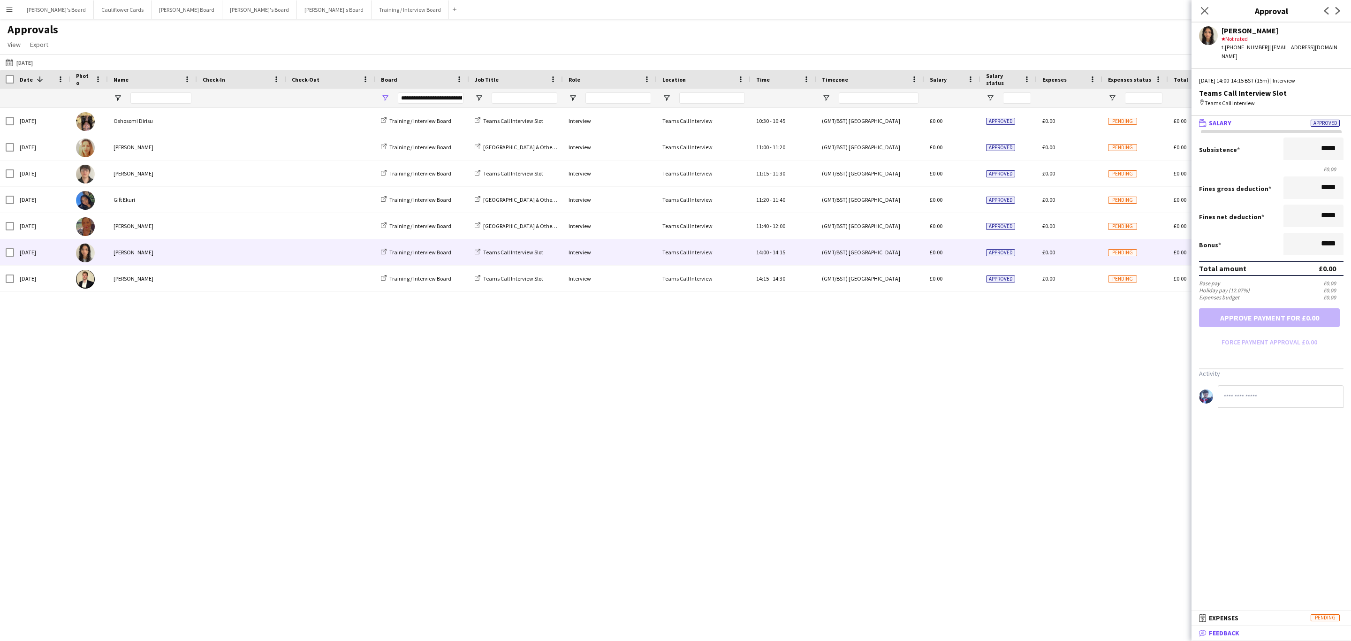
click at [1258, 630] on mat-panel-title "bubble-pencil Feedback" at bounding box center [1269, 633] width 156 height 8
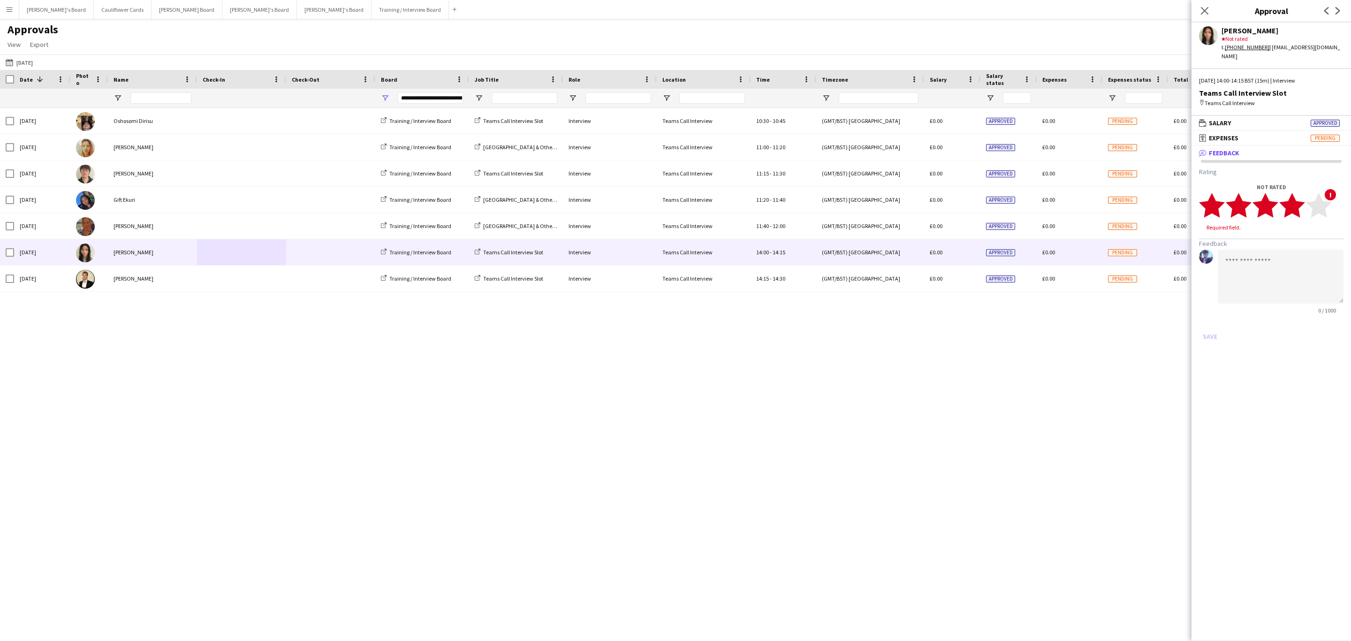
click at [1295, 205] on polygon at bounding box center [1292, 205] width 26 height 24
click at [1272, 241] on textarea at bounding box center [1281, 268] width 126 height 54
paste textarea "**********"
click at [1223, 252] on textarea "**********" at bounding box center [1281, 268] width 126 height 54
type textarea "**********"
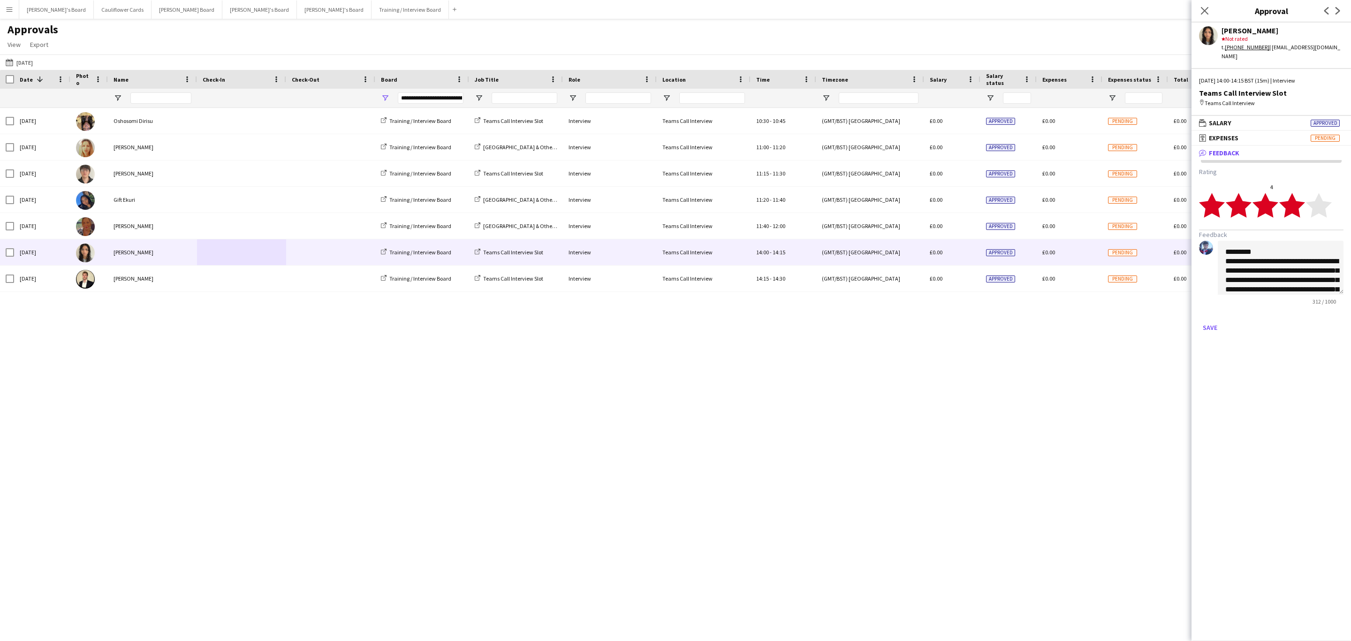
click at [1213, 310] on form "**********" at bounding box center [1271, 250] width 144 height 167
click at [1210, 320] on button "Save" at bounding box center [1210, 327] width 22 height 15
click at [1206, 13] on icon at bounding box center [1204, 10] width 9 height 9
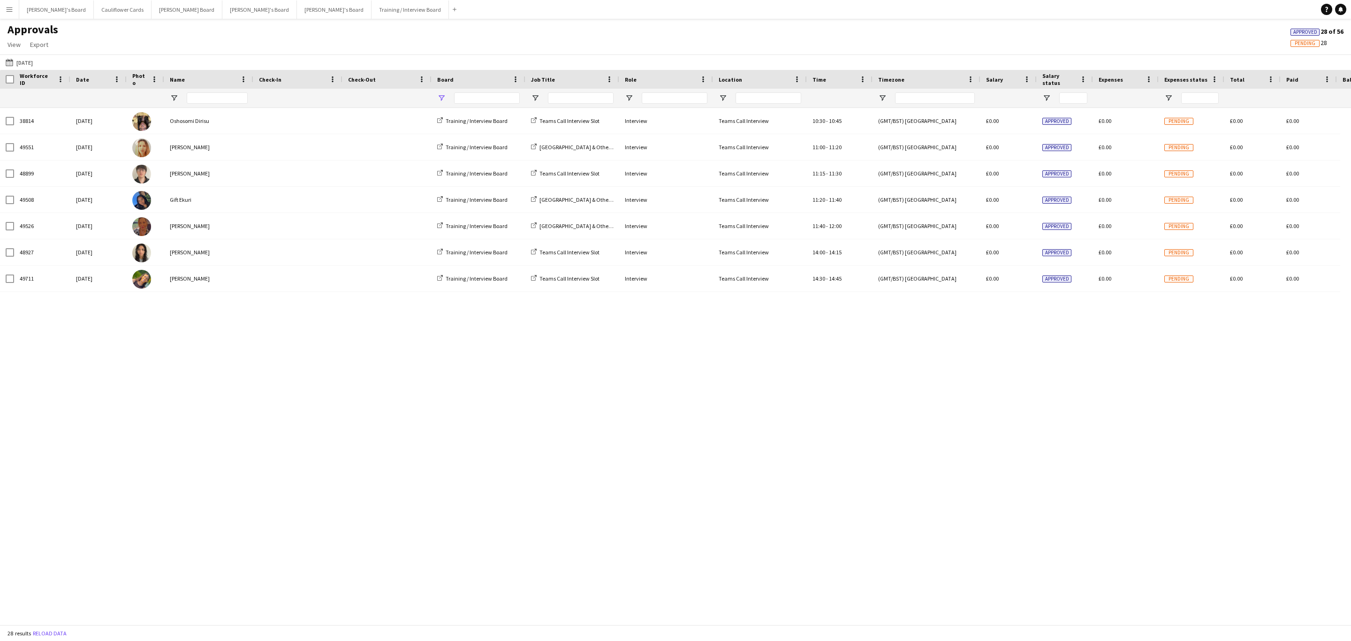
type input "**********"
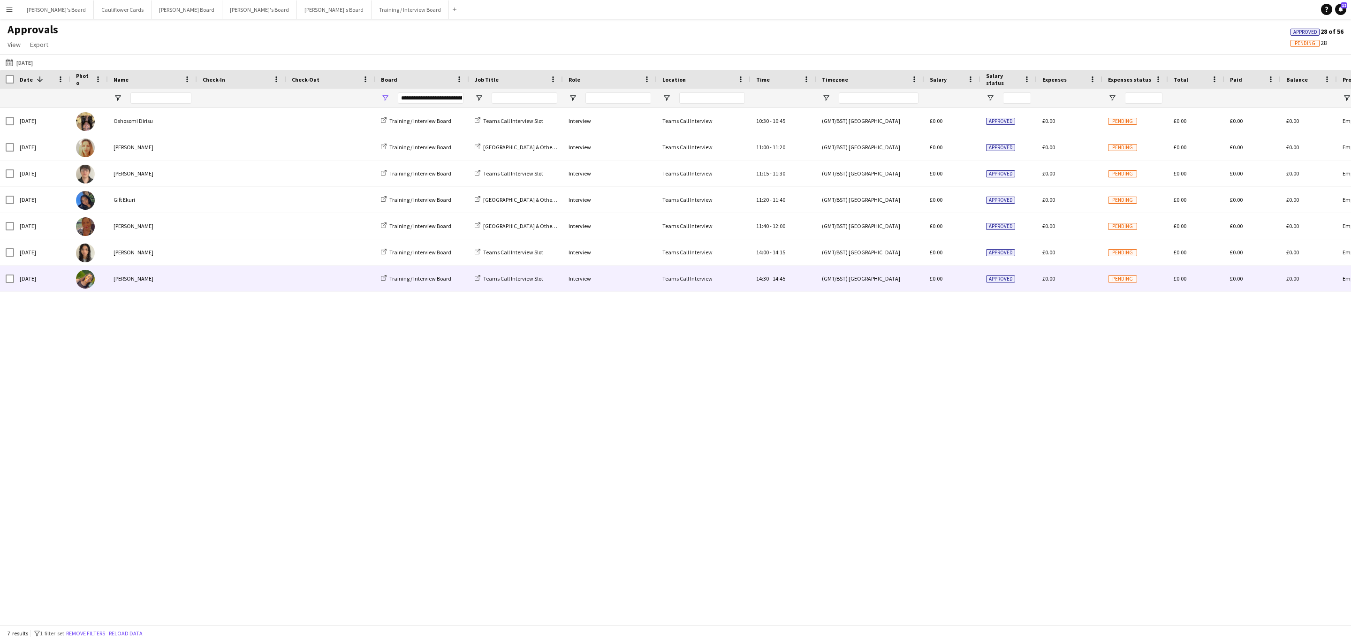
click at [259, 277] on span at bounding box center [242, 278] width 78 height 26
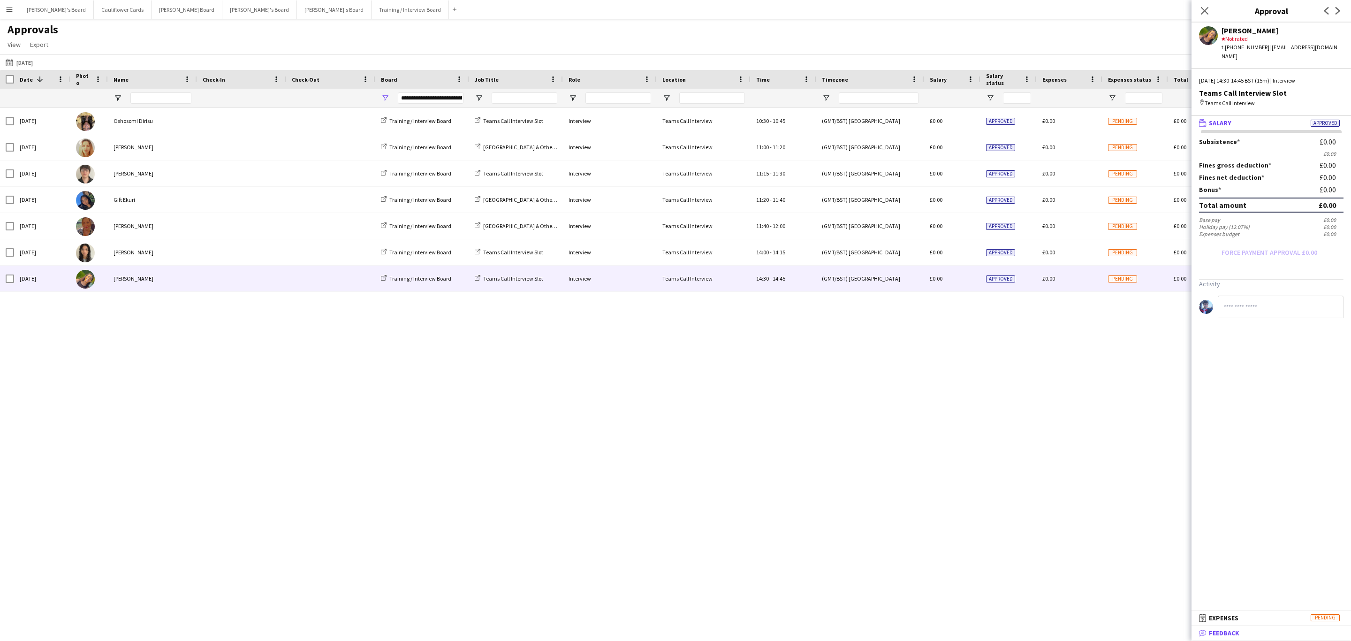
click at [1219, 627] on mat-expansion-panel-header "bubble-pencil Feedback" at bounding box center [1270, 633] width 159 height 14
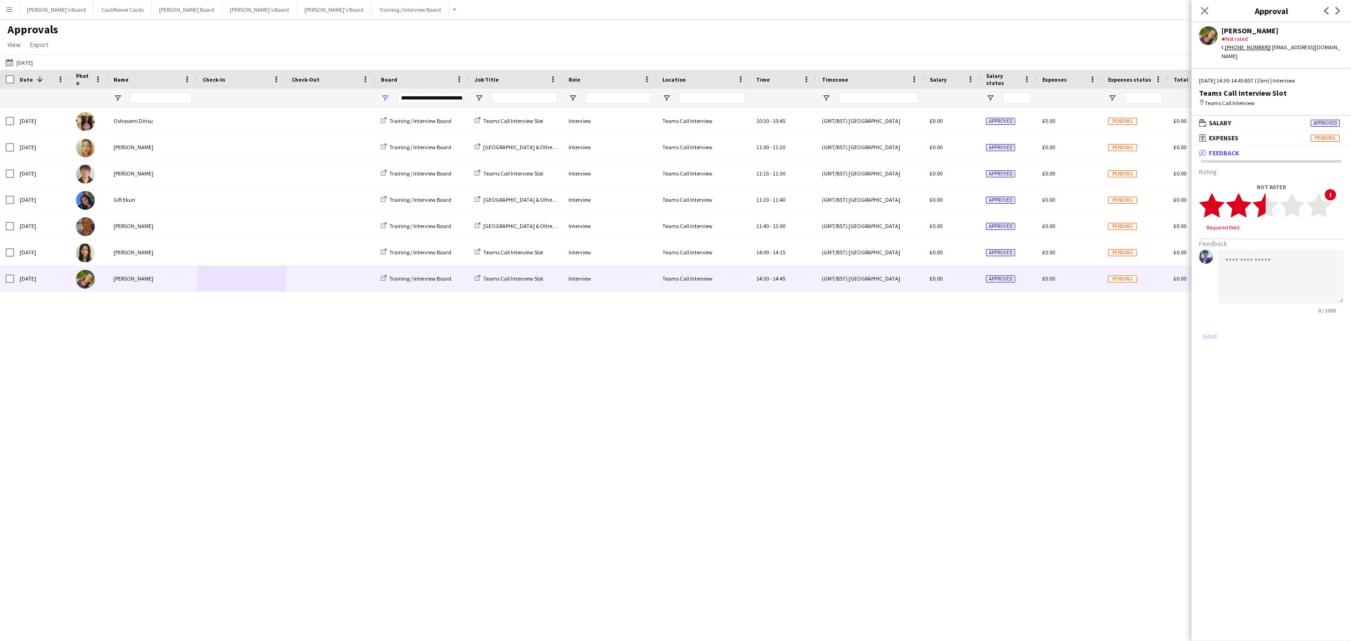
click at [1262, 200] on polygon at bounding box center [1265, 205] width 26 height 24
click at [1265, 249] on textarea at bounding box center [1281, 268] width 126 height 54
paste textarea "**********"
type textarea "**********"
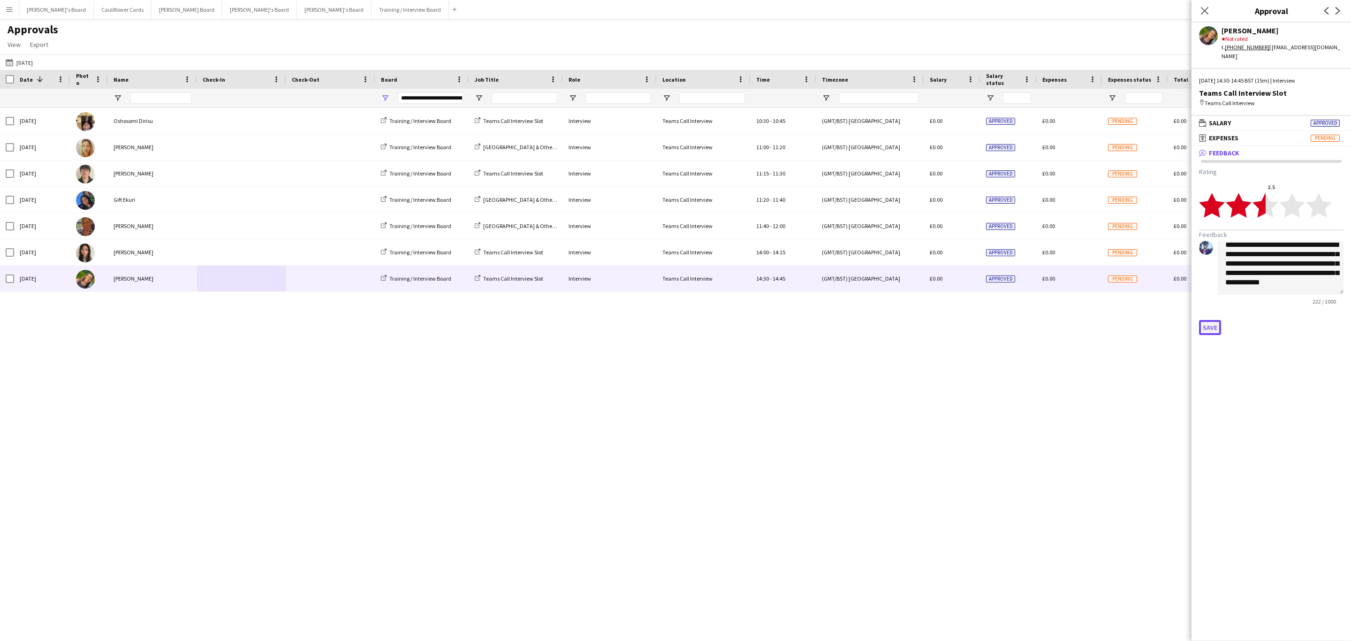
click at [1205, 321] on button "Save" at bounding box center [1210, 327] width 22 height 15
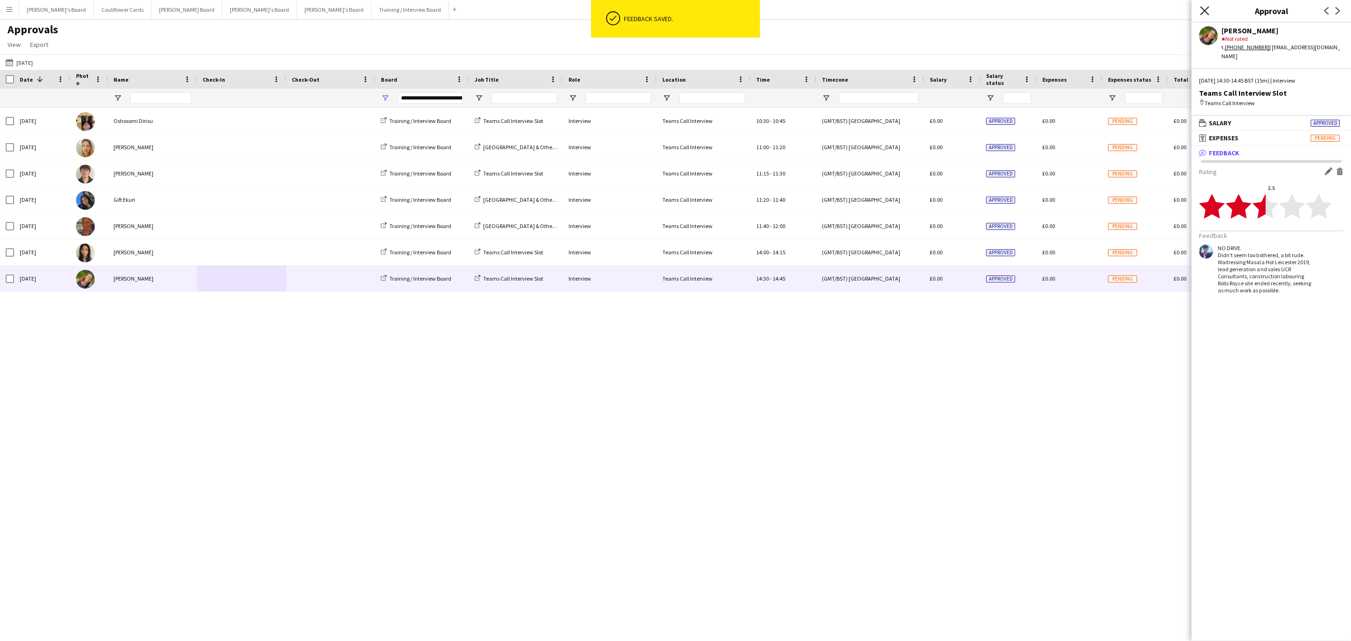
click at [1206, 12] on icon "Close pop-in" at bounding box center [1204, 10] width 9 height 9
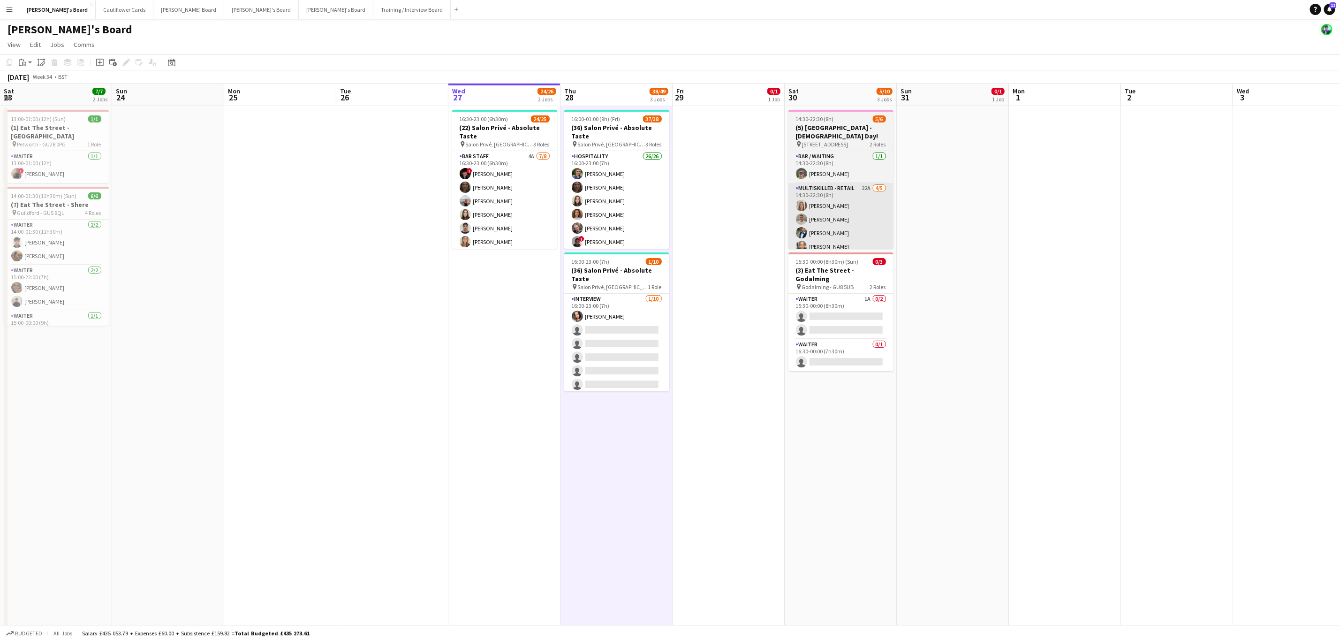
scroll to position [0, 203]
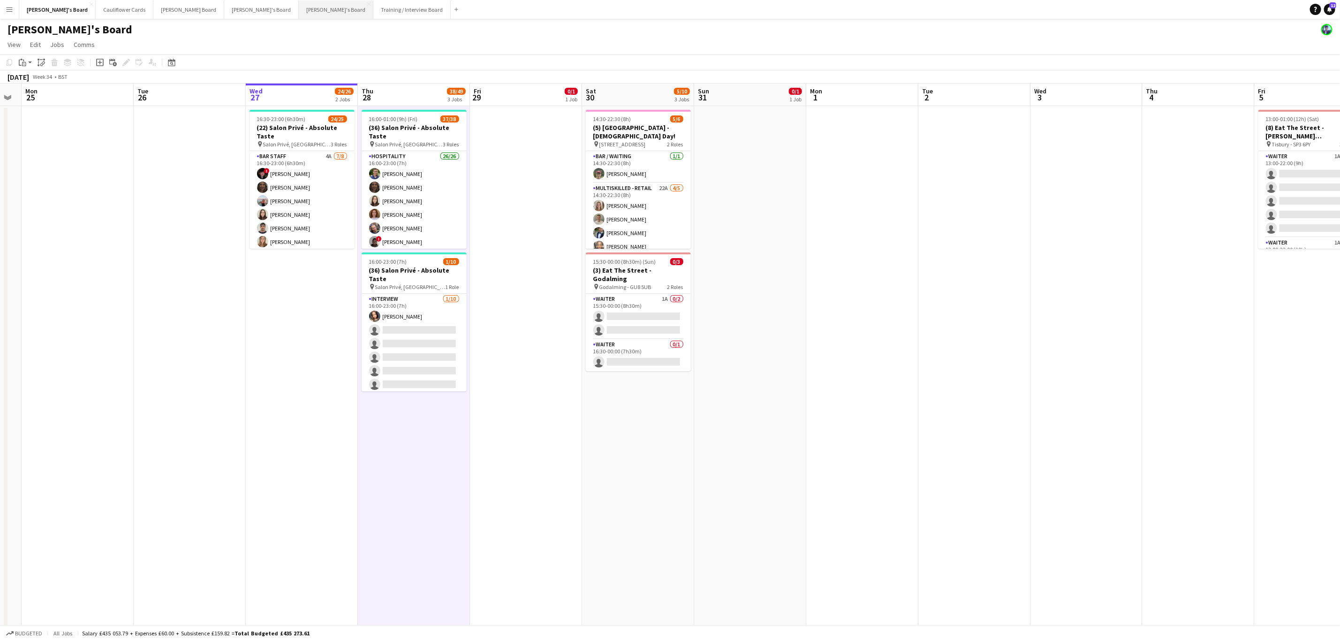
click at [299, 12] on button "[PERSON_NAME]'s Board Close" at bounding box center [336, 9] width 75 height 18
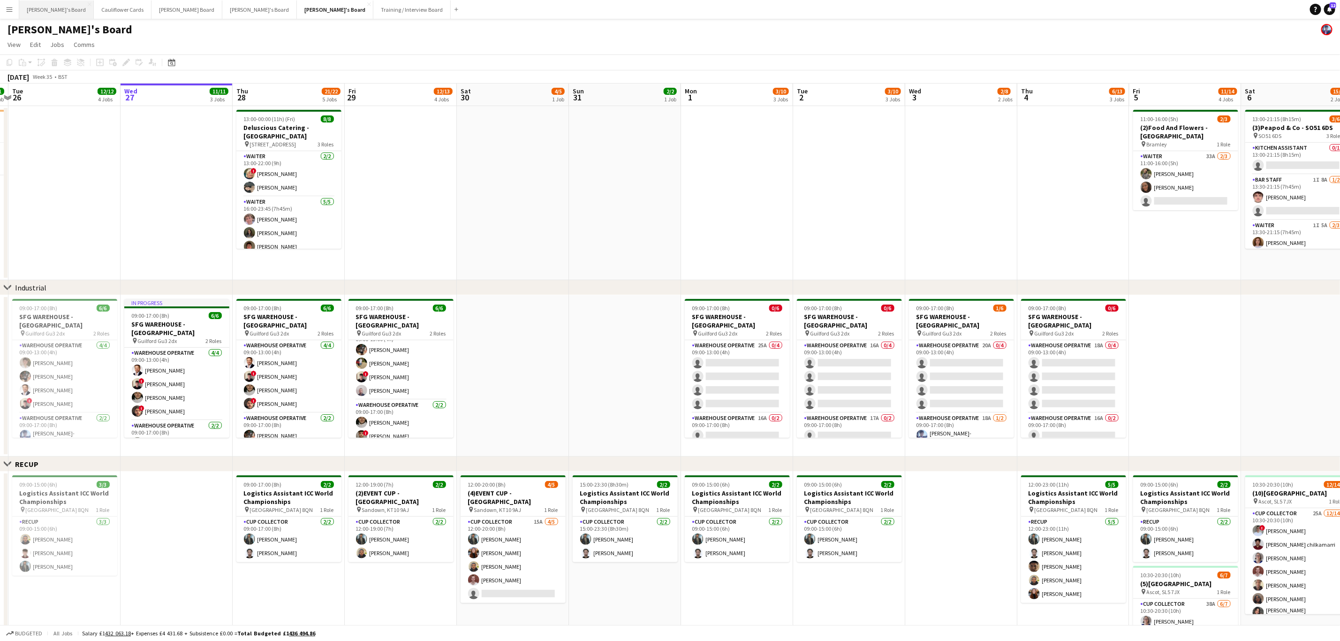
click at [33, 9] on button "[PERSON_NAME]'s Board Close" at bounding box center [56, 9] width 75 height 18
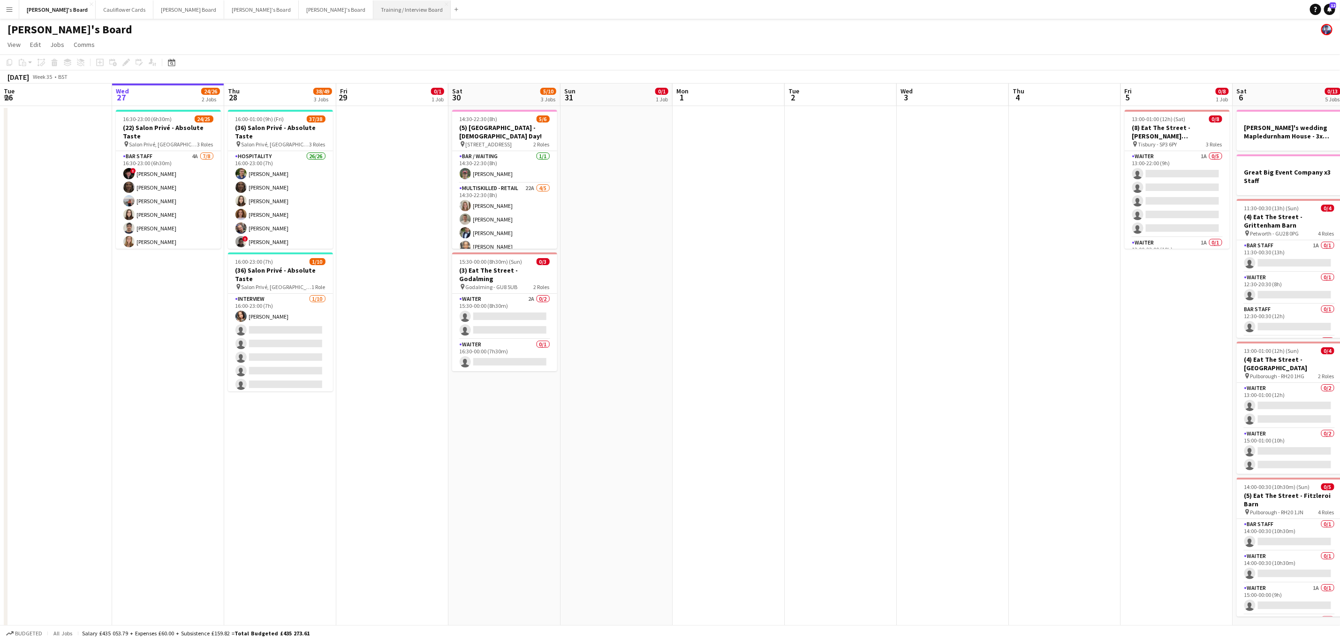
click at [373, 12] on button "Training / Interview Board Close" at bounding box center [411, 9] width 77 height 18
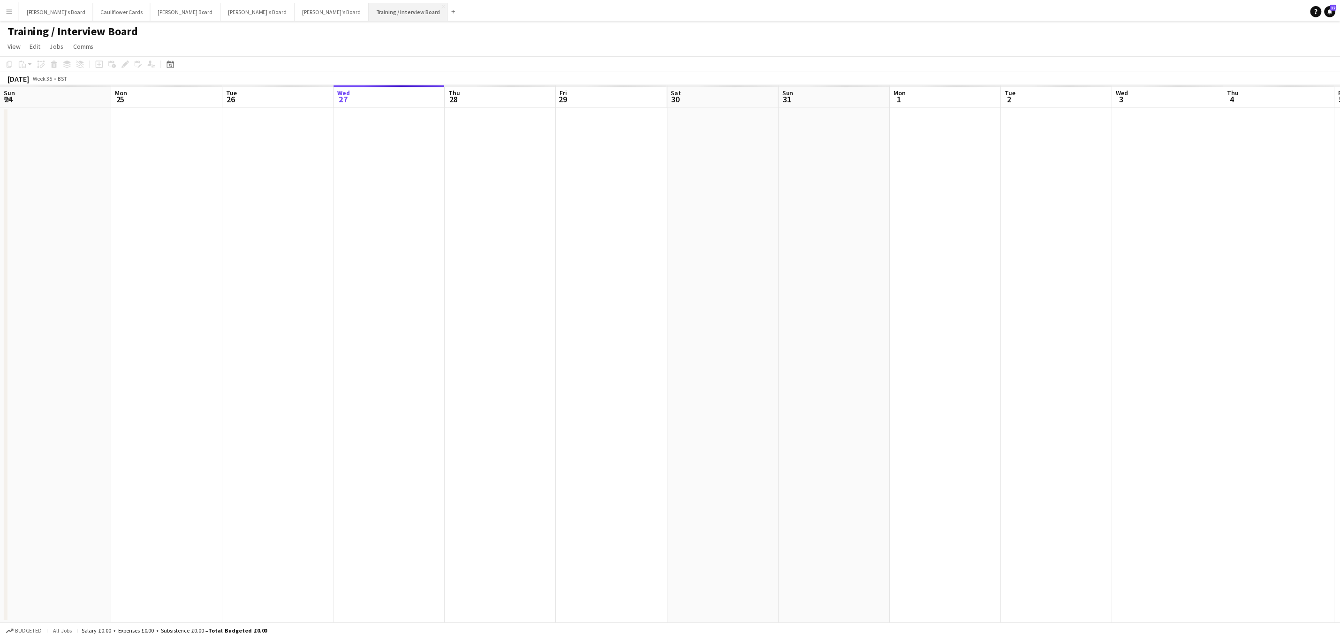
scroll to position [0, 224]
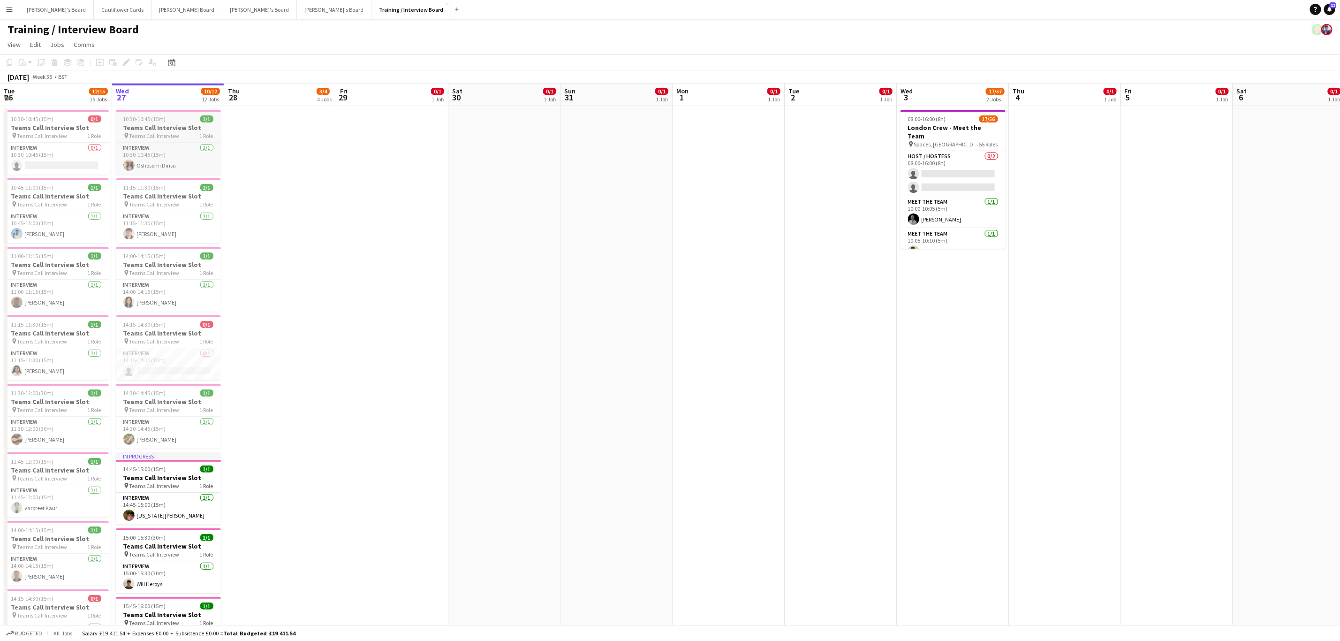
click at [185, 122] on div "10:30-10:45 (15m) 1/1" at bounding box center [168, 118] width 105 height 7
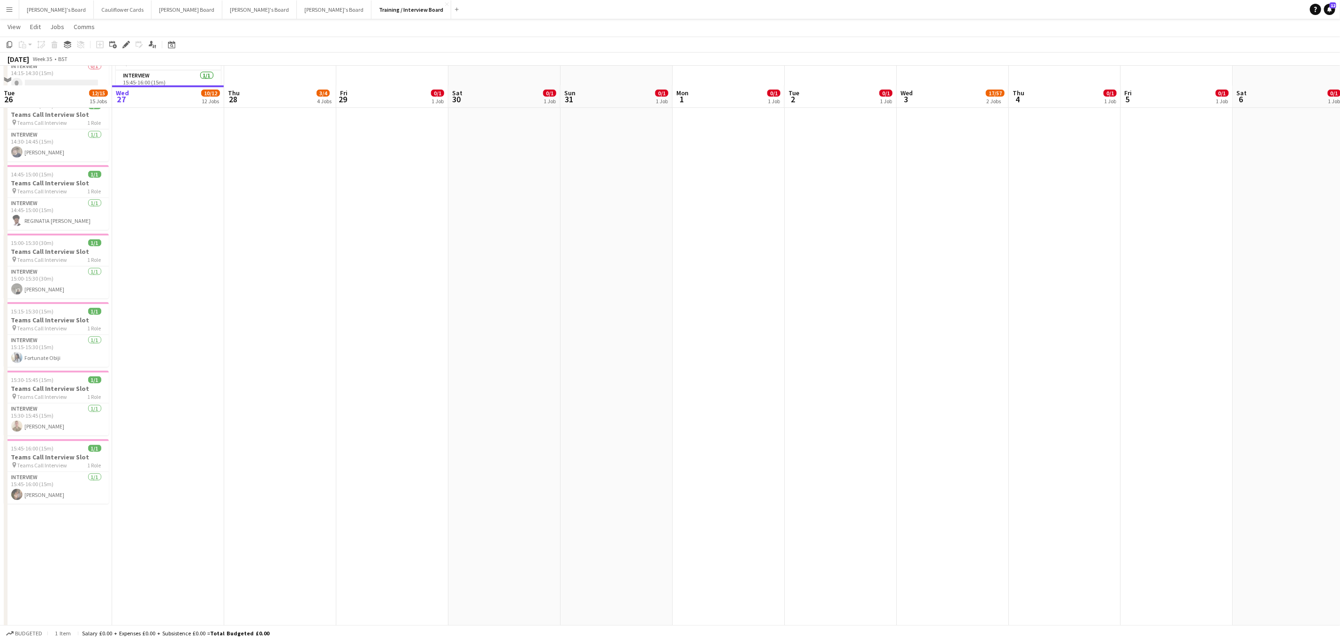
scroll to position [583, 0]
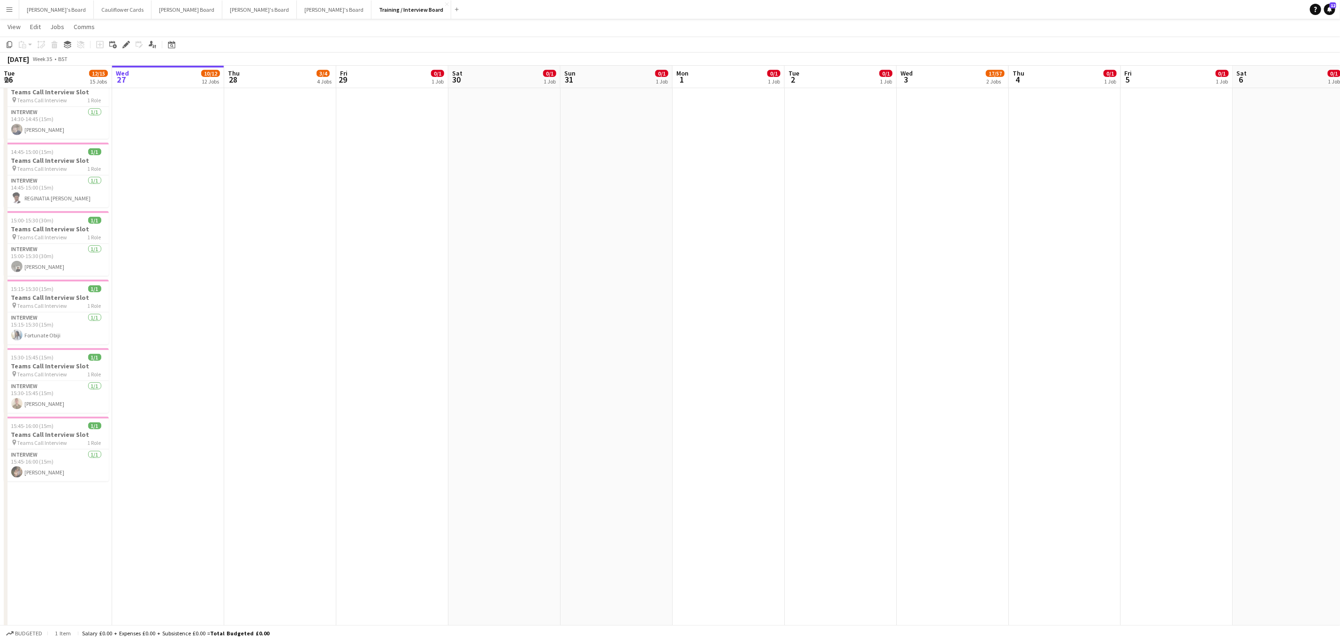
click at [152, 263] on app-date-cell "10:30-10:45 (15m) 1/1 Teams Call Interview Slot pin Teams Call Interview 1 Role…" at bounding box center [168, 76] width 112 height 1106
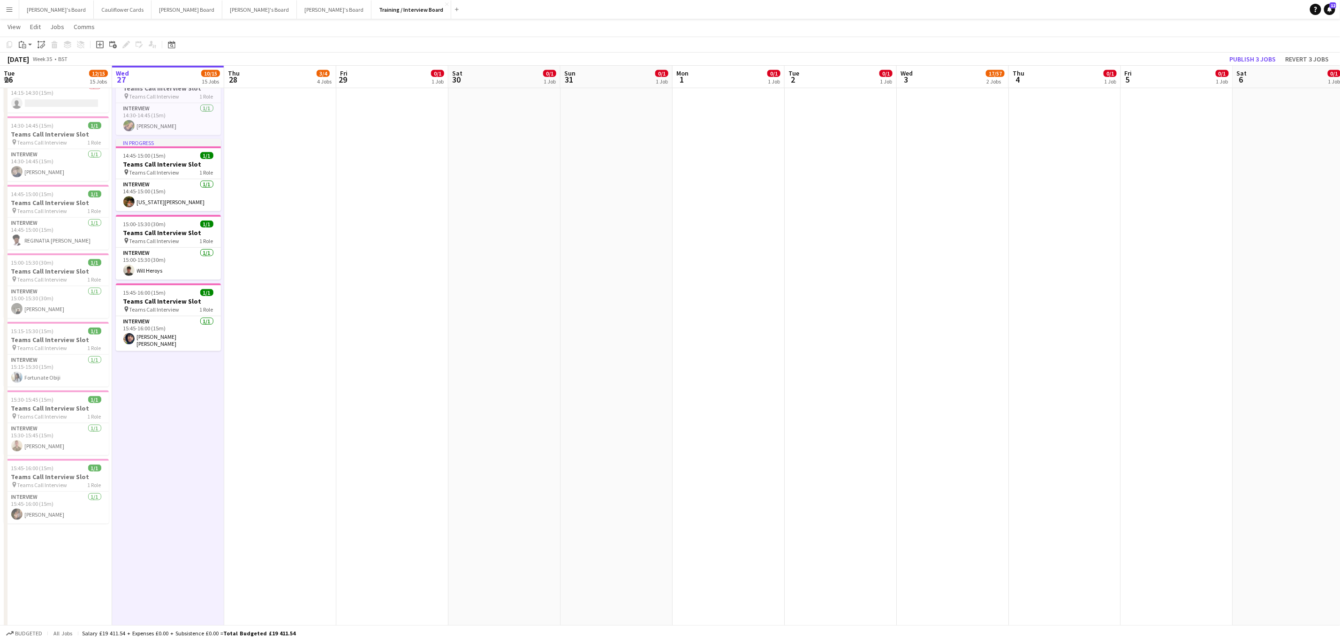
scroll to position [0, 0]
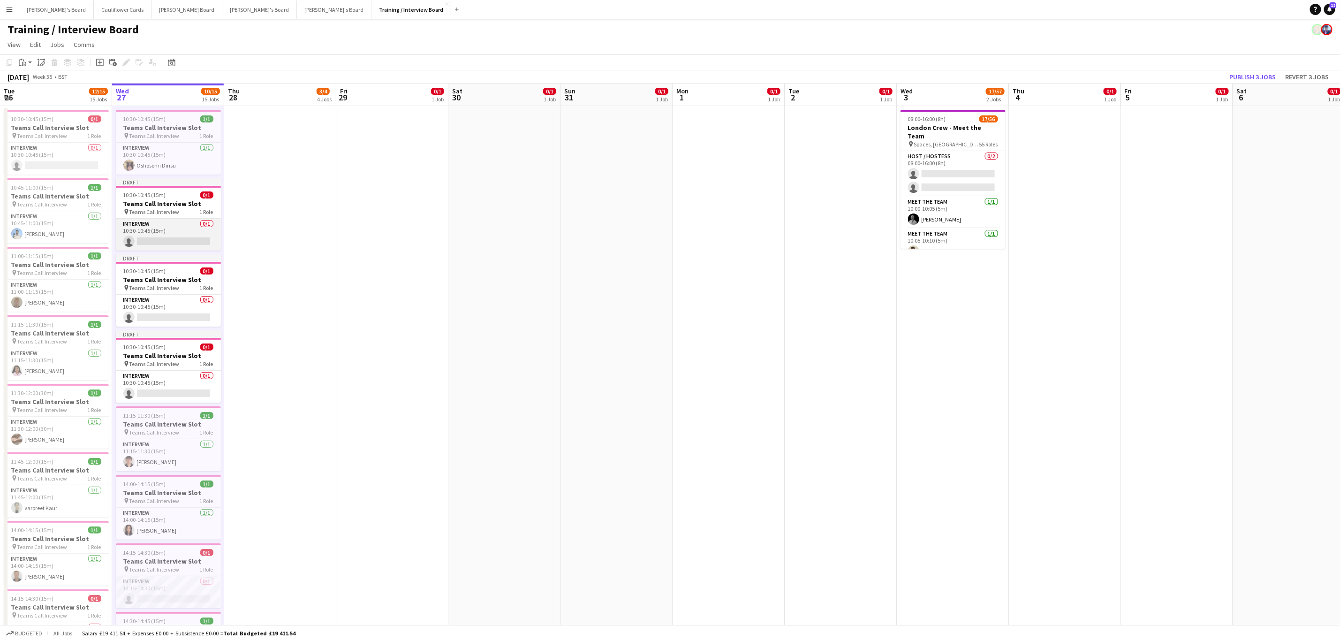
click at [177, 231] on app-card-role "Interview 0/1 10:30-10:45 (15m) single-neutral-actions" at bounding box center [168, 235] width 105 height 32
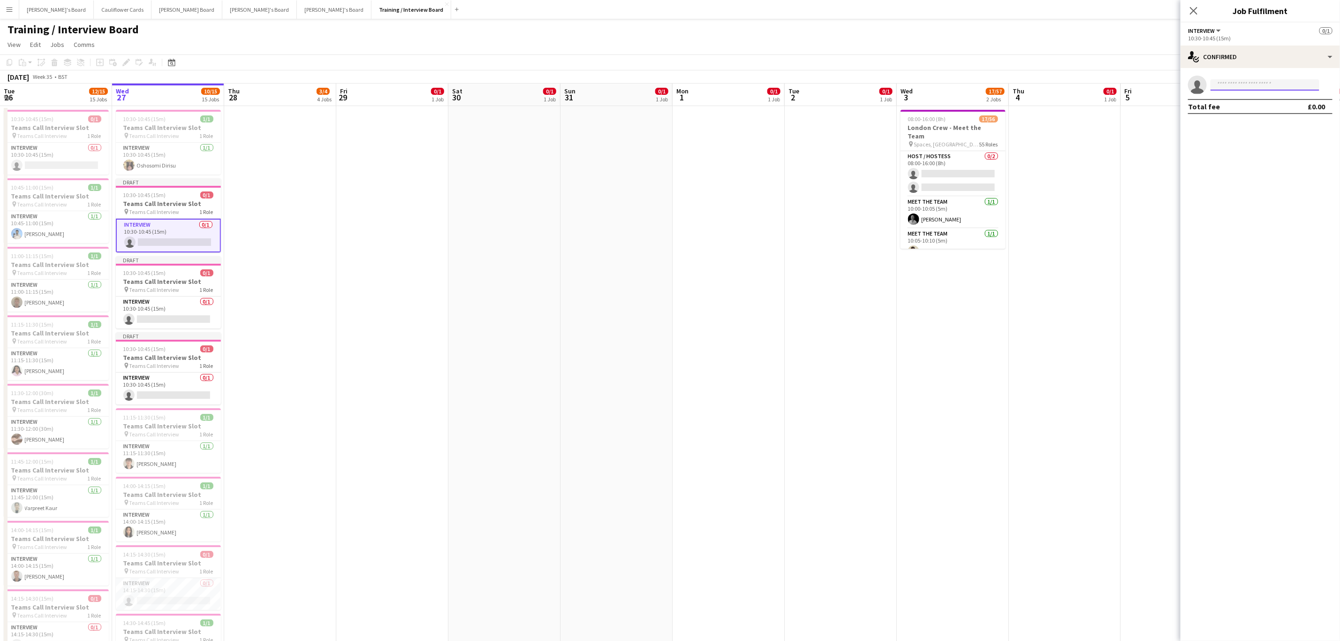
click at [1244, 80] on input at bounding box center [1265, 84] width 109 height 11
click at [1275, 76] on app-invite-slot "single-neutral-actions" at bounding box center [1260, 85] width 159 height 19
click at [1272, 81] on input at bounding box center [1265, 84] width 109 height 11
paste input "**********"
type input "**********"
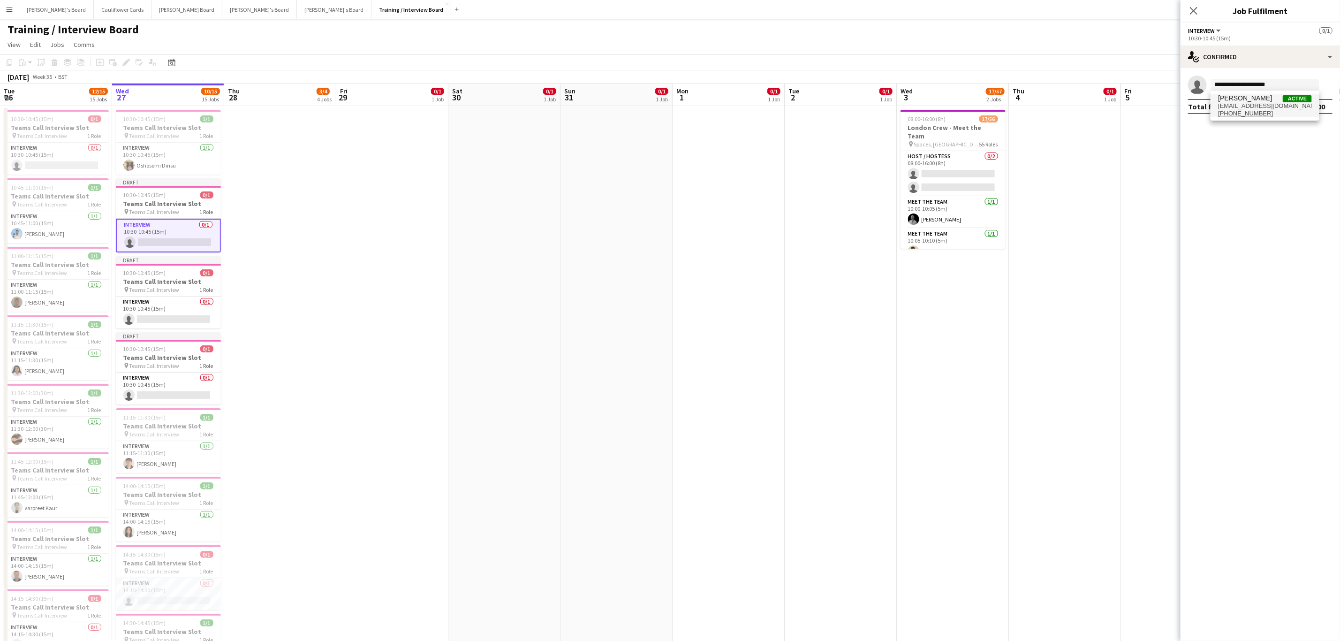
click at [1258, 98] on span "Noaar Gafar Active" at bounding box center [1265, 98] width 94 height 8
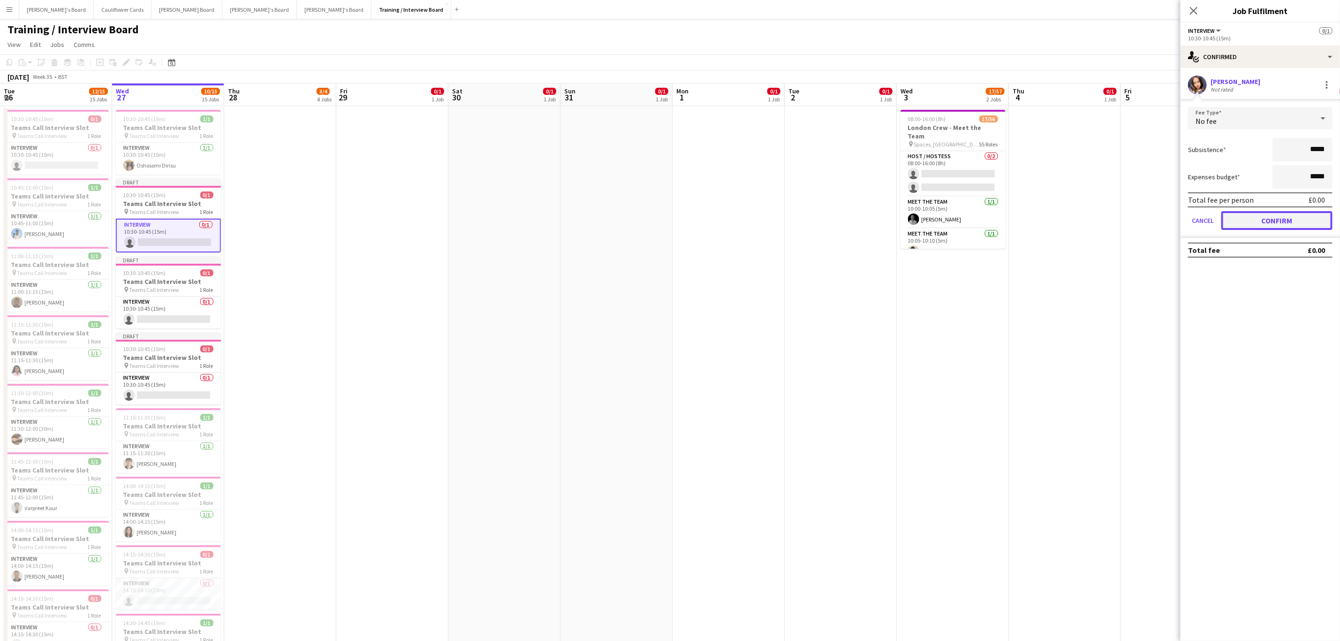
click at [1250, 217] on button "Confirm" at bounding box center [1276, 220] width 111 height 19
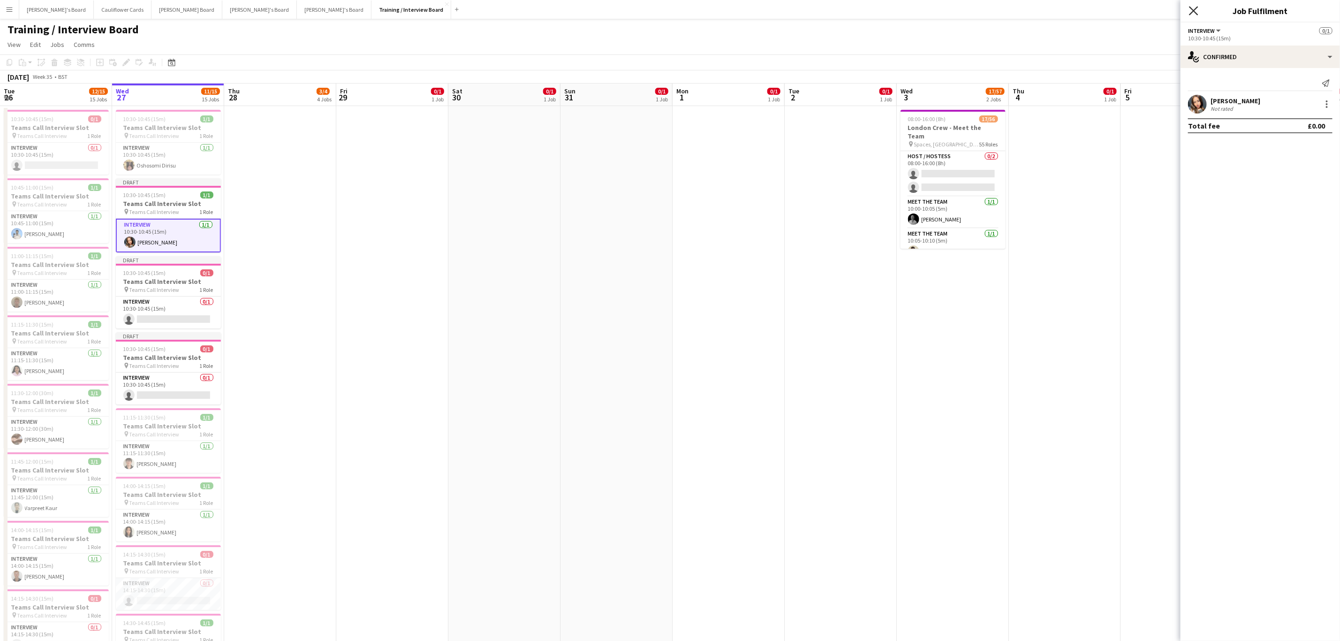
click at [1193, 8] on icon "Close pop-in" at bounding box center [1193, 10] width 9 height 9
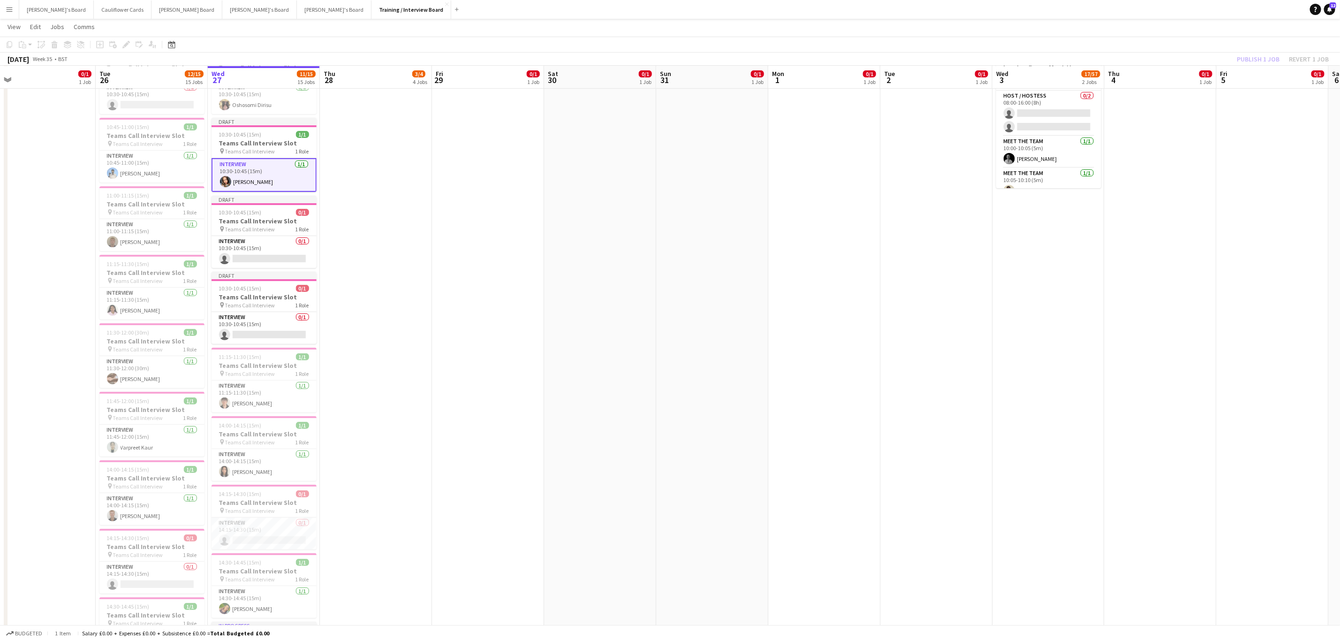
scroll to position [0, 240]
click at [304, 258] on app-card-role "Interview 0/1 10:30-10:45 (15m) single-neutral-actions" at bounding box center [264, 252] width 105 height 32
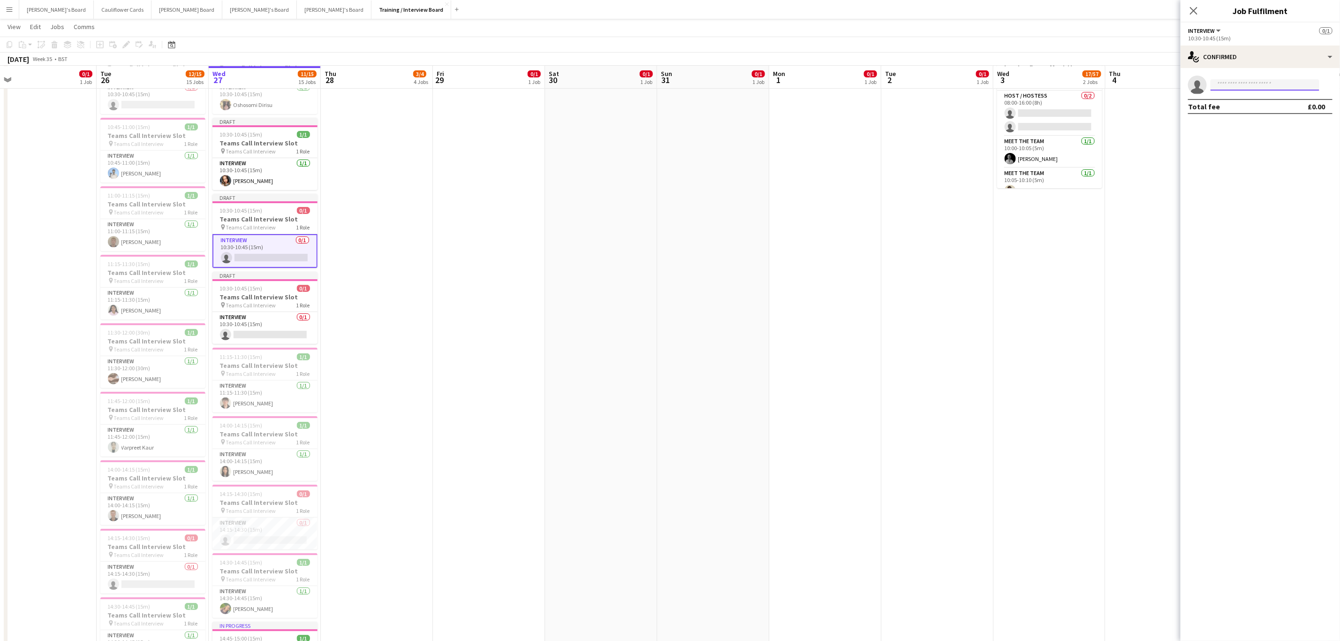
click at [1251, 83] on input at bounding box center [1265, 84] width 109 height 11
click at [1257, 83] on input at bounding box center [1265, 84] width 109 height 11
paste input "**********"
click at [1284, 82] on input "**********" at bounding box center [1265, 84] width 109 height 11
type input "*"
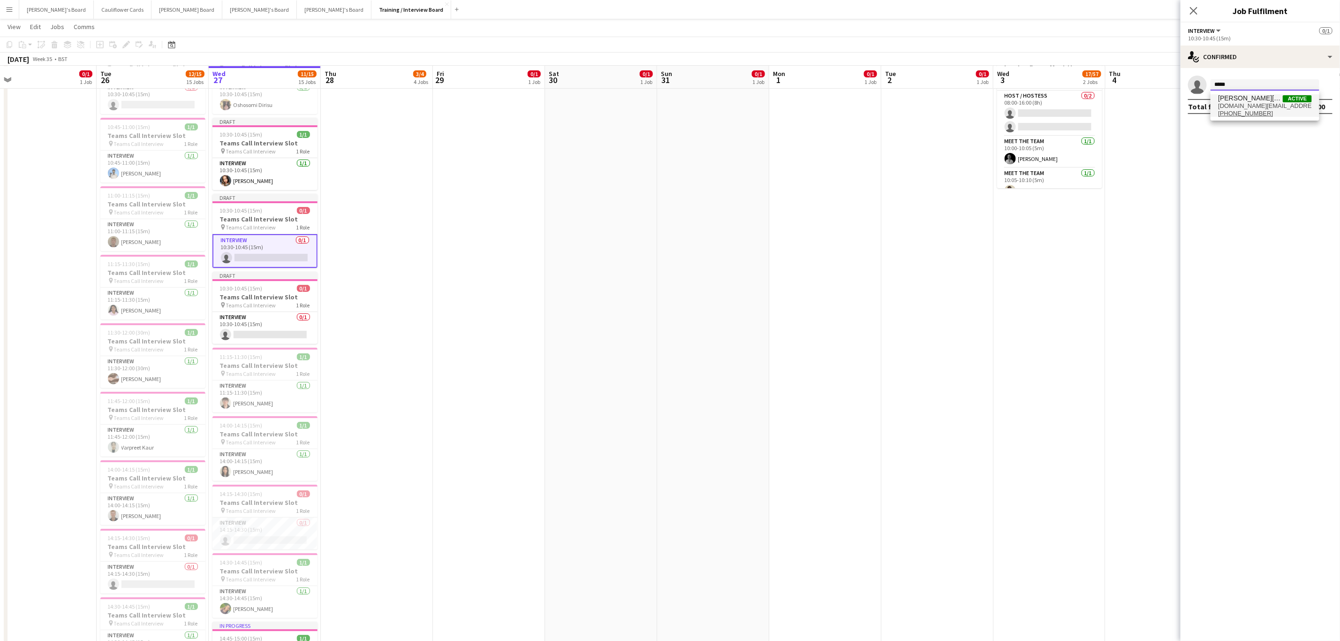
type input "*****"
click at [1262, 112] on tcxspan "+447881412870" at bounding box center [1245, 113] width 55 height 7
click at [1295, 103] on span "klara.w.ml@gmail.com" at bounding box center [1265, 106] width 94 height 8
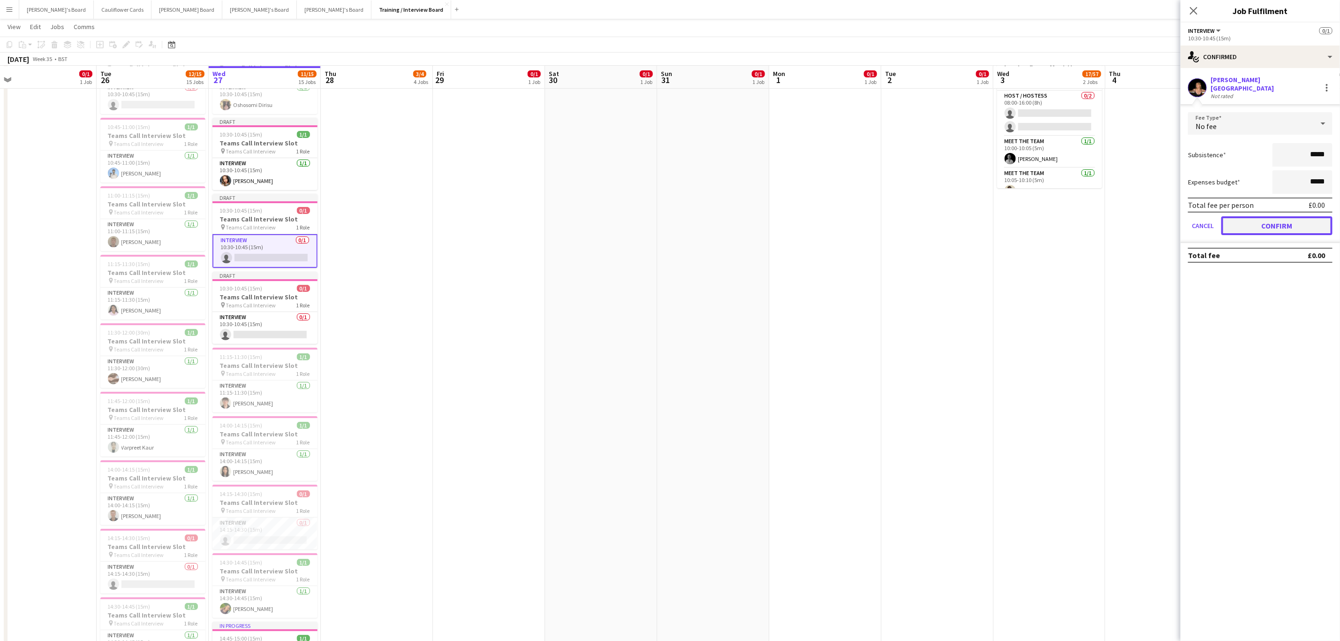
click at [1250, 216] on button "Confirm" at bounding box center [1276, 225] width 111 height 19
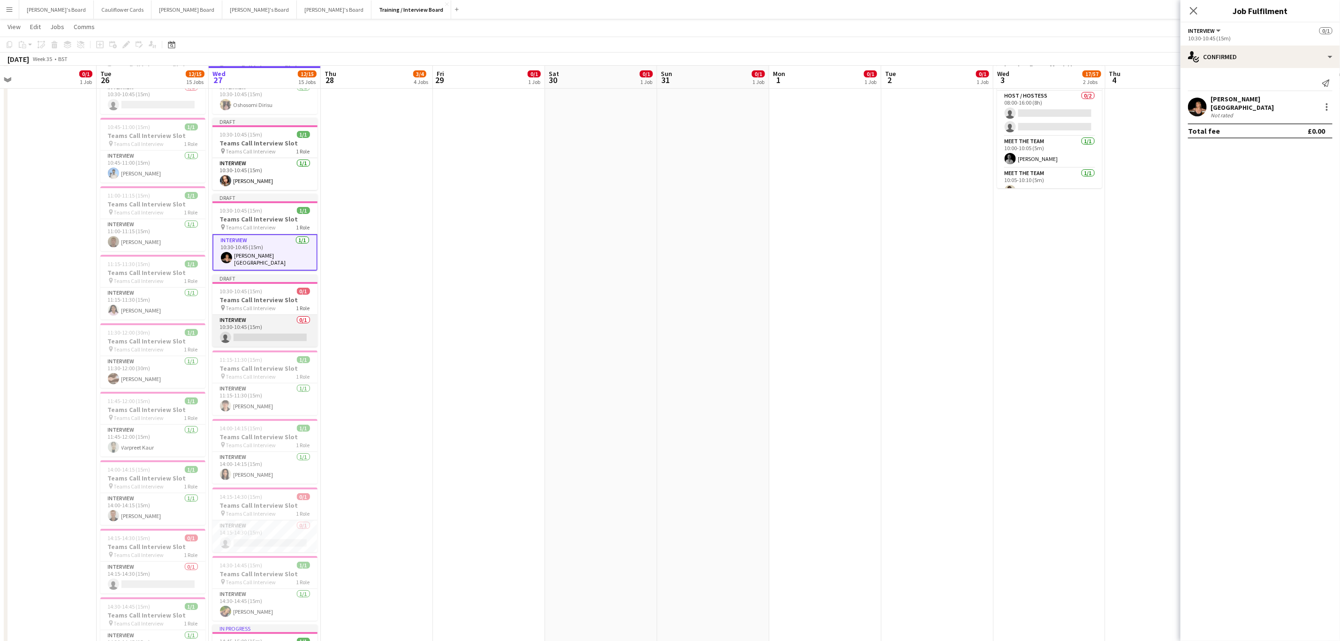
click at [276, 337] on app-card-role "Interview 0/1 10:30-10:45 (15m) single-neutral-actions" at bounding box center [264, 331] width 105 height 32
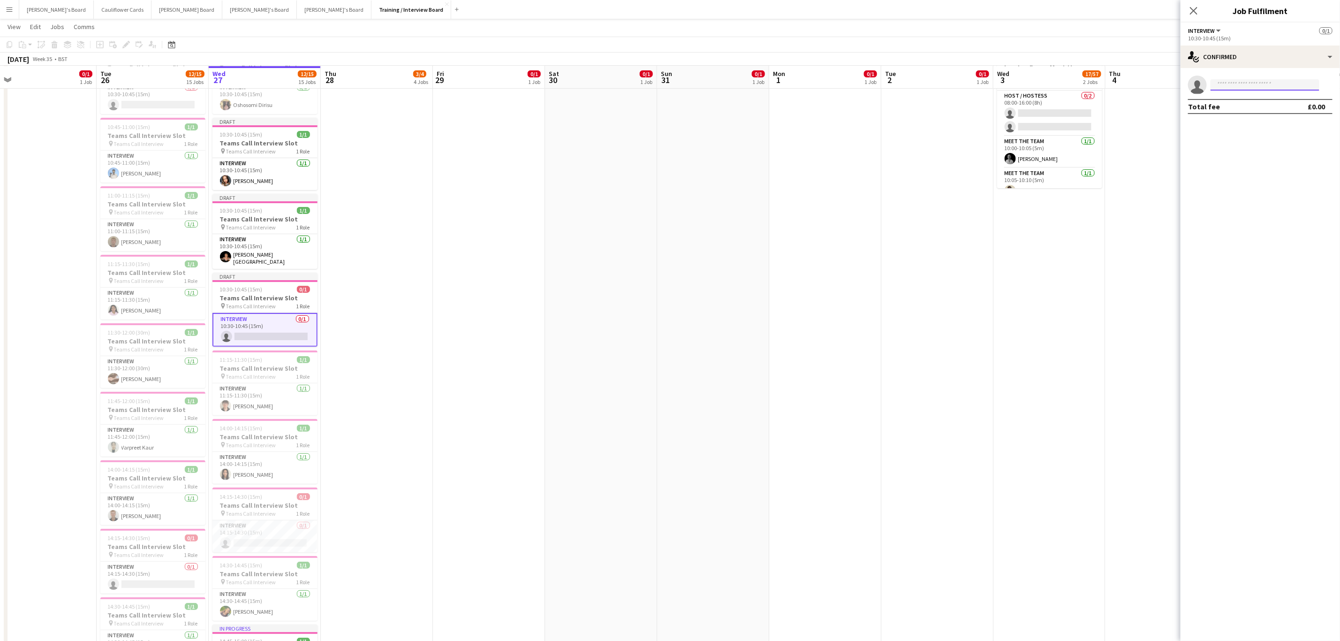
click at [1273, 84] on input at bounding box center [1265, 84] width 109 height 11
click at [1226, 84] on input at bounding box center [1265, 84] width 109 height 11
type input "**********"
click at [1258, 98] on span "[PERSON_NAME]" at bounding box center [1245, 98] width 54 height 8
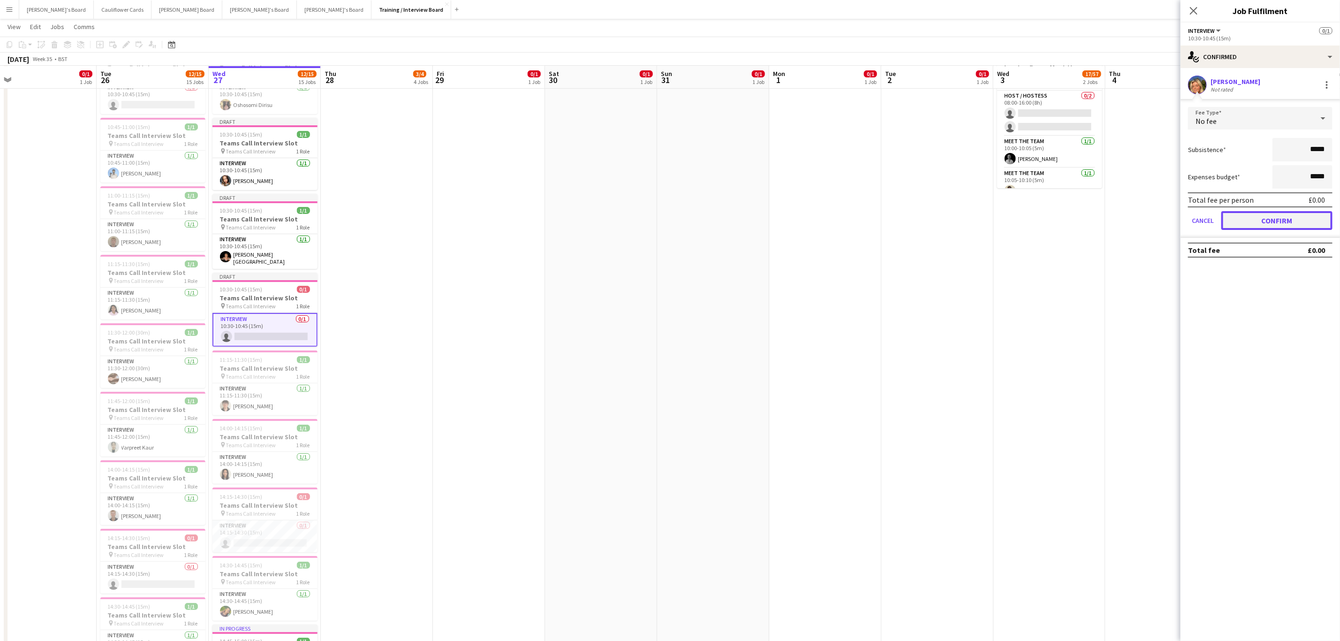
click at [1274, 220] on button "Confirm" at bounding box center [1276, 220] width 111 height 19
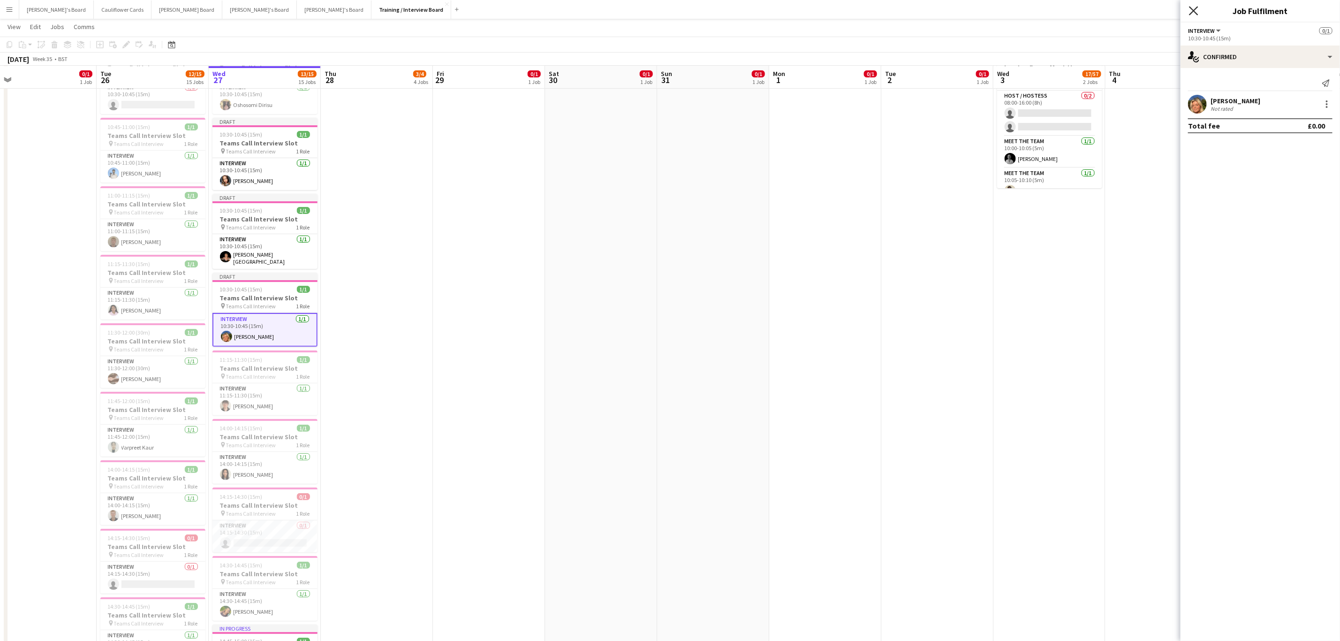
click at [1195, 10] on icon at bounding box center [1193, 10] width 9 height 9
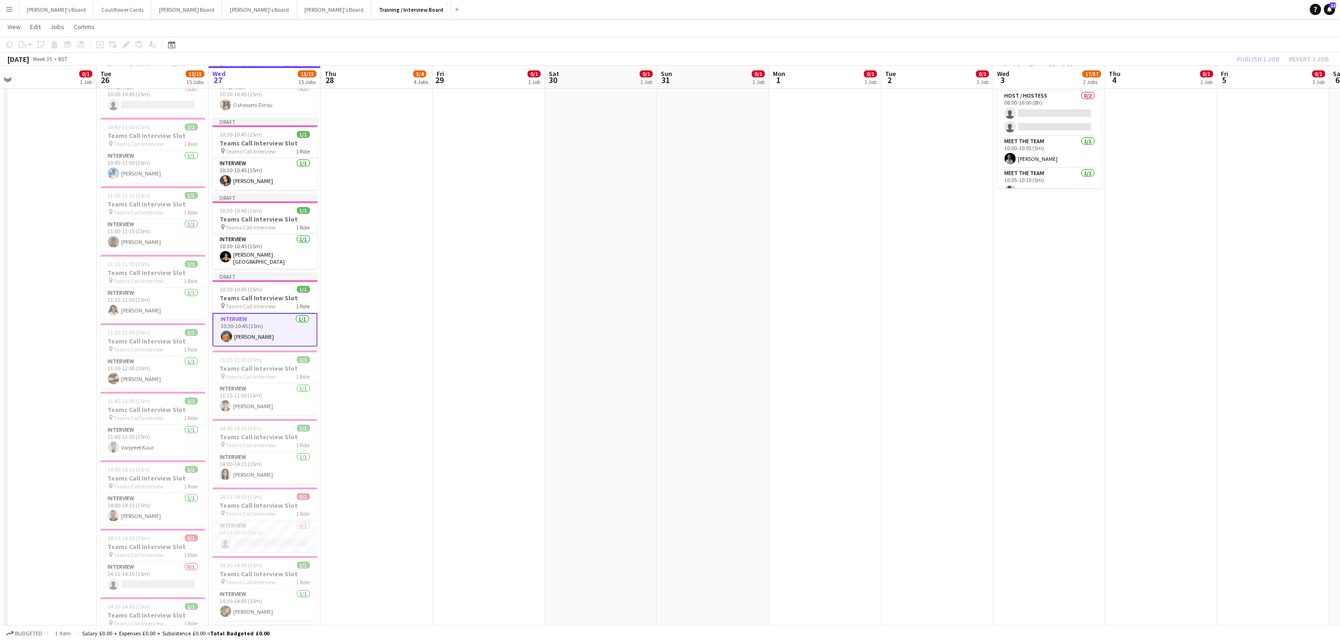
click at [359, 362] on app-date-cell at bounding box center [377, 598] width 112 height 1106
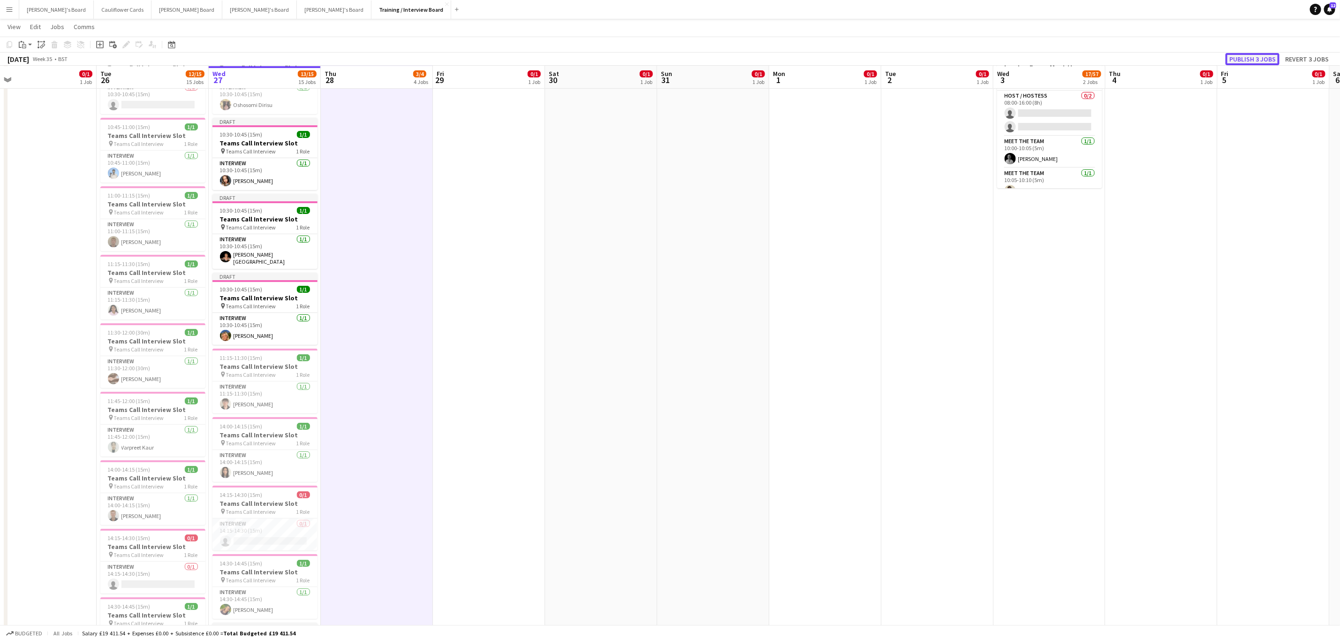
click at [1253, 59] on button "Publish 3 jobs" at bounding box center [1253, 59] width 54 height 12
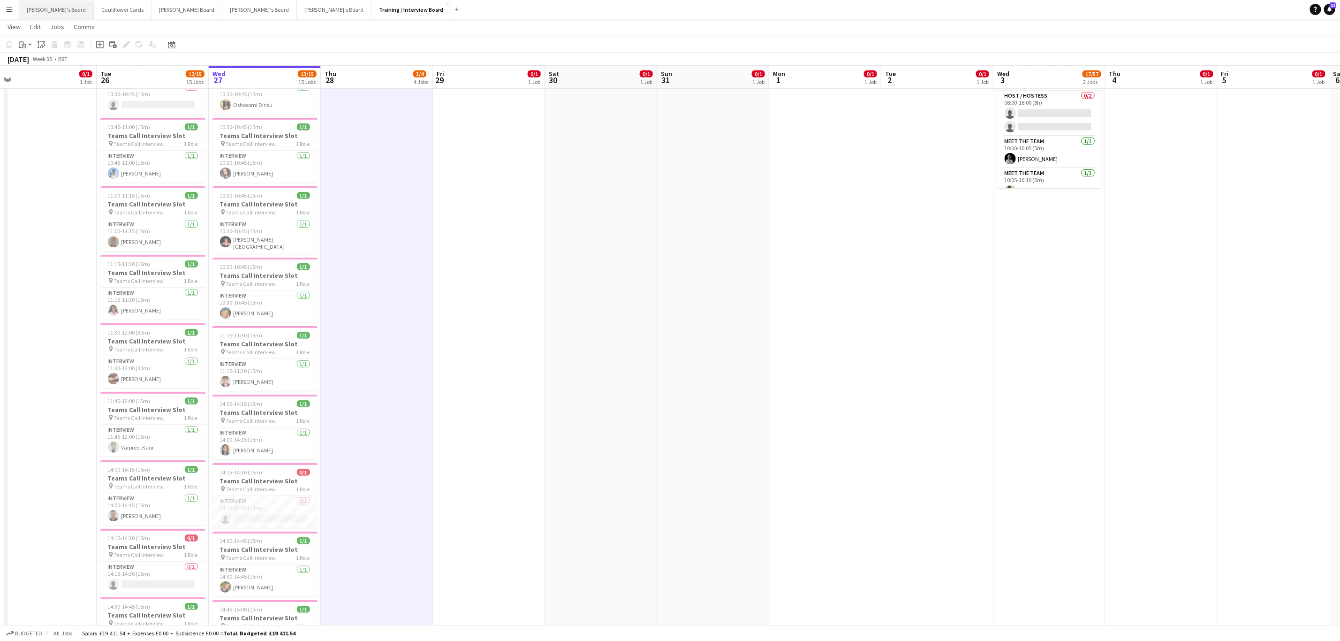
click at [34, 13] on button "Caitlin's Board Close" at bounding box center [56, 9] width 75 height 18
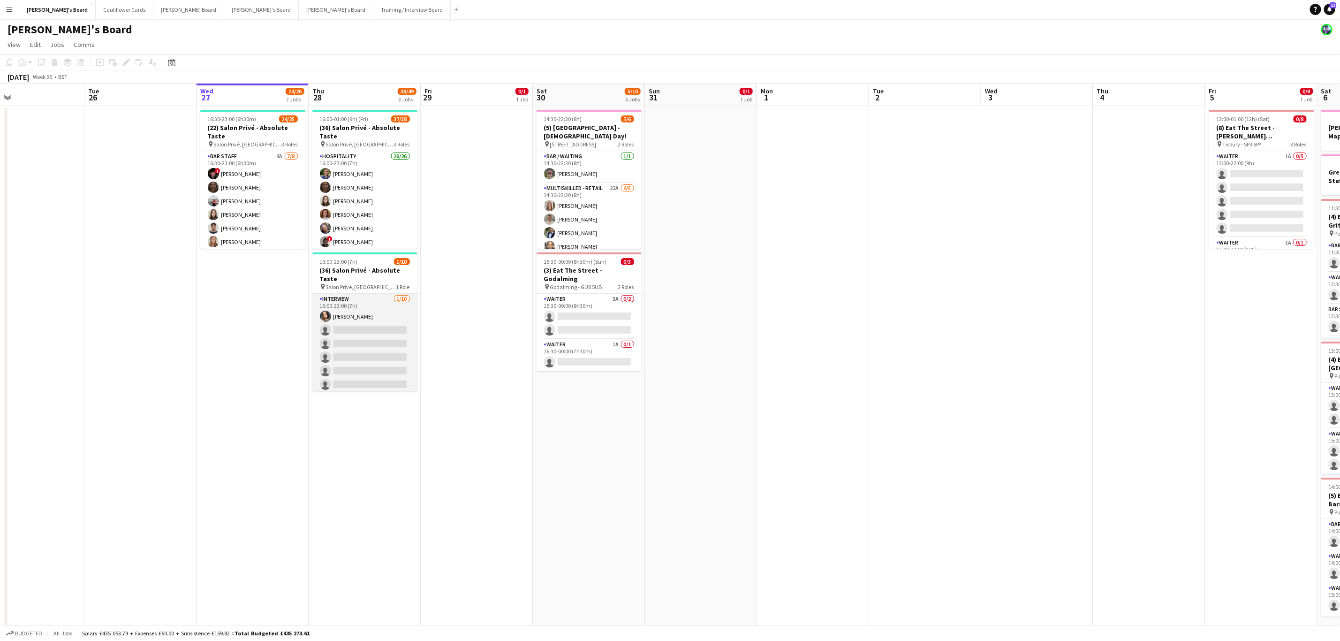
click at [350, 362] on app-card-role "Interview 1/10 16:00-23:00 (7h) Noaar Gafar single-neutral-actions single-neutr…" at bounding box center [364, 371] width 105 height 154
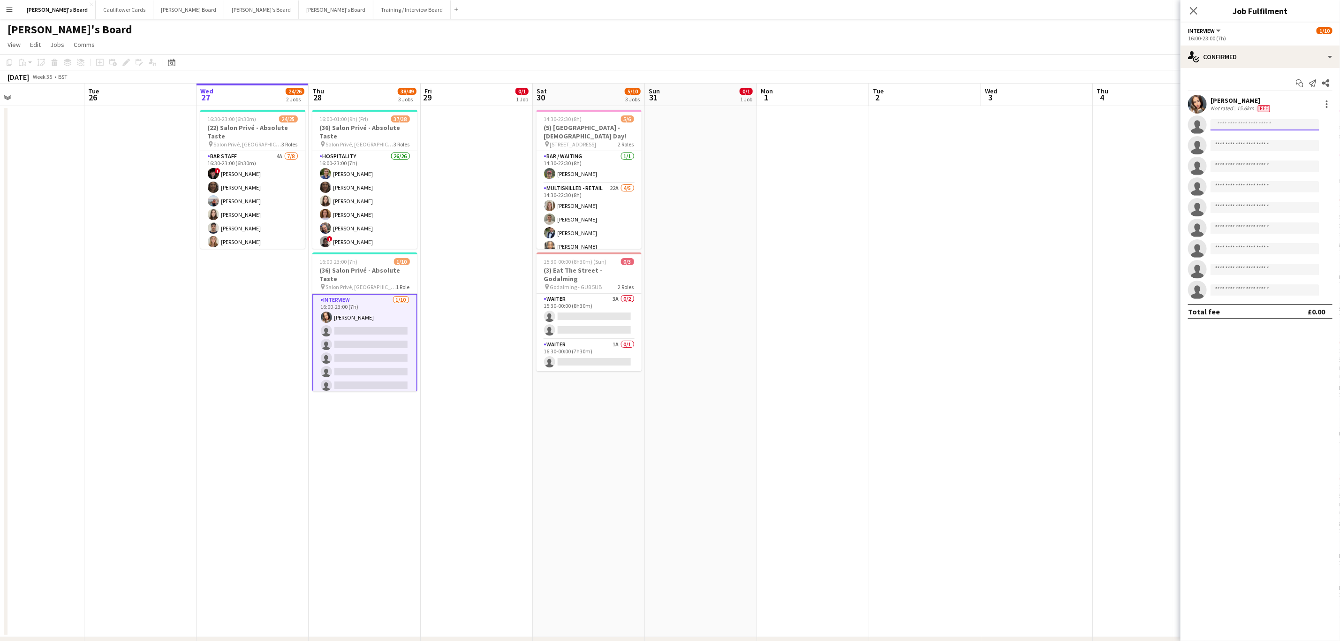
click at [1226, 121] on input at bounding box center [1265, 124] width 109 height 11
paste input "**********"
type input "**********"
click at [1260, 141] on span "[PERSON_NAME]" at bounding box center [1245, 139] width 54 height 8
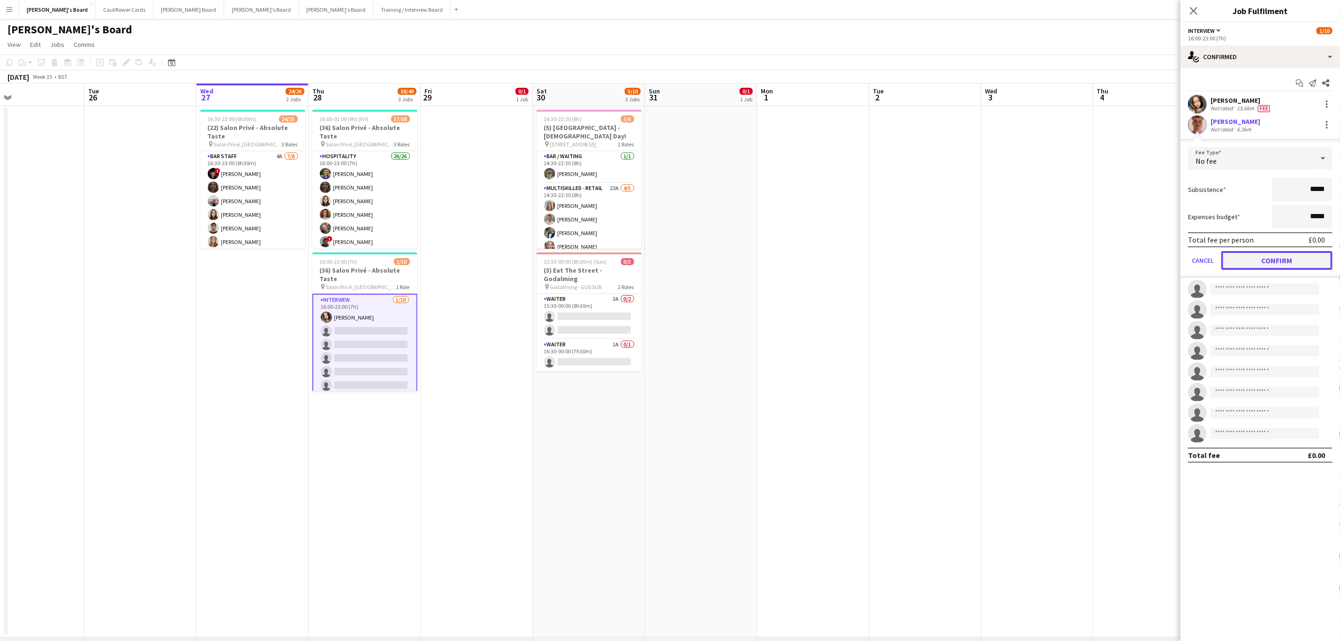
click at [1285, 260] on button "Confirm" at bounding box center [1276, 260] width 111 height 19
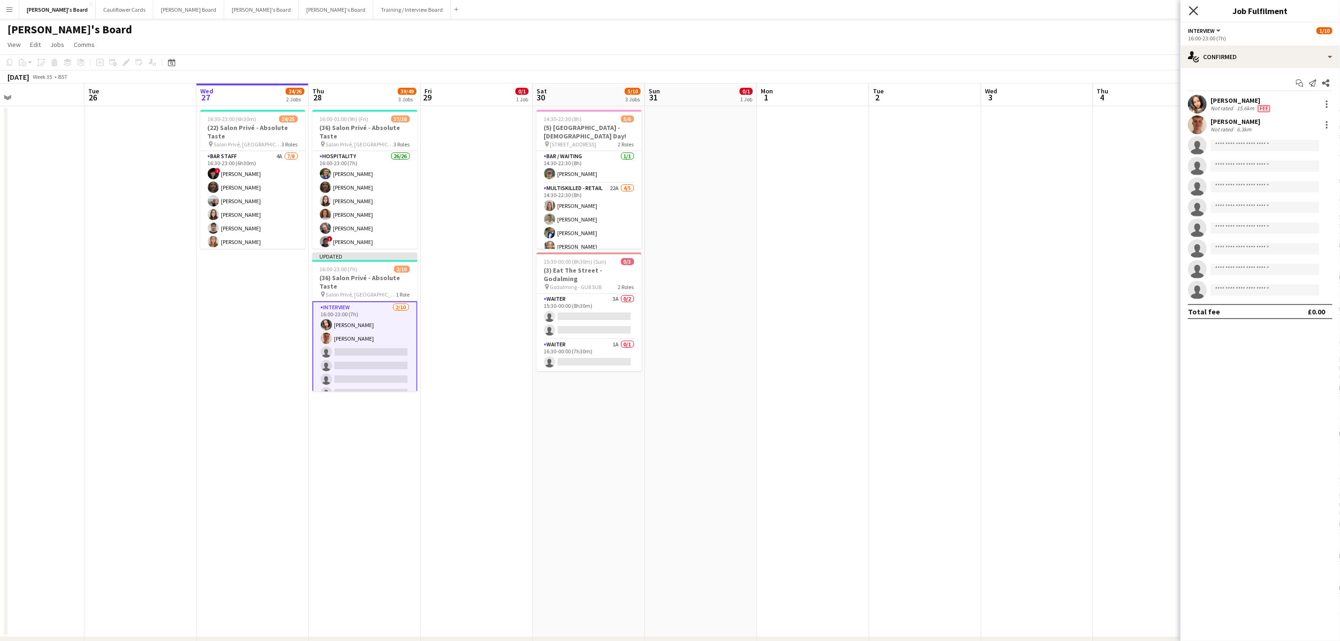
click at [1192, 9] on icon at bounding box center [1193, 10] width 9 height 9
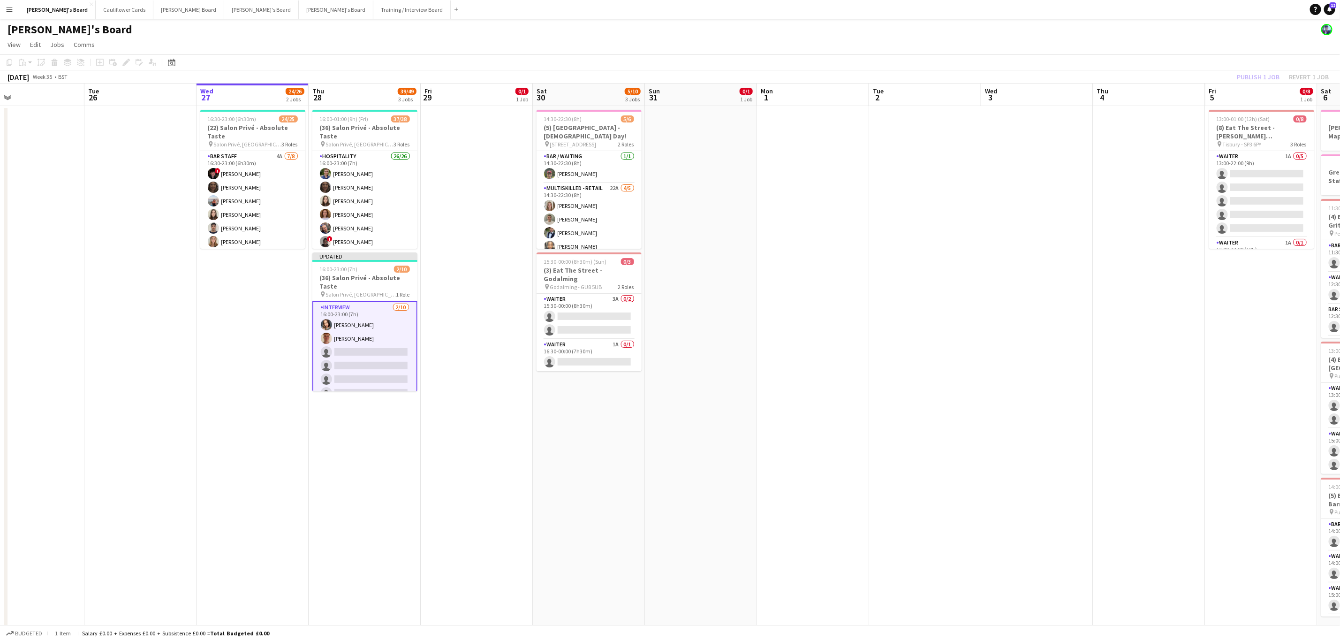
click at [358, 434] on app-date-cell "16:00-01:00 (9h) (Fri) 37/38 (36) Salon Privé - Absolute Taste pin Salon Privé,…" at bounding box center [365, 371] width 112 height 531
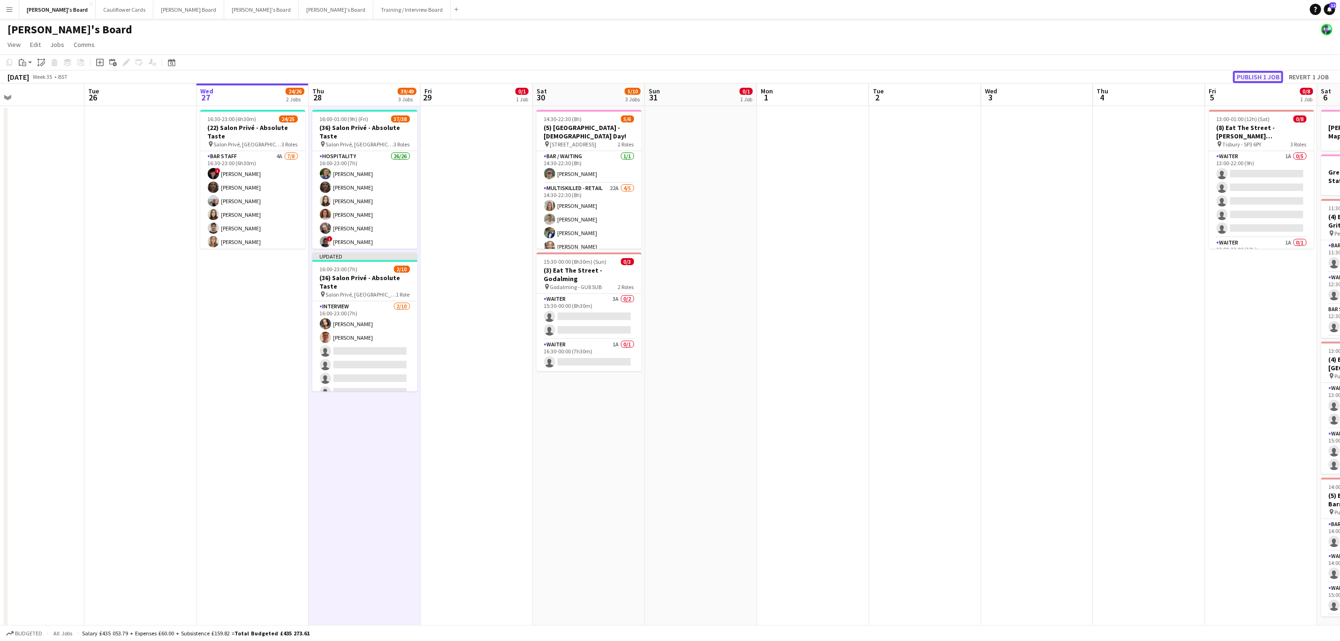
click at [1260, 72] on button "Publish 1 job" at bounding box center [1258, 77] width 50 height 12
click at [917, 469] on app-date-cell at bounding box center [925, 371] width 112 height 531
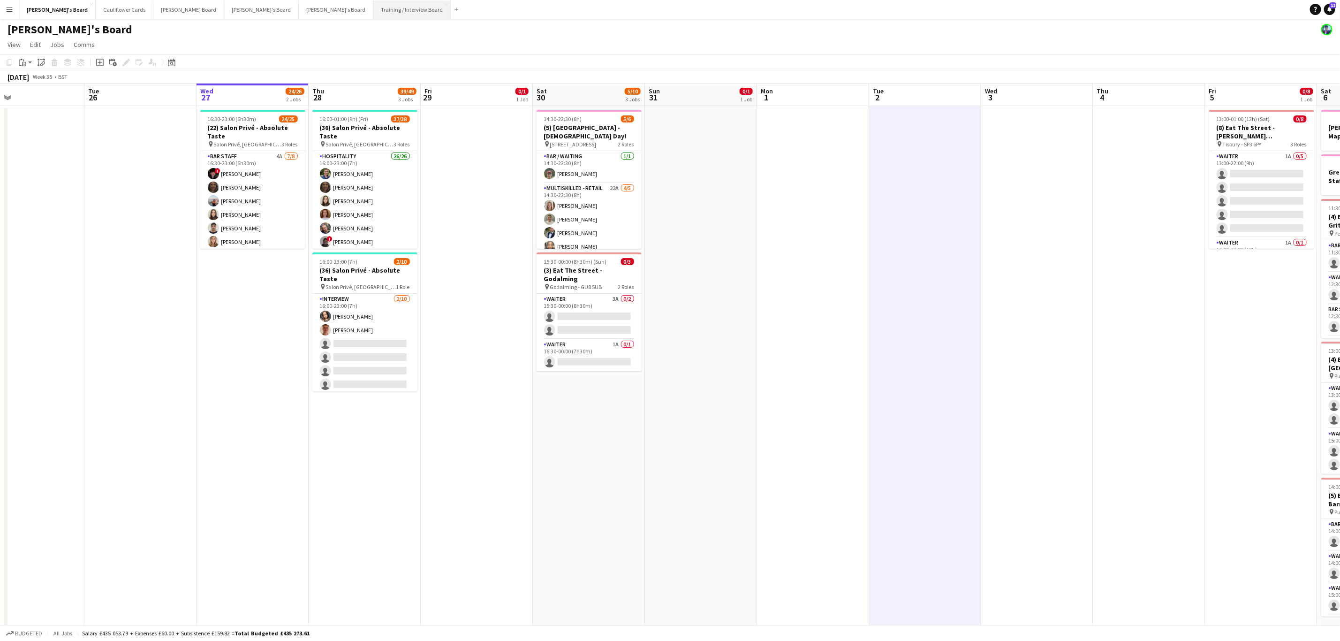
click at [373, 10] on button "Training / Interview Board Close" at bounding box center [411, 9] width 77 height 18
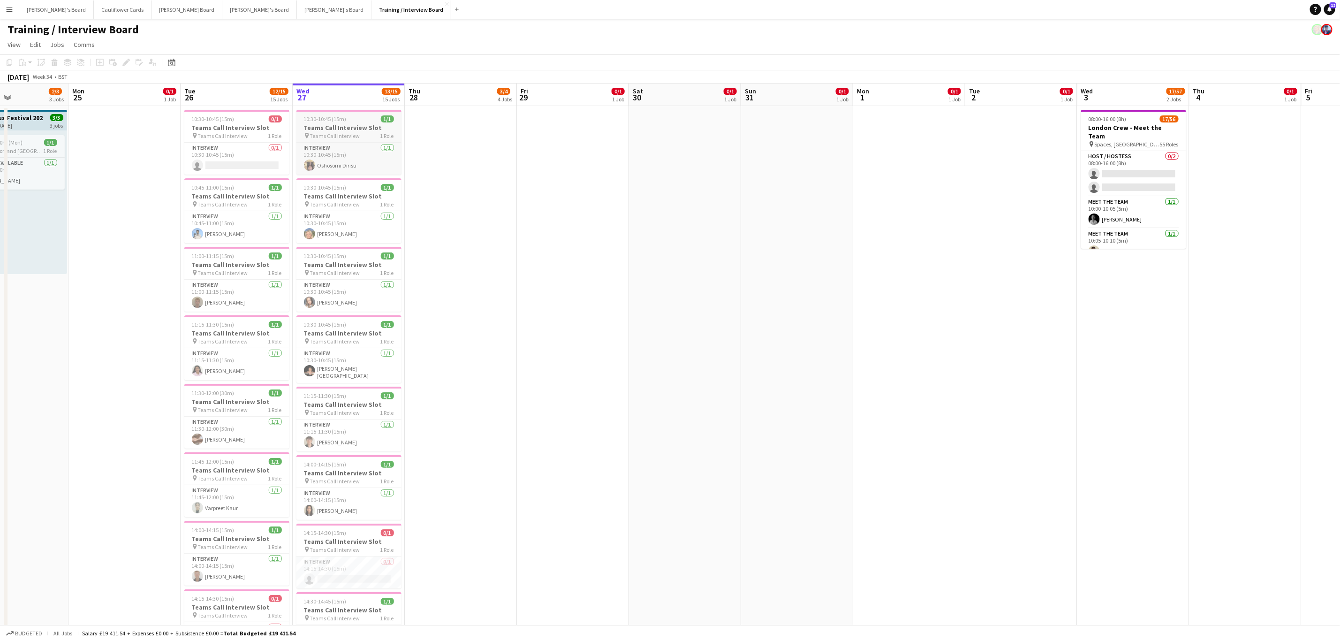
click at [362, 128] on h3 "Teams Call Interview Slot" at bounding box center [348, 127] width 105 height 8
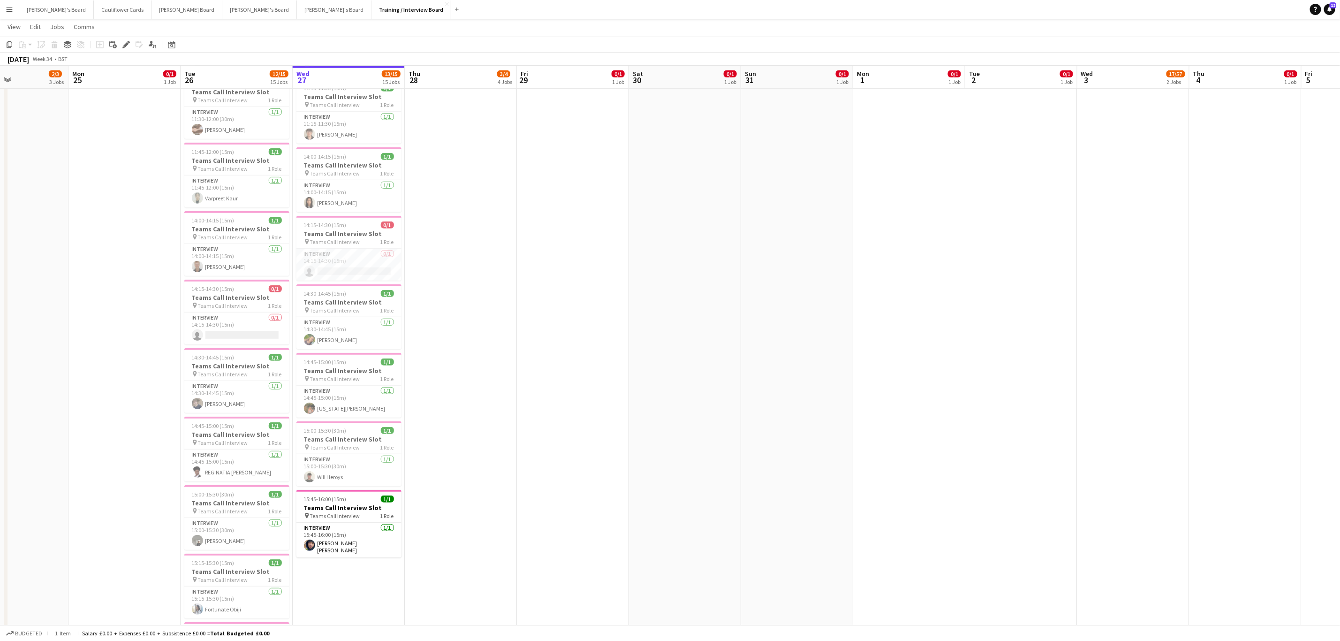
scroll to position [311, 0]
click at [341, 573] on app-date-cell "10:30-10:45 (15m) 1/1 Teams Call Interview Slot pin Teams Call Interview 1 Role…" at bounding box center [349, 347] width 112 height 1106
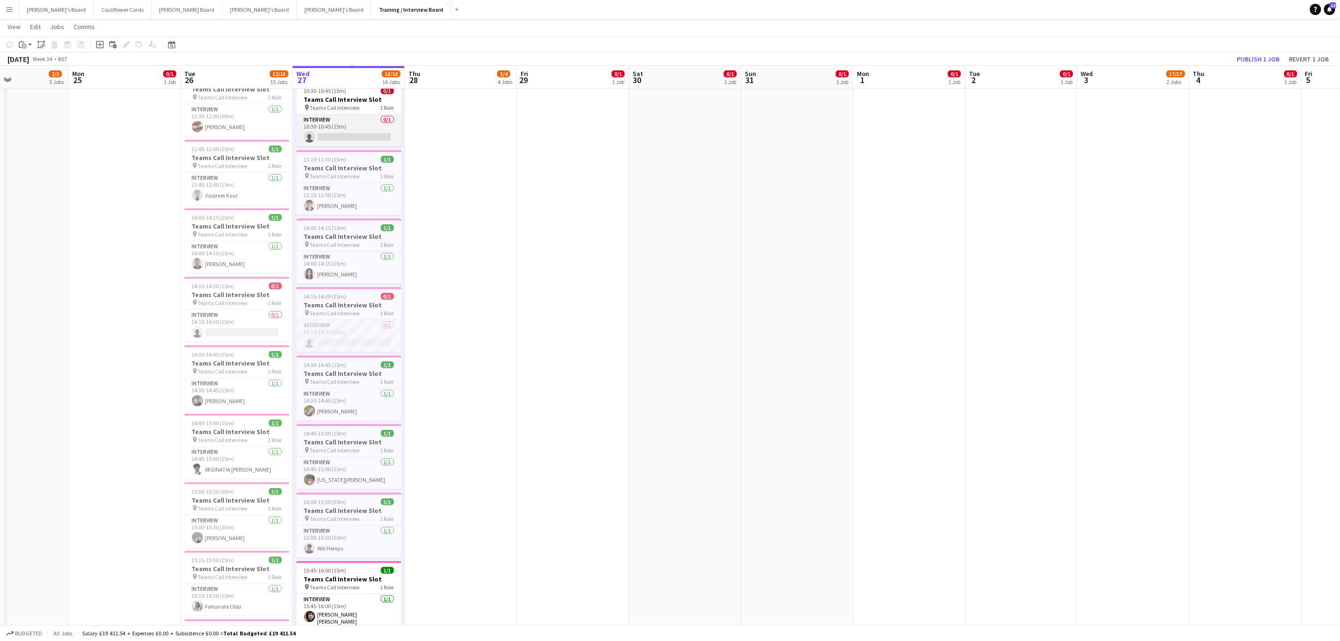
click at [363, 125] on app-card-role "Interview 0/1 10:30-10:45 (15m) single-neutral-actions" at bounding box center [348, 130] width 105 height 32
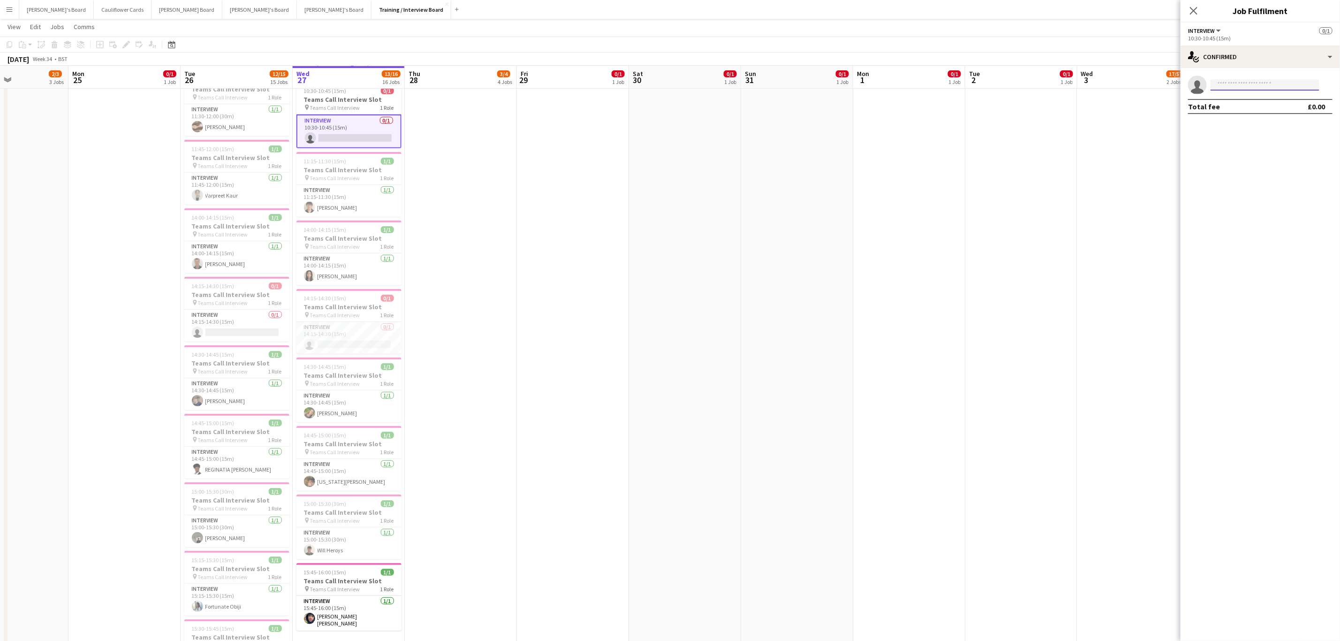
click at [1250, 87] on input at bounding box center [1265, 84] width 109 height 11
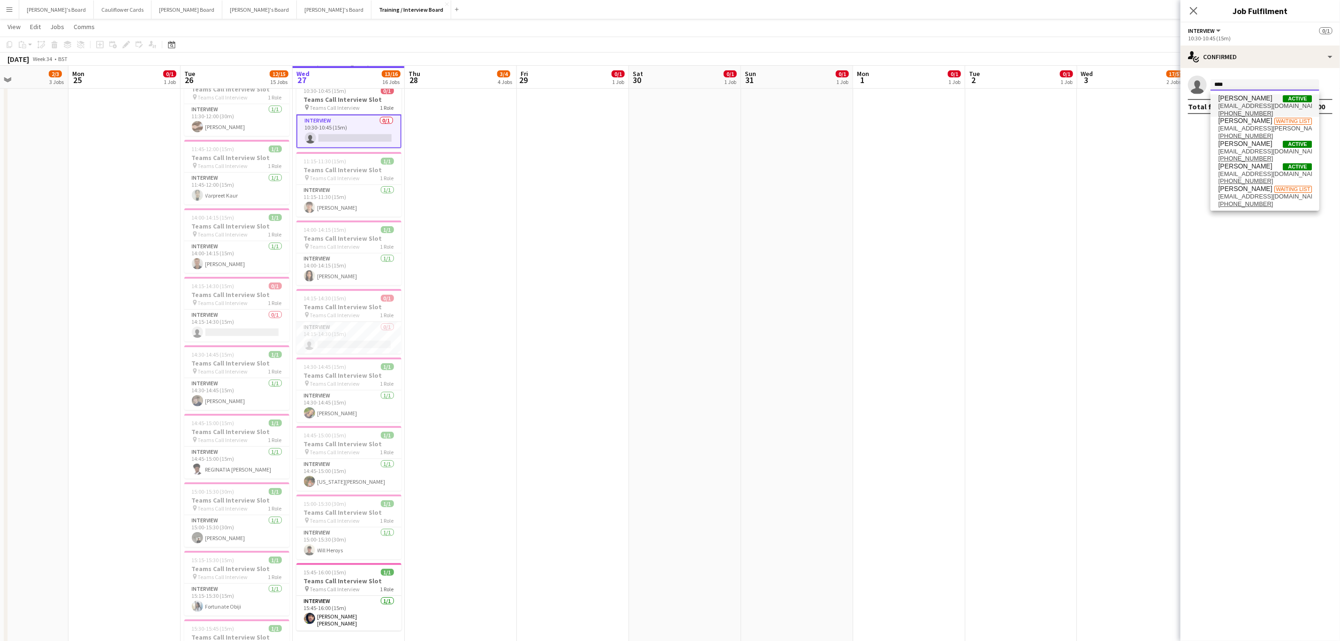
type input "****"
click at [1244, 98] on span "[PERSON_NAME]" at bounding box center [1245, 98] width 54 height 8
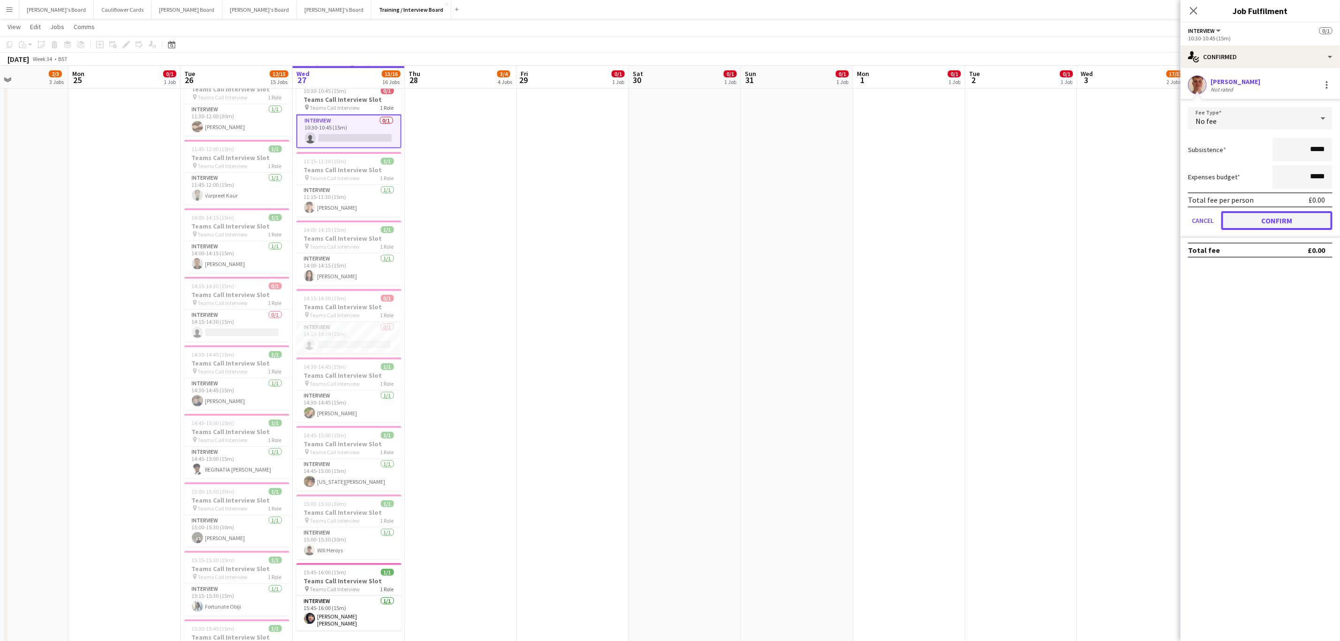
click at [1280, 214] on button "Confirm" at bounding box center [1276, 220] width 111 height 19
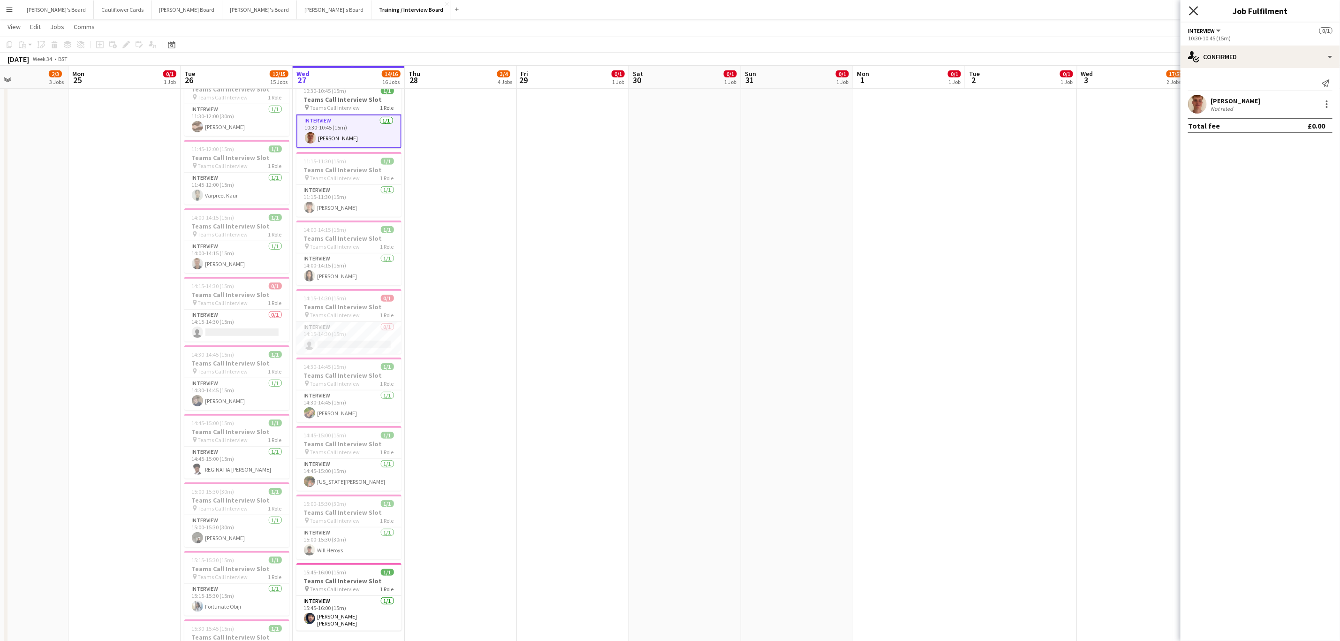
click at [1198, 13] on icon "Close pop-in" at bounding box center [1193, 10] width 9 height 9
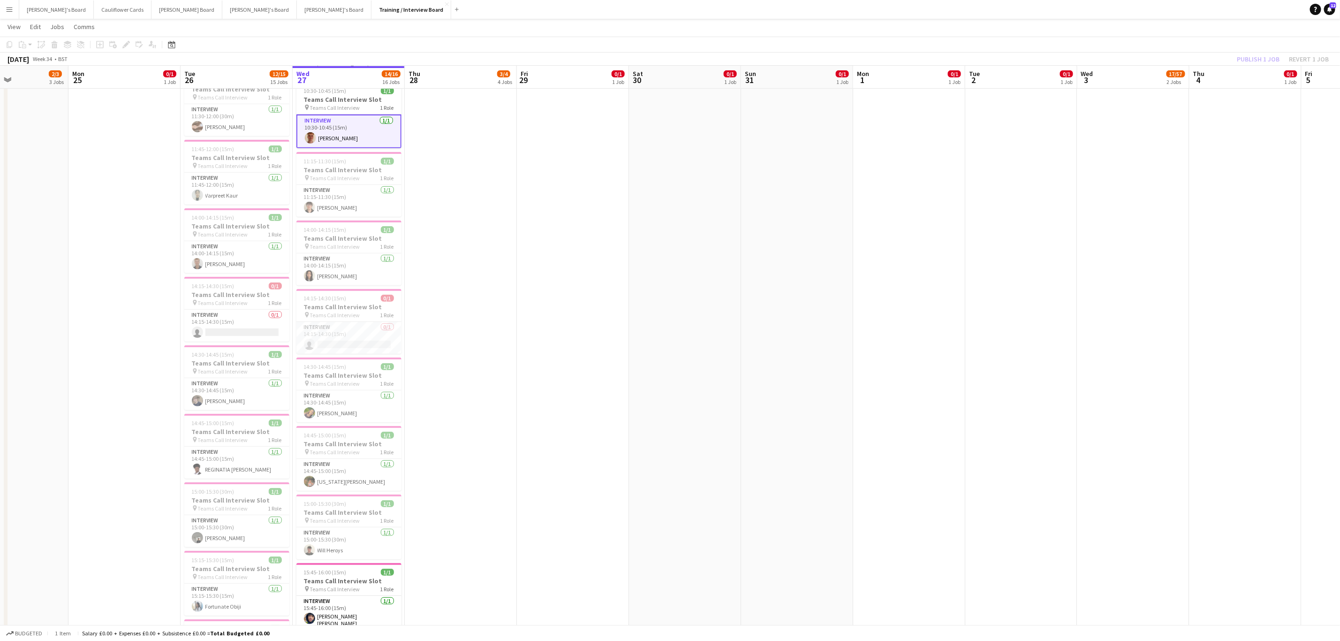
click at [364, 149] on app-date-cell "10:30-10:45 (15m) 1/1 Teams Call Interview Slot pin Teams Call Interview 1 Role…" at bounding box center [349, 347] width 112 height 1106
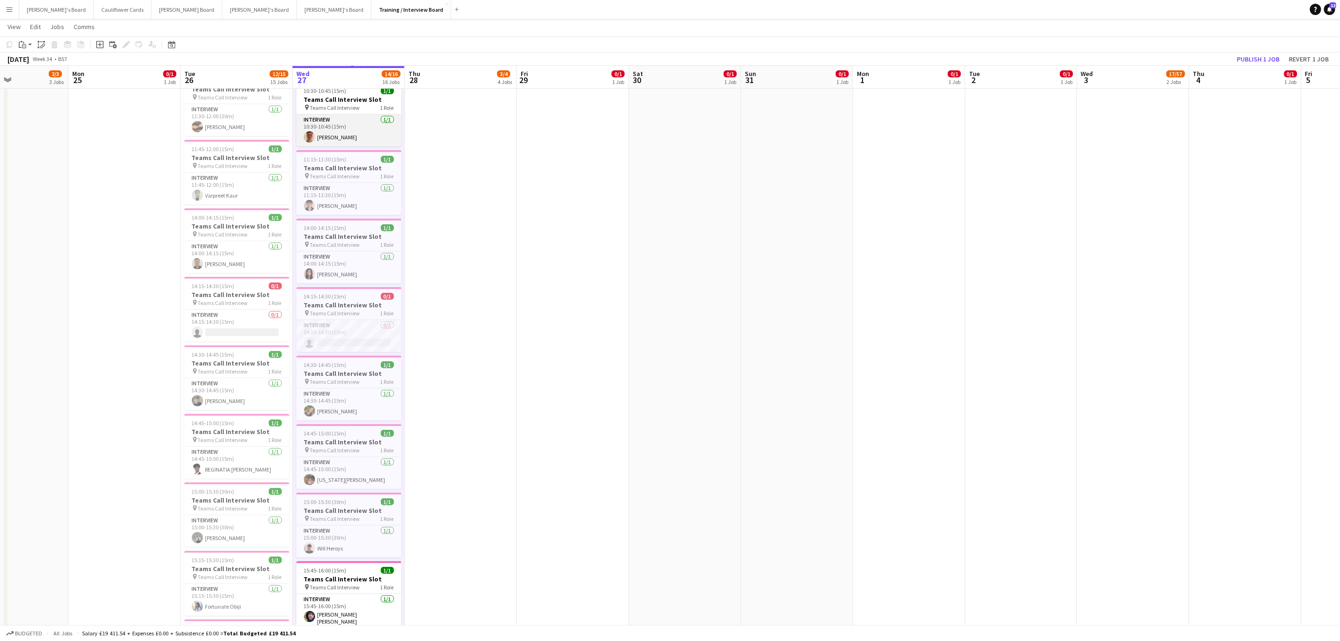
click at [365, 142] on app-card-role "Interview 1/1 10:30-10:45 (15m) Cameron Babic" at bounding box center [348, 130] width 105 height 32
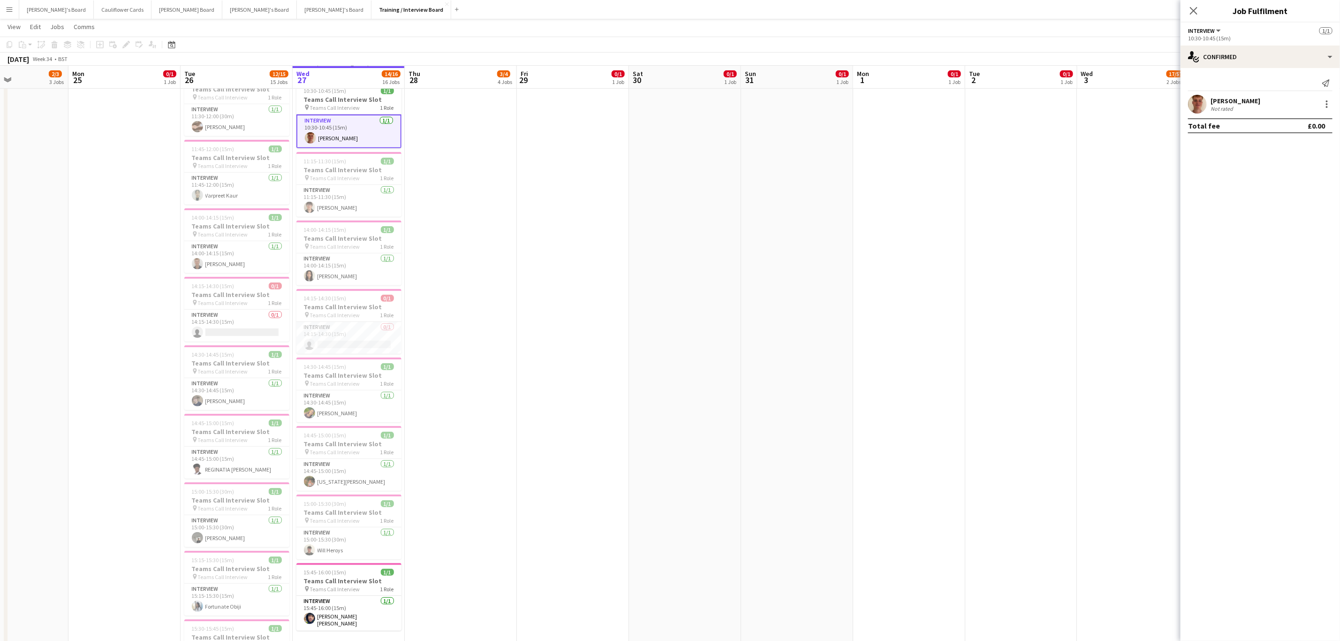
click at [1203, 99] on app-user-avatar at bounding box center [1197, 104] width 19 height 19
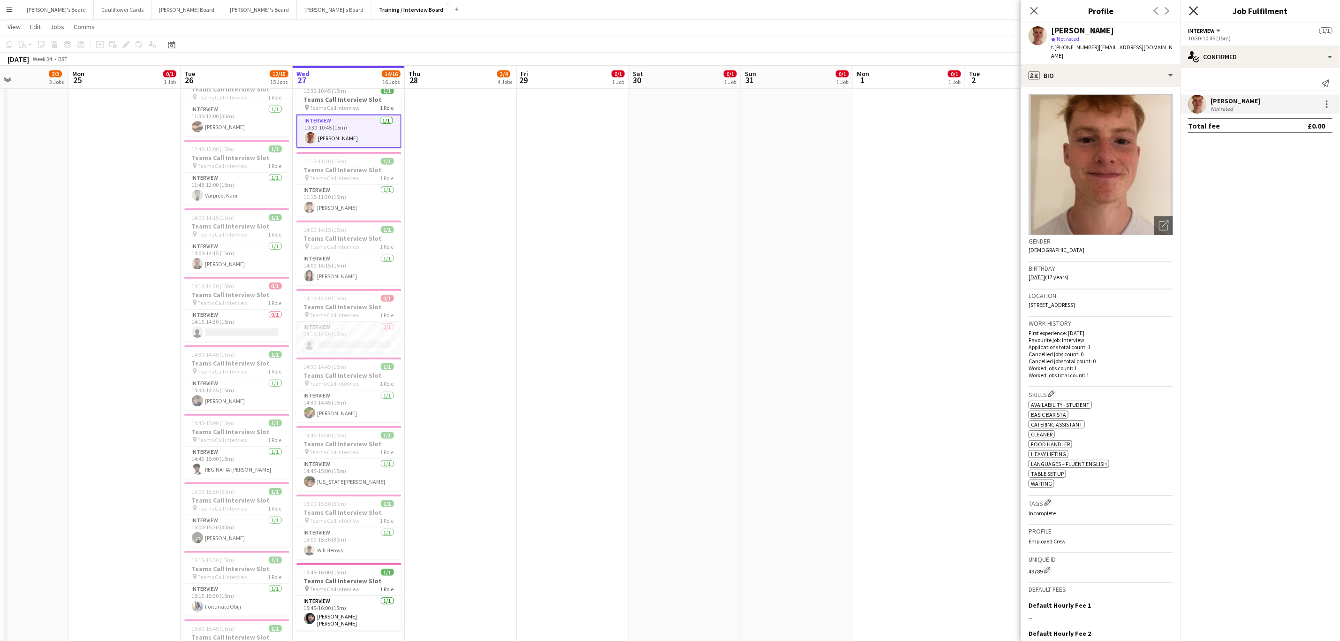
click at [1195, 9] on icon "Close pop-in" at bounding box center [1193, 10] width 9 height 9
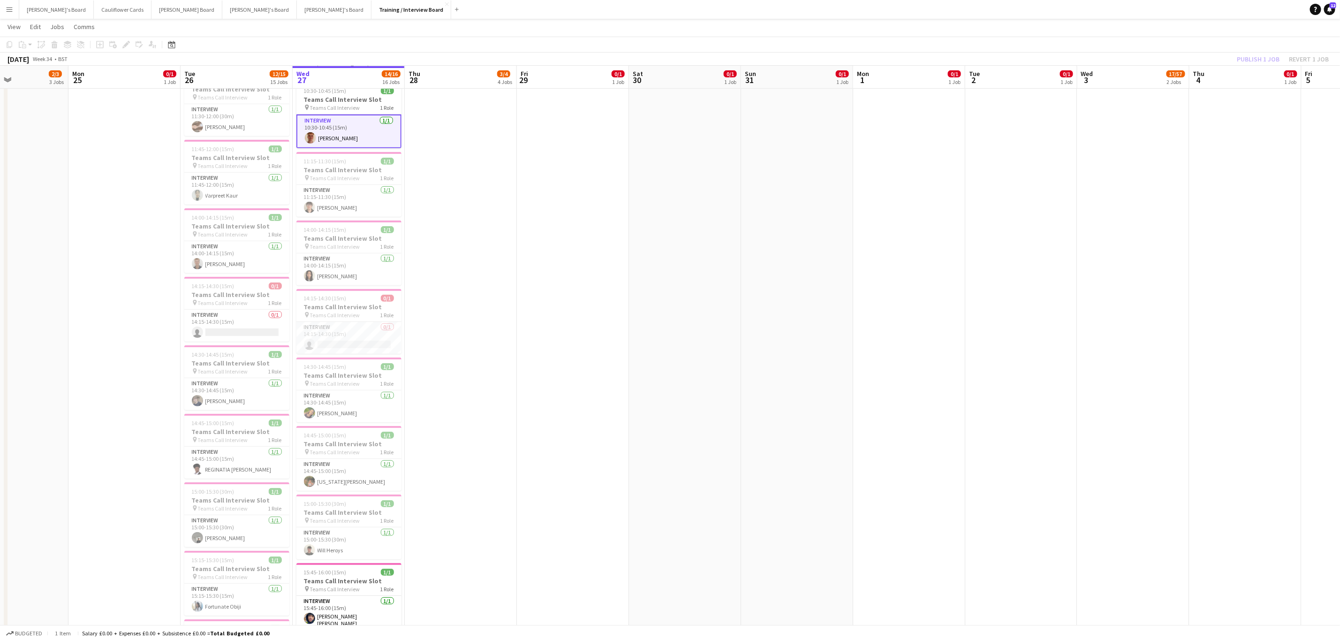
click at [440, 394] on app-date-cell at bounding box center [461, 347] width 112 height 1106
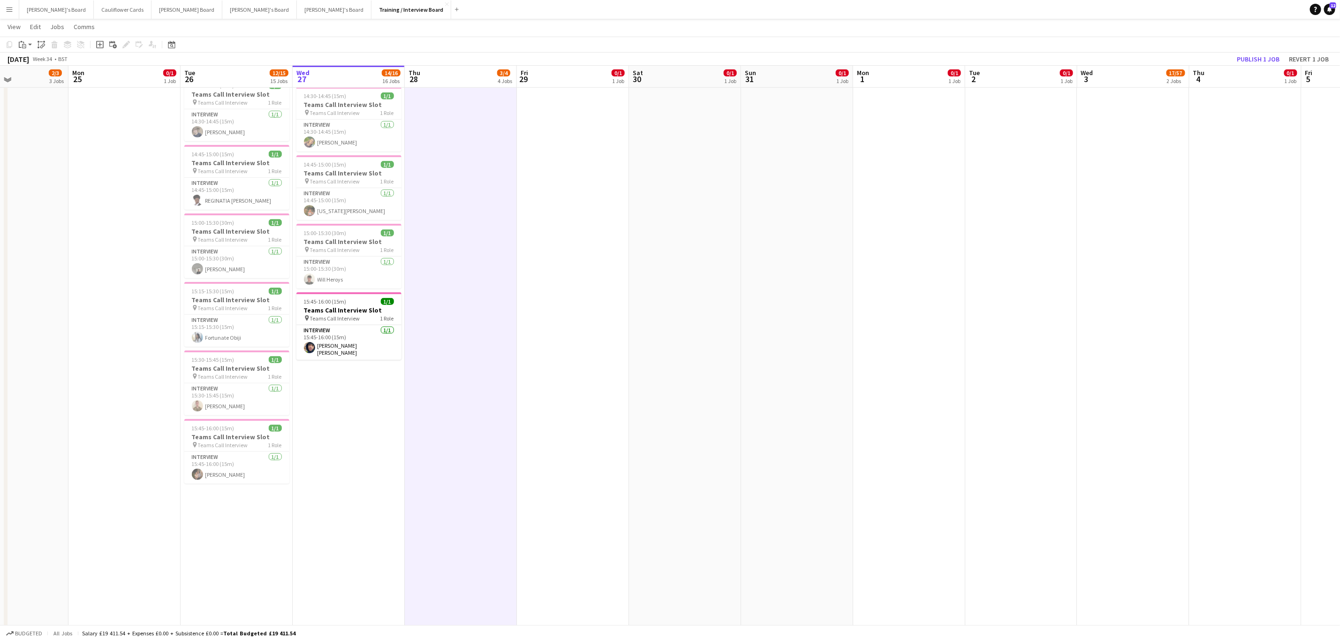
scroll to position [580, 0]
click at [349, 447] on app-date-cell "10:30-10:45 (15m) 1/1 Teams Call Interview Slot pin Teams Call Interview 1 Role…" at bounding box center [349, 78] width 112 height 1106
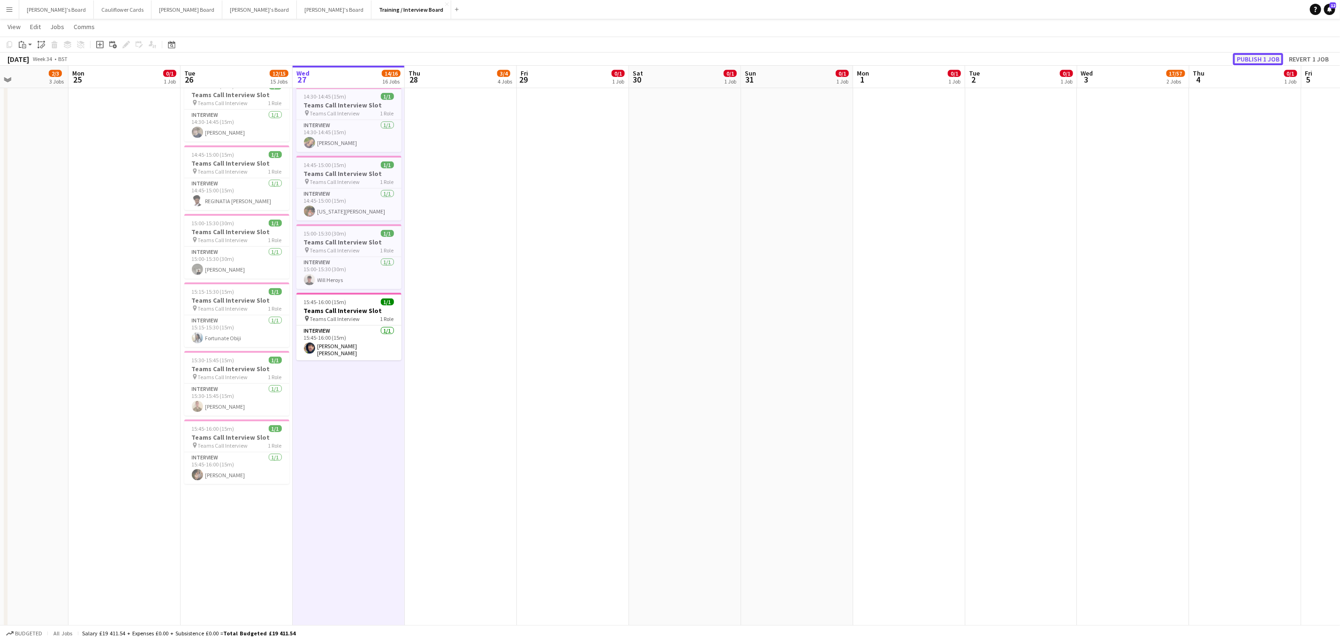
click at [1271, 57] on button "Publish 1 job" at bounding box center [1258, 59] width 50 height 12
click at [358, 305] on div "15:45-16:00 (15m) 1/1" at bounding box center [348, 301] width 105 height 7
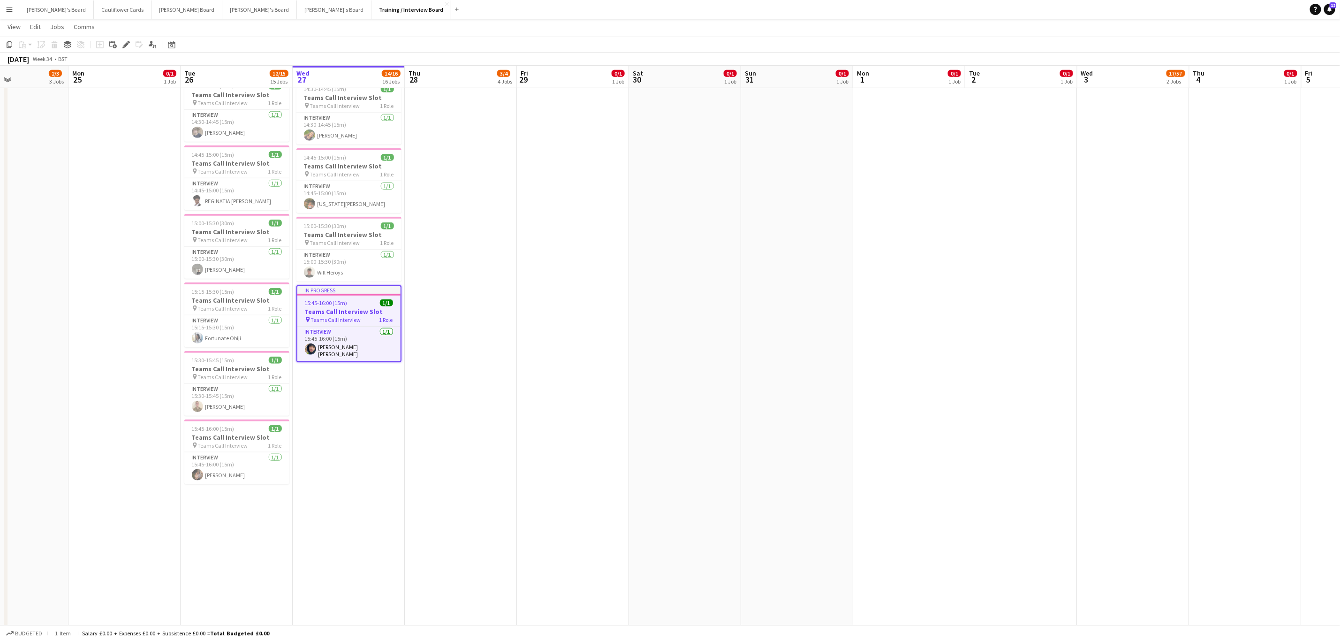
click at [356, 422] on app-date-cell "10:30-10:45 (15m) 1/1 Teams Call Interview Slot pin Teams Call Interview 1 Role…" at bounding box center [349, 78] width 112 height 1106
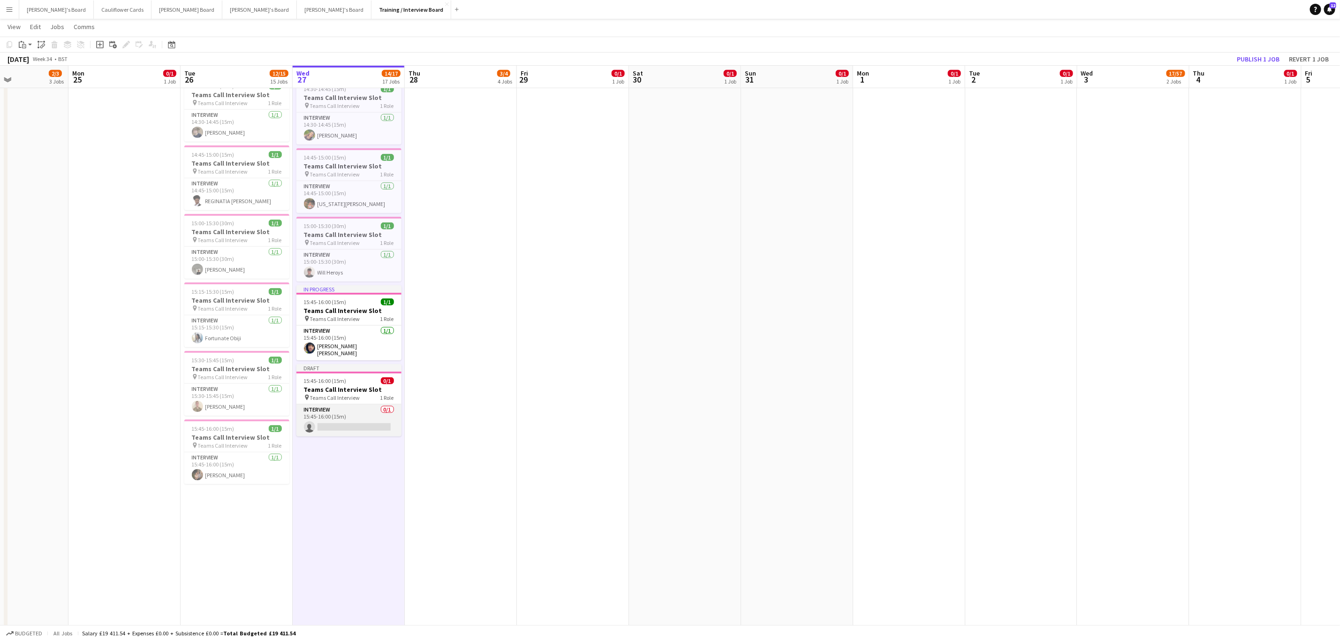
click at [333, 428] on app-card-role "Interview 0/1 15:45-16:00 (15m) single-neutral-actions" at bounding box center [348, 420] width 105 height 32
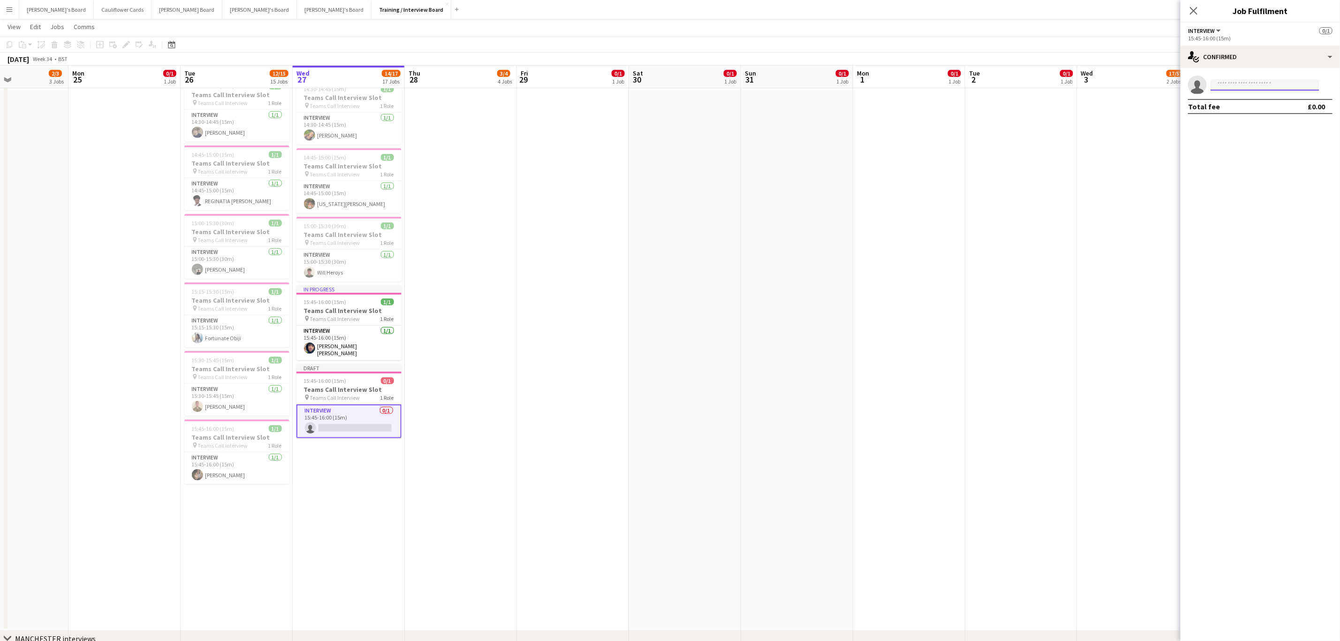
click at [1271, 85] on input at bounding box center [1265, 84] width 109 height 11
paste input "**********"
type input "**********"
click at [1271, 96] on span "Amber Cecil Active" at bounding box center [1265, 98] width 94 height 8
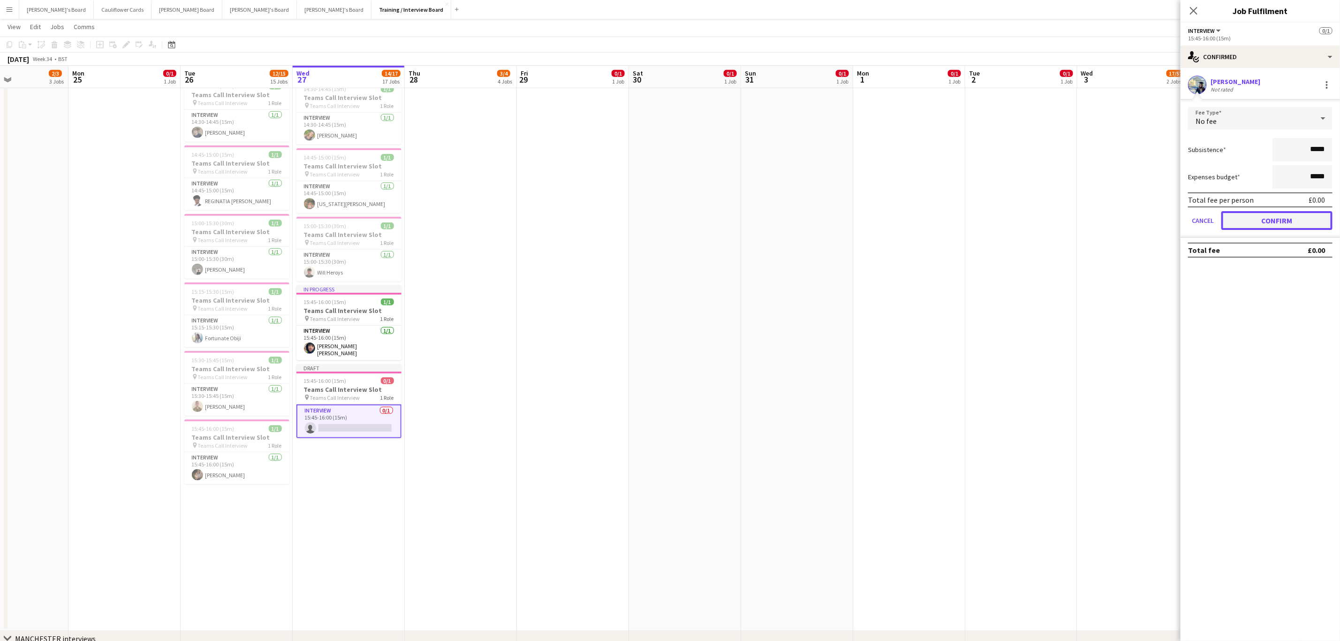
click at [1261, 220] on button "Confirm" at bounding box center [1276, 220] width 111 height 19
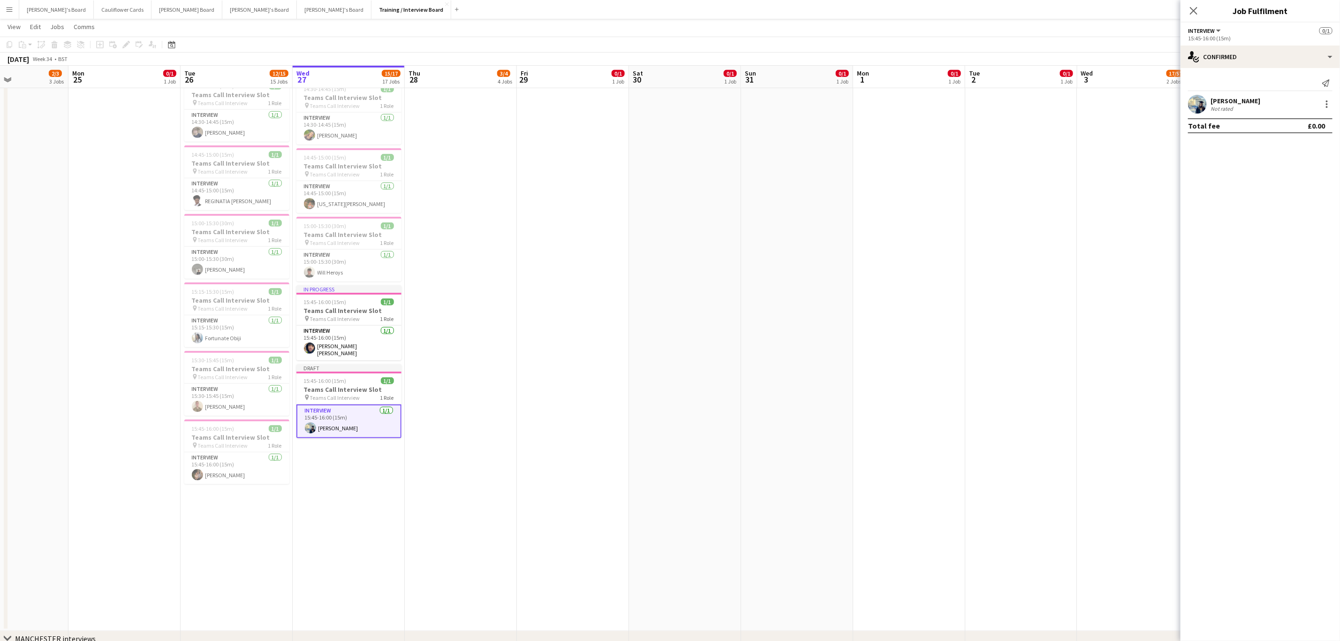
click at [364, 523] on app-date-cell "10:30-10:45 (15m) 1/1 Teams Call Interview Slot pin Teams Call Interview 1 Role…" at bounding box center [349, 78] width 112 height 1106
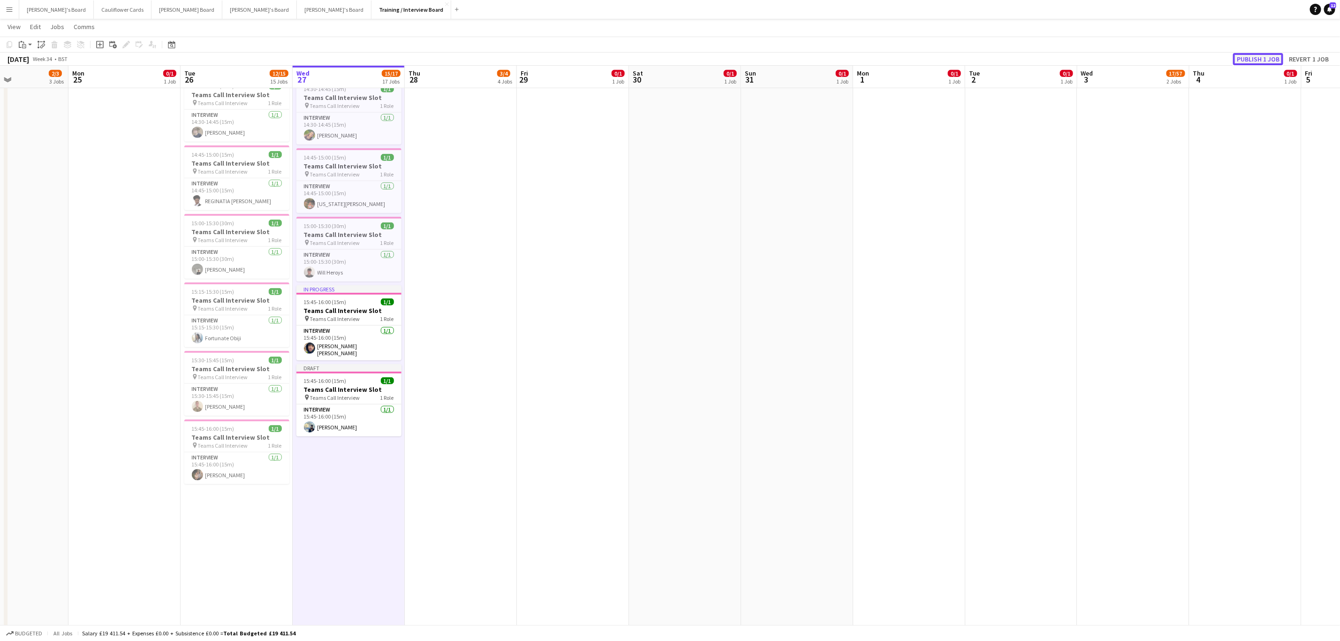
click at [1249, 62] on button "Publish 1 job" at bounding box center [1258, 59] width 50 height 12
click at [461, 518] on app-date-cell at bounding box center [461, 78] width 112 height 1106
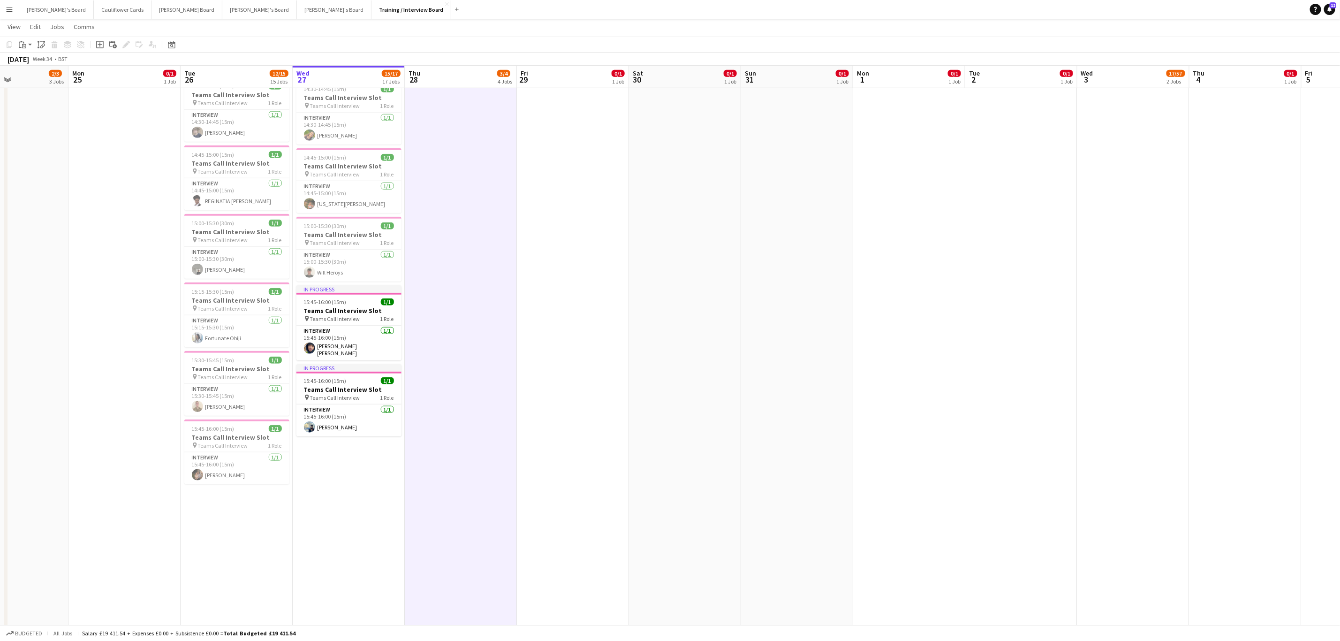
click at [364, 525] on app-date-cell "10:30-10:45 (15m) 1/1 Teams Call Interview Slot pin Teams Call Interview 1 Role…" at bounding box center [349, 78] width 112 height 1106
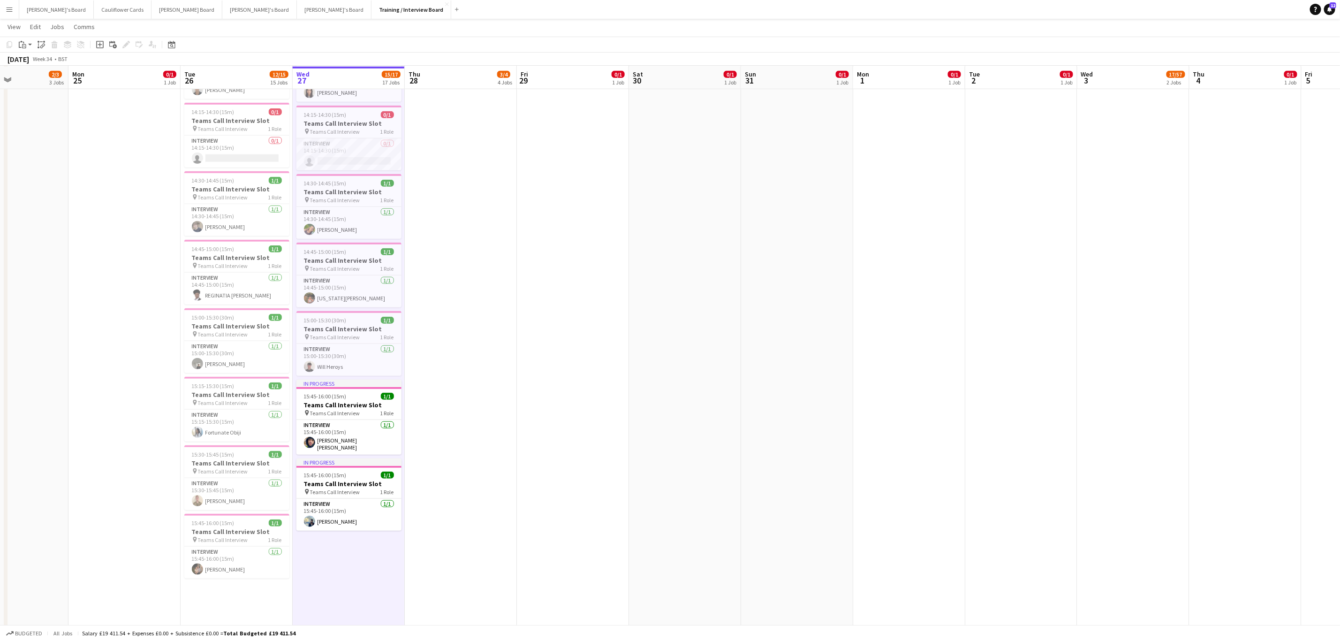
scroll to position [486, 0]
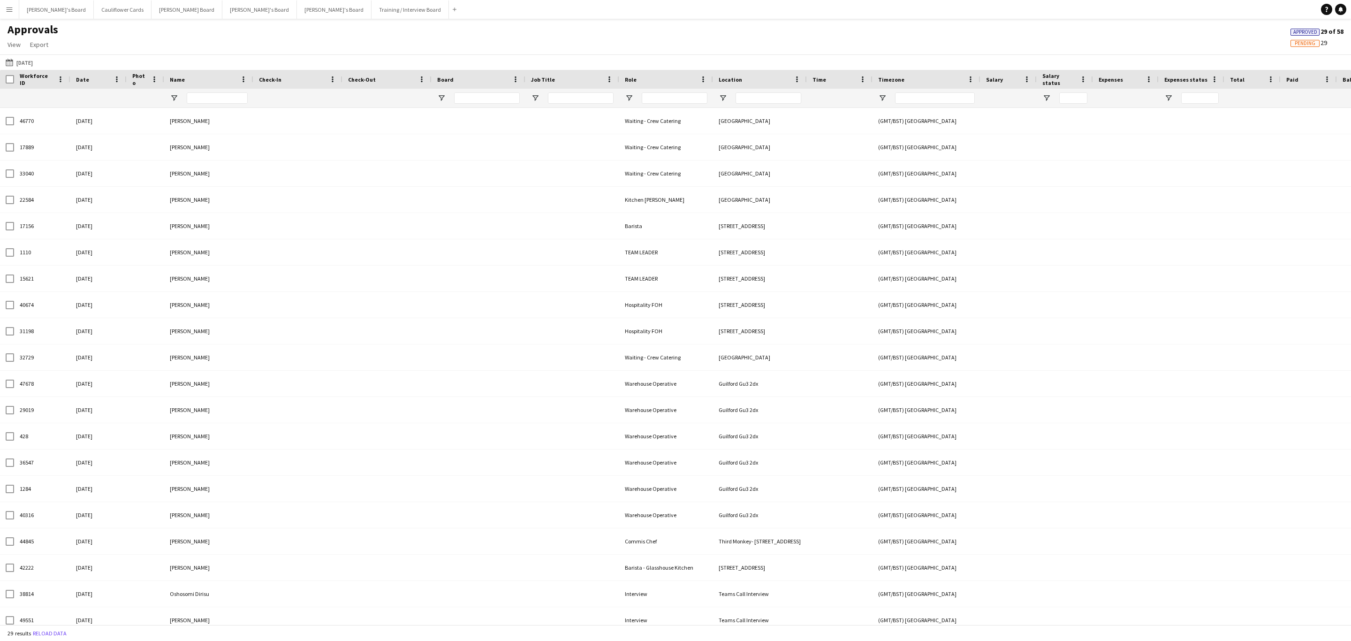
type input "**********"
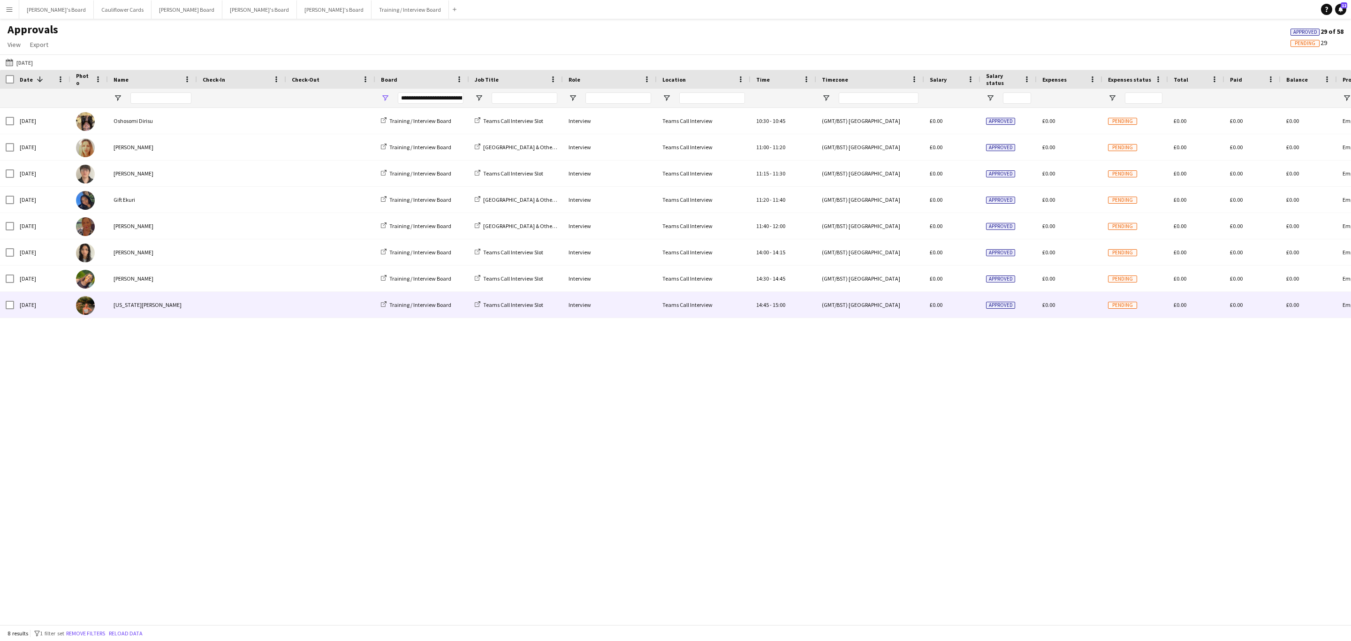
click at [145, 301] on div "[US_STATE][PERSON_NAME]" at bounding box center [152, 305] width 89 height 26
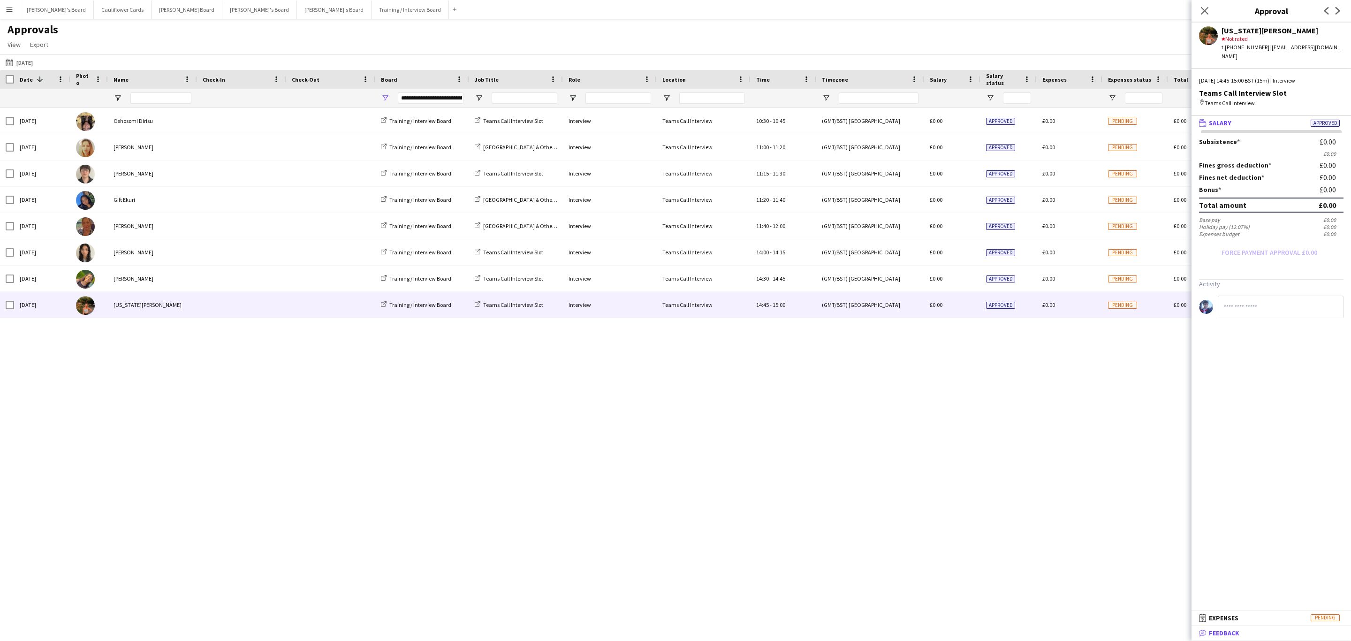
click at [1232, 628] on mat-expansion-panel-header "bubble-pencil Feedback" at bounding box center [1270, 633] width 159 height 14
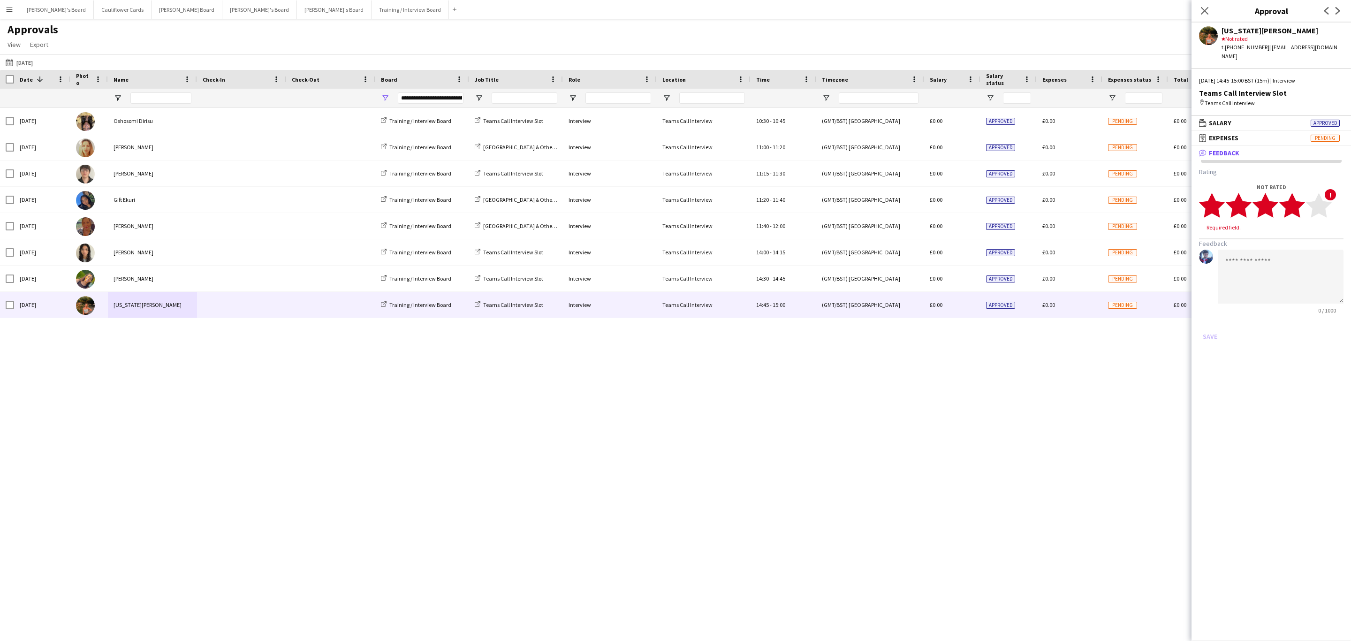
click at [1299, 200] on icon "star" at bounding box center [1292, 205] width 26 height 26
click at [1264, 255] on textarea at bounding box center [1281, 268] width 126 height 54
click at [1339, 250] on textarea "**********" at bounding box center [1281, 268] width 126 height 54
paste textarea "**********"
type textarea "**********"
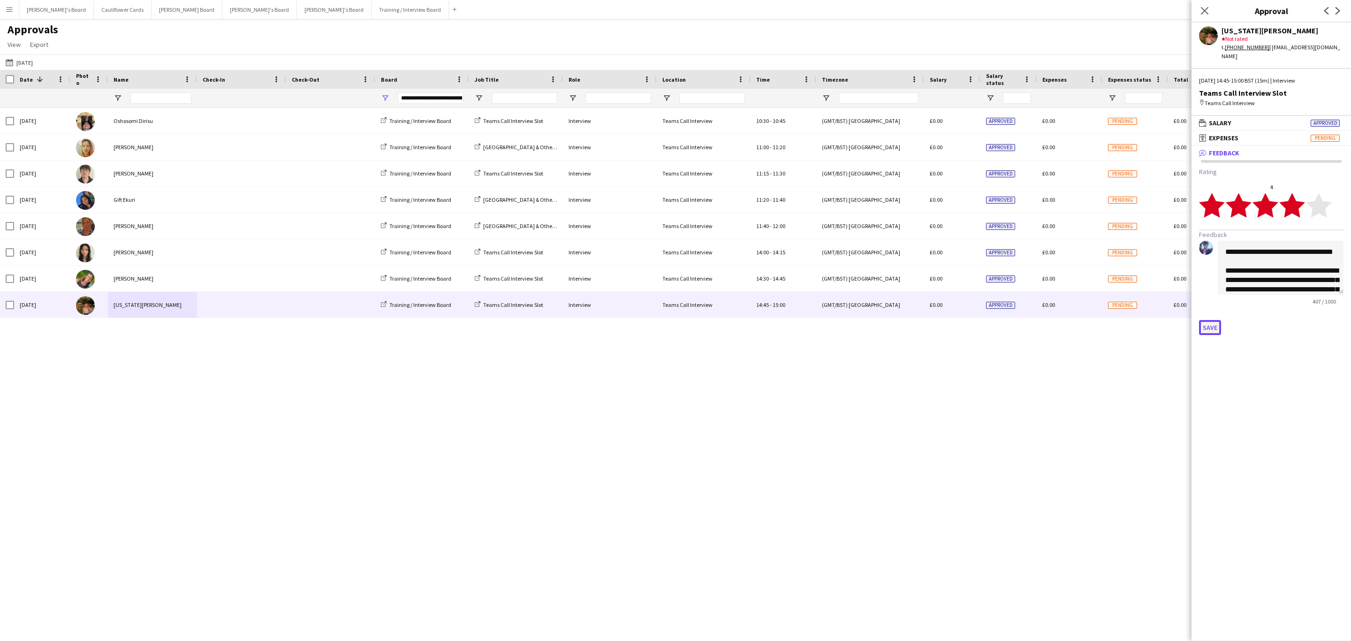
click at [1202, 320] on button "Save" at bounding box center [1210, 327] width 22 height 15
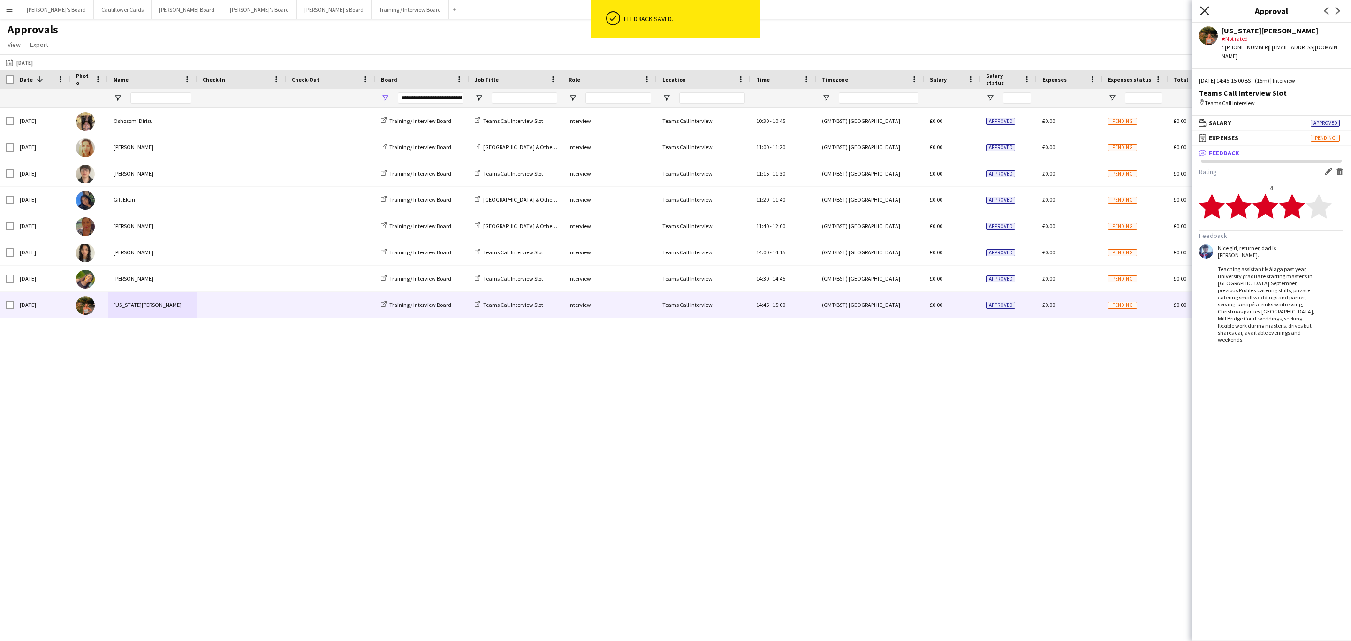
click at [1206, 15] on icon "Close pop-in" at bounding box center [1204, 10] width 9 height 9
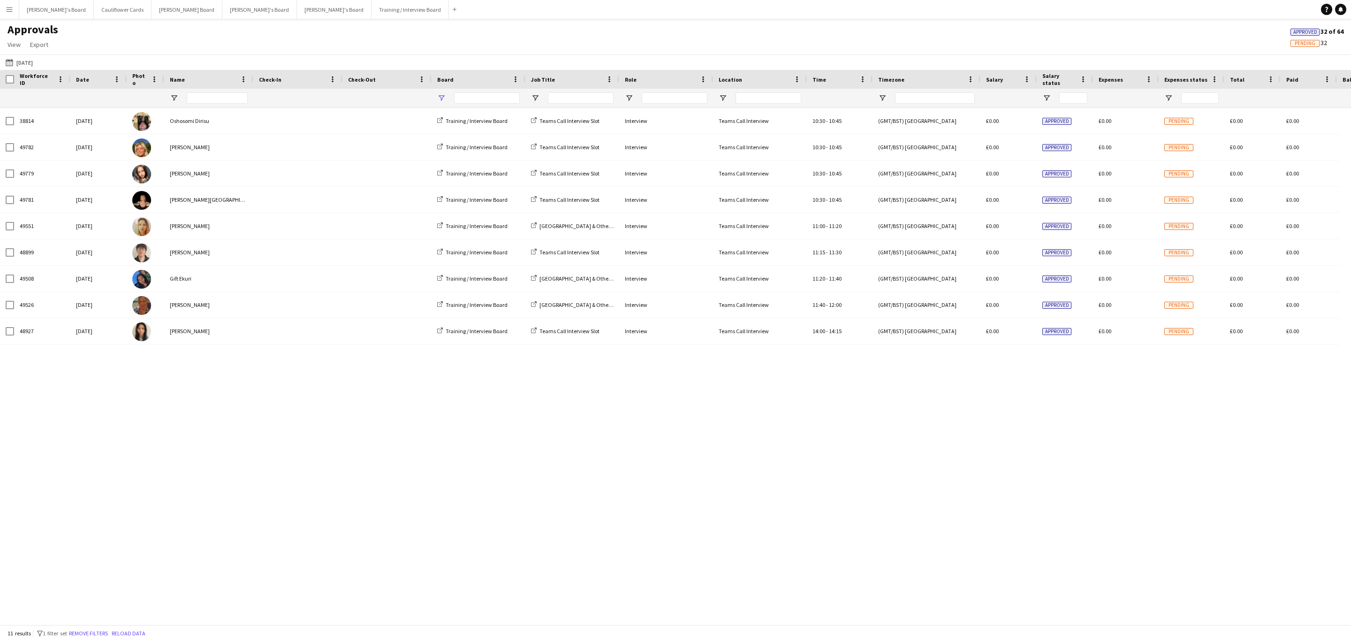
type input "**********"
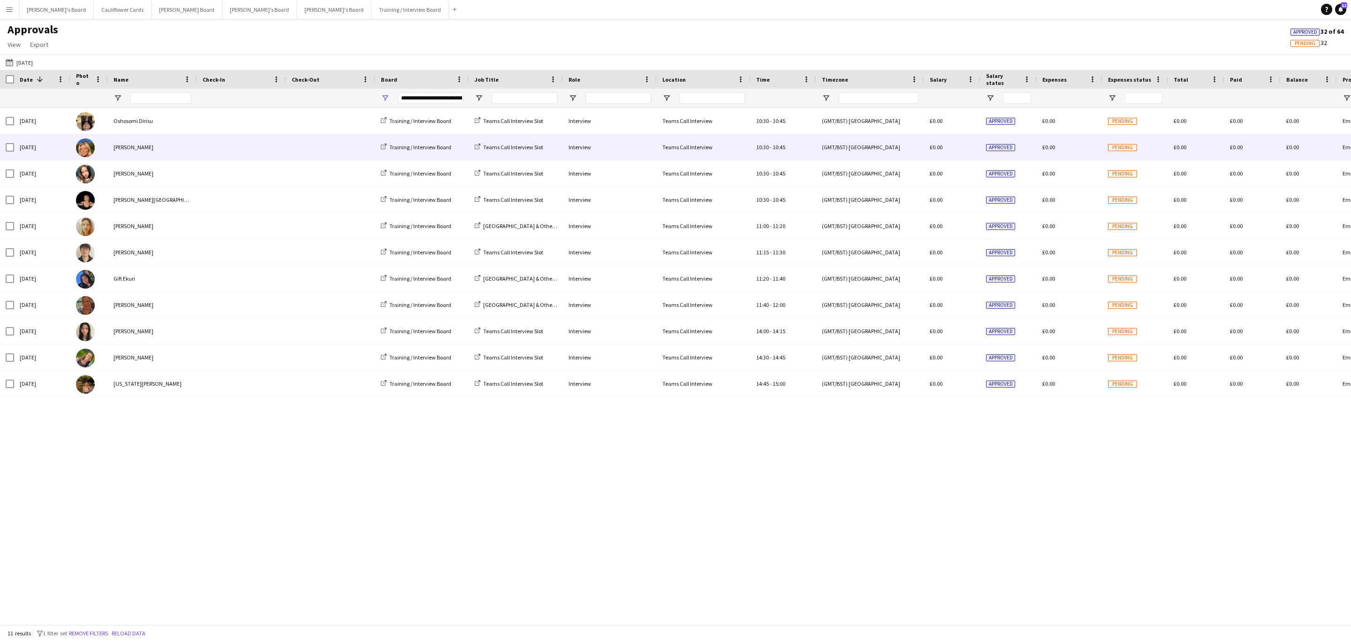
click at [174, 136] on div "[PERSON_NAME]" at bounding box center [152, 147] width 89 height 26
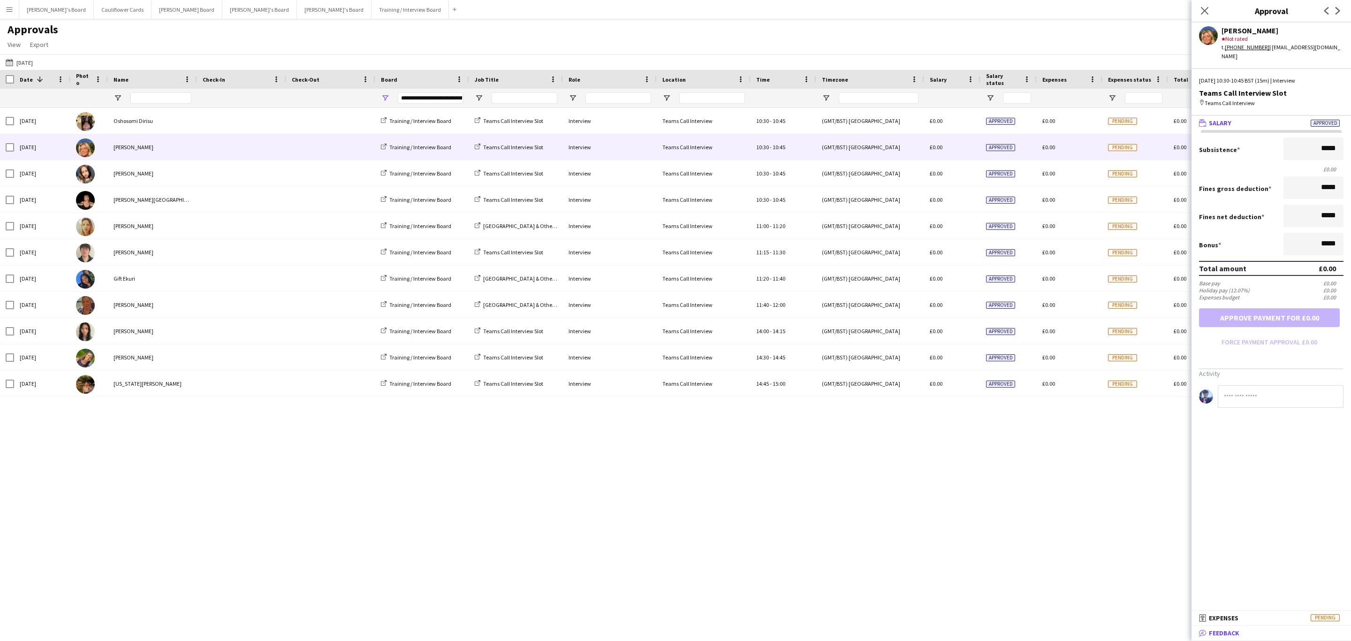
click at [1243, 632] on mat-panel-title "bubble-pencil Feedback" at bounding box center [1269, 633] width 156 height 8
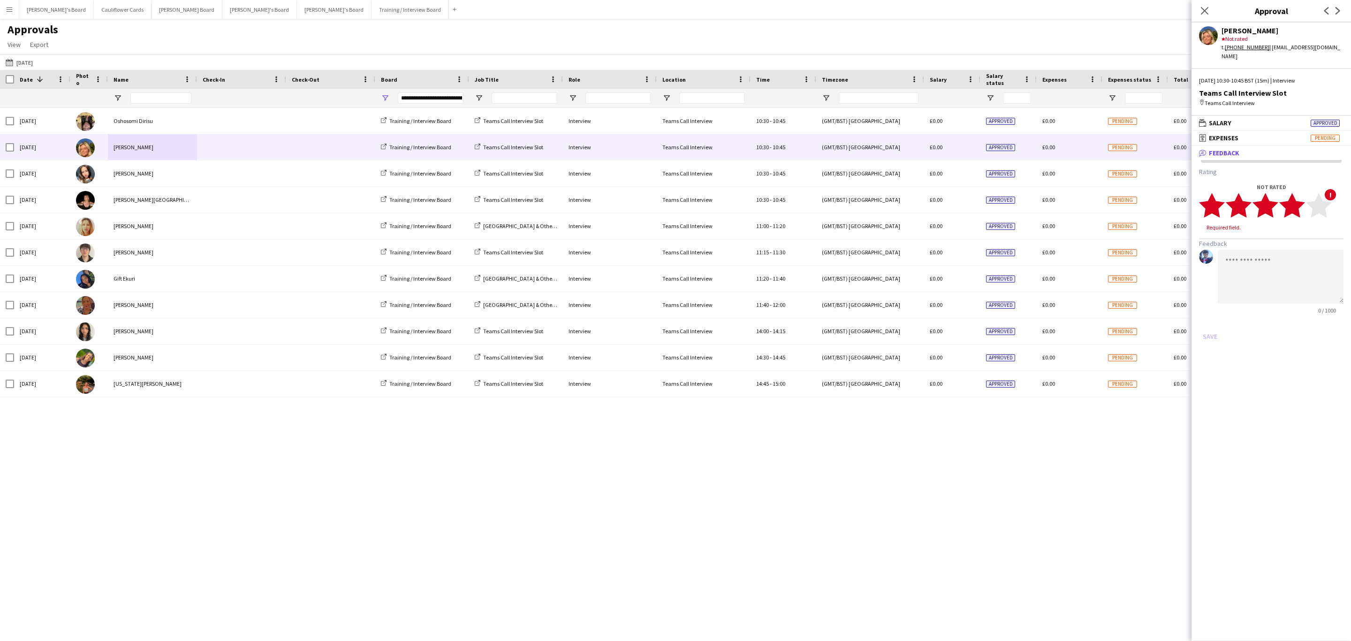
click at [1300, 198] on icon "star" at bounding box center [1292, 205] width 26 height 26
click at [1271, 248] on textarea at bounding box center [1281, 268] width 126 height 54
click at [1306, 275] on textarea "**********" at bounding box center [1281, 268] width 126 height 54
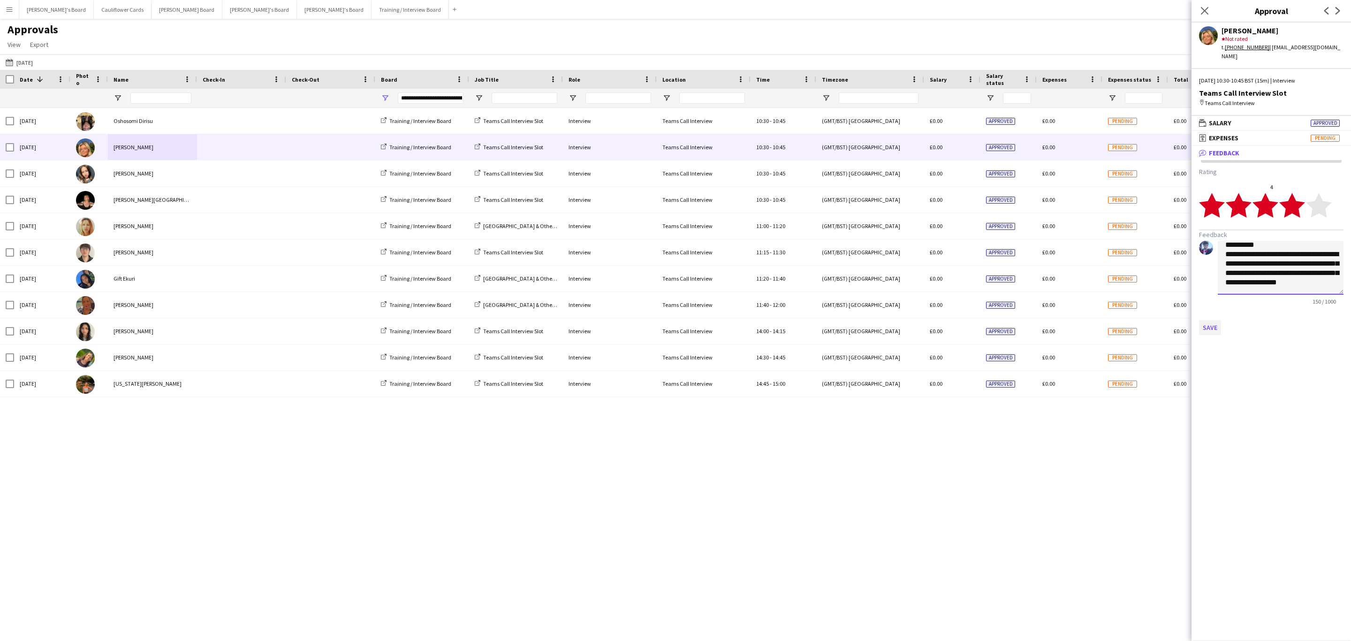
type textarea "**********"
click at [1208, 320] on button "Save" at bounding box center [1210, 327] width 22 height 15
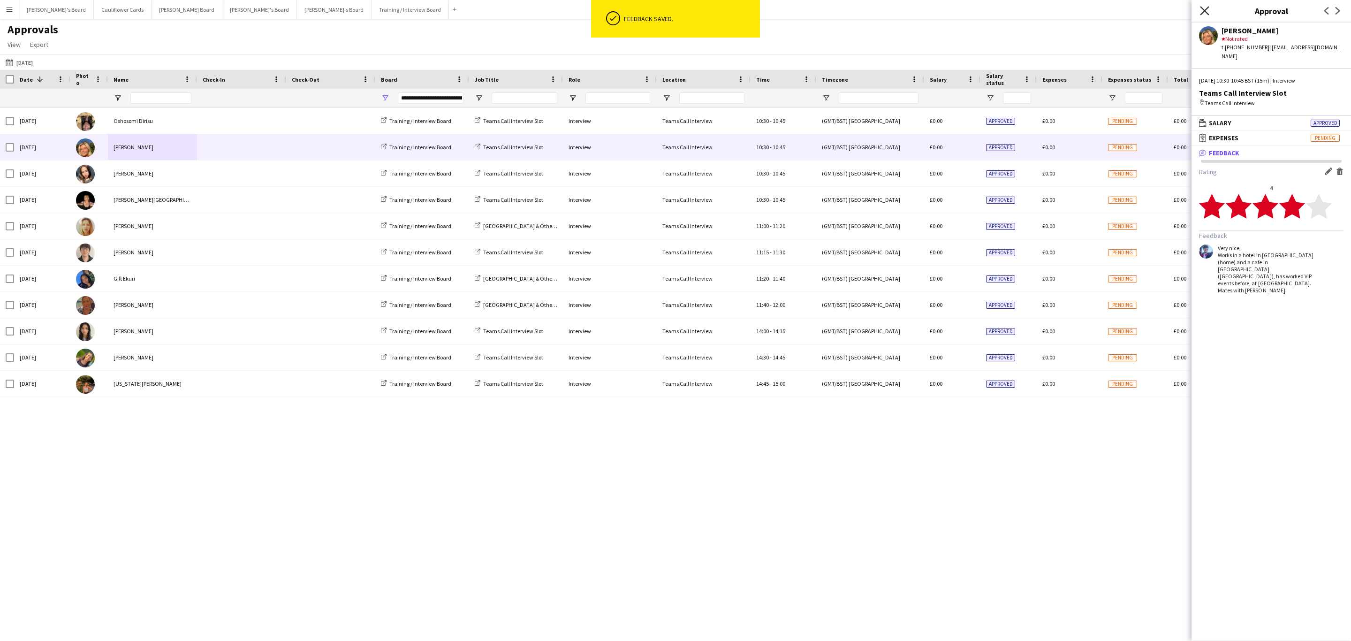
click at [1204, 9] on icon "Close pop-in" at bounding box center [1204, 10] width 9 height 9
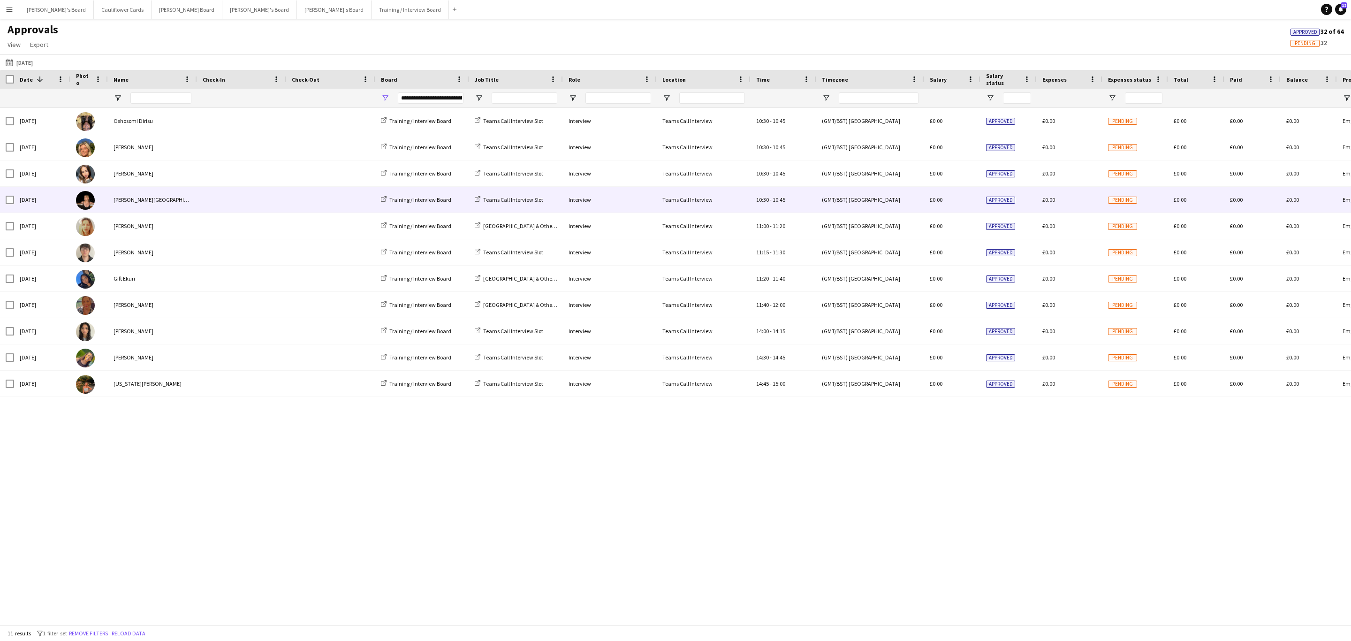
click at [185, 200] on div "[PERSON_NAME][GEOGRAPHIC_DATA]" at bounding box center [152, 200] width 89 height 26
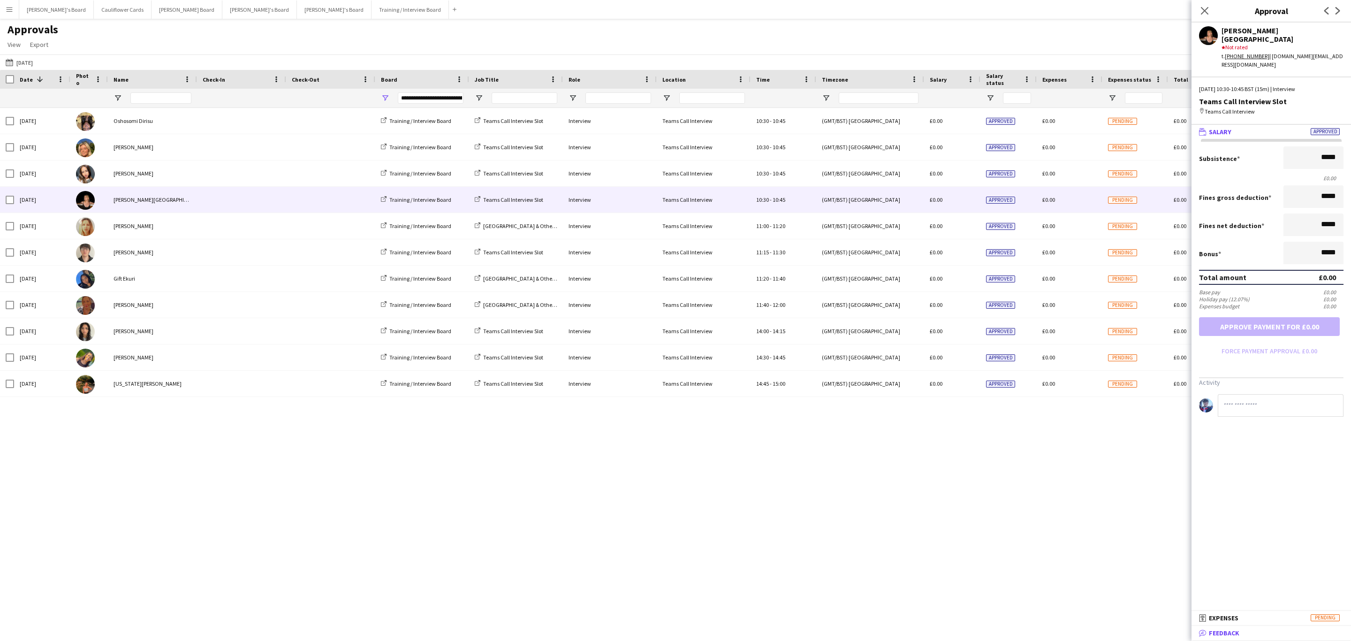
click at [1266, 636] on mat-panel-title "bubble-pencil Feedback" at bounding box center [1269, 633] width 156 height 8
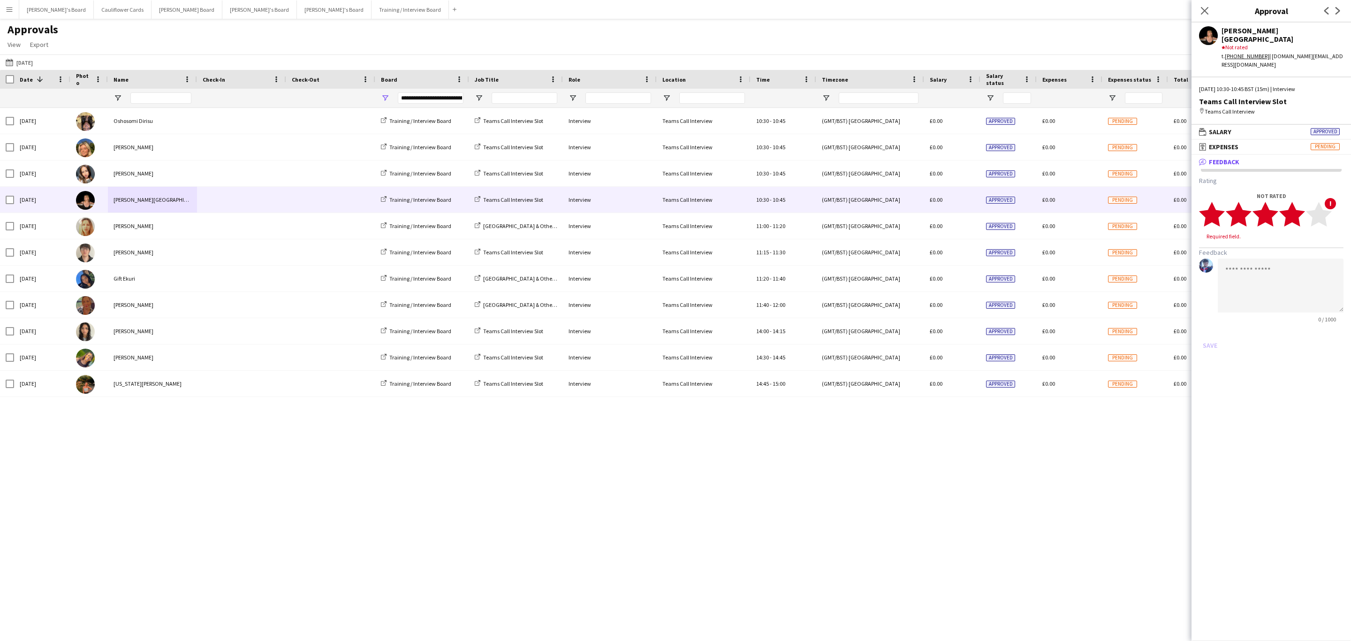
click at [1295, 202] on polygon at bounding box center [1292, 214] width 26 height 24
click at [1272, 250] on textarea at bounding box center [1281, 277] width 126 height 54
type textarea "**********"
click at [1213, 329] on button "Save" at bounding box center [1210, 336] width 22 height 15
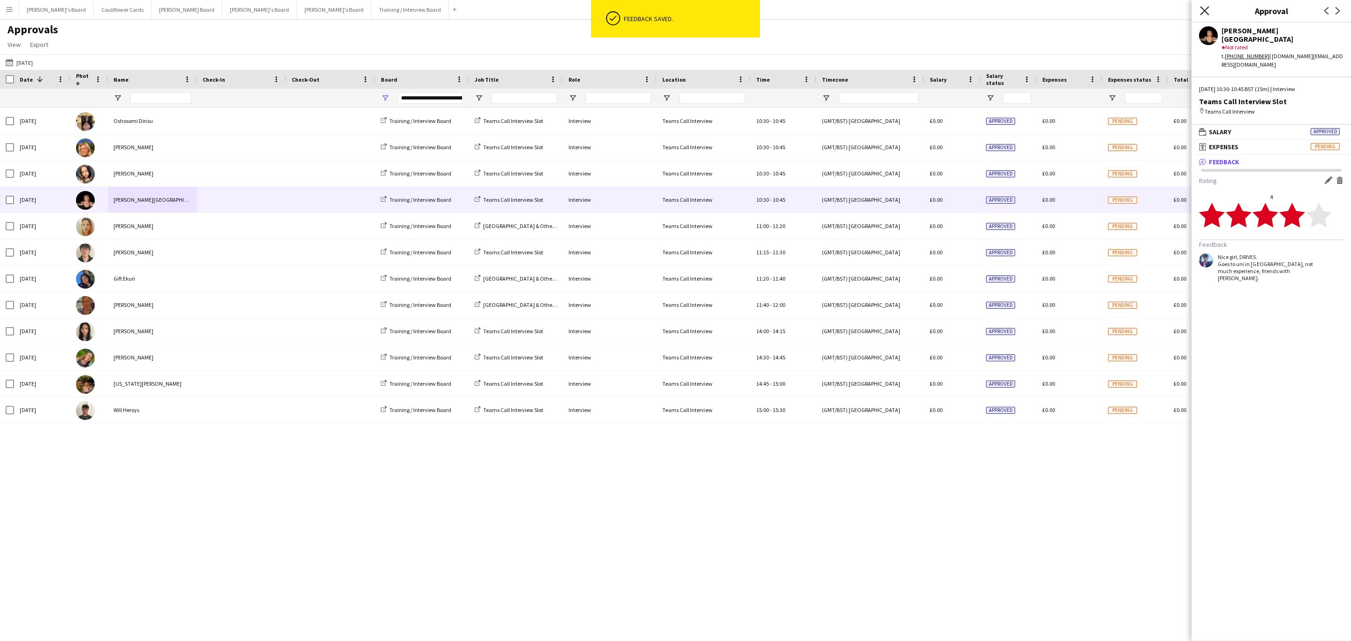
click at [1203, 10] on icon at bounding box center [1204, 10] width 9 height 9
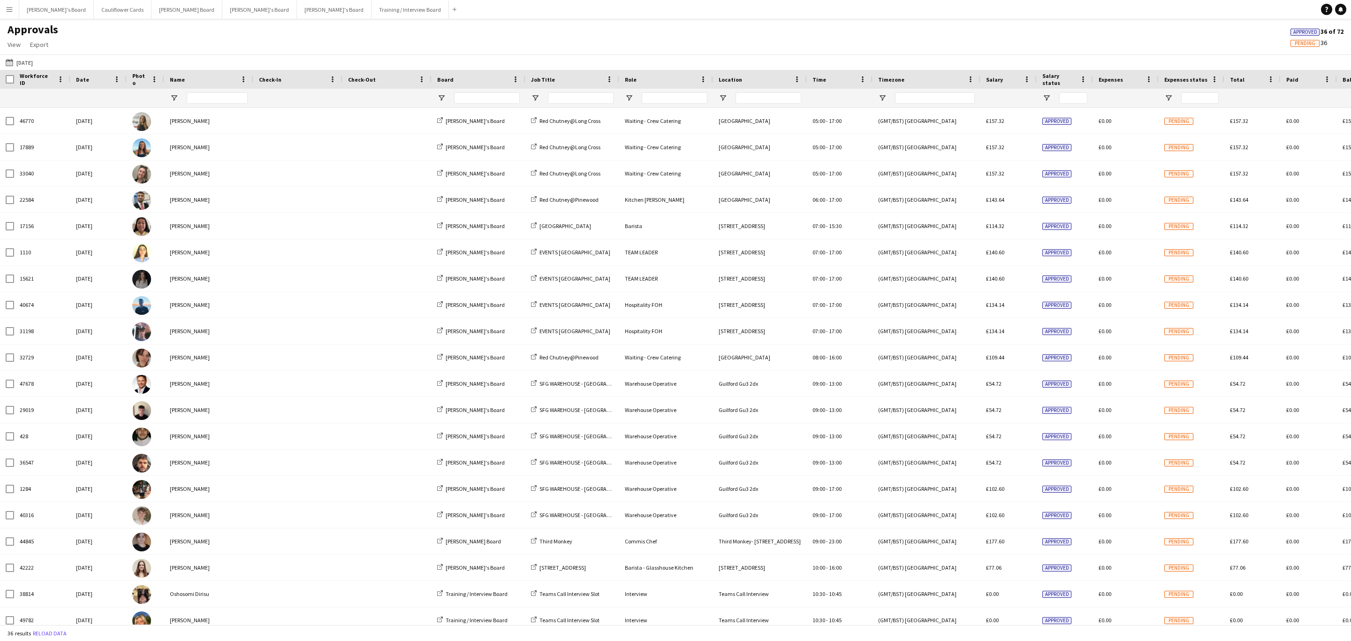
type input "**********"
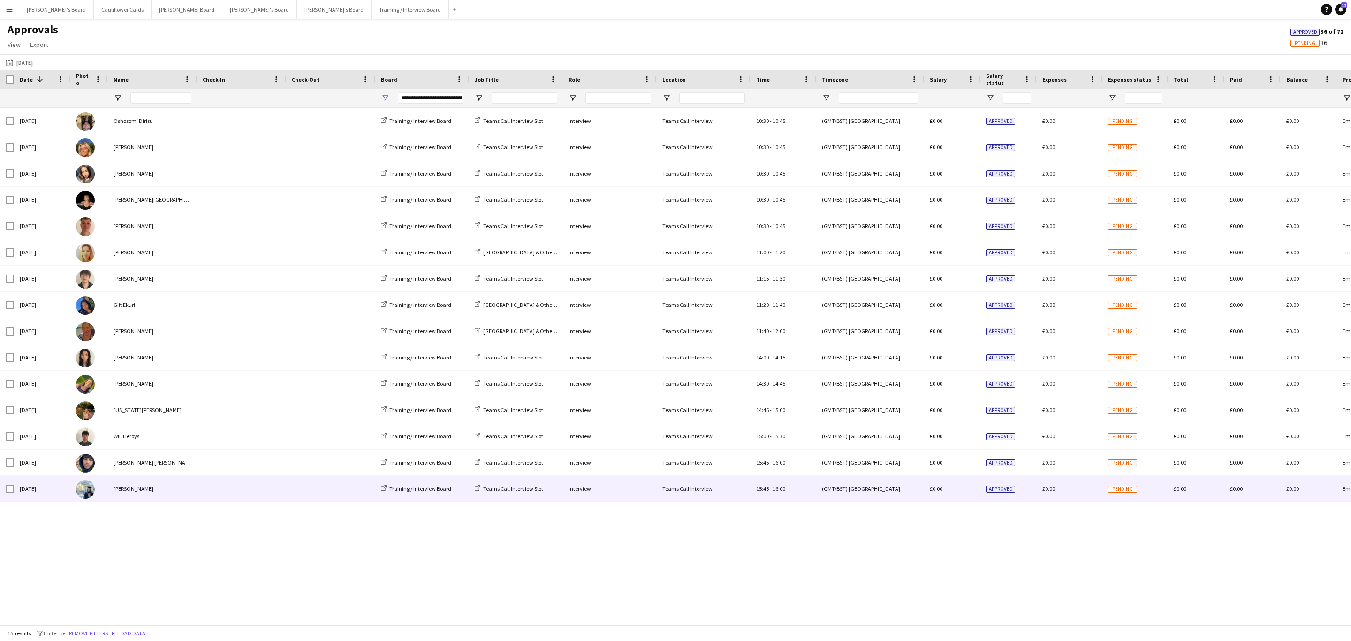
click at [155, 489] on div "[PERSON_NAME]" at bounding box center [152, 489] width 89 height 26
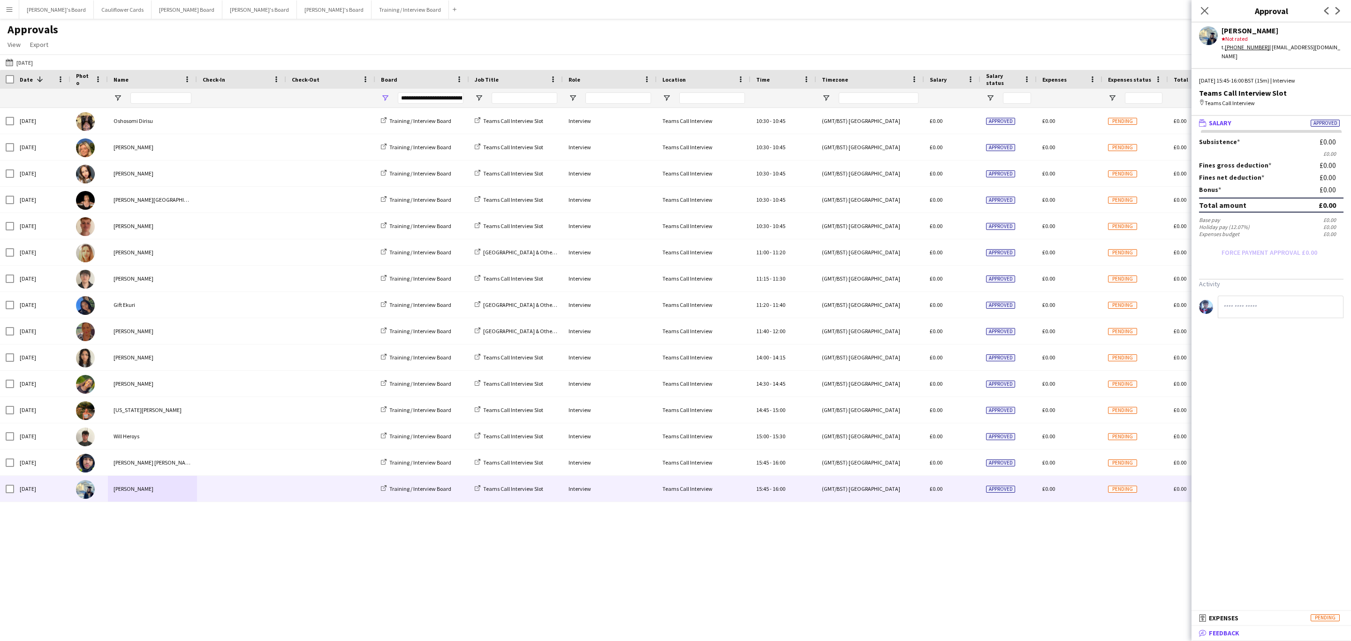
click at [1237, 637] on span "Feedback" at bounding box center [1224, 633] width 30 height 8
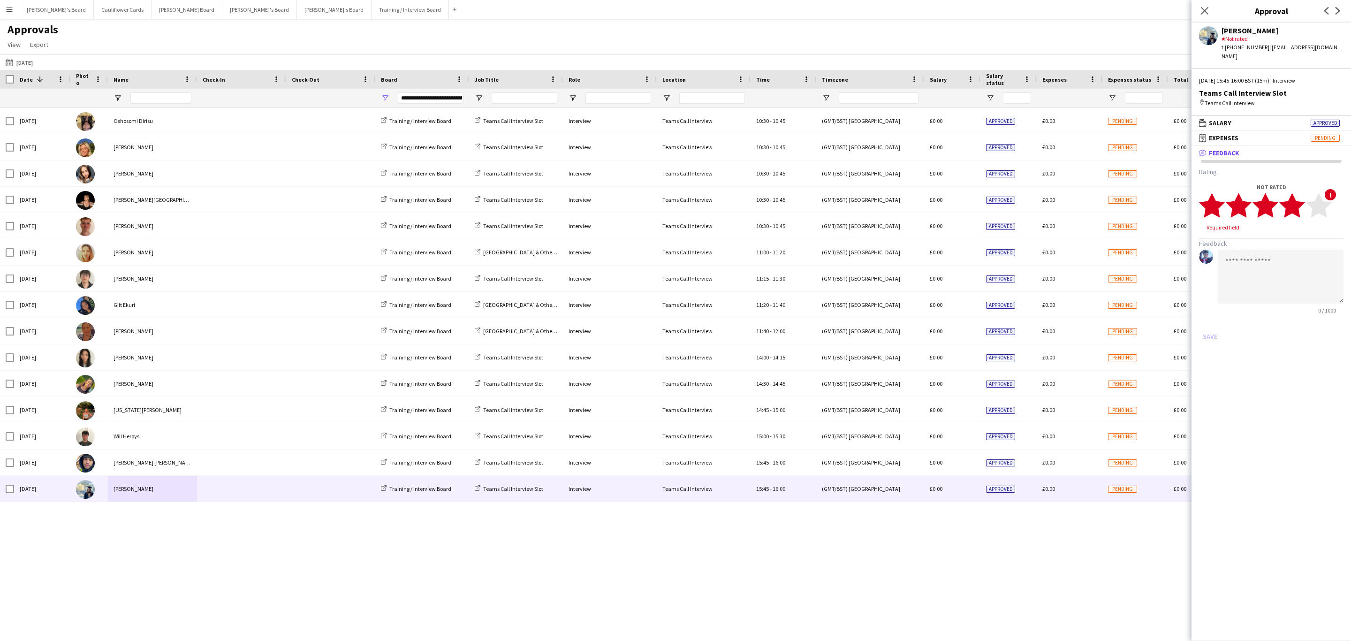
click at [1297, 196] on polygon at bounding box center [1292, 205] width 26 height 24
click at [1289, 252] on textarea at bounding box center [1281, 268] width 126 height 54
paste textarea "**********"
type textarea "**********"
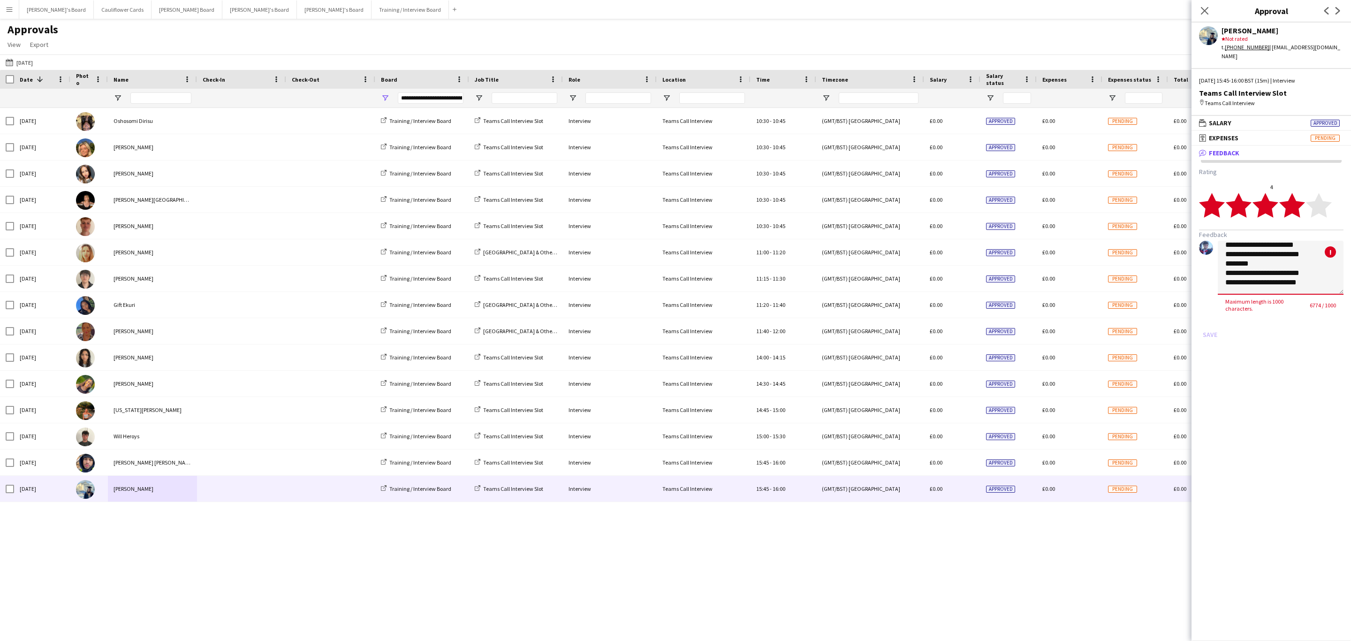
click at [1303, 276] on textarea at bounding box center [1281, 268] width 126 height 54
drag, startPoint x: 1305, startPoint y: 280, endPoint x: 1216, endPoint y: 225, distance: 104.5
click at [1216, 225] on form "Rating 4 star star star star star star star star star star Feedback ! Maximum l…" at bounding box center [1271, 254] width 144 height 174
click at [1264, 254] on textarea at bounding box center [1281, 268] width 126 height 54
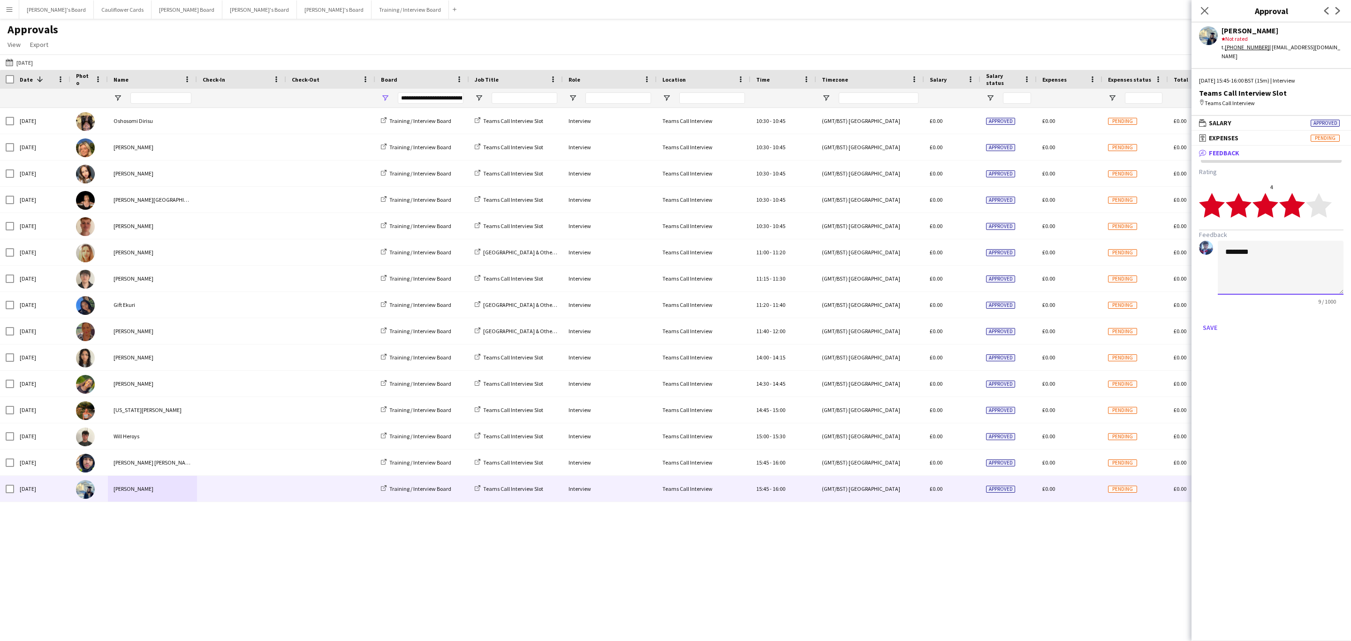
paste textarea "**********"
type textarea "**********"
click at [1219, 320] on button "Save" at bounding box center [1210, 327] width 22 height 15
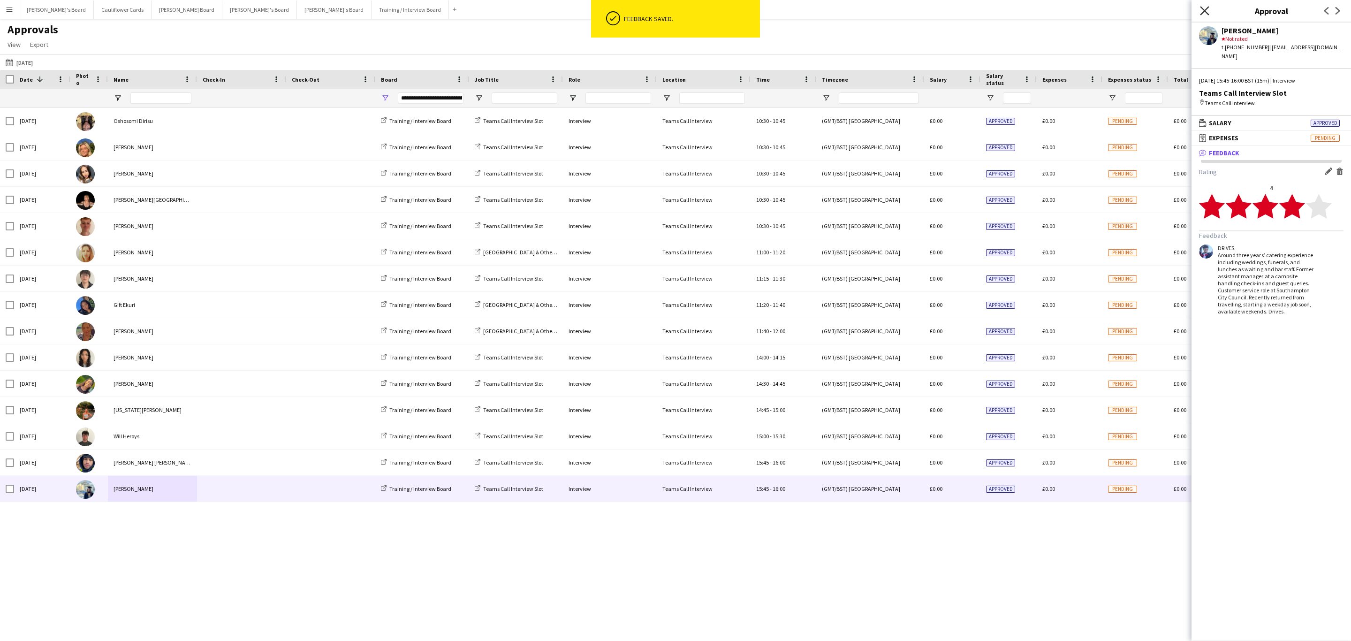
click at [1207, 10] on icon "Close pop-in" at bounding box center [1204, 10] width 9 height 9
